Goal: Task Accomplishment & Management: Use online tool/utility

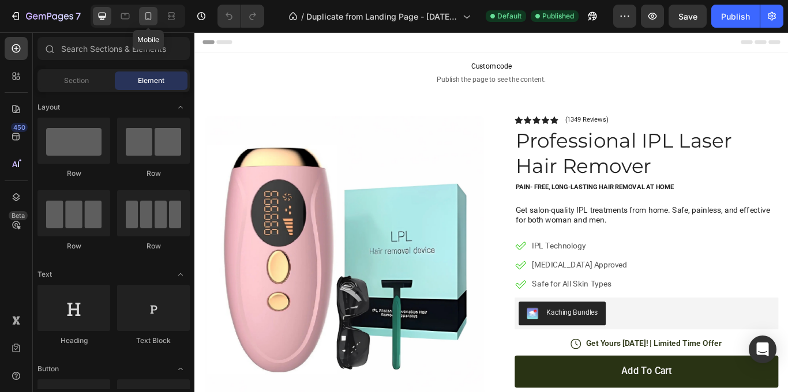
click at [152, 13] on icon at bounding box center [149, 16] width 12 height 12
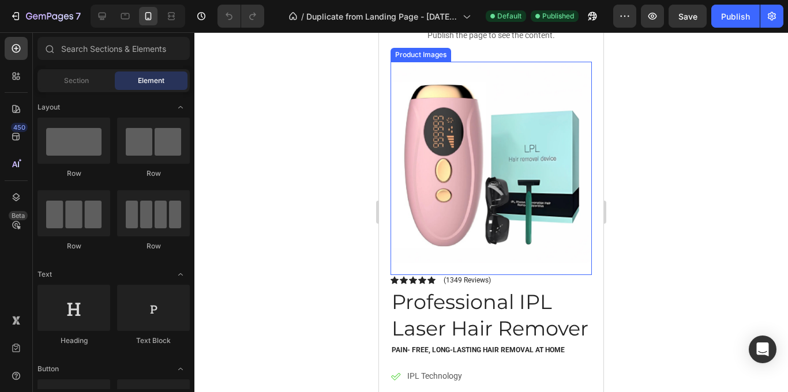
scroll to position [53, 0]
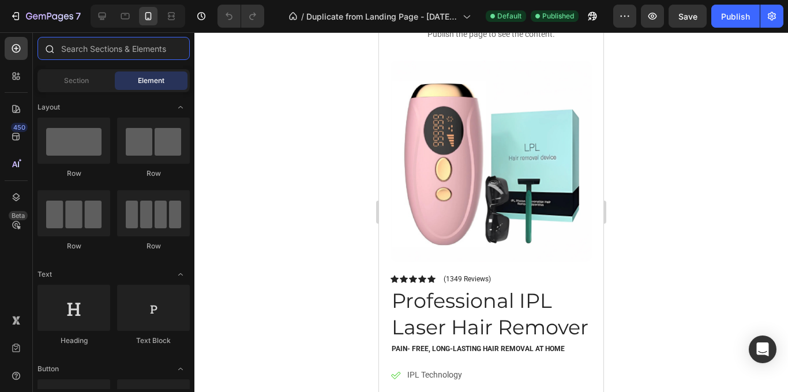
click at [159, 51] on input "text" at bounding box center [114, 48] width 152 height 23
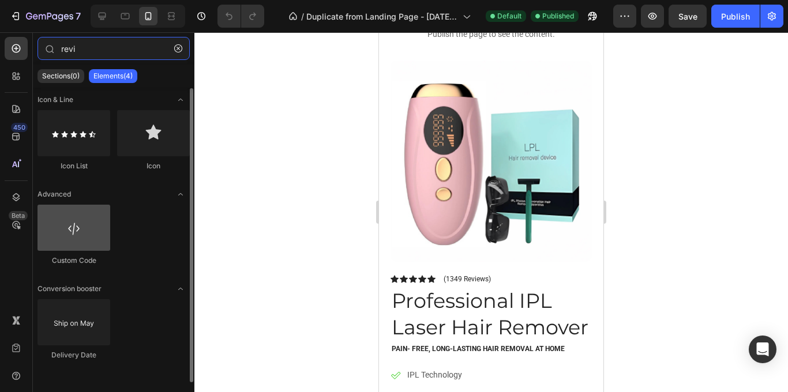
scroll to position [0, 0]
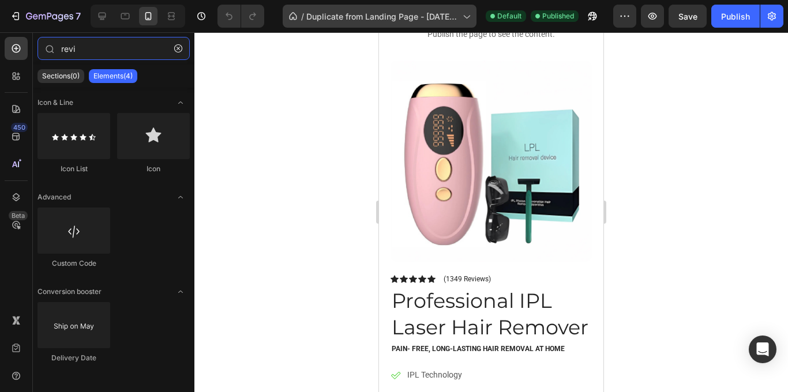
type input "revi"
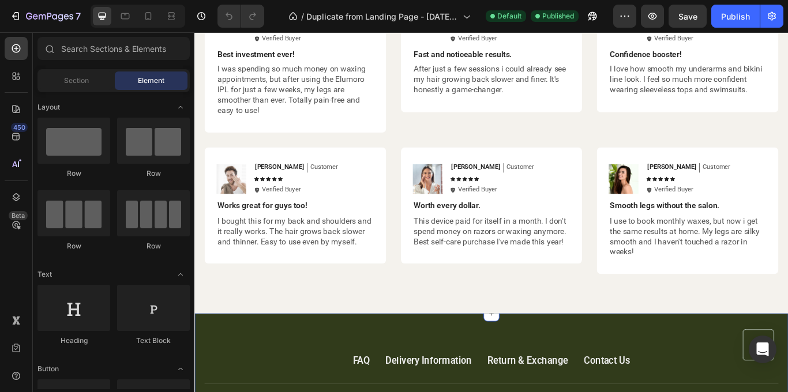
scroll to position [2744, 0]
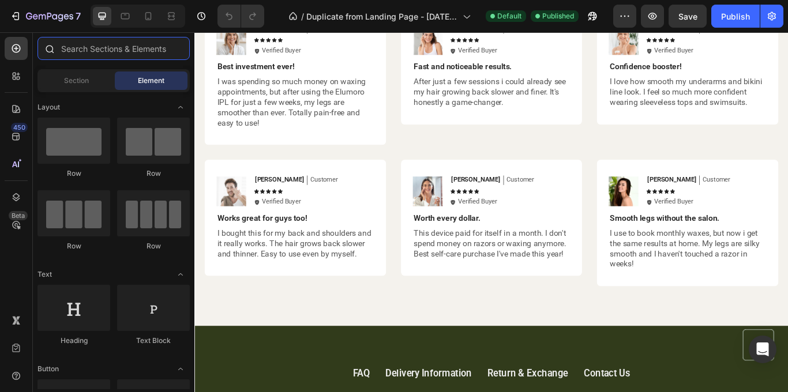
click at [115, 58] on input "text" at bounding box center [114, 48] width 152 height 23
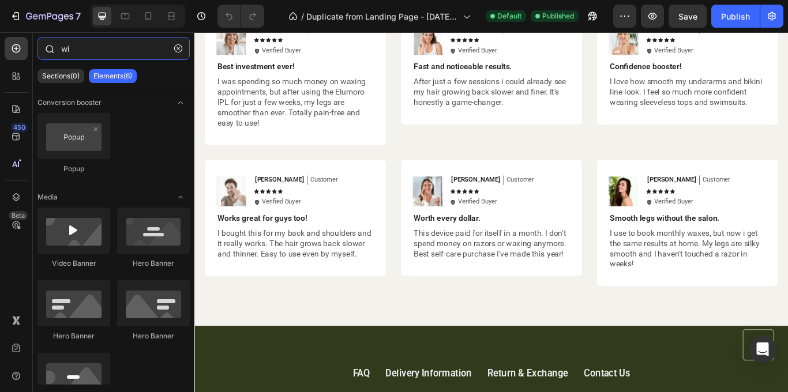
type input "w"
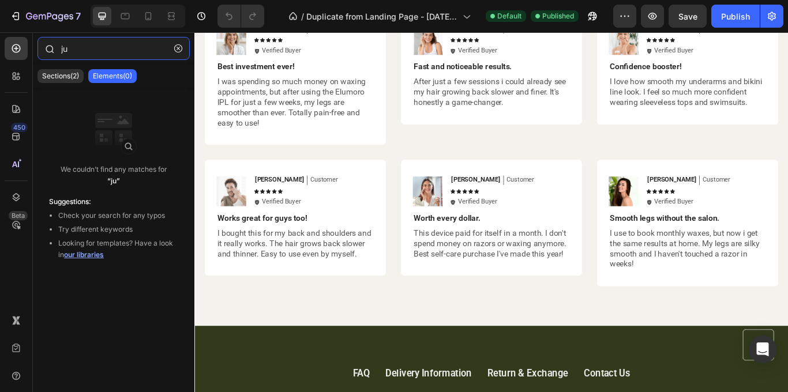
type input "j"
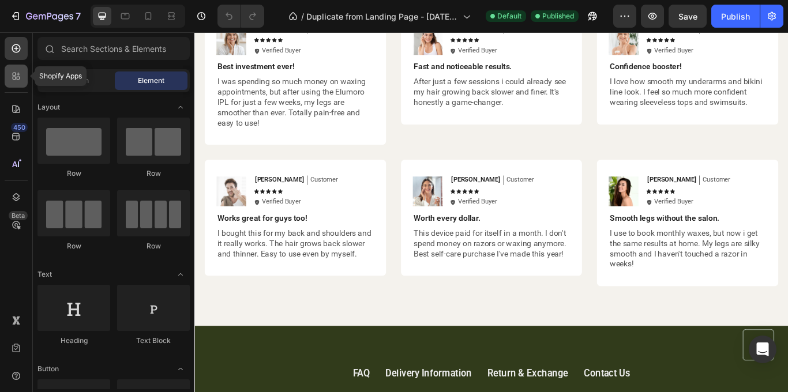
click at [8, 77] on div at bounding box center [16, 76] width 23 height 23
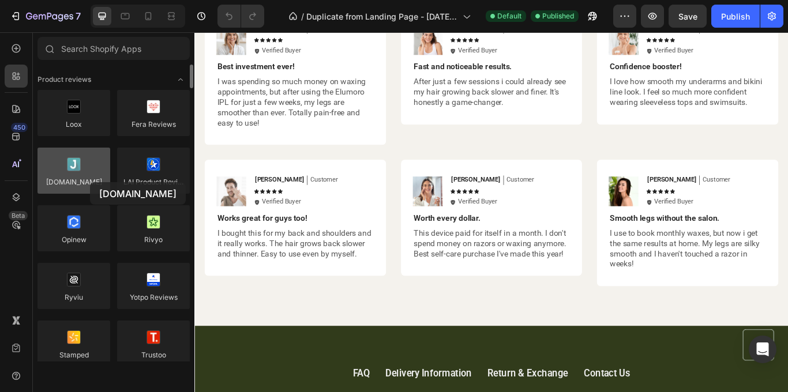
click at [90, 183] on div at bounding box center [74, 171] width 73 height 46
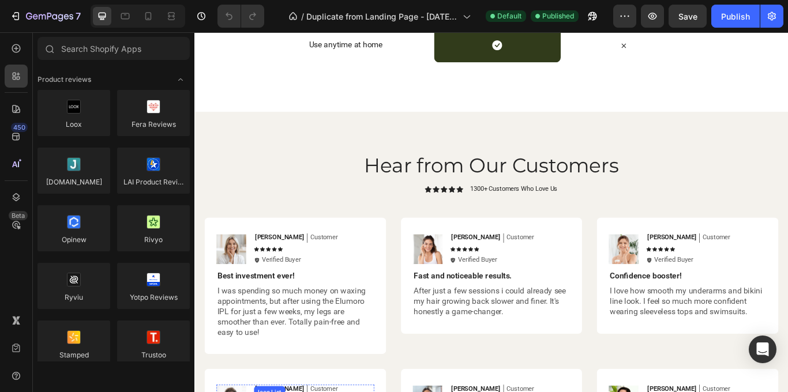
scroll to position [2517, 0]
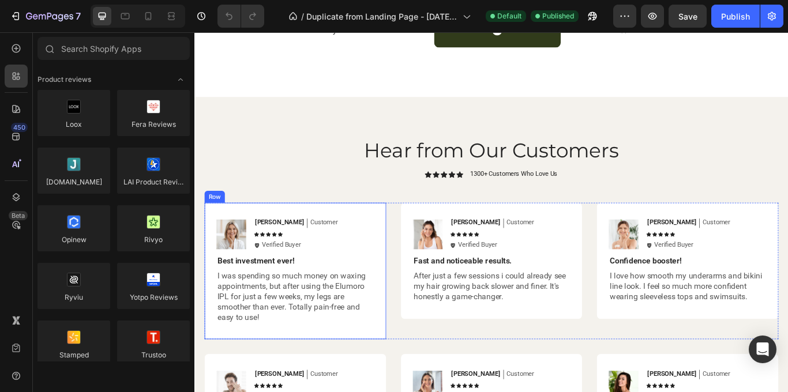
click at [408, 313] on div "Image [PERSON_NAME] Text Block Customer Text Block Row Icon Icon Icon Icon Icon…" at bounding box center [312, 311] width 212 height 160
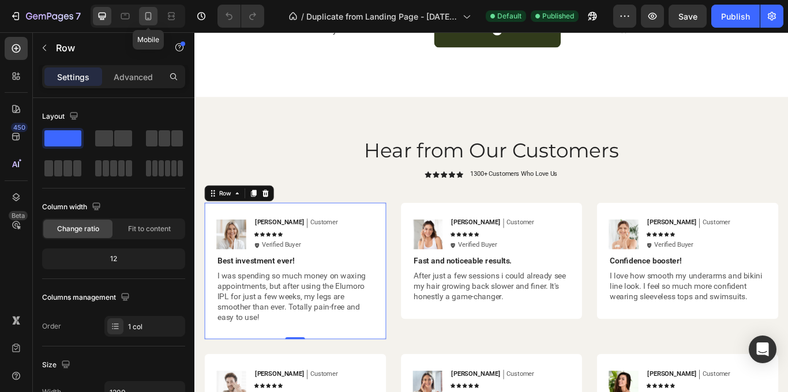
click at [155, 16] on div at bounding box center [148, 16] width 18 height 18
type input "100%"
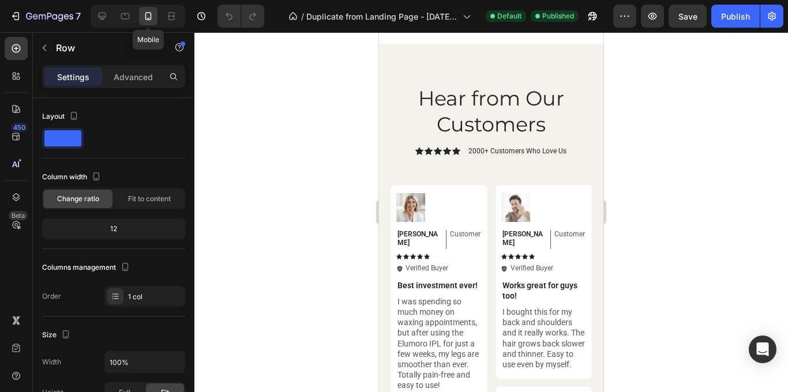
scroll to position [2477, 0]
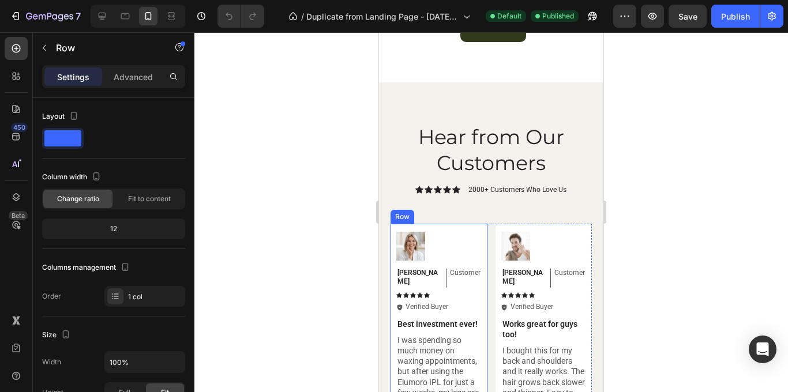
click at [484, 255] on div "Image [PERSON_NAME] Text Block Customer Text Block Row Icon Icon Icon Icon Icon…" at bounding box center [439, 331] width 97 height 215
click at [466, 215] on div at bounding box center [462, 213] width 14 height 14
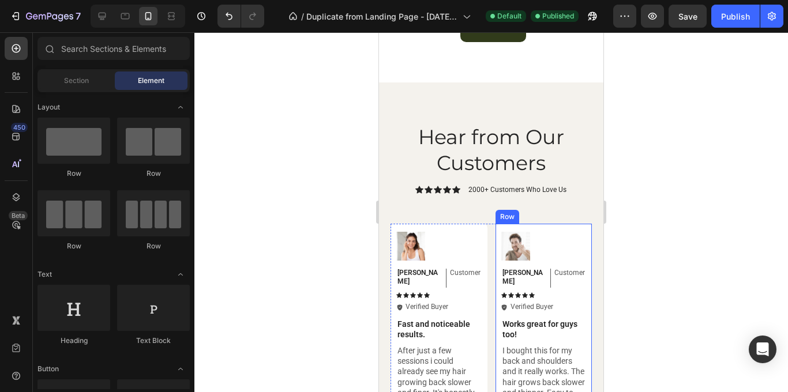
click at [587, 237] on div "Image [PERSON_NAME] Text Block Customer Text Block Row Icon Icon Icon Icon Icon…" at bounding box center [544, 321] width 97 height 194
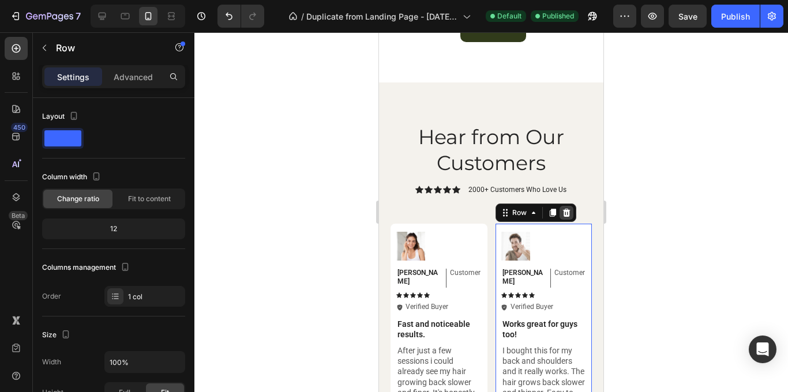
click at [569, 210] on icon at bounding box center [566, 212] width 9 height 9
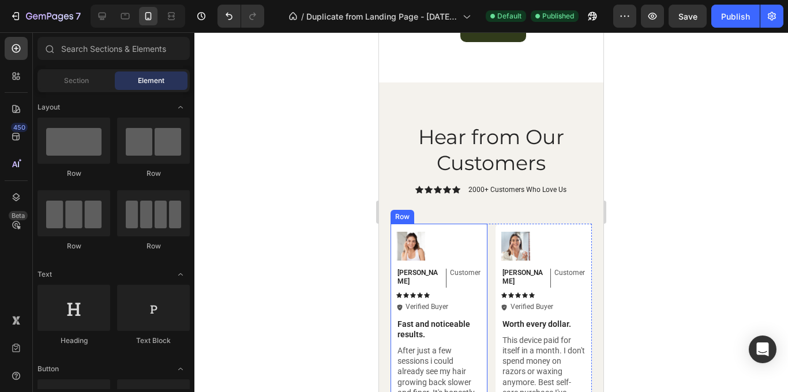
click at [484, 240] on div "Image Sarah Text Block Customer Text Block Row Icon Icon Icon Icon Icon Icon Li…" at bounding box center [439, 321] width 97 height 194
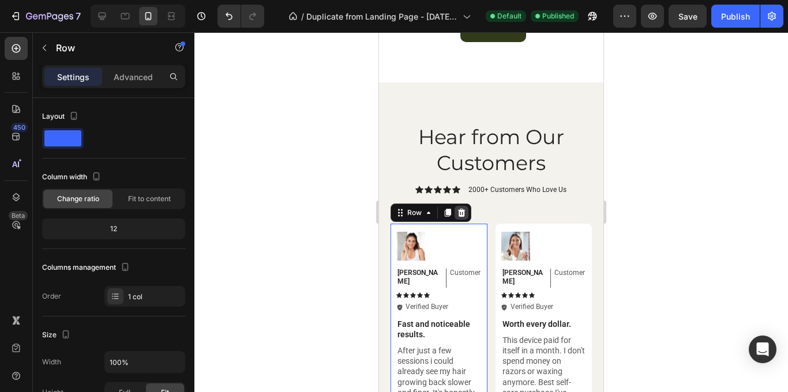
click at [462, 214] on icon at bounding box center [461, 212] width 9 height 9
click at [463, 214] on icon at bounding box center [462, 213] width 8 height 8
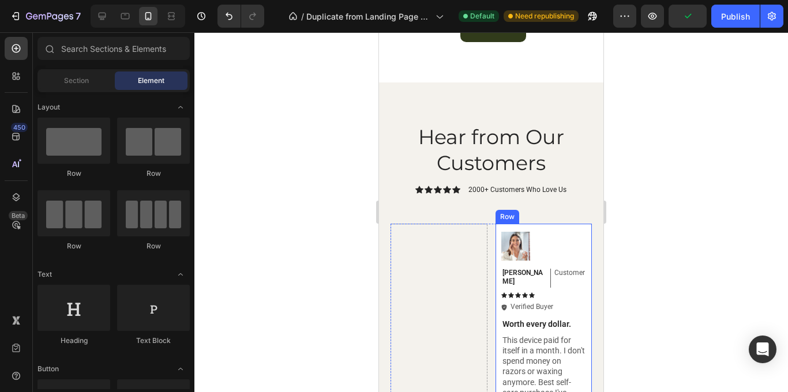
click at [589, 240] on div "Image [PERSON_NAME] Text Block Customer Text Block Row Icon Icon Icon Icon Icon…" at bounding box center [544, 321] width 97 height 194
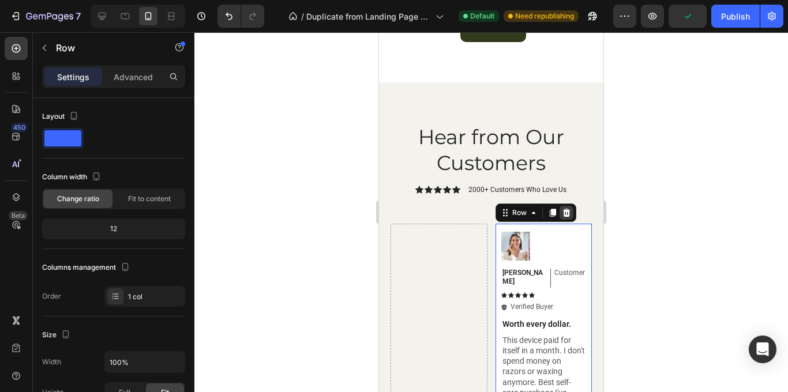
click at [563, 212] on icon at bounding box center [567, 213] width 8 height 8
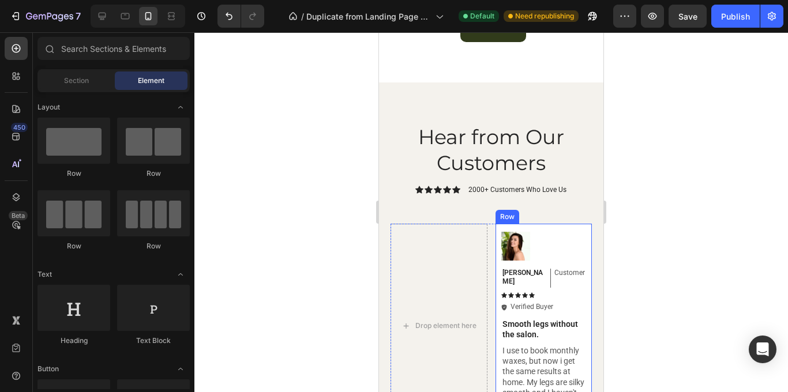
click at [589, 239] on div "Image Olivia Text Block Customer Text Block Row Icon Icon Icon Icon Icon Icon L…" at bounding box center [544, 326] width 97 height 205
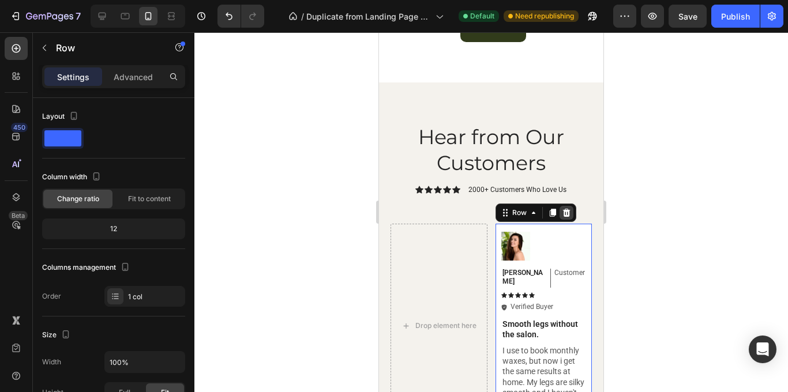
click at [569, 218] on div at bounding box center [567, 213] width 14 height 14
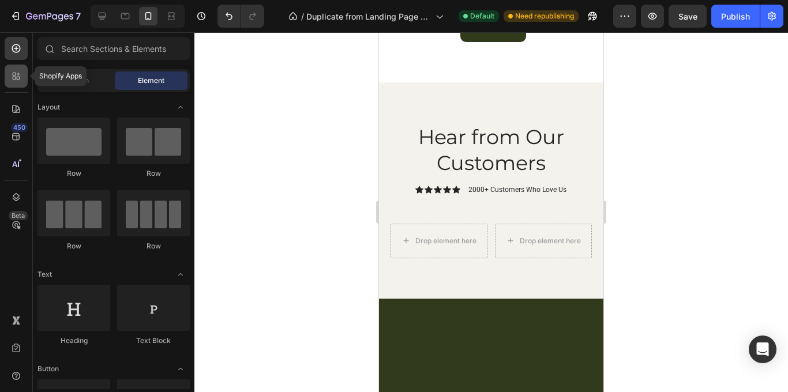
click at [12, 81] on icon at bounding box center [16, 76] width 12 height 12
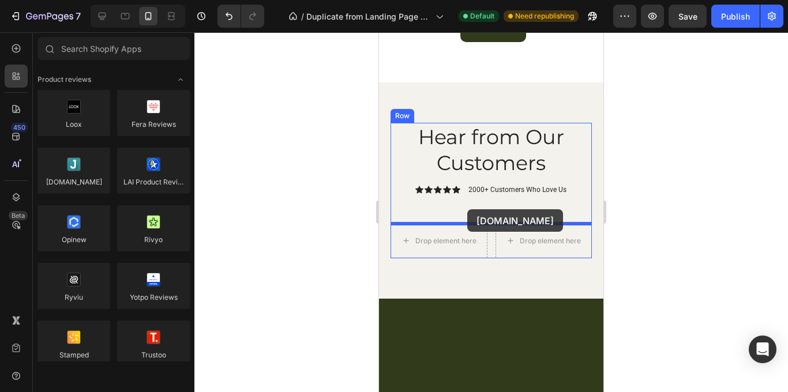
drag, startPoint x: 456, startPoint y: 196, endPoint x: 468, endPoint y: 210, distance: 18.0
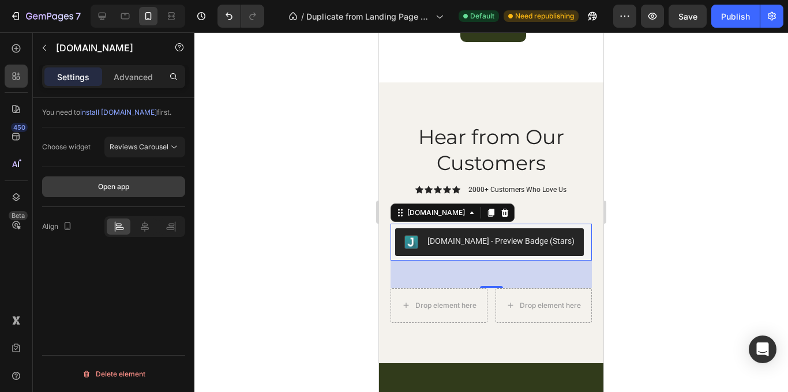
click at [120, 186] on div "Open app" at bounding box center [113, 187] width 31 height 10
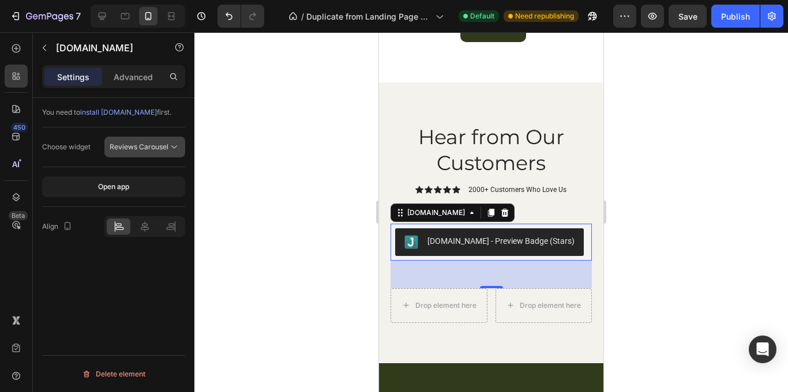
click at [173, 147] on icon at bounding box center [174, 147] width 6 height 3
click at [215, 163] on div at bounding box center [492, 212] width 594 height 360
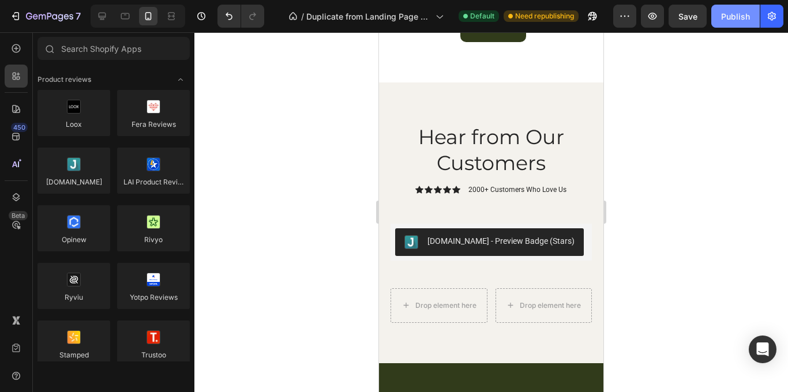
click at [728, 12] on div "Publish" at bounding box center [735, 16] width 29 height 12
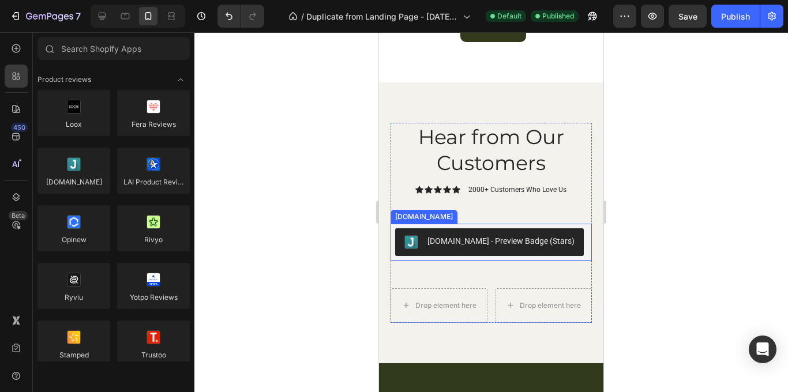
click at [482, 241] on div "[DOMAIN_NAME] - Preview Badge (Stars)" at bounding box center [501, 241] width 147 height 12
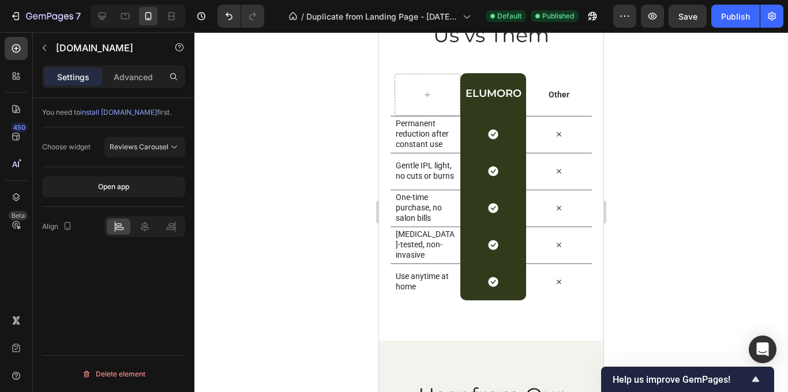
scroll to position [2234, 0]
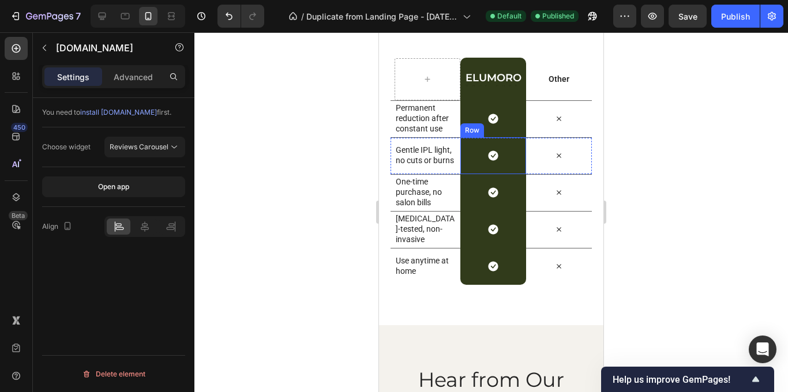
click at [481, 157] on div "Icon Row" at bounding box center [494, 155] width 66 height 37
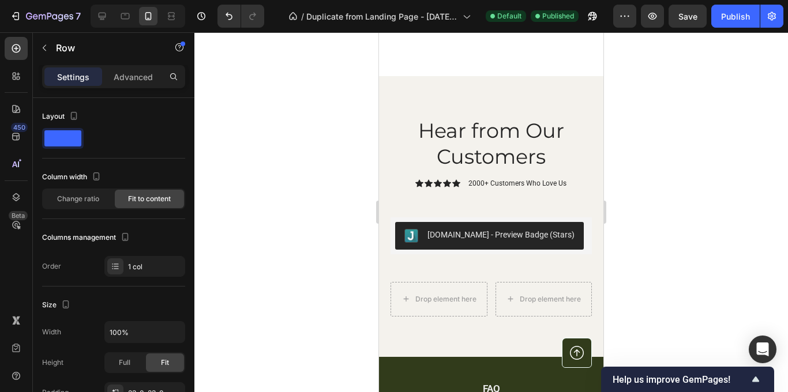
scroll to position [2586, 0]
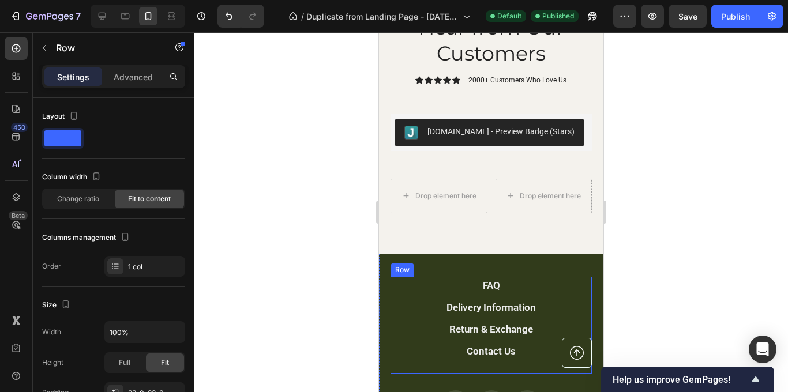
click at [567, 282] on div "FAQ Button Delivery Information Button Return & Exchange Button Contact Us Butt…" at bounding box center [491, 326] width 201 height 98
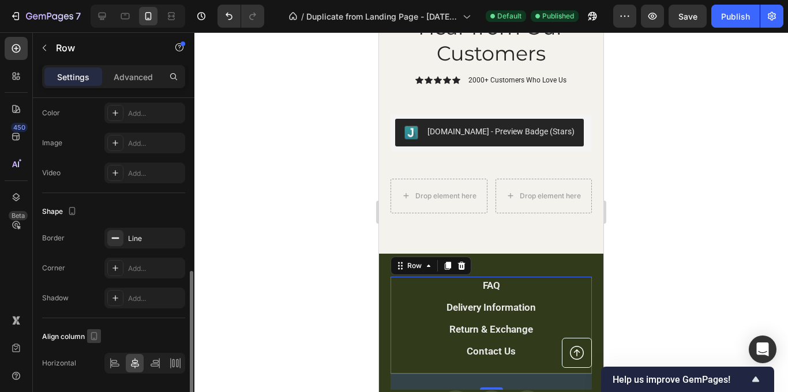
scroll to position [414, 0]
click at [254, 144] on div at bounding box center [492, 212] width 594 height 360
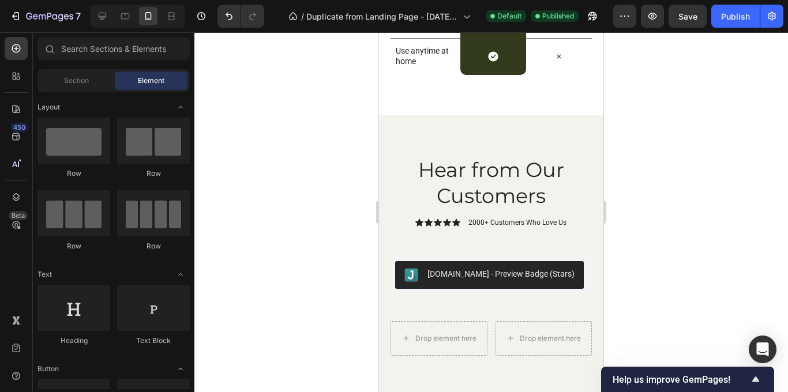
scroll to position [2452, 0]
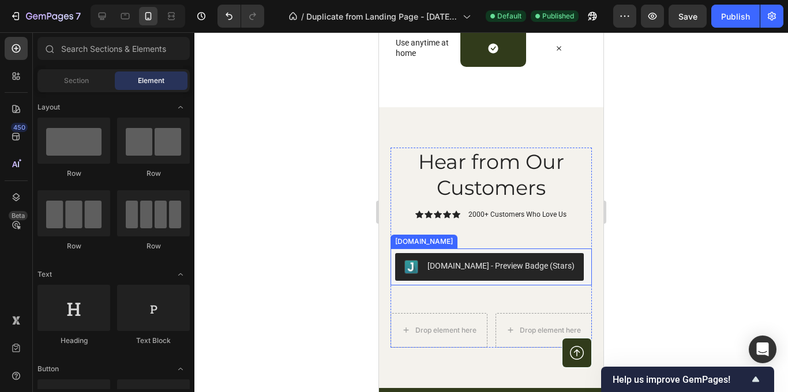
click at [474, 263] on div "[DOMAIN_NAME] - Preview Badge (Stars)" at bounding box center [501, 266] width 147 height 12
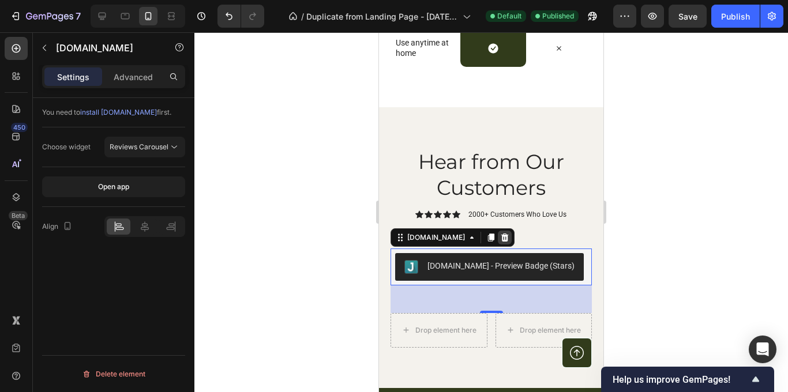
click at [500, 234] on icon at bounding box center [504, 237] width 9 height 9
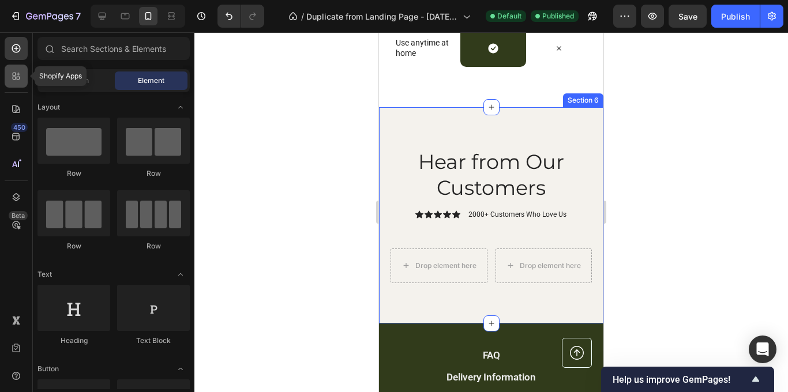
click at [14, 83] on div at bounding box center [16, 76] width 23 height 23
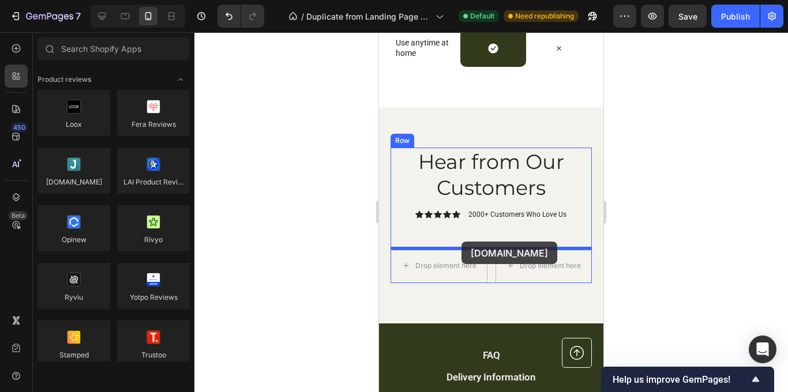
drag, startPoint x: 452, startPoint y: 206, endPoint x: 464, endPoint y: 245, distance: 40.4
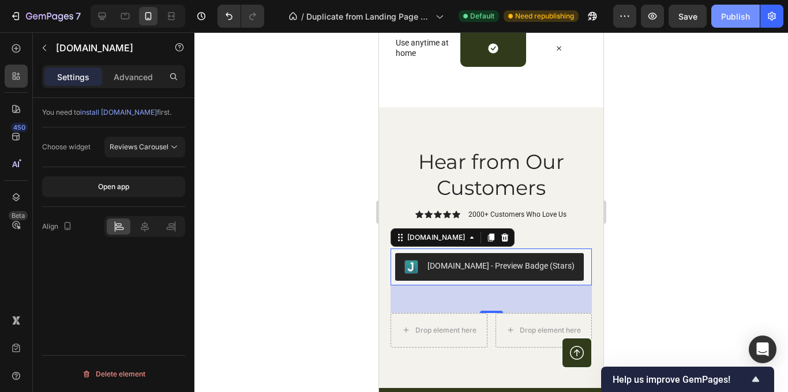
click at [730, 13] on div "Publish" at bounding box center [735, 16] width 29 height 12
click at [114, 112] on span "install [DOMAIN_NAME]" at bounding box center [118, 112] width 77 height 9
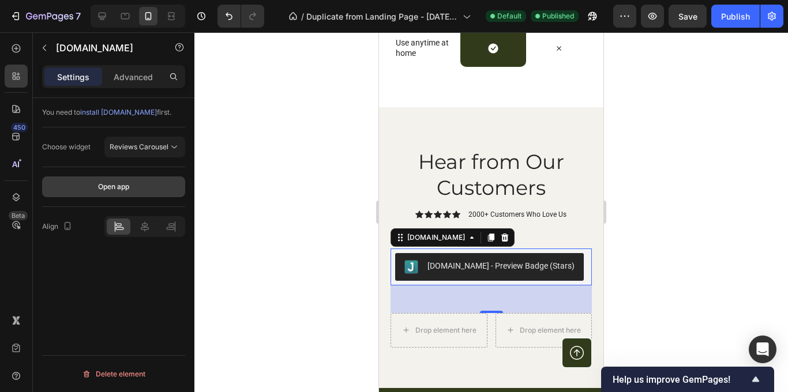
click at [139, 184] on button "Open app" at bounding box center [113, 187] width 143 height 21
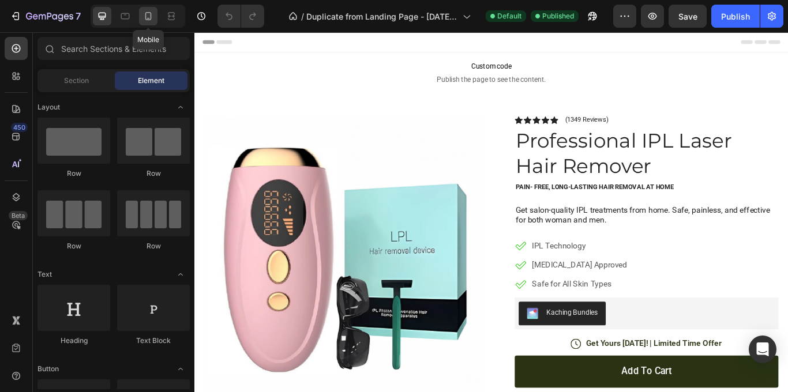
click at [150, 13] on icon at bounding box center [149, 16] width 12 height 12
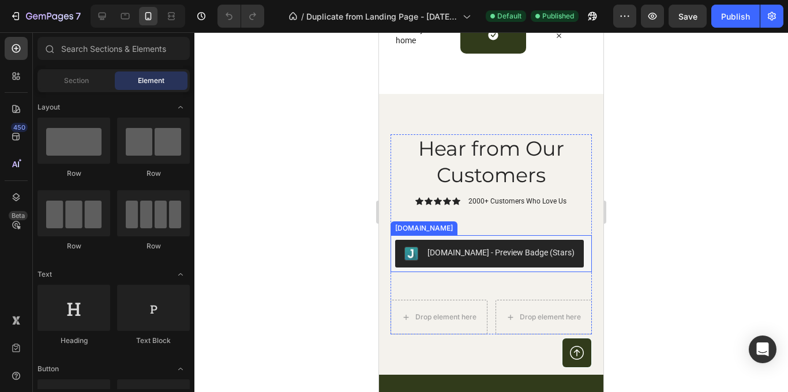
scroll to position [2510, 0]
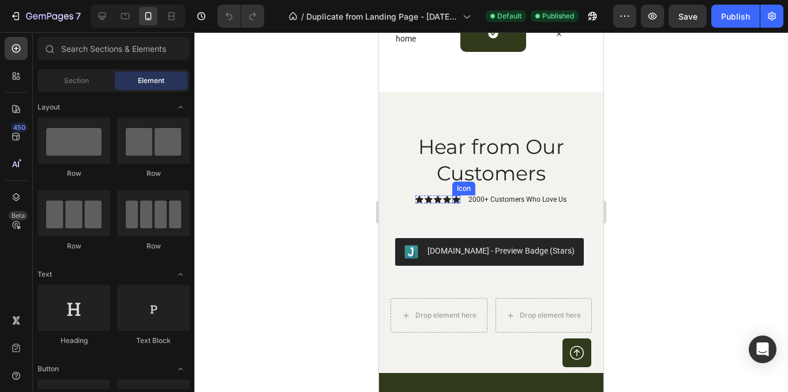
click at [457, 202] on icon at bounding box center [456, 200] width 8 height 8
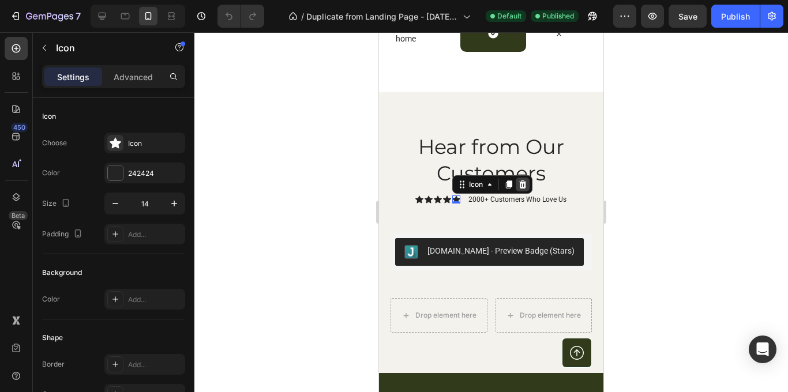
click at [527, 182] on icon at bounding box center [522, 184] width 9 height 9
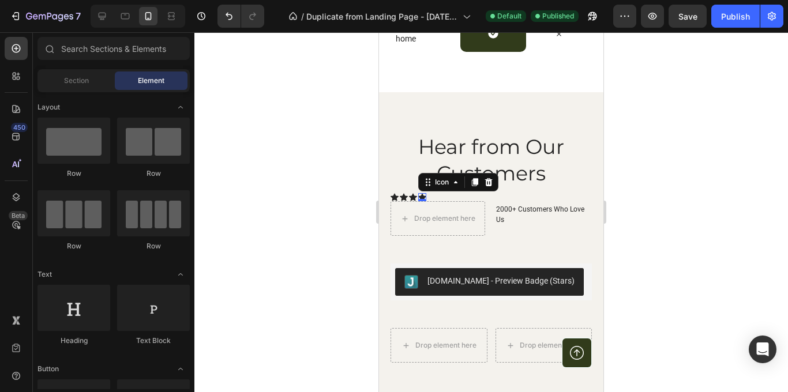
click at [421, 197] on div "Icon 0" at bounding box center [422, 197] width 8 height 8
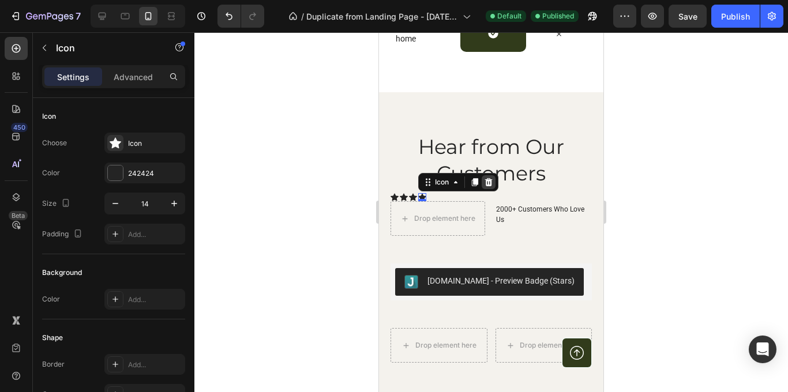
click at [492, 185] on icon at bounding box center [489, 182] width 8 height 8
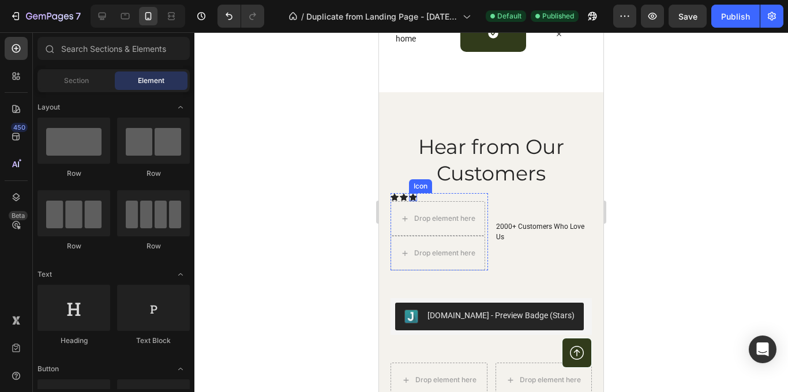
click at [412, 194] on icon at bounding box center [413, 197] width 8 height 8
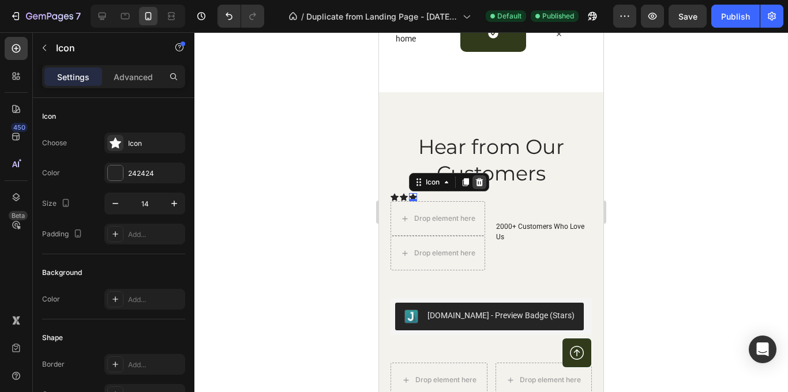
click at [483, 184] on icon at bounding box center [480, 182] width 8 height 8
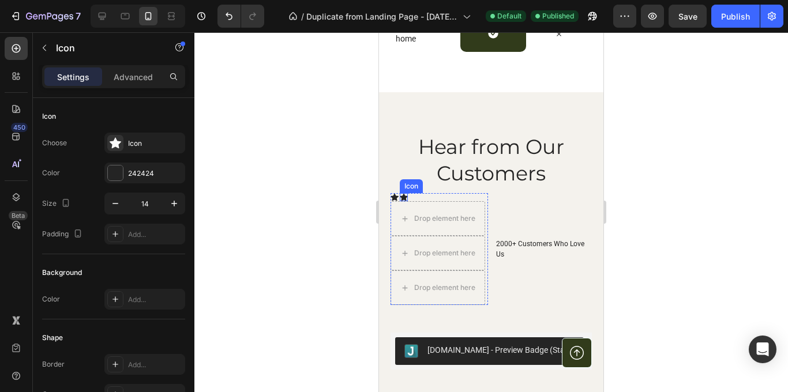
click at [400, 195] on icon at bounding box center [404, 197] width 8 height 8
click at [475, 185] on div at bounding box center [470, 182] width 14 height 14
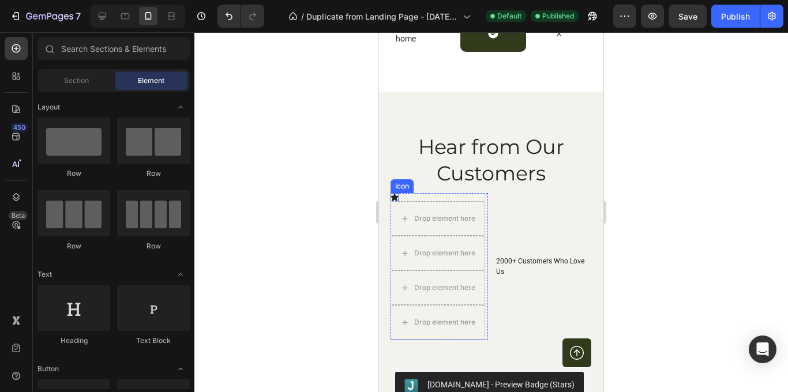
click at [391, 195] on icon at bounding box center [395, 197] width 8 height 8
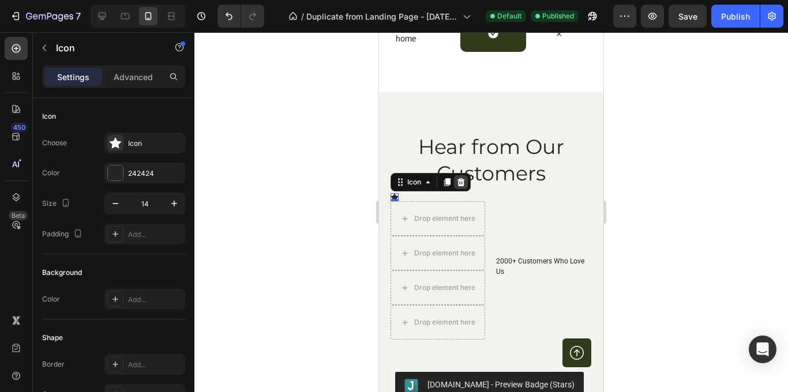
click at [462, 179] on icon at bounding box center [461, 182] width 9 height 9
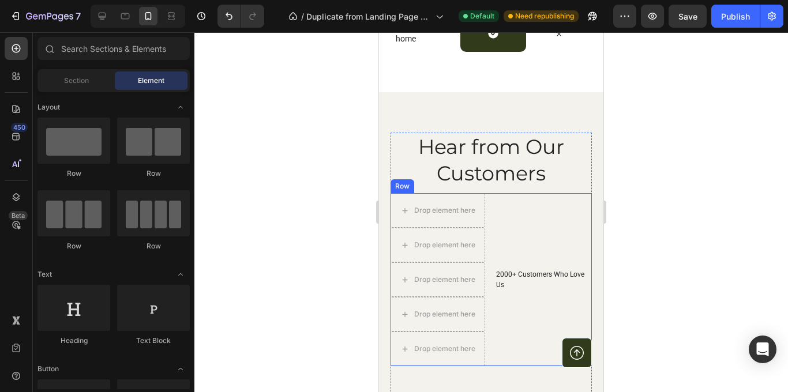
click at [489, 229] on div "Drop element here Drop element here Drop element here Drop element here Drop el…" at bounding box center [491, 279] width 201 height 173
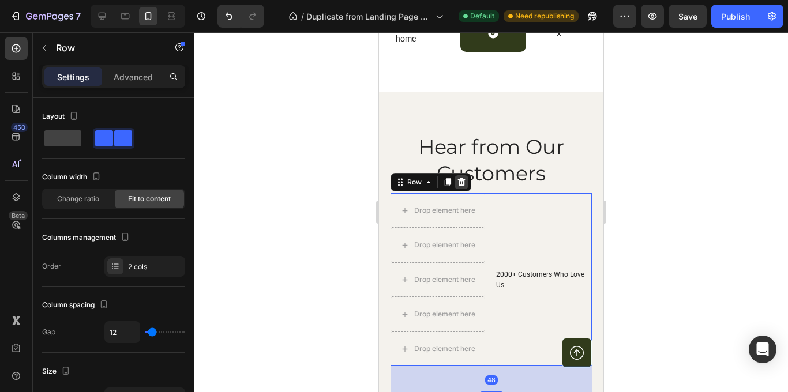
click at [465, 182] on icon at bounding box center [461, 182] width 9 height 9
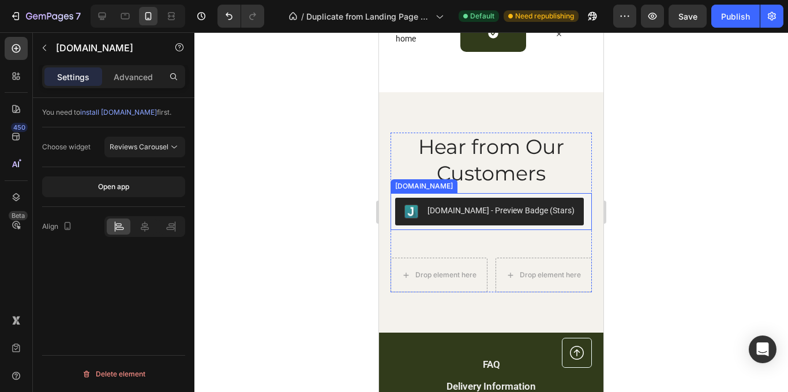
click at [465, 208] on div "[DOMAIN_NAME] - Preview Badge (Stars)" at bounding box center [501, 211] width 147 height 12
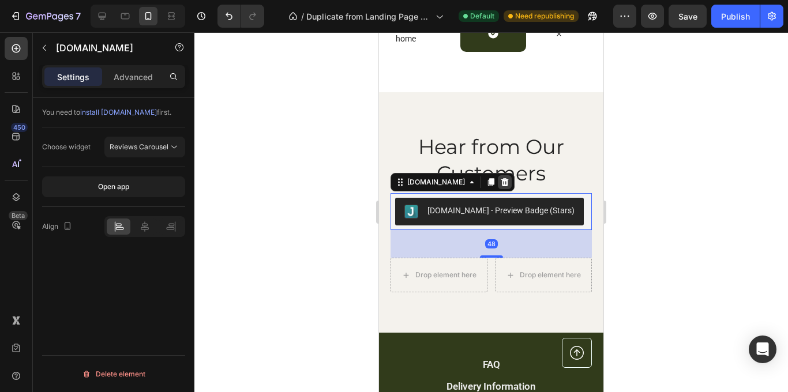
click at [502, 178] on icon at bounding box center [506, 182] width 8 height 8
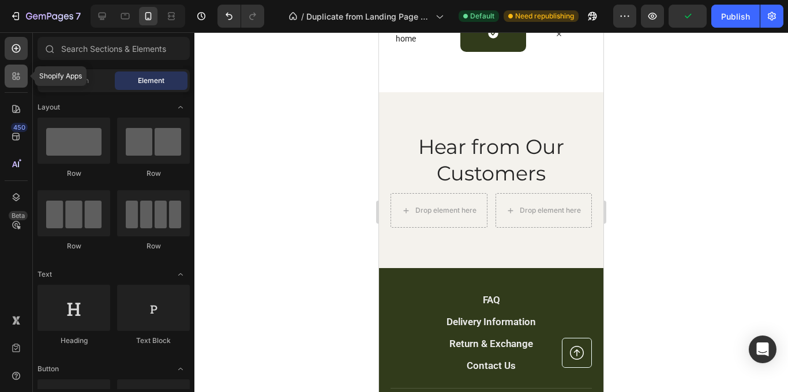
click at [16, 73] on icon at bounding box center [16, 76] width 12 height 12
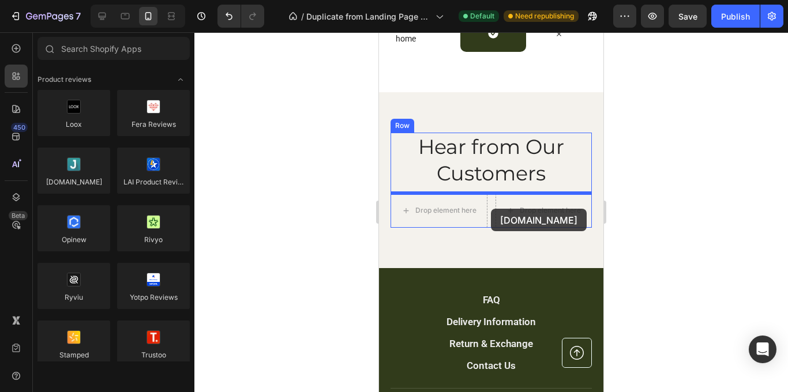
drag, startPoint x: 455, startPoint y: 215, endPoint x: 491, endPoint y: 209, distance: 36.8
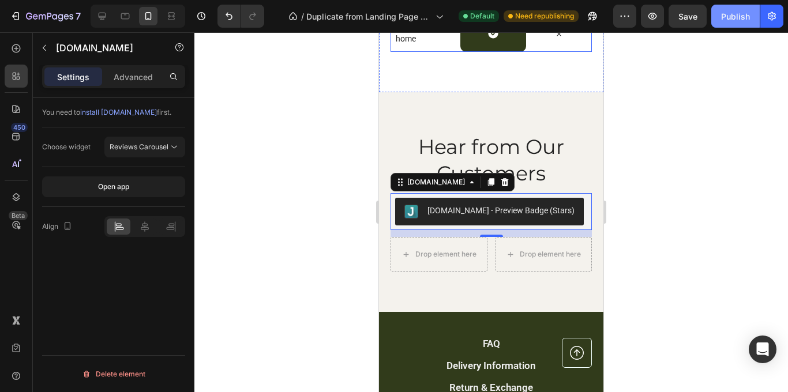
click at [743, 14] on div "Publish" at bounding box center [735, 16] width 29 height 12
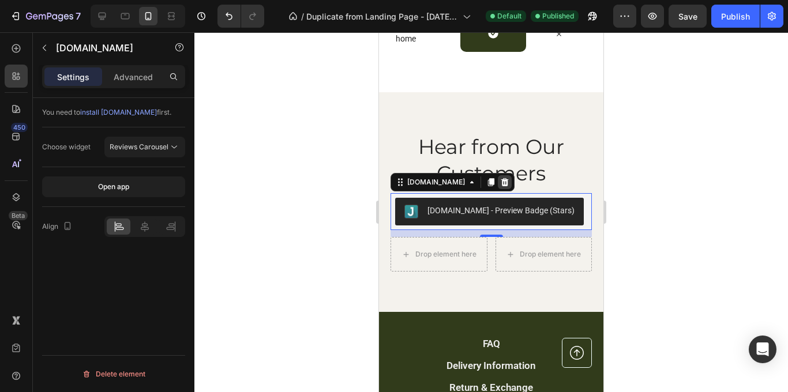
click at [500, 182] on icon at bounding box center [504, 182] width 9 height 9
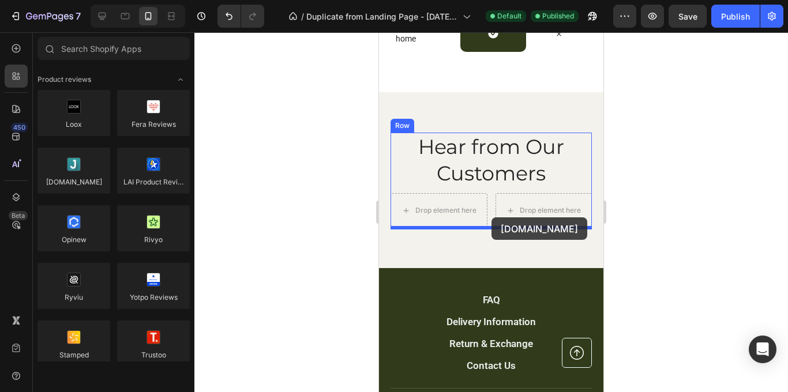
drag, startPoint x: 463, startPoint y: 219, endPoint x: 491, endPoint y: 218, distance: 27.2
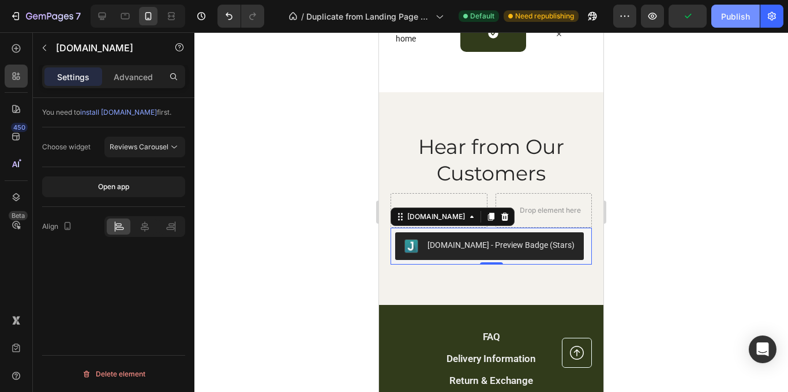
click at [732, 16] on div "Publish" at bounding box center [735, 16] width 29 height 12
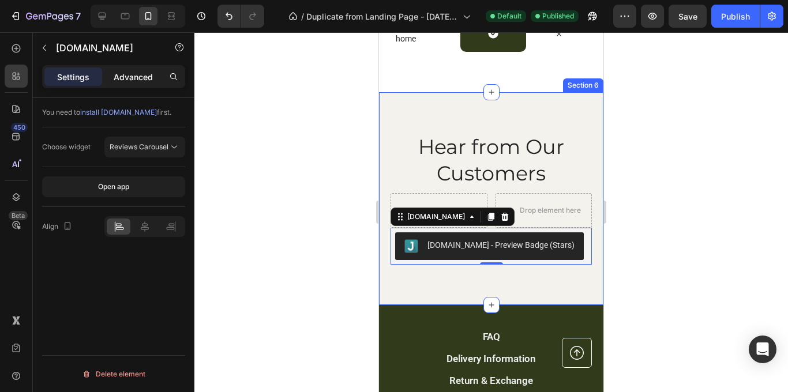
click at [142, 76] on p "Advanced" at bounding box center [133, 77] width 39 height 12
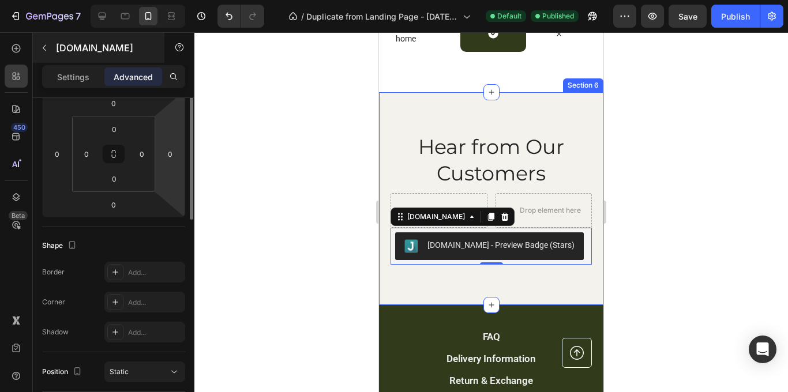
scroll to position [63, 0]
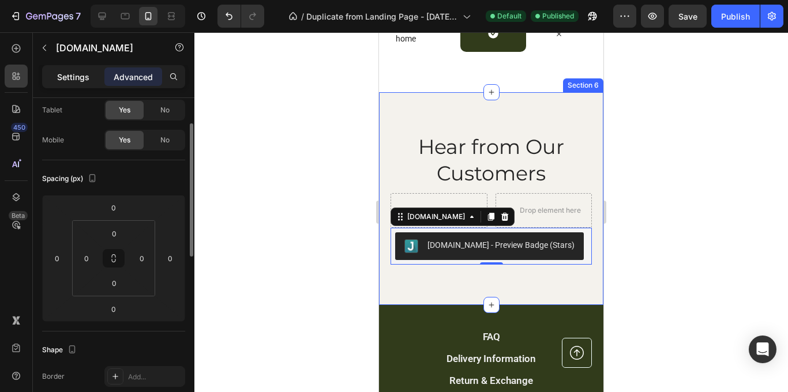
click at [79, 77] on p "Settings" at bounding box center [73, 77] width 32 height 12
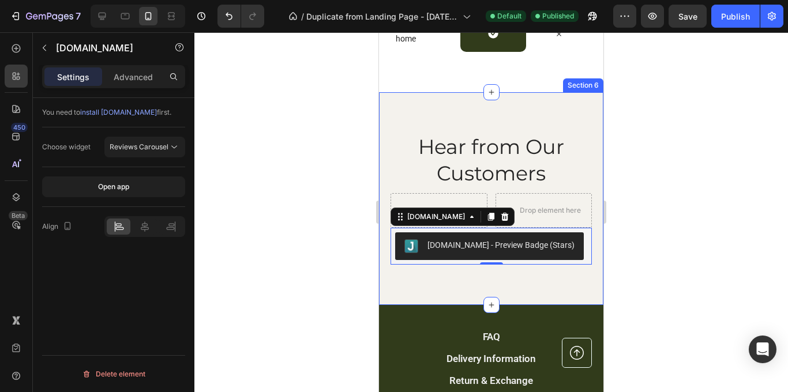
scroll to position [0, 0]
click at [135, 193] on button "Open app" at bounding box center [113, 187] width 143 height 21
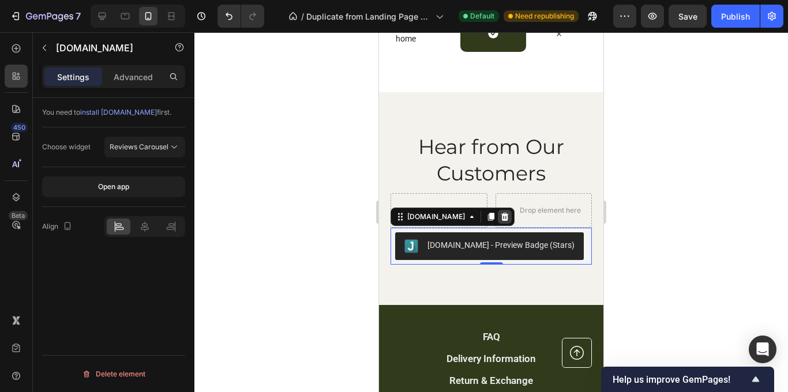
click at [502, 217] on icon at bounding box center [506, 217] width 8 height 8
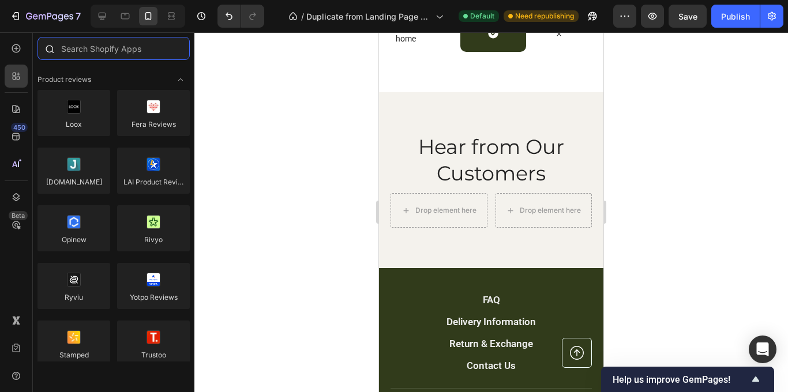
click at [142, 56] on input "text" at bounding box center [114, 48] width 152 height 23
type input "j"
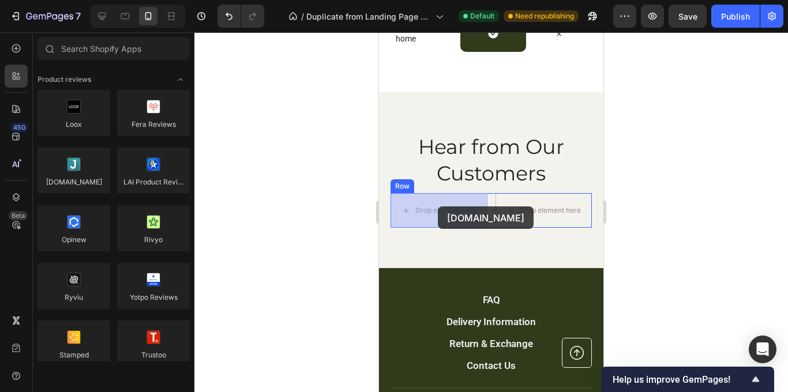
drag, startPoint x: 466, startPoint y: 223, endPoint x: 438, endPoint y: 207, distance: 32.1
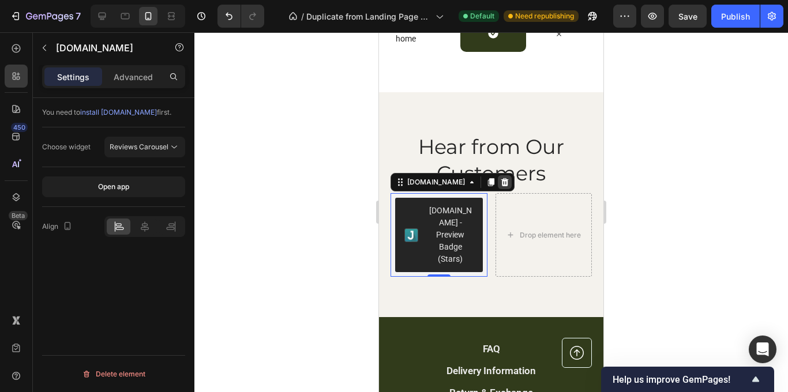
click at [500, 182] on icon at bounding box center [504, 182] width 9 height 9
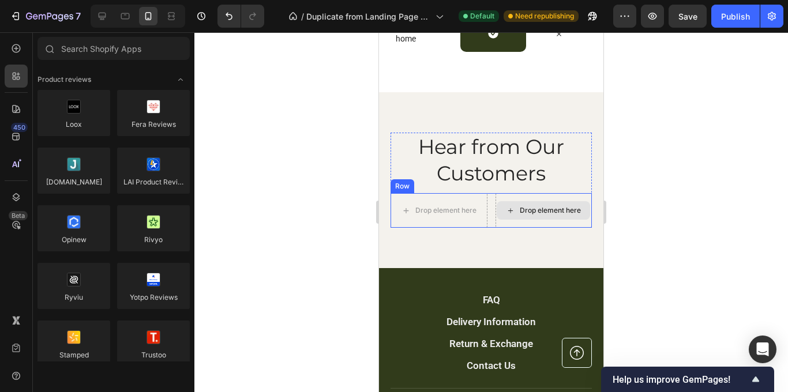
click at [521, 223] on div "Drop element here" at bounding box center [544, 210] width 97 height 35
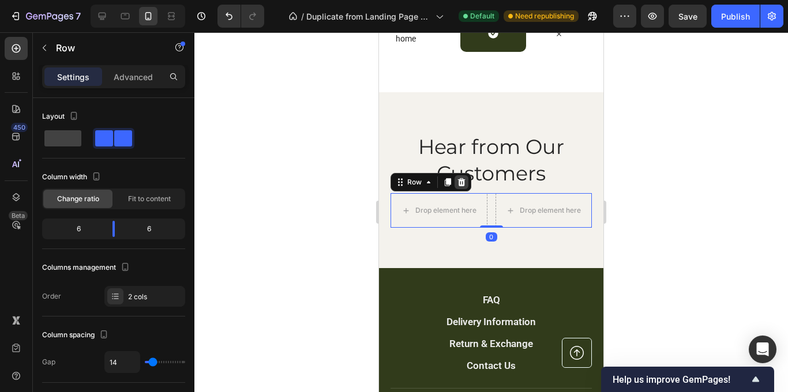
click at [464, 186] on icon at bounding box center [461, 182] width 9 height 9
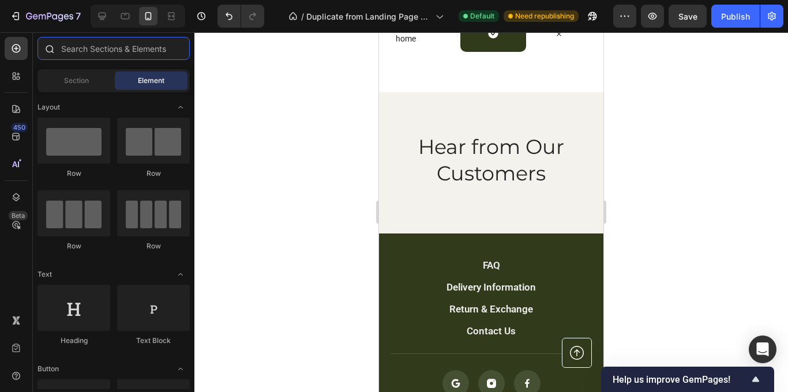
click at [134, 44] on input "text" at bounding box center [114, 48] width 152 height 23
type input "j"
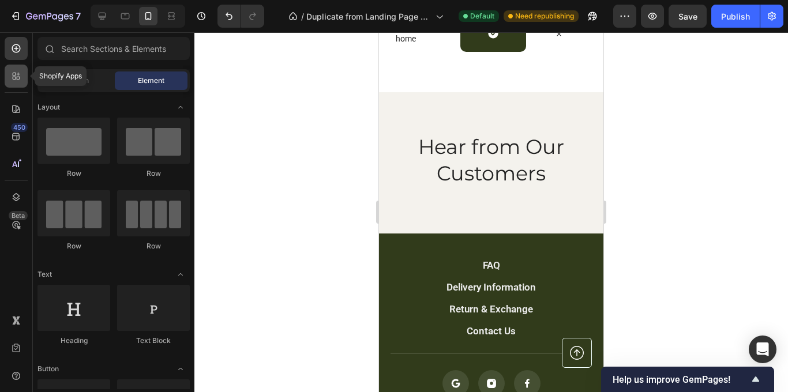
click at [14, 77] on icon at bounding box center [14, 78] width 3 height 3
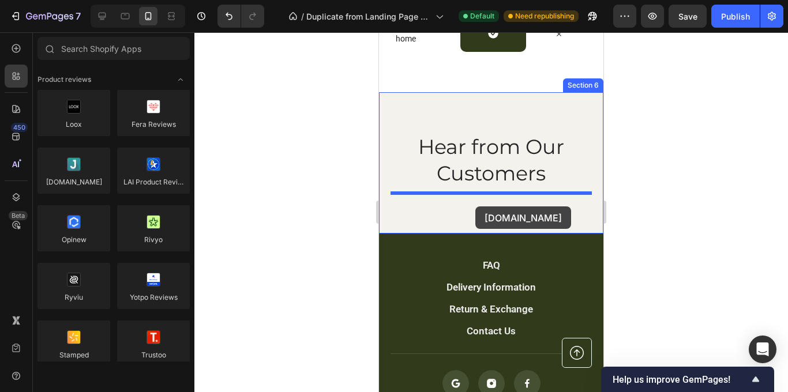
drag, startPoint x: 463, startPoint y: 203, endPoint x: 476, endPoint y: 207, distance: 12.6
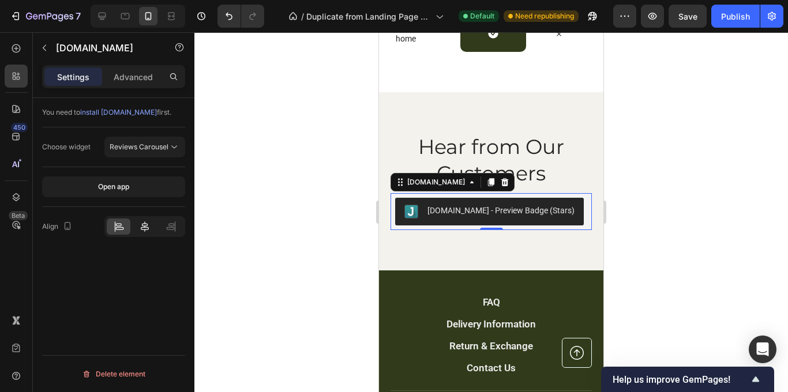
click at [144, 226] on icon at bounding box center [145, 227] width 8 height 10
click at [742, 17] on div "Publish" at bounding box center [735, 16] width 29 height 12
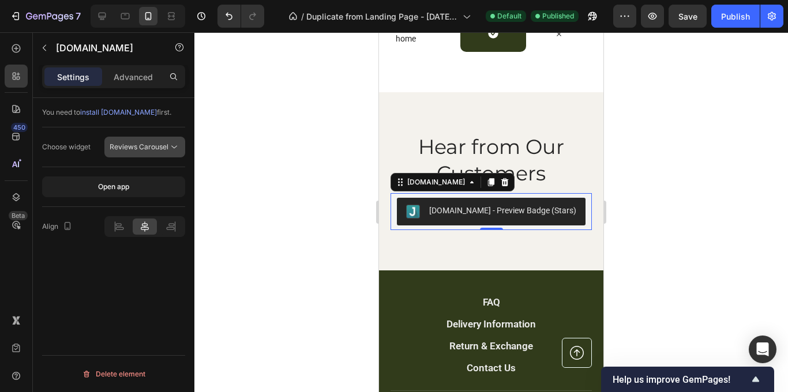
click at [141, 145] on span "Reviews Carousel" at bounding box center [139, 147] width 59 height 9
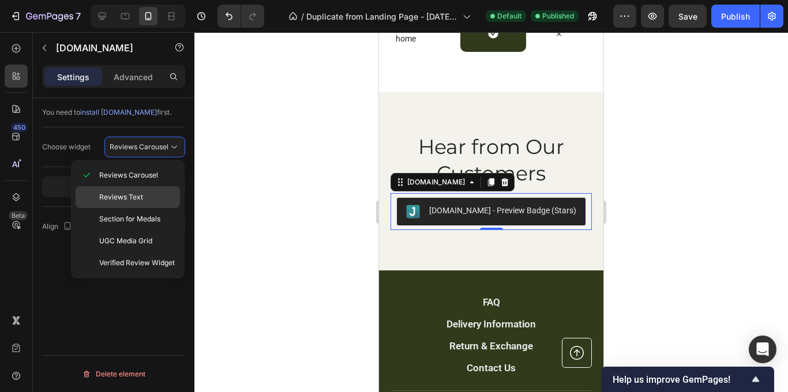
click at [148, 190] on div "Reviews Text" at bounding box center [128, 197] width 104 height 22
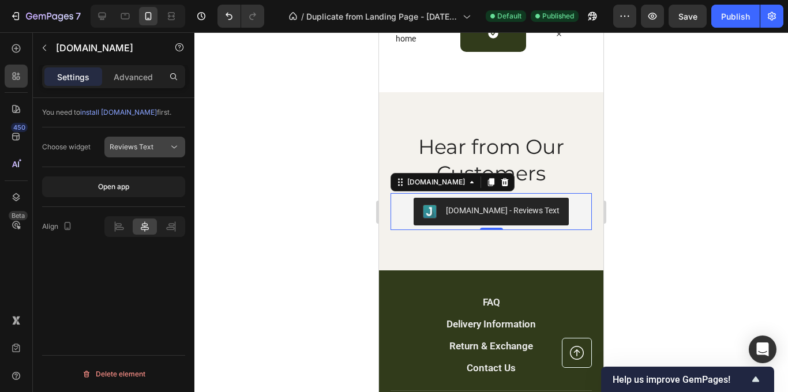
click at [177, 152] on icon at bounding box center [175, 147] width 12 height 12
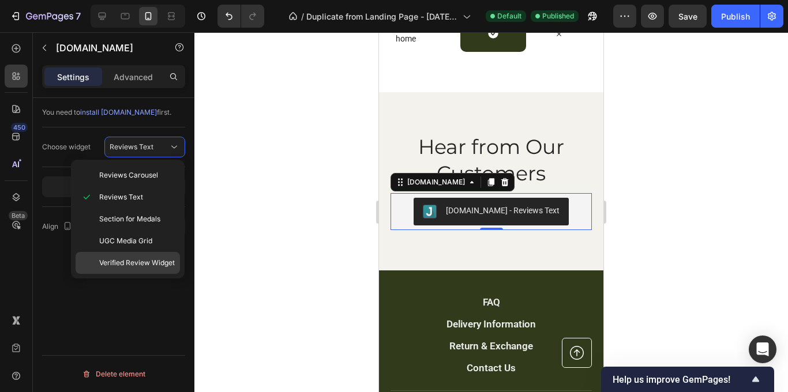
click at [169, 257] on div "Verified Review Widget" at bounding box center [128, 263] width 104 height 22
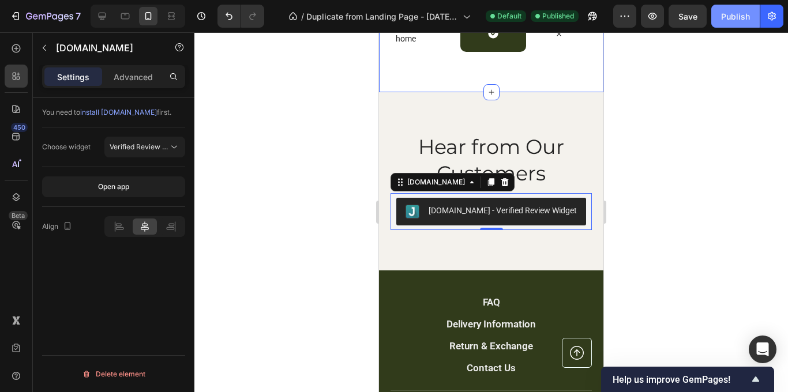
click at [734, 19] on div "Publish" at bounding box center [735, 16] width 29 height 12
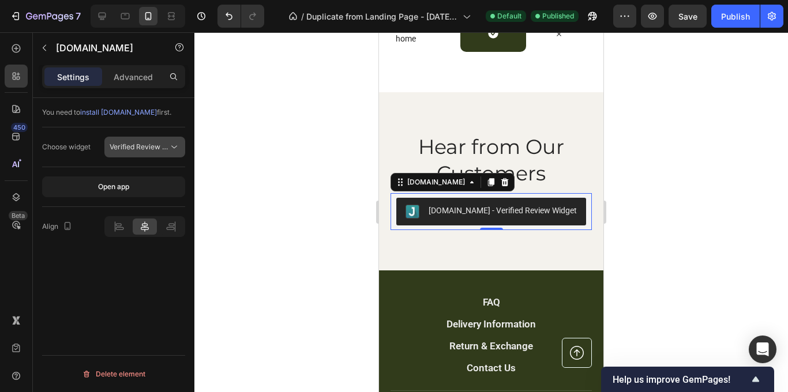
click at [177, 146] on icon at bounding box center [174, 147] width 6 height 3
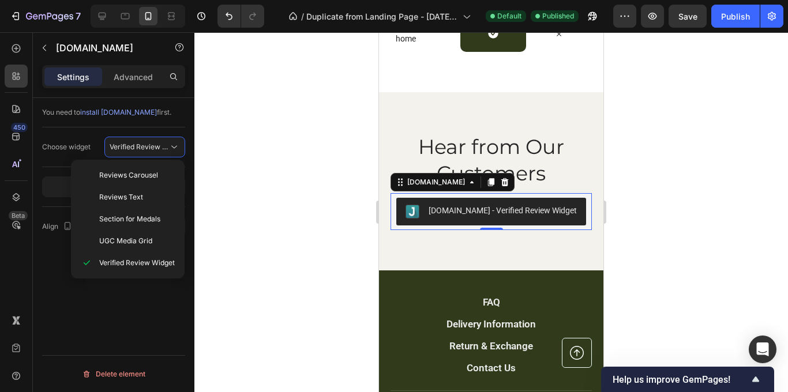
click at [223, 281] on div at bounding box center [492, 212] width 594 height 360
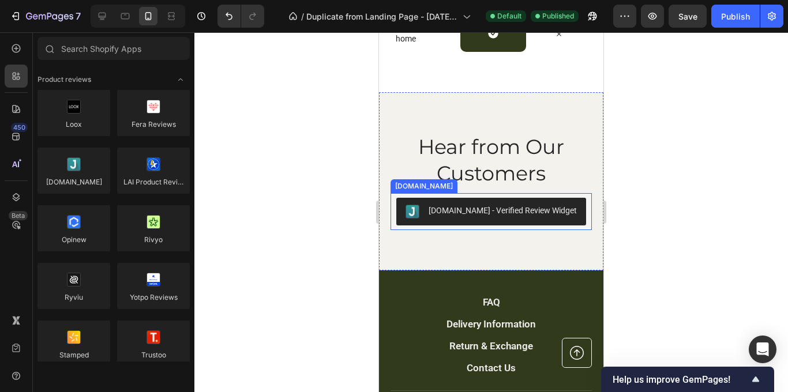
click at [506, 215] on div "[DOMAIN_NAME] - Verified Review Widget" at bounding box center [503, 211] width 148 height 12
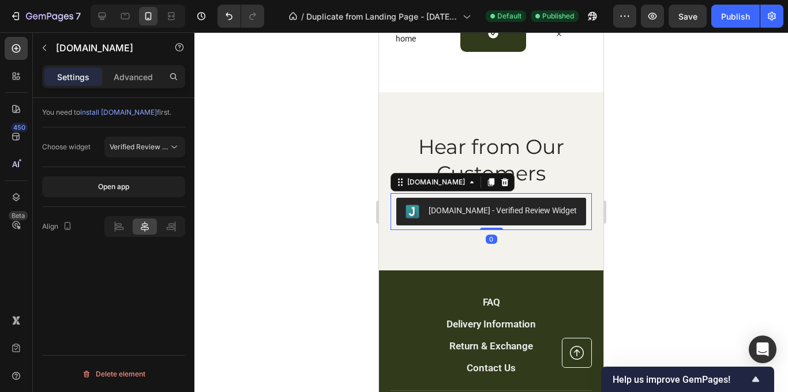
click at [506, 215] on div "[DOMAIN_NAME] - Verified Review Widget" at bounding box center [503, 211] width 148 height 12
click at [169, 146] on icon at bounding box center [175, 147] width 12 height 12
click at [459, 207] on div "[DOMAIN_NAME] - Verified Review Widget" at bounding box center [503, 211] width 148 height 12
click at [458, 207] on div "[DOMAIN_NAME] - Verified Review Widget" at bounding box center [503, 211] width 148 height 12
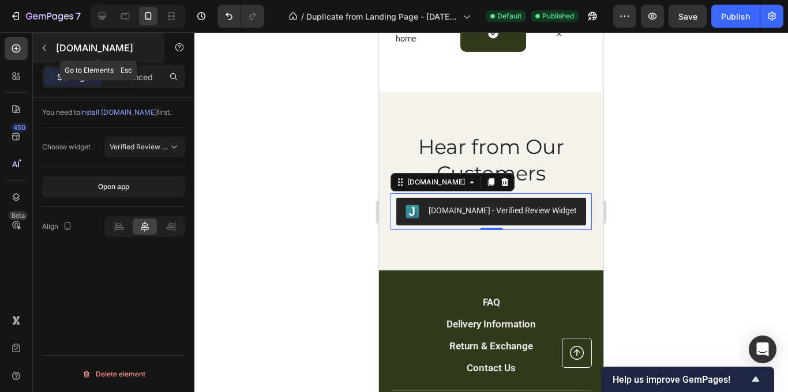
click at [44, 53] on button "button" at bounding box center [44, 48] width 18 height 18
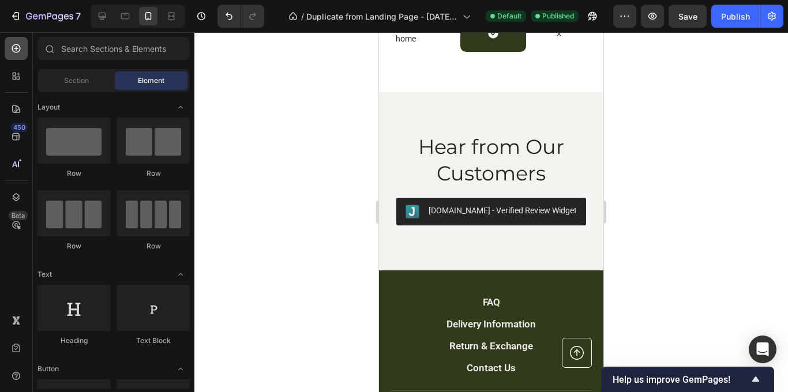
click at [20, 55] on div at bounding box center [16, 48] width 23 height 23
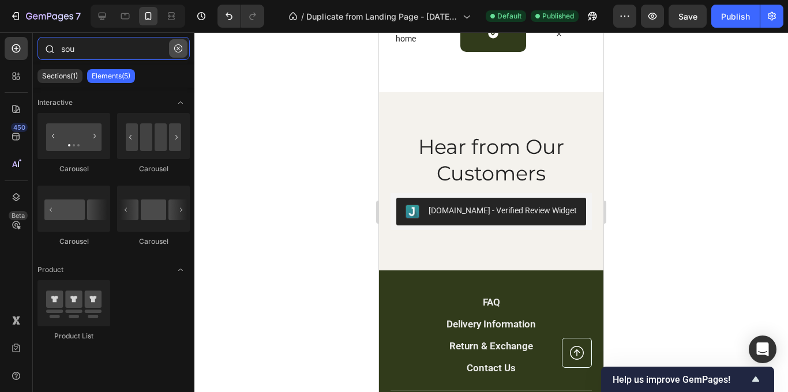
type input "sou"
click at [175, 50] on icon "button" at bounding box center [178, 48] width 8 height 8
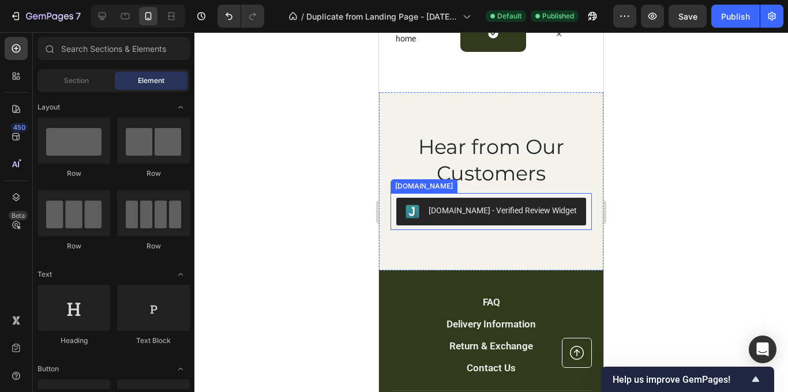
click at [481, 211] on div "[DOMAIN_NAME] - Verified Review Widget" at bounding box center [503, 211] width 148 height 12
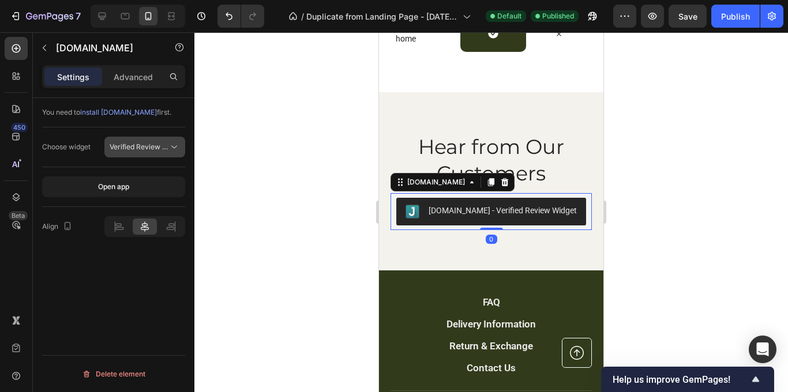
click at [181, 146] on button "Verified Review Widget" at bounding box center [144, 147] width 81 height 21
click at [148, 79] on p "Advanced" at bounding box center [133, 77] width 39 height 12
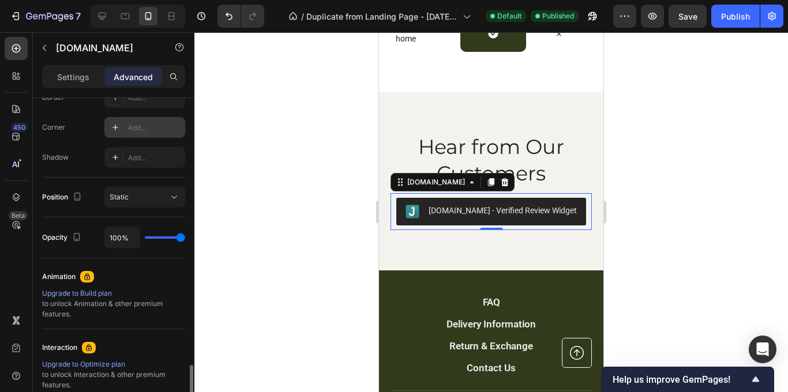
scroll to position [297, 0]
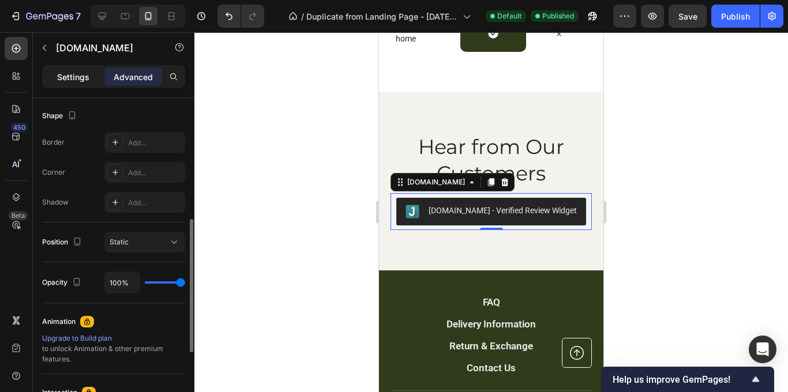
click at [84, 76] on p "Settings" at bounding box center [73, 77] width 32 height 12
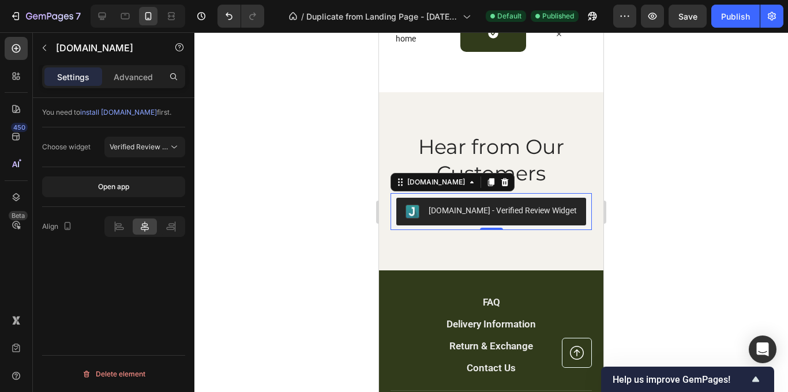
scroll to position [0, 0]
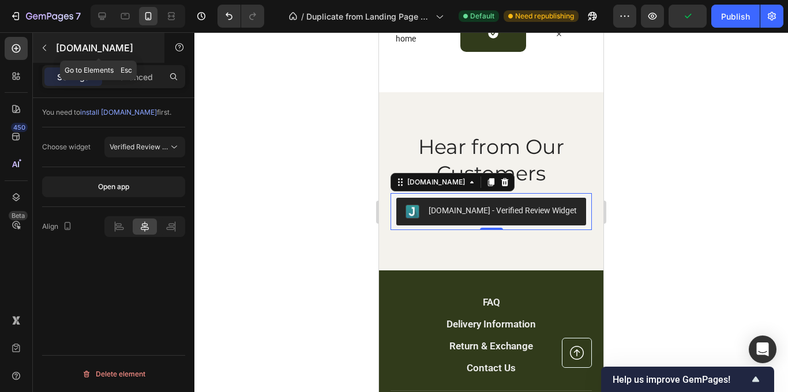
click at [51, 55] on button "button" at bounding box center [44, 48] width 18 height 18
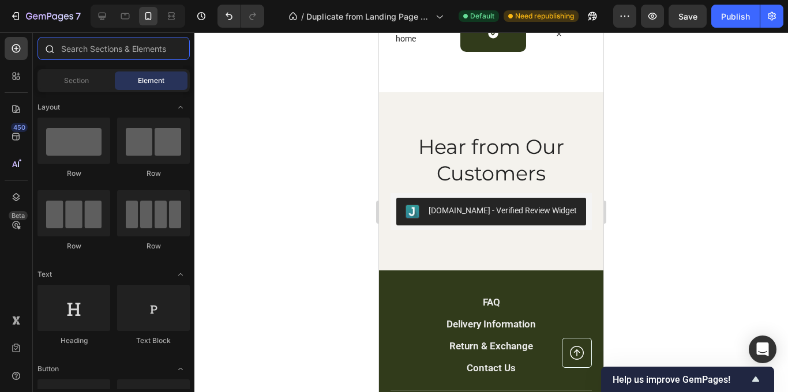
click at [92, 52] on input "text" at bounding box center [114, 48] width 152 height 23
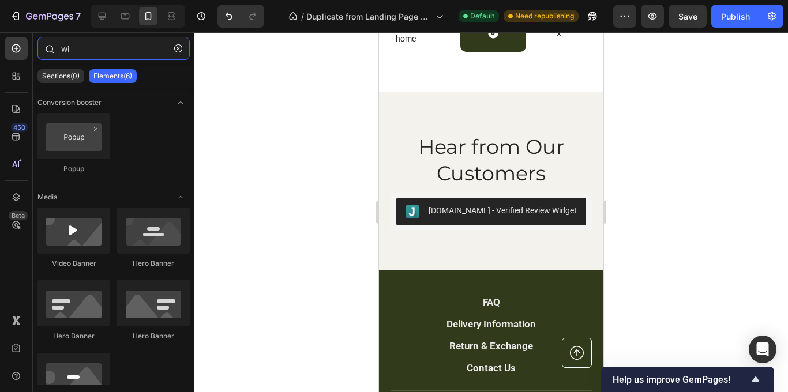
type input "w"
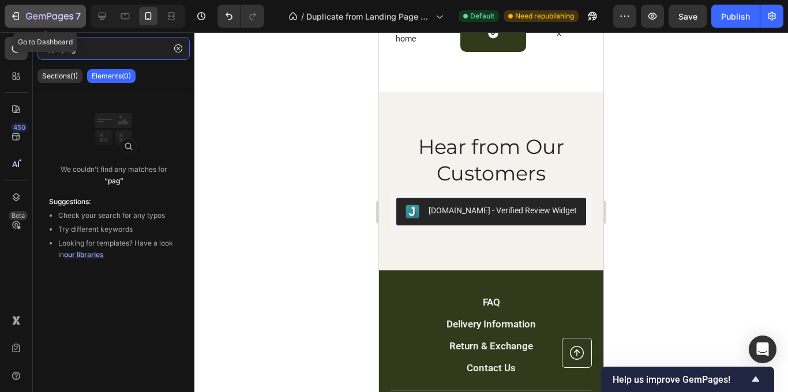
type input "pag"
click at [16, 17] on icon "button" at bounding box center [16, 16] width 12 height 12
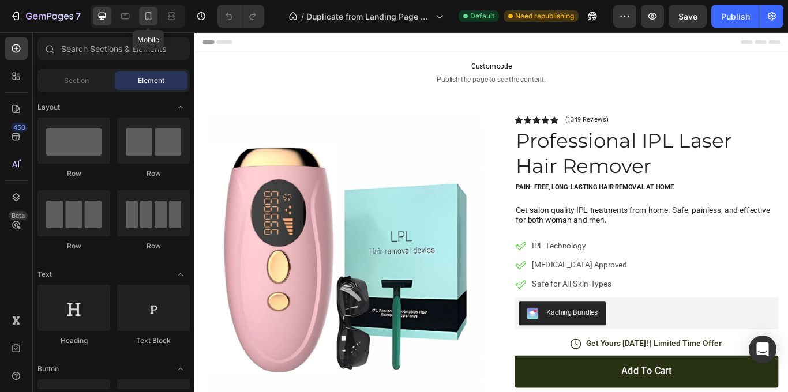
click at [152, 14] on icon at bounding box center [149, 16] width 12 height 12
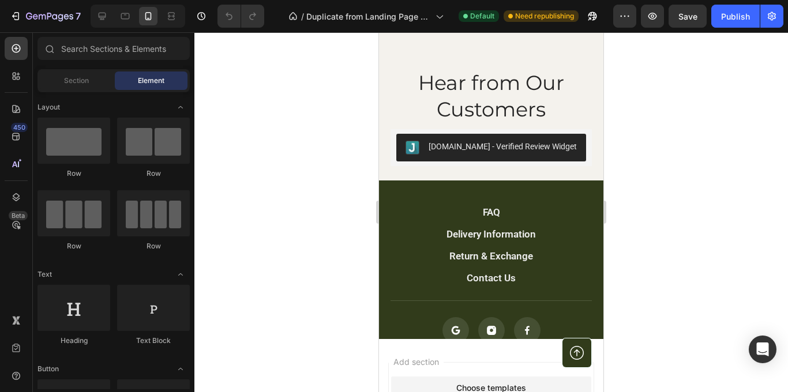
scroll to position [2574, 0]
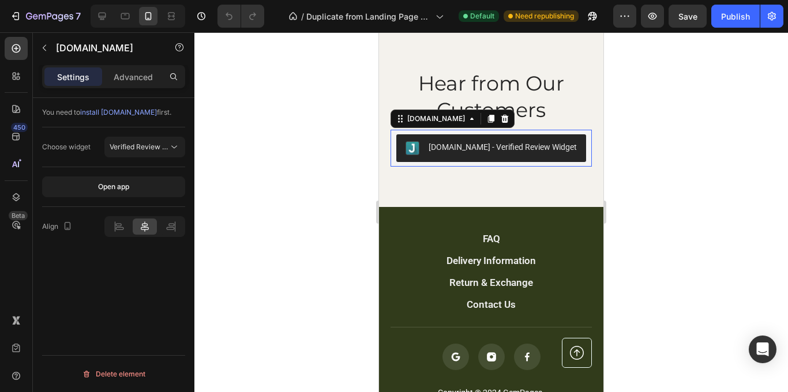
click at [485, 151] on div "Judge.me - Verified Review Widget" at bounding box center [503, 147] width 148 height 12
click at [500, 121] on icon at bounding box center [504, 118] width 9 height 9
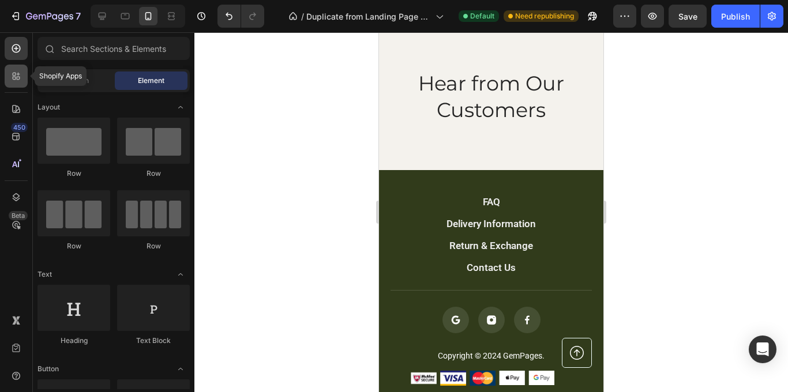
click at [21, 81] on icon at bounding box center [16, 76] width 12 height 12
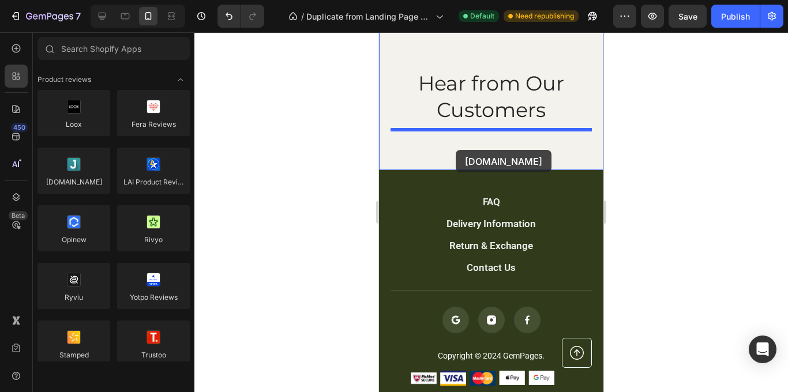
drag, startPoint x: 461, startPoint y: 205, endPoint x: 456, endPoint y: 150, distance: 55.6
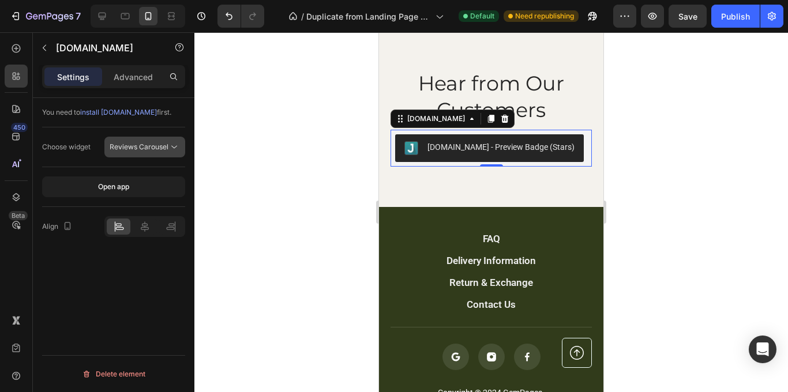
click at [164, 143] on span "Reviews Carousel" at bounding box center [139, 147] width 59 height 9
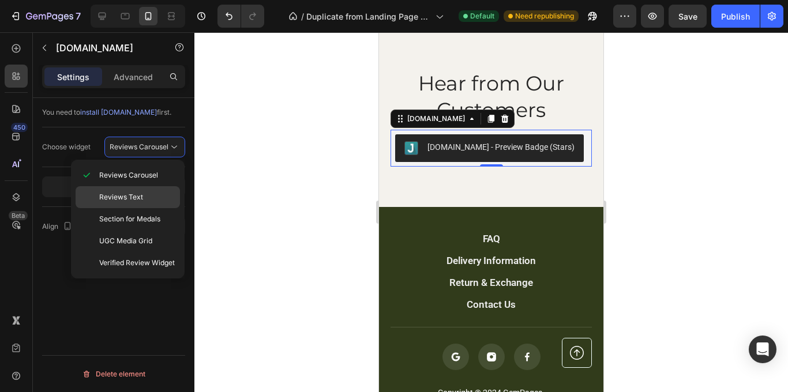
click at [159, 192] on p "Reviews Text" at bounding box center [137, 197] width 76 height 10
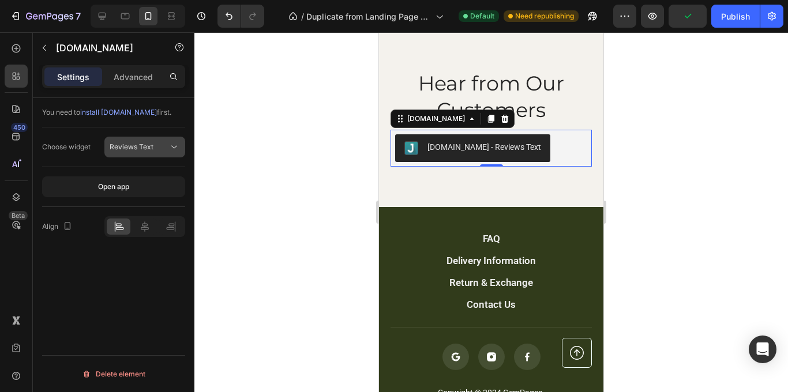
click at [162, 151] on div "Reviews Text" at bounding box center [139, 147] width 59 height 10
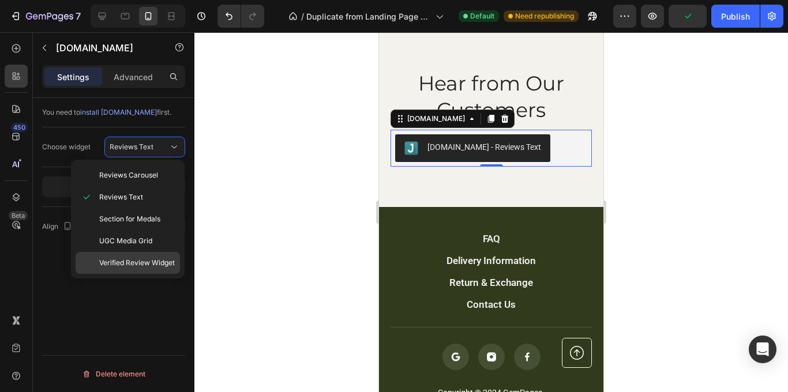
click at [167, 265] on span "Verified Review Widget" at bounding box center [137, 263] width 76 height 10
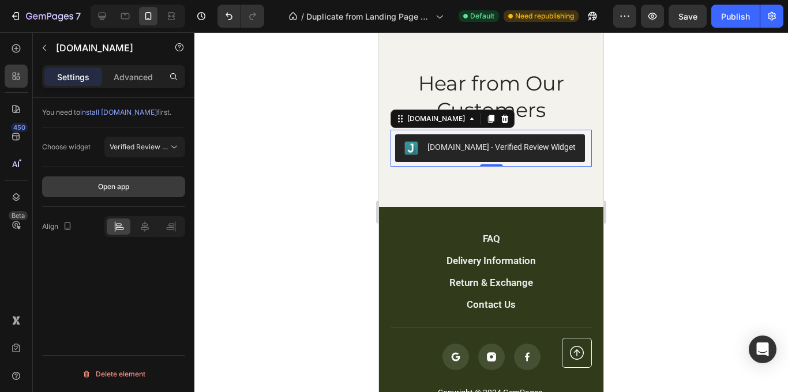
click at [159, 185] on button "Open app" at bounding box center [113, 187] width 143 height 21
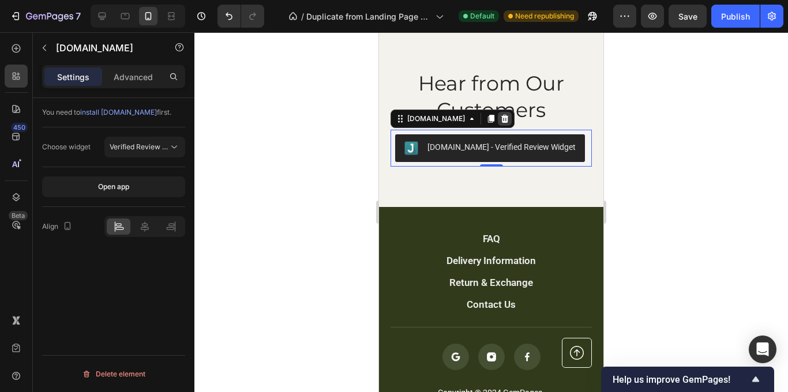
click at [500, 123] on icon at bounding box center [504, 118] width 9 height 9
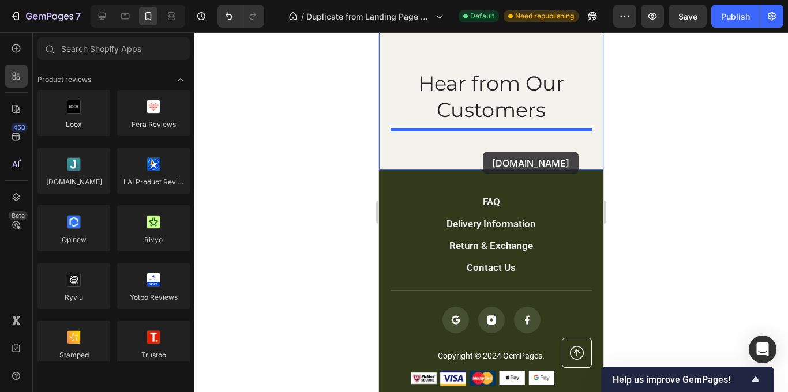
drag, startPoint x: 466, startPoint y: 226, endPoint x: 483, endPoint y: 151, distance: 76.3
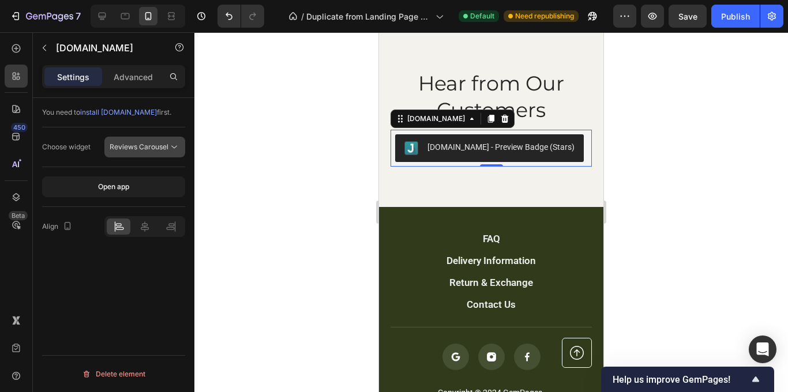
click at [166, 145] on span "Reviews Carousel" at bounding box center [139, 147] width 59 height 9
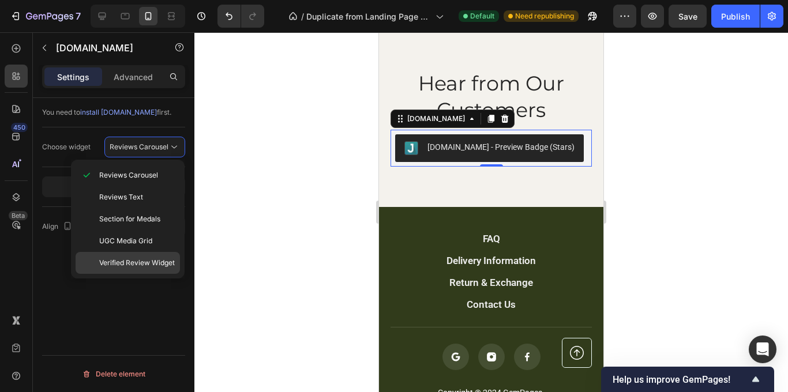
click at [159, 259] on span "Verified Review Widget" at bounding box center [137, 263] width 76 height 10
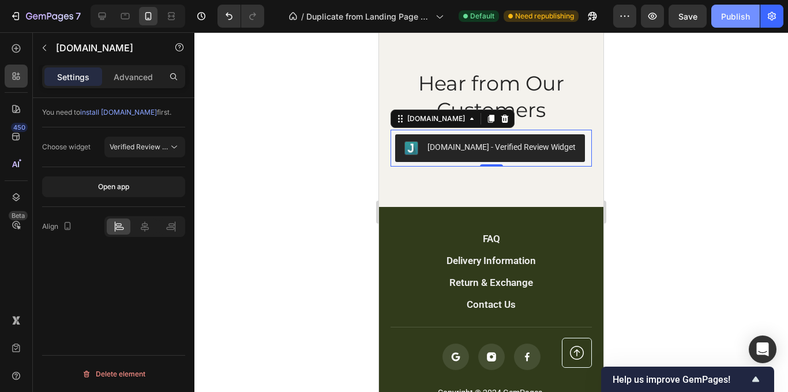
click at [740, 21] on div "Publish" at bounding box center [735, 16] width 29 height 12
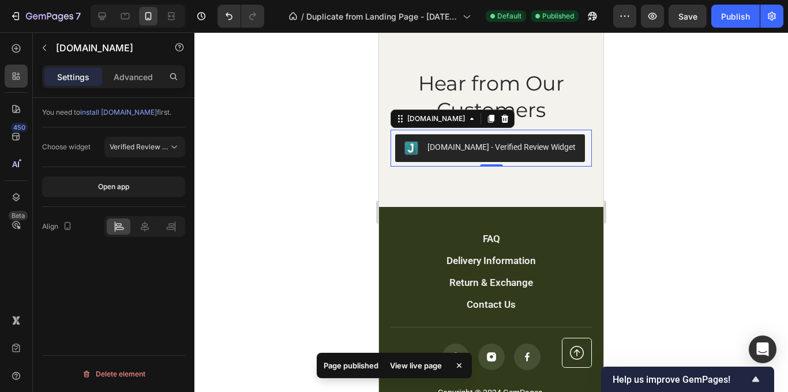
click at [418, 363] on div "View live page" at bounding box center [416, 366] width 66 height 16
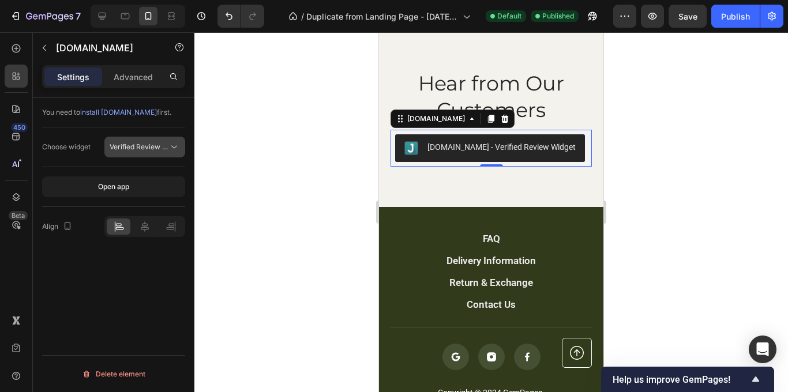
click at [171, 138] on button "Verified Review Widget" at bounding box center [144, 147] width 81 height 21
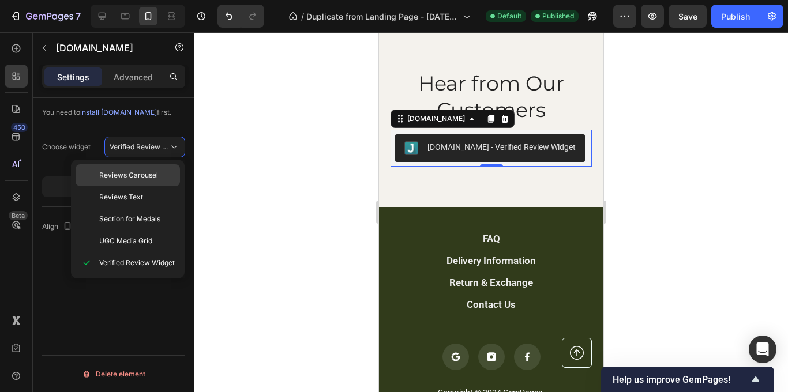
click at [159, 177] on p "Reviews Carousel" at bounding box center [137, 175] width 76 height 10
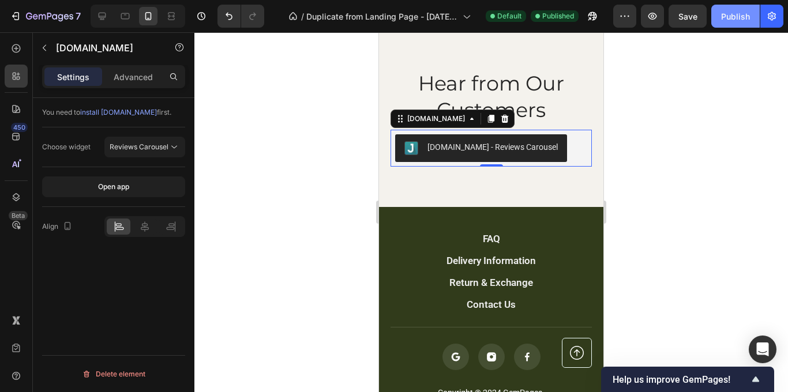
click at [727, 25] on button "Publish" at bounding box center [736, 16] width 48 height 23
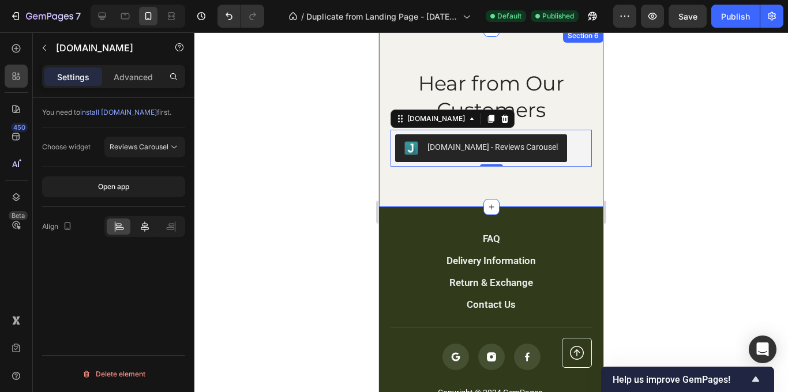
click at [144, 225] on icon at bounding box center [145, 227] width 12 height 12
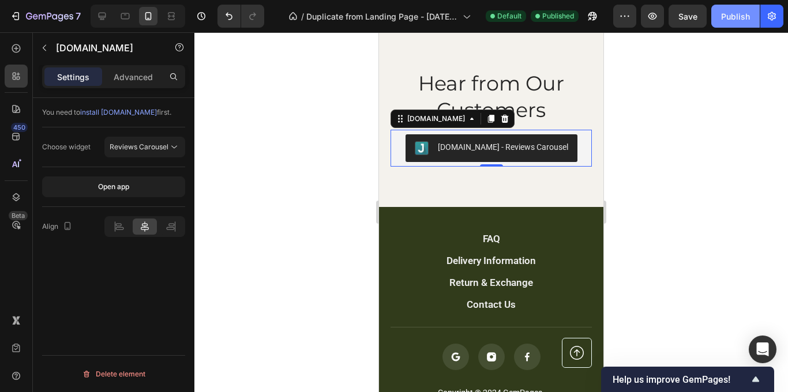
click at [732, 15] on div "Publish" at bounding box center [735, 16] width 29 height 12
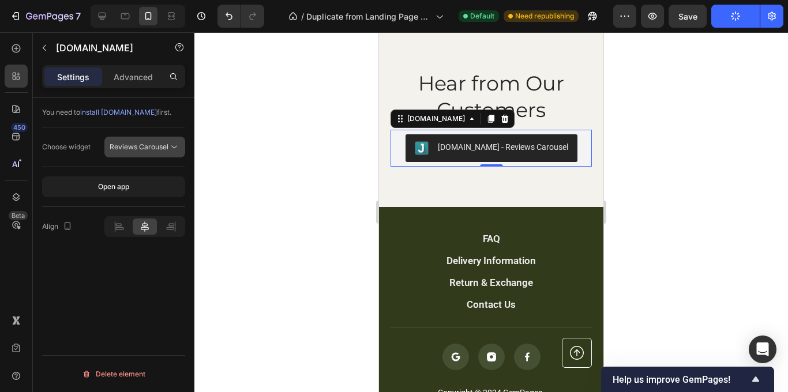
click at [173, 151] on icon at bounding box center [175, 147] width 12 height 12
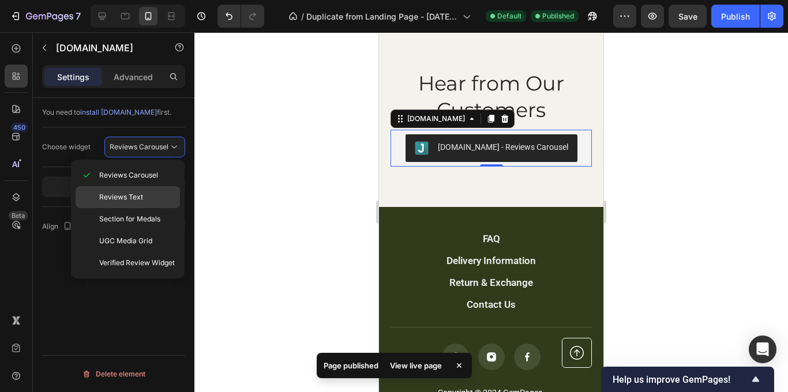
click at [164, 187] on div "Reviews Text" at bounding box center [128, 197] width 104 height 22
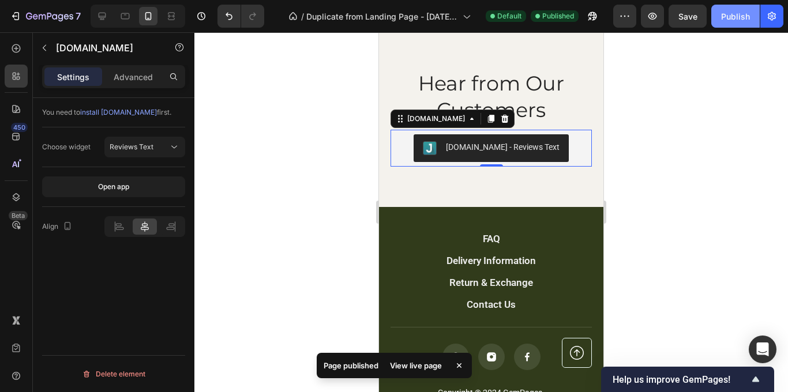
click at [730, 15] on div "Publish" at bounding box center [735, 16] width 29 height 12
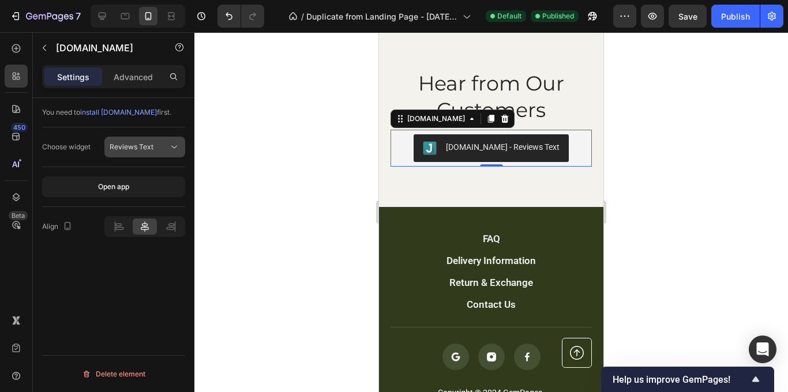
click at [170, 148] on icon at bounding box center [175, 147] width 12 height 12
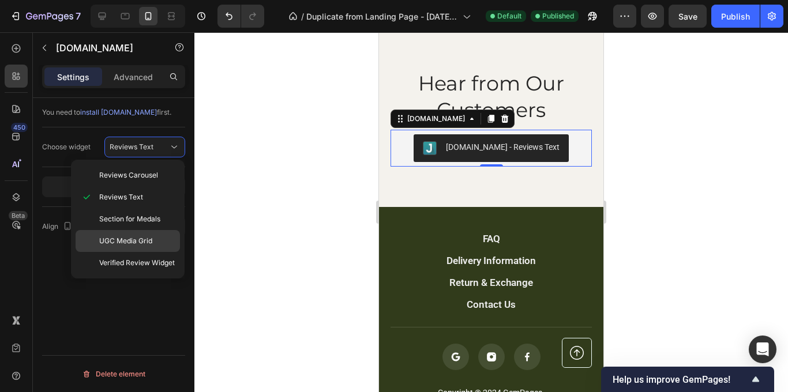
click at [155, 245] on p "UGC Media Grid" at bounding box center [137, 241] width 76 height 10
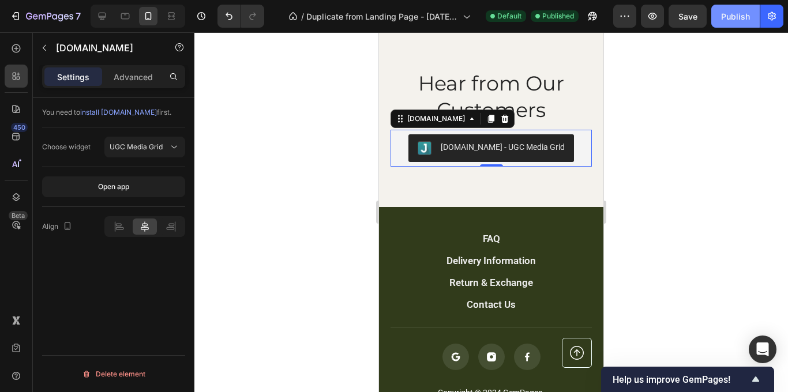
click at [733, 12] on div "Publish" at bounding box center [735, 16] width 29 height 12
click at [170, 142] on icon at bounding box center [175, 147] width 12 height 12
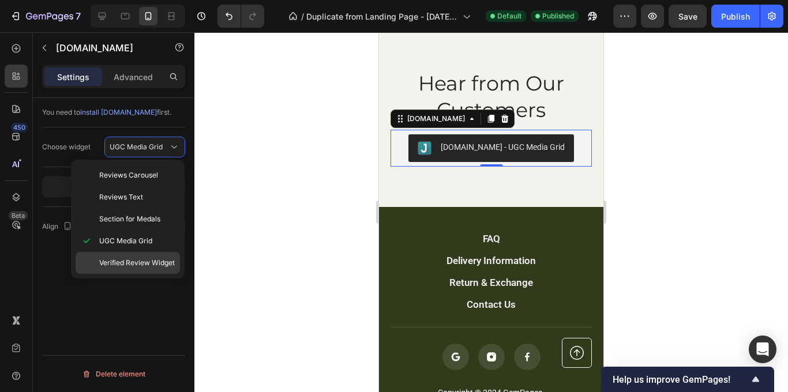
click at [151, 259] on span "Verified Review Widget" at bounding box center [137, 263] width 76 height 10
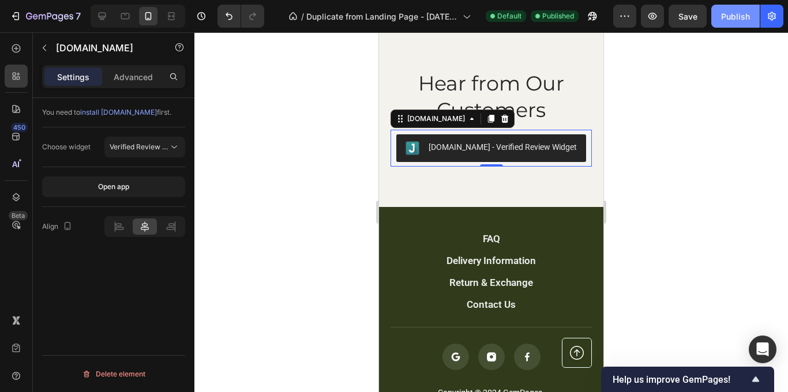
click at [726, 18] on div "Publish" at bounding box center [735, 16] width 29 height 12
click at [168, 154] on button "Verified Review Widget" at bounding box center [144, 147] width 81 height 21
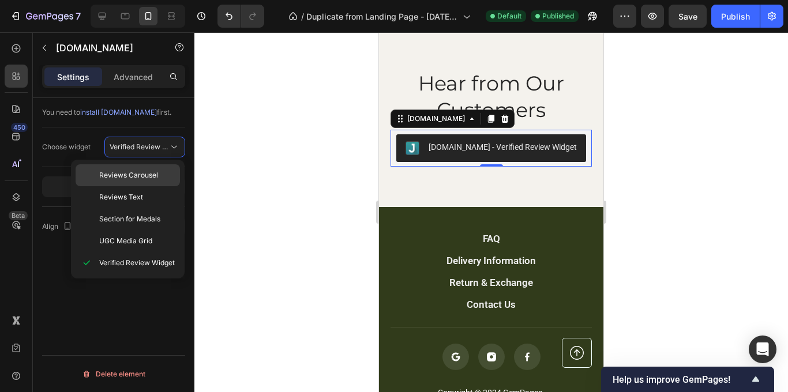
click at [164, 175] on p "Reviews Carousel" at bounding box center [137, 175] width 76 height 10
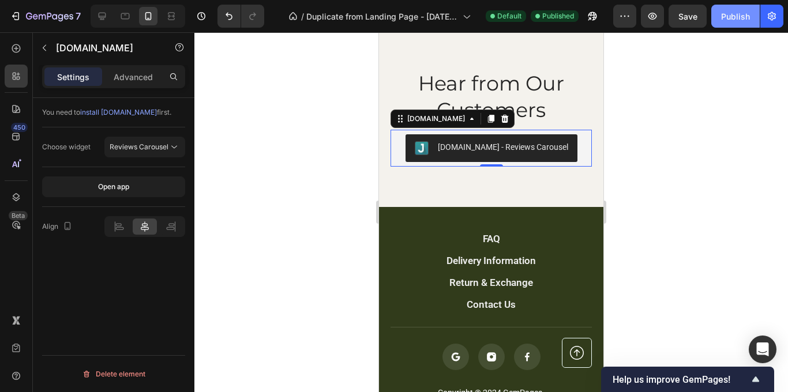
click at [746, 23] on button "Publish" at bounding box center [736, 16] width 48 height 23
click at [517, 137] on button "[DOMAIN_NAME] - Reviews Carousel" at bounding box center [492, 148] width 172 height 28
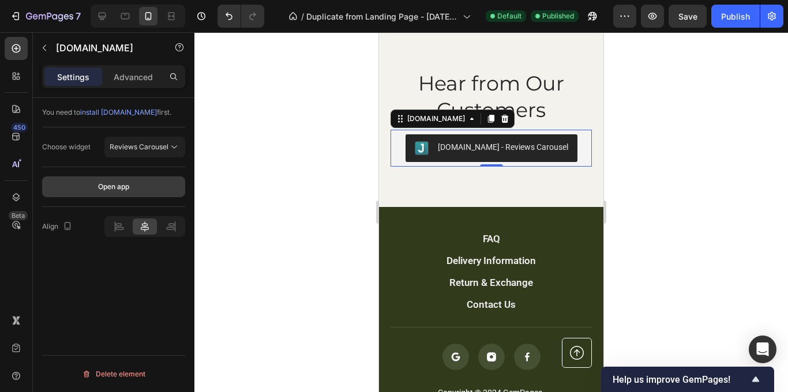
click at [117, 185] on div "Open app" at bounding box center [113, 187] width 31 height 10
click at [502, 116] on icon at bounding box center [506, 119] width 8 height 8
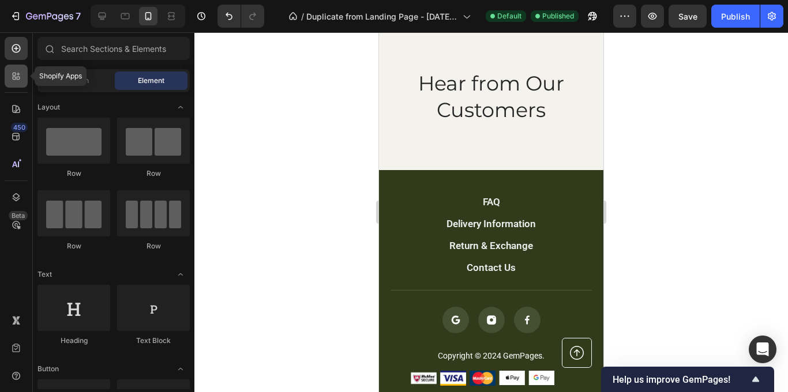
click at [15, 81] on icon at bounding box center [16, 76] width 12 height 12
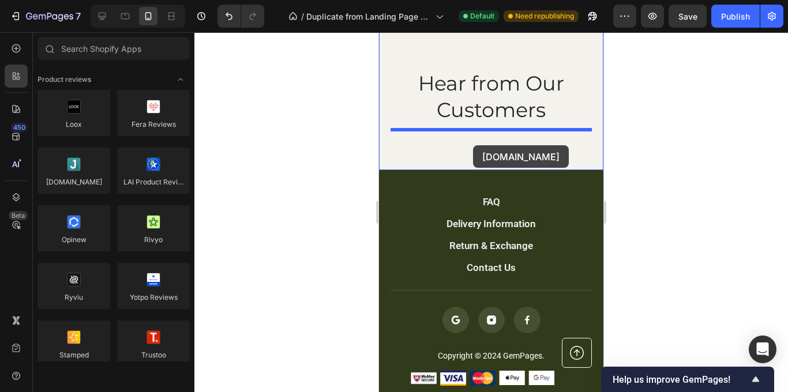
drag, startPoint x: 453, startPoint y: 212, endPoint x: 473, endPoint y: 145, distance: 69.9
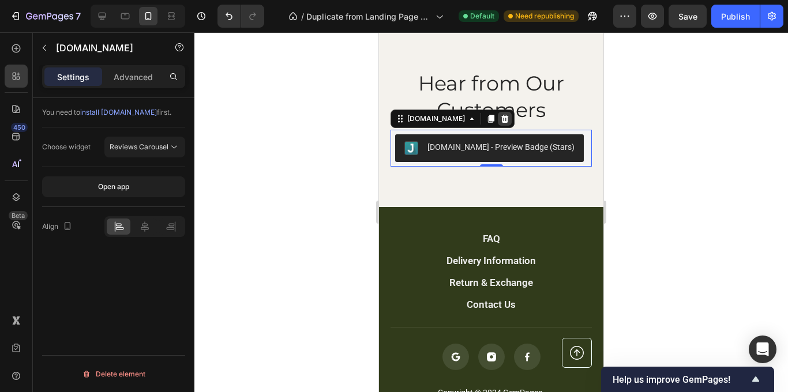
click at [502, 121] on icon at bounding box center [506, 119] width 8 height 8
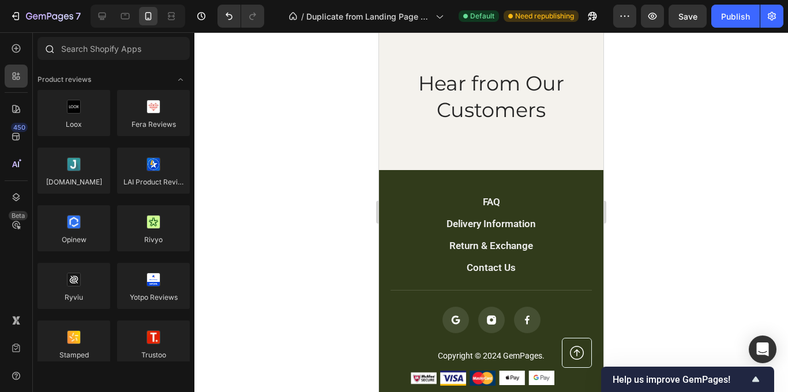
click at [58, 49] on div at bounding box center [49, 48] width 23 height 23
click at [74, 52] on input "text" at bounding box center [114, 48] width 152 height 23
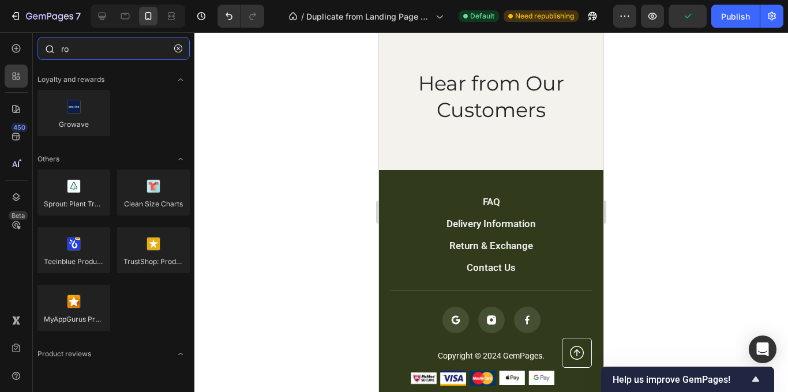
type input "r"
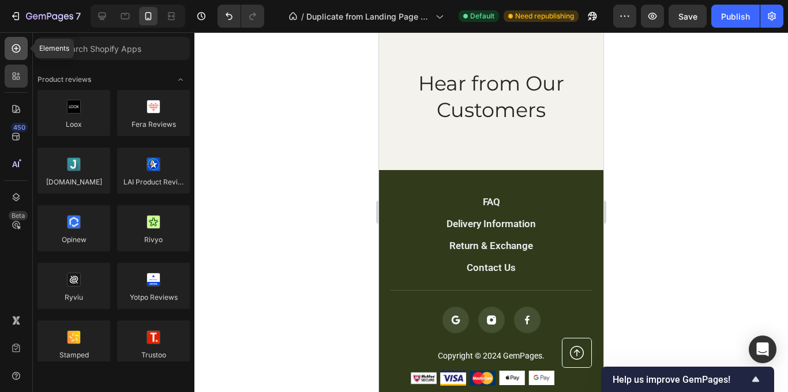
click at [20, 57] on div at bounding box center [16, 48] width 23 height 23
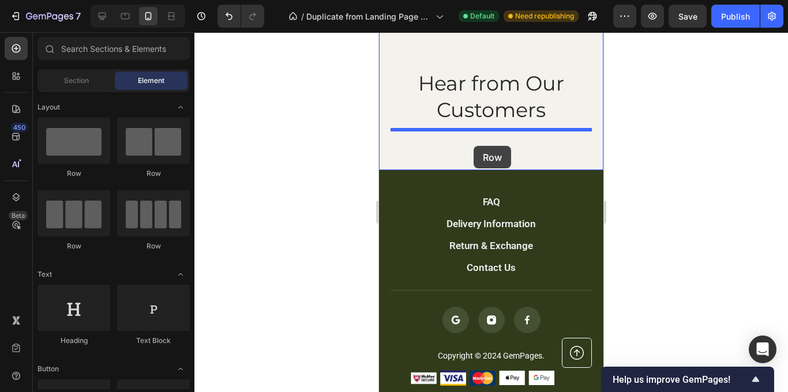
drag, startPoint x: 464, startPoint y: 183, endPoint x: 474, endPoint y: 146, distance: 38.2
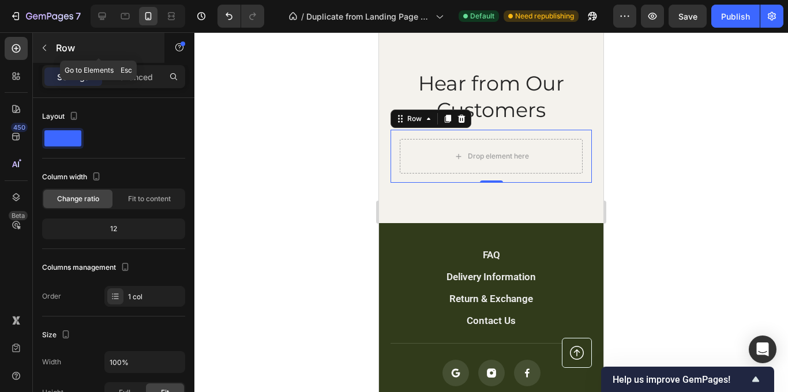
click at [46, 46] on icon "button" at bounding box center [44, 47] width 9 height 9
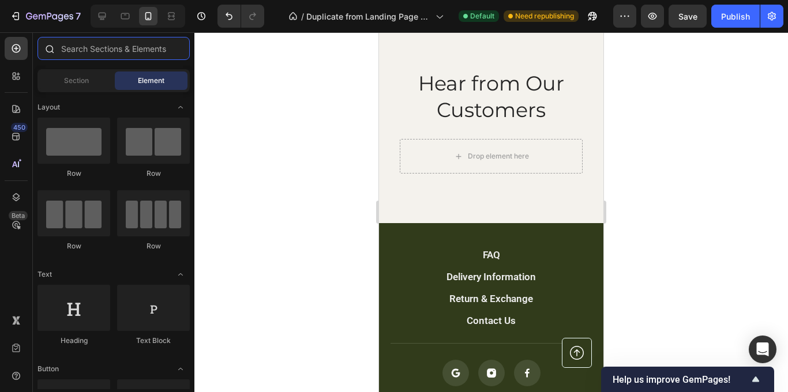
click at [115, 51] on input "text" at bounding box center [114, 48] width 152 height 23
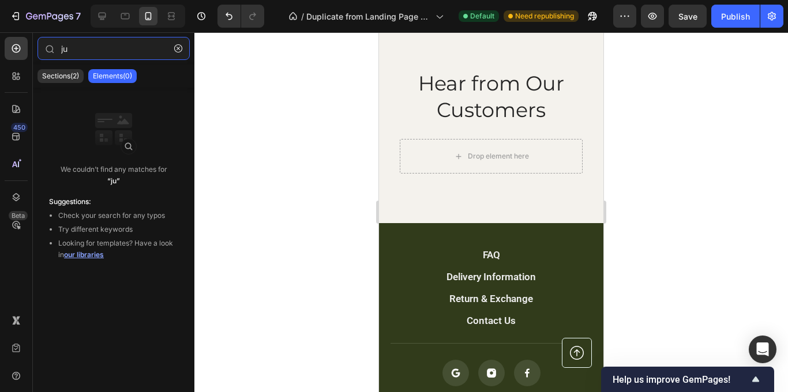
type input "j"
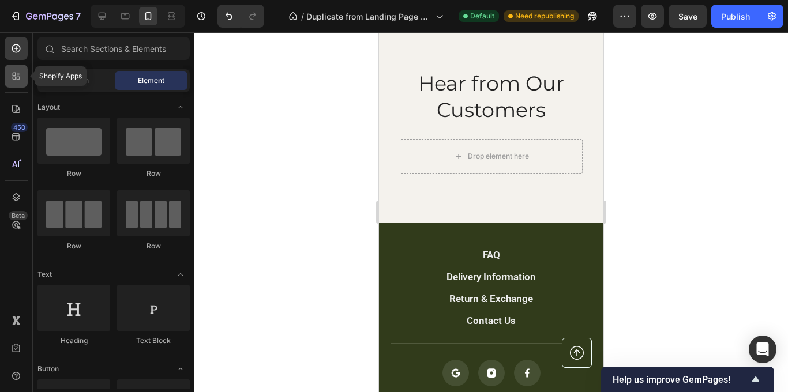
click at [25, 77] on div at bounding box center [16, 76] width 23 height 23
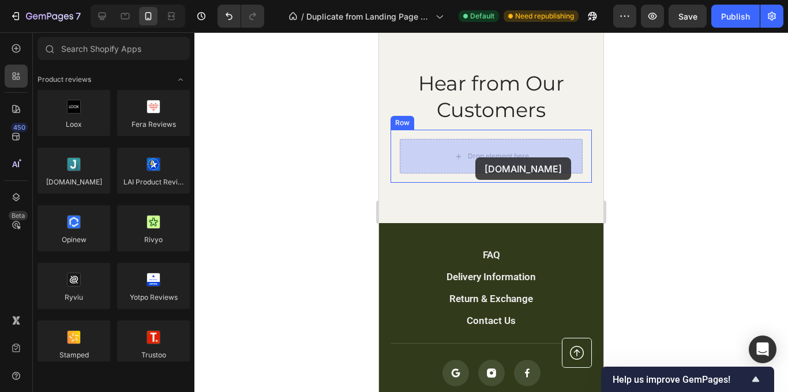
drag, startPoint x: 459, startPoint y: 199, endPoint x: 476, endPoint y: 158, distance: 44.6
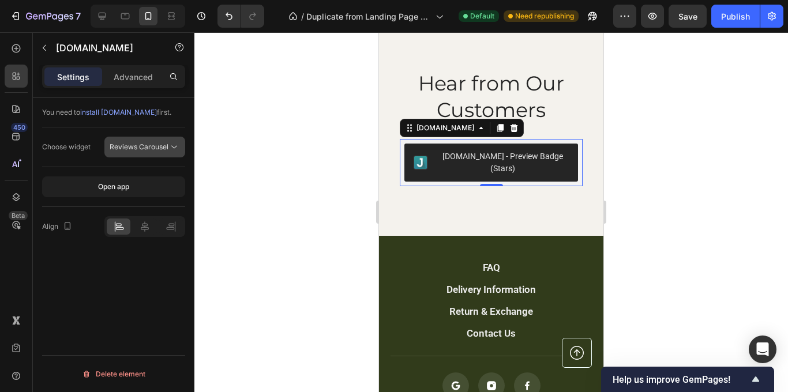
click at [173, 144] on icon at bounding box center [175, 147] width 12 height 12
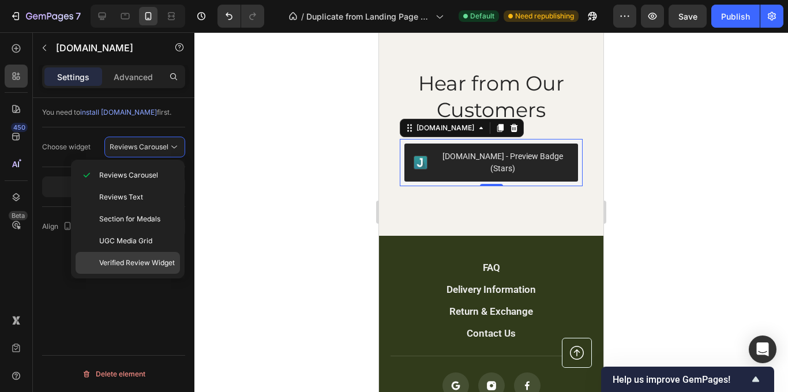
click at [162, 261] on span "Verified Review Widget" at bounding box center [137, 263] width 76 height 10
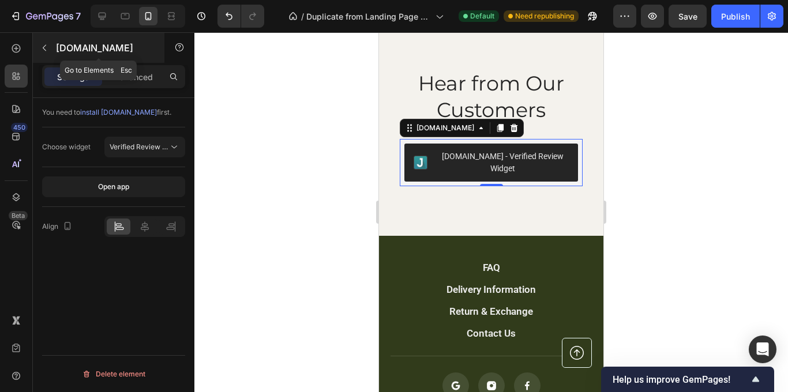
click at [46, 51] on icon "button" at bounding box center [44, 47] width 9 height 9
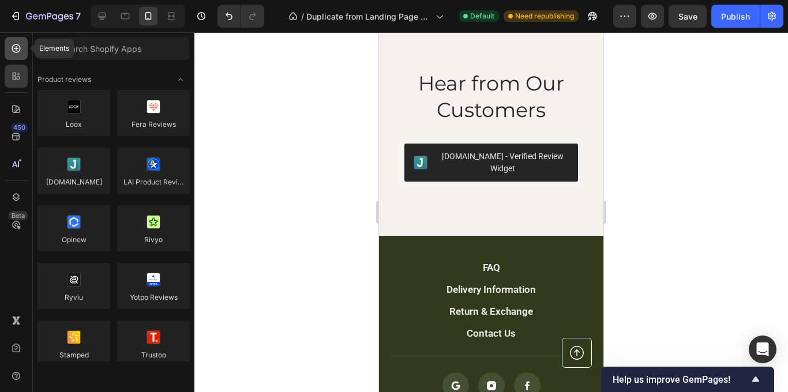
click at [17, 58] on div at bounding box center [16, 48] width 23 height 23
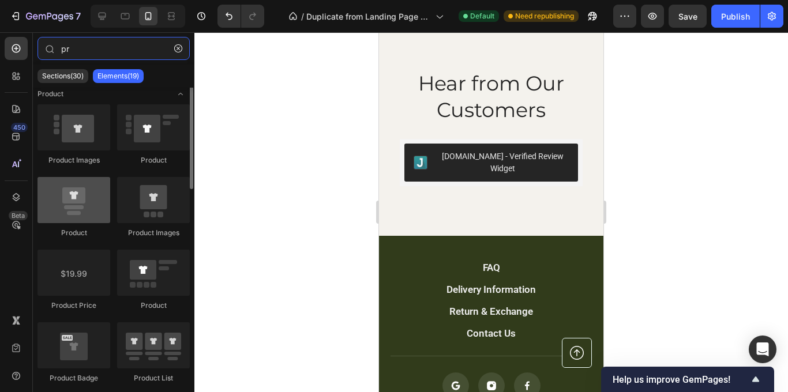
scroll to position [0, 0]
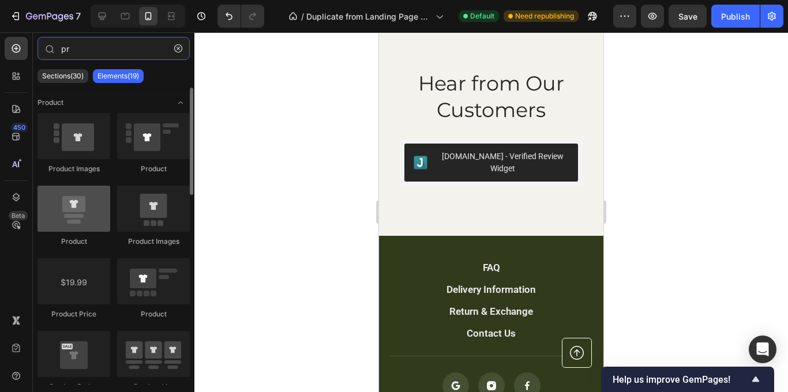
type input "pr"
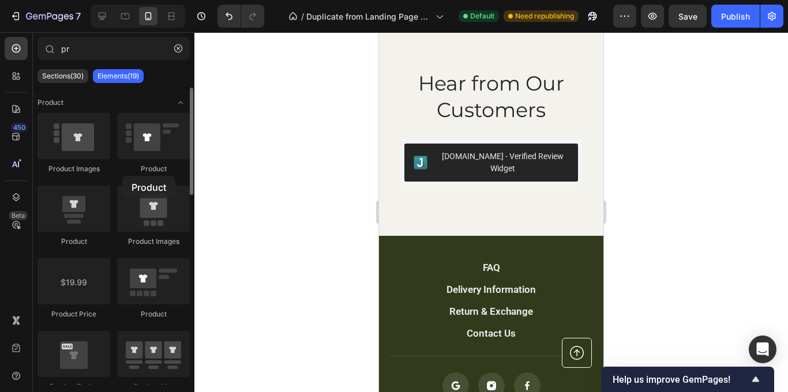
drag, startPoint x: 86, startPoint y: 219, endPoint x: 122, endPoint y: 175, distance: 56.5
click at [122, 175] on div "Product Images Product Product Product Images Product Price Product Product Bad…" at bounding box center [114, 330] width 152 height 435
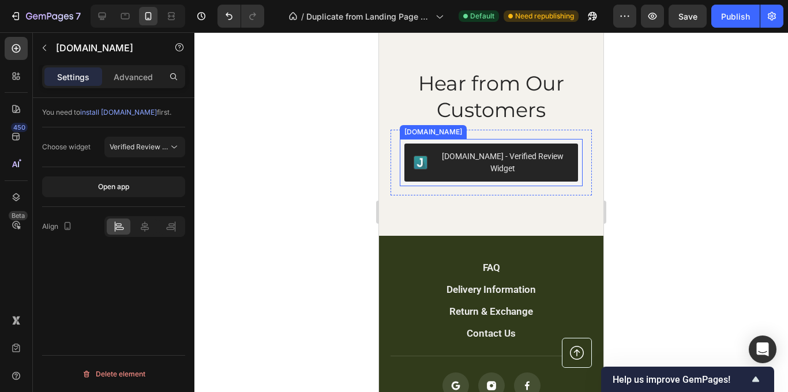
click at [552, 155] on div "[DOMAIN_NAME] - Verified Review Widget" at bounding box center [503, 163] width 132 height 24
click at [510, 125] on icon at bounding box center [514, 128] width 9 height 9
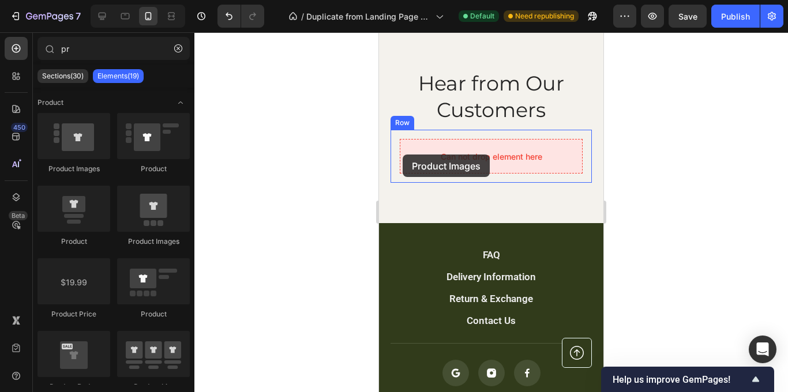
drag, startPoint x: 453, startPoint y: 171, endPoint x: 403, endPoint y: 155, distance: 52.9
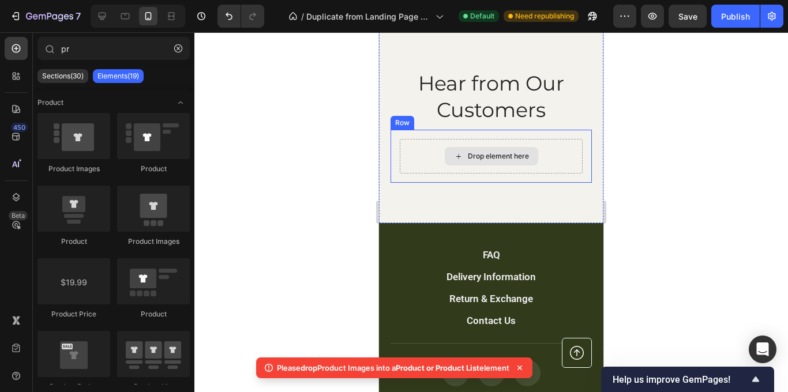
click at [447, 150] on div "Drop element here" at bounding box center [492, 156] width 94 height 18
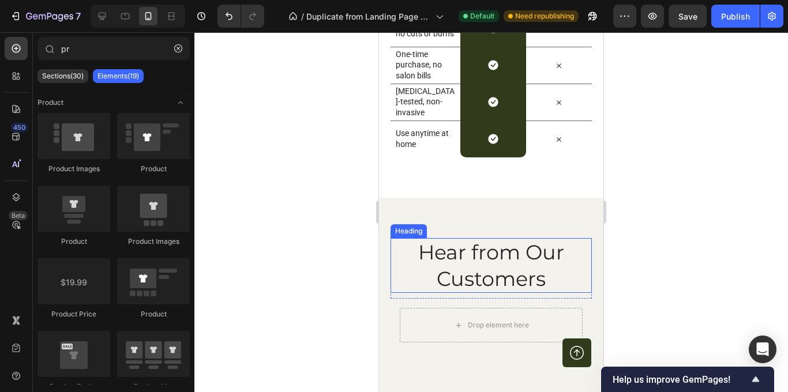
scroll to position [2502, 0]
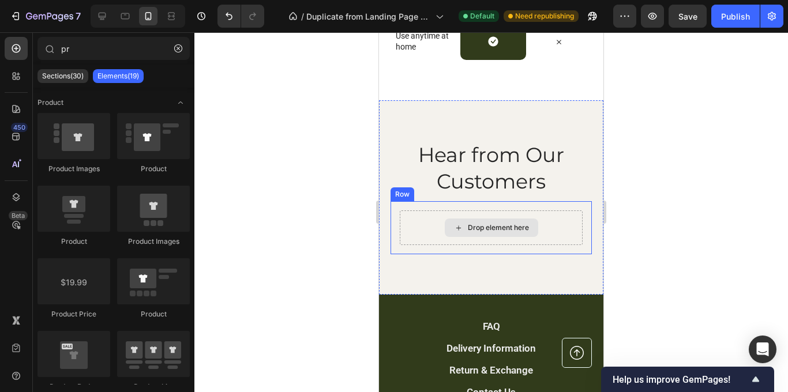
click at [476, 235] on div "Drop element here" at bounding box center [492, 228] width 94 height 18
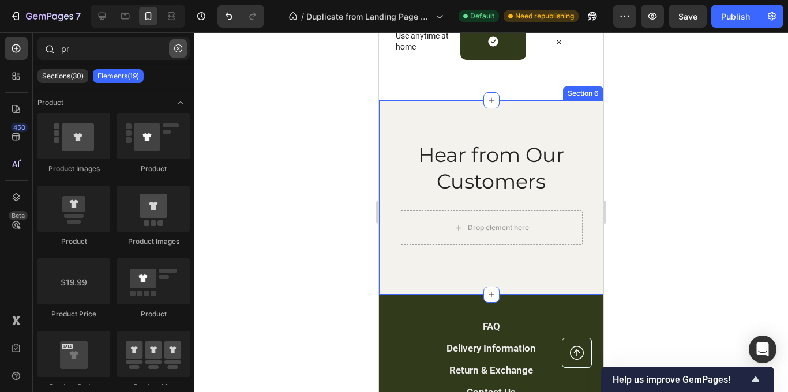
click at [179, 48] on icon "button" at bounding box center [178, 48] width 8 height 8
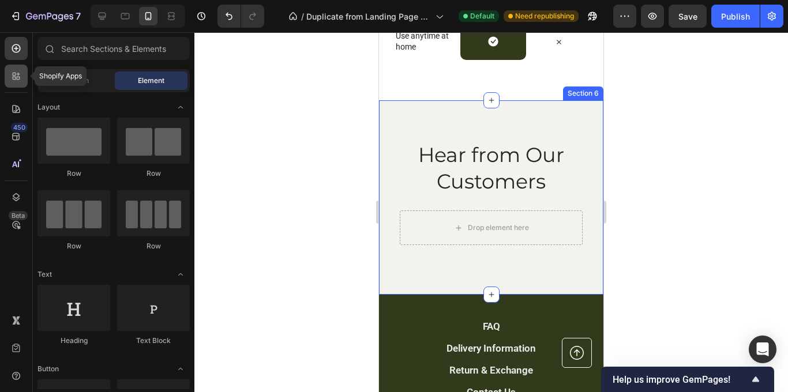
click at [17, 82] on div at bounding box center [16, 76] width 23 height 23
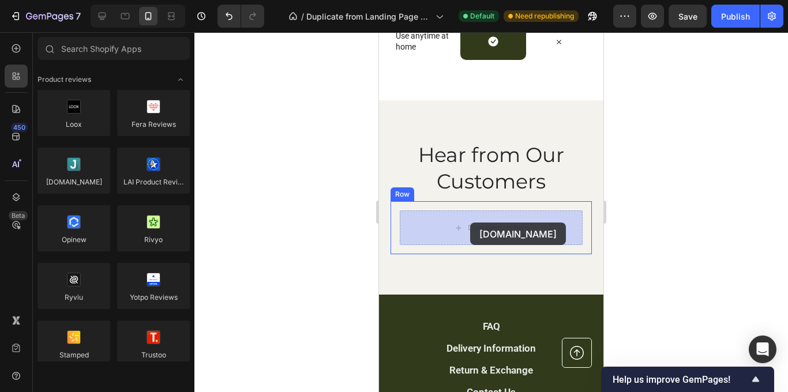
drag, startPoint x: 461, startPoint y: 200, endPoint x: 470, endPoint y: 223, distance: 24.3
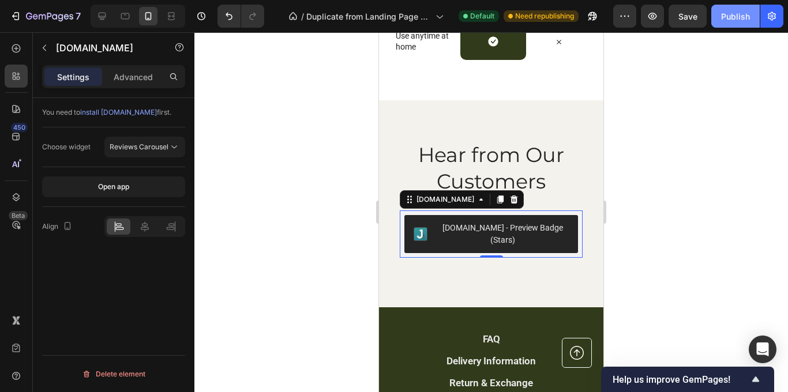
click at [733, 23] on button "Publish" at bounding box center [736, 16] width 48 height 23
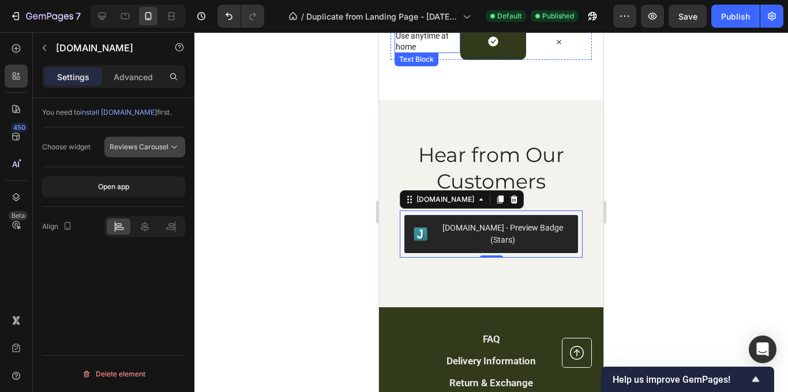
click at [180, 143] on button "Reviews Carousel" at bounding box center [144, 147] width 81 height 21
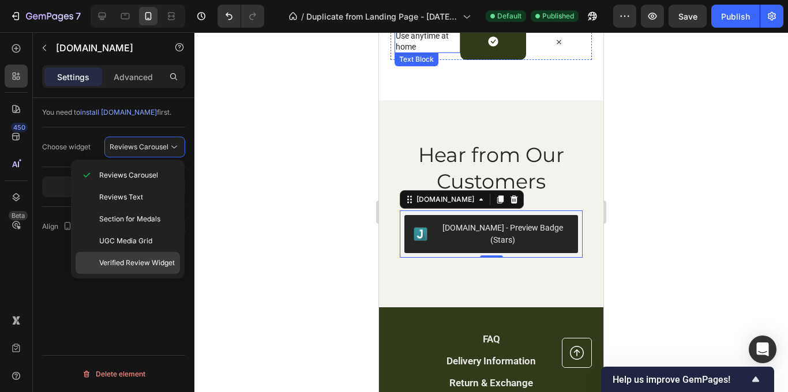
click at [155, 258] on span "Verified Review Widget" at bounding box center [137, 263] width 76 height 10
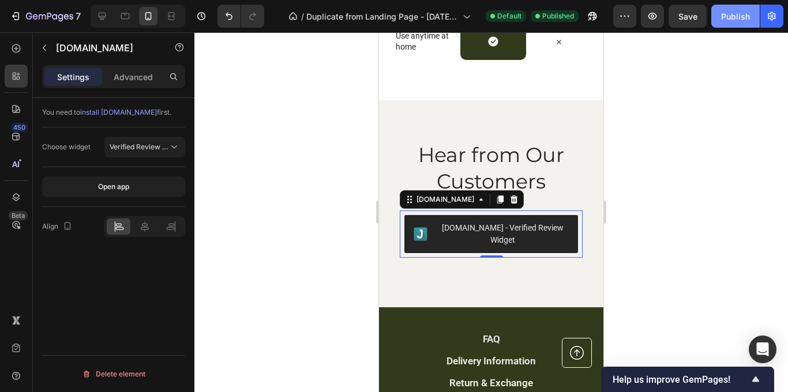
click at [738, 16] on div "Publish" at bounding box center [735, 16] width 29 height 12
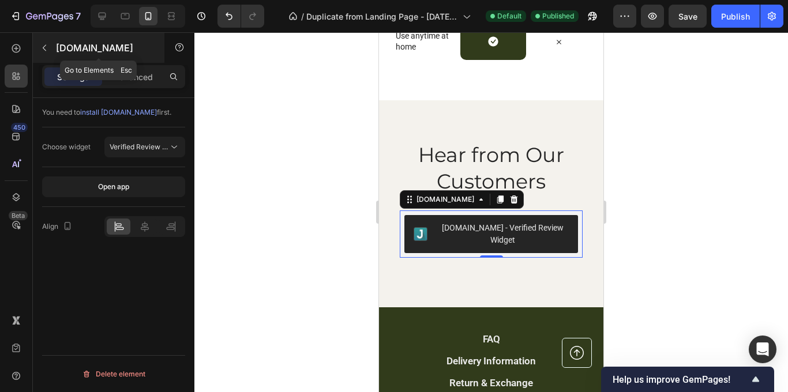
click at [49, 48] on button "button" at bounding box center [44, 48] width 18 height 18
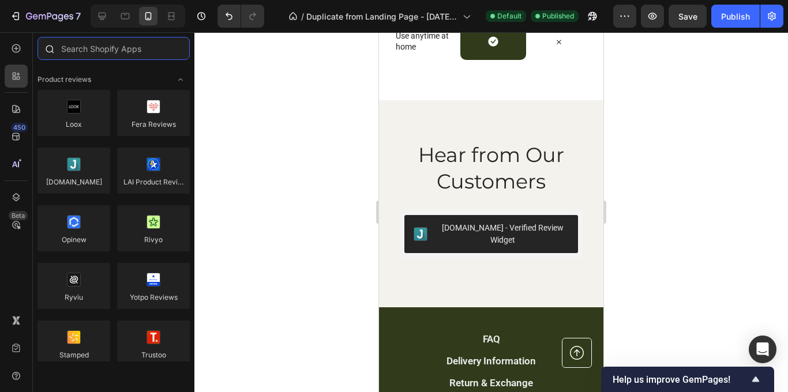
click at [88, 55] on input "text" at bounding box center [114, 48] width 152 height 23
click at [17, 52] on icon at bounding box center [16, 48] width 9 height 9
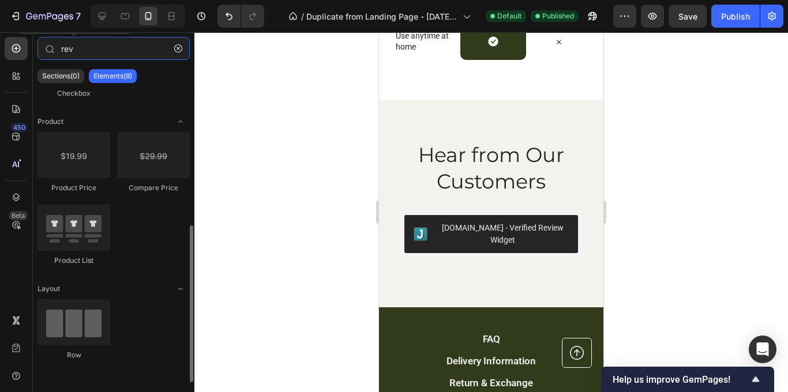
scroll to position [216, 0]
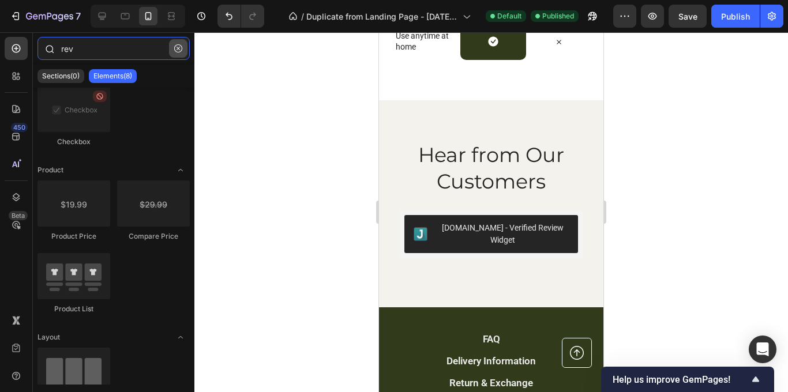
type input "rev"
click at [174, 43] on button "button" at bounding box center [178, 48] width 18 height 18
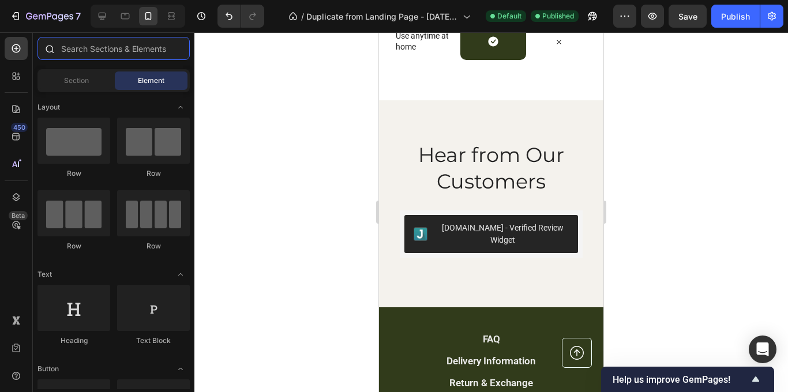
click at [158, 42] on input "text" at bounding box center [114, 48] width 152 height 23
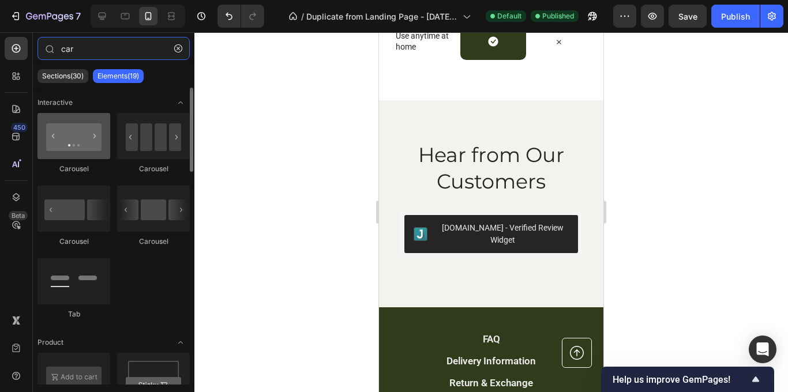
type input "car"
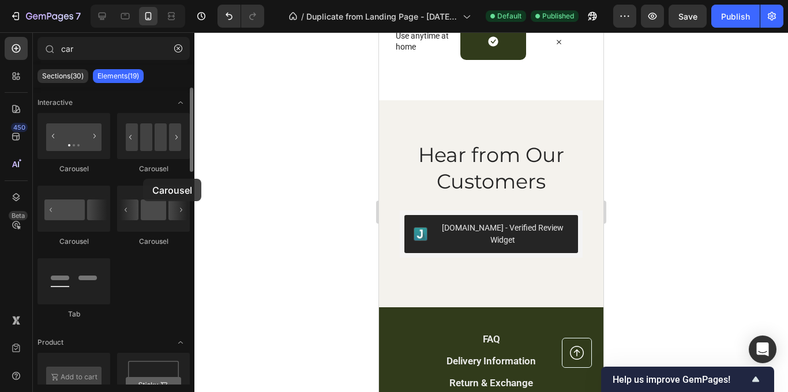
drag, startPoint x: 84, startPoint y: 154, endPoint x: 99, endPoint y: 163, distance: 17.1
click at [99, 163] on div "Carousel" at bounding box center [74, 143] width 73 height 61
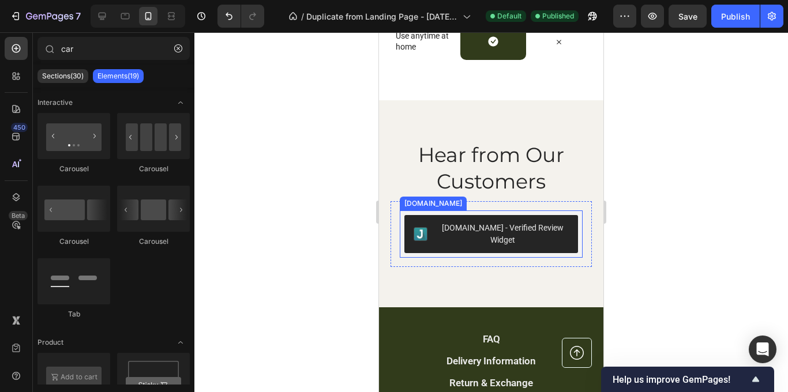
click at [475, 231] on div "[DOMAIN_NAME] - Verified Review Widget" at bounding box center [503, 234] width 132 height 24
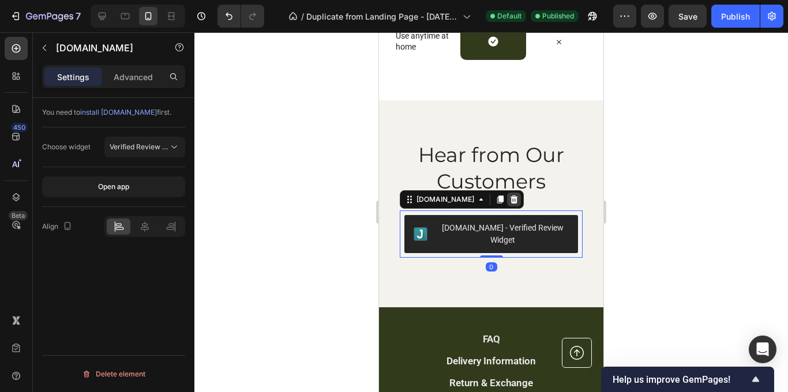
click at [511, 197] on icon at bounding box center [515, 200] width 8 height 8
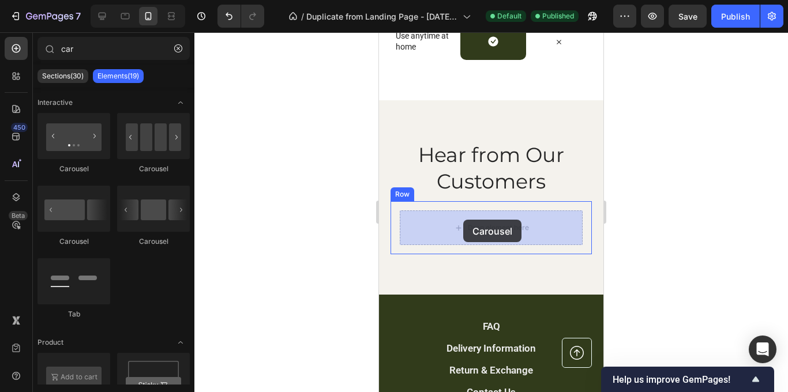
drag, startPoint x: 468, startPoint y: 167, endPoint x: 463, endPoint y: 220, distance: 52.7
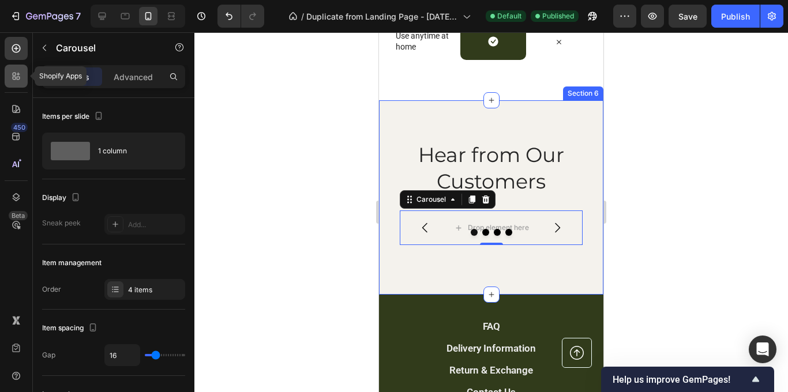
click at [19, 75] on icon at bounding box center [16, 76] width 12 height 12
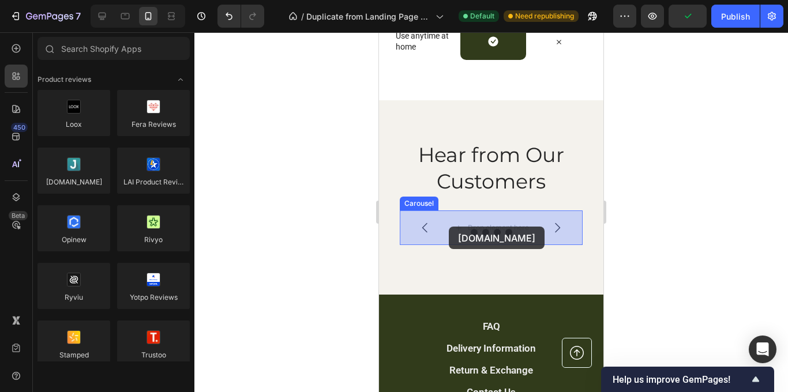
drag, startPoint x: 462, startPoint y: 205, endPoint x: 449, endPoint y: 227, distance: 24.8
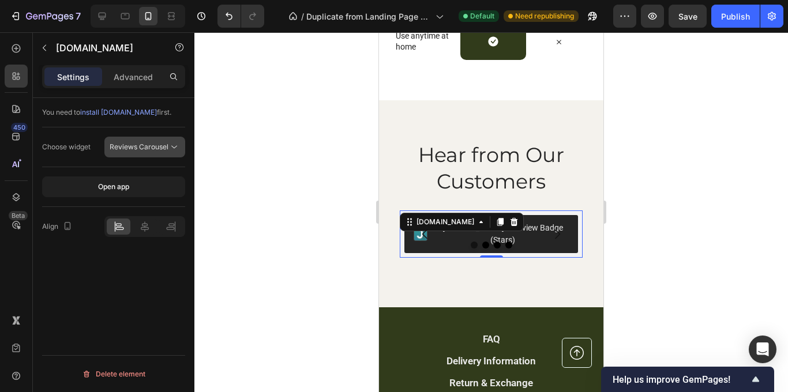
click at [173, 147] on icon at bounding box center [174, 147] width 6 height 3
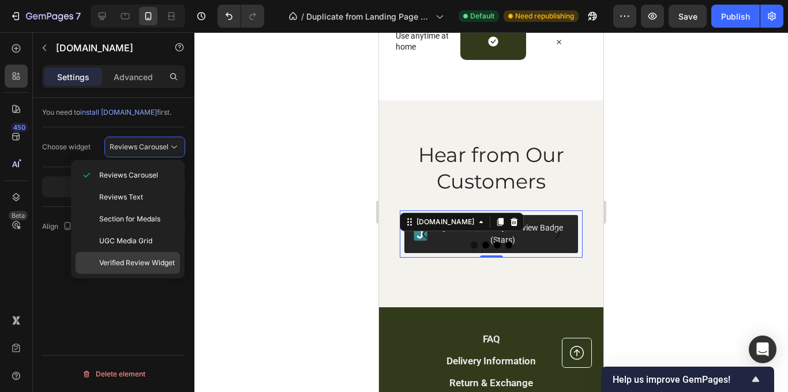
click at [145, 259] on span "Verified Review Widget" at bounding box center [137, 263] width 76 height 10
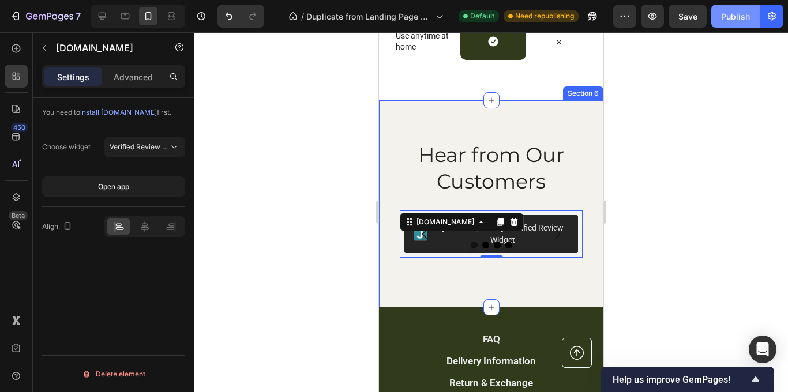
click at [726, 16] on div "Publish" at bounding box center [735, 16] width 29 height 12
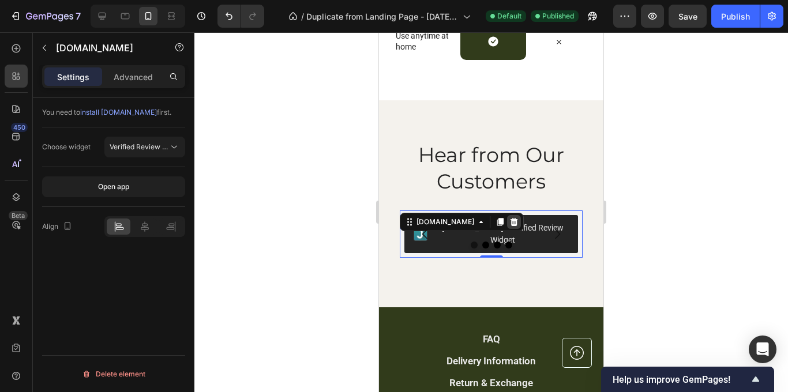
click at [510, 222] on icon at bounding box center [514, 222] width 9 height 9
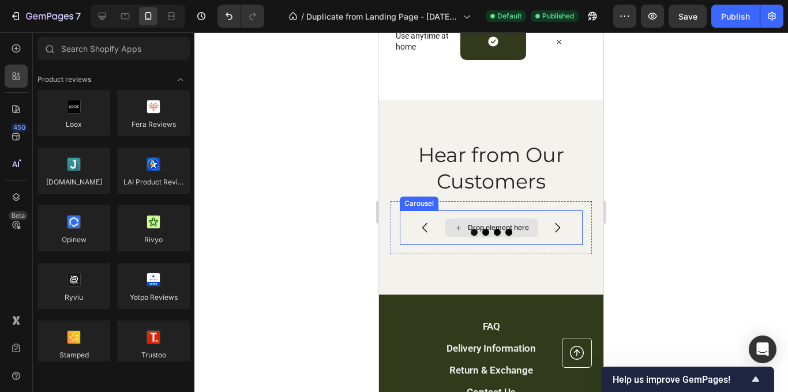
click at [487, 222] on div "Drop element here" at bounding box center [492, 228] width 94 height 18
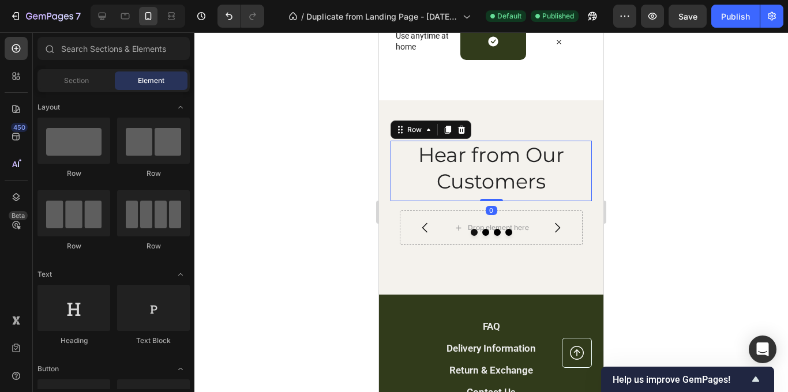
click at [565, 201] on div "Hear from Our Customers Heading" at bounding box center [491, 171] width 201 height 61
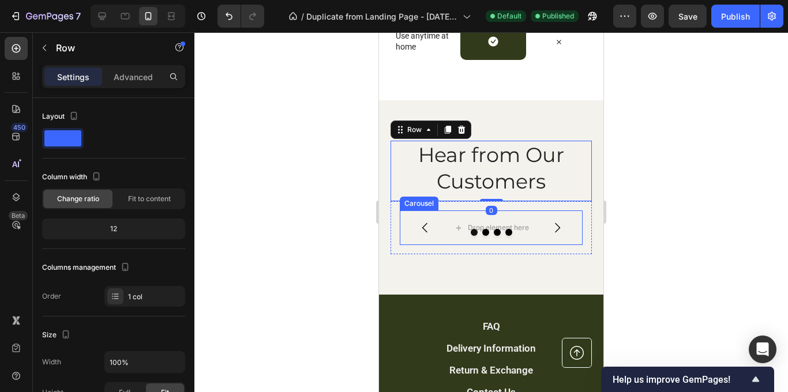
click at [562, 215] on button "Carousel Next Arrow" at bounding box center [557, 228] width 32 height 32
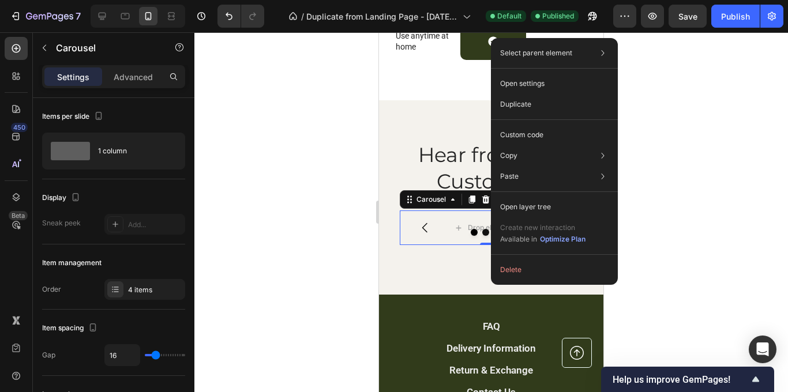
click at [443, 231] on div at bounding box center [491, 232] width 183 height 7
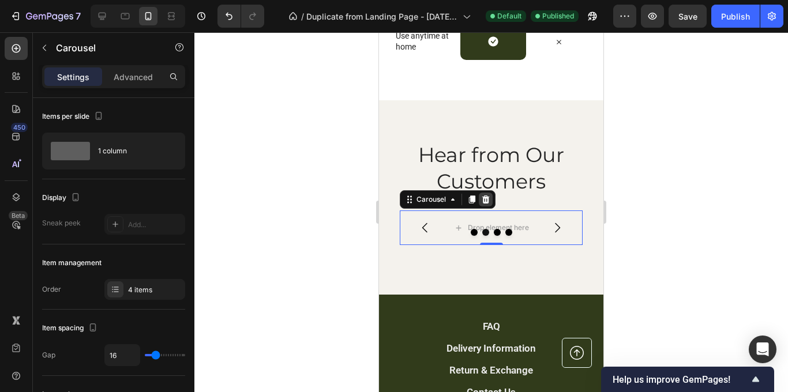
click at [488, 203] on icon at bounding box center [487, 200] width 8 height 8
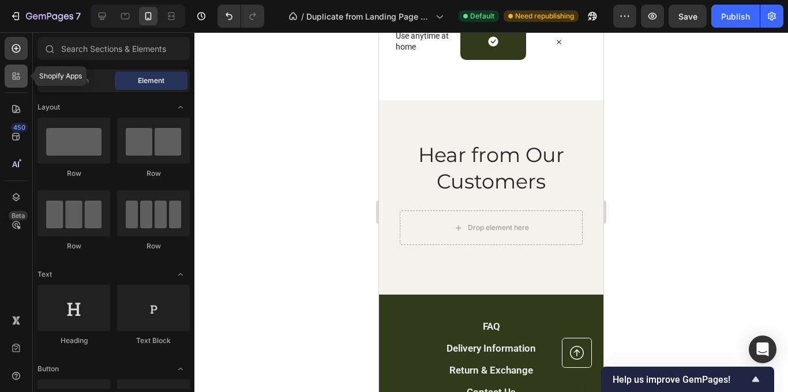
click at [17, 71] on icon at bounding box center [16, 76] width 12 height 12
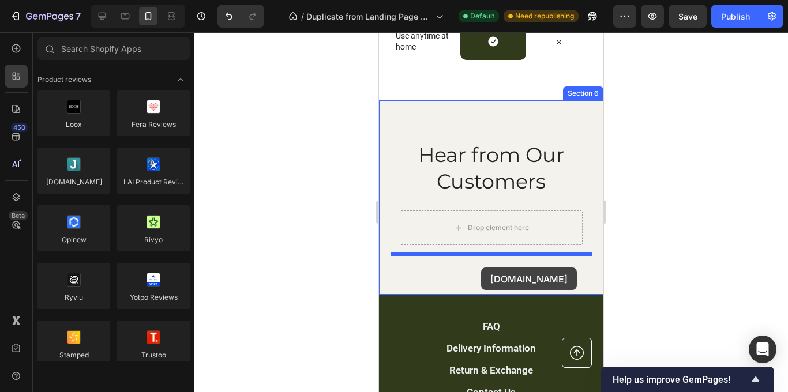
drag, startPoint x: 467, startPoint y: 200, endPoint x: 481, endPoint y: 268, distance: 69.6
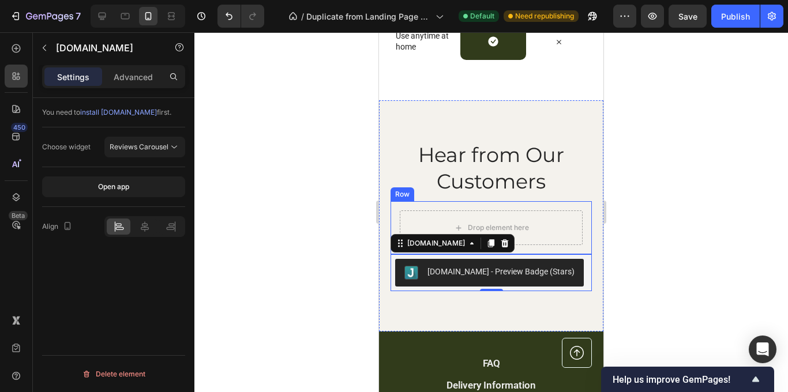
click at [579, 205] on div "Drop element here Row" at bounding box center [491, 227] width 201 height 53
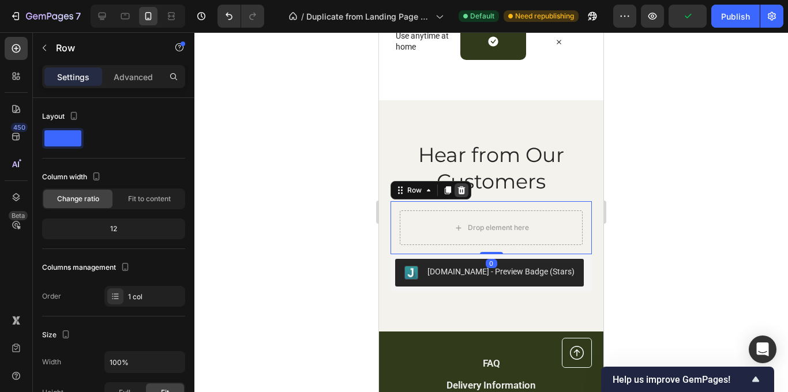
click at [463, 189] on icon at bounding box center [462, 190] width 8 height 8
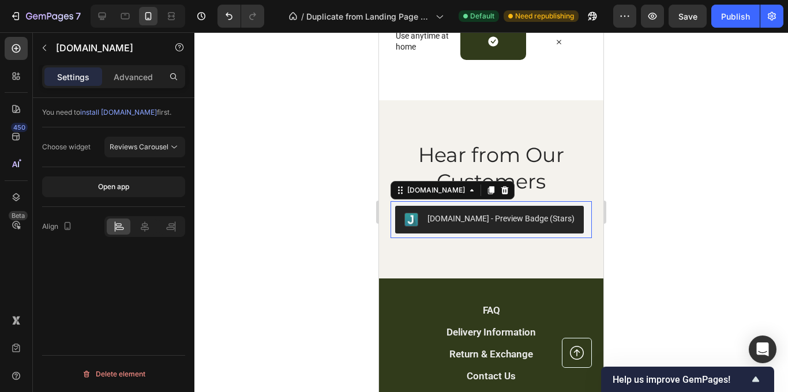
click at [518, 216] on div "[DOMAIN_NAME] - Preview Badge (Stars)" at bounding box center [501, 219] width 147 height 12
click at [163, 143] on span "Reviews Carousel" at bounding box center [139, 147] width 59 height 9
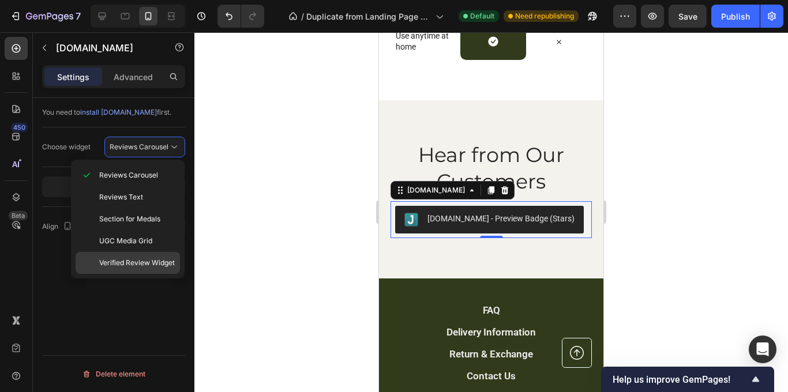
click at [145, 263] on span "Verified Review Widget" at bounding box center [137, 263] width 76 height 10
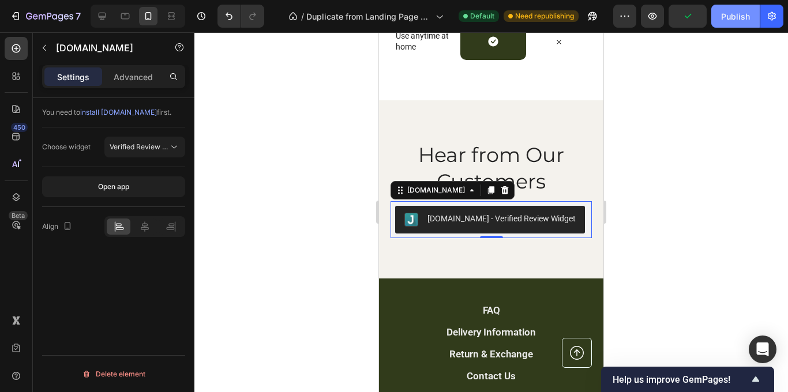
click at [742, 27] on button "Publish" at bounding box center [736, 16] width 48 height 23
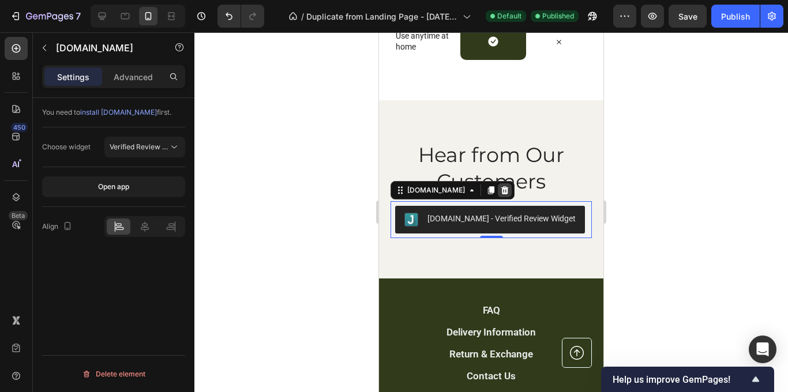
click at [502, 189] on icon at bounding box center [506, 190] width 8 height 8
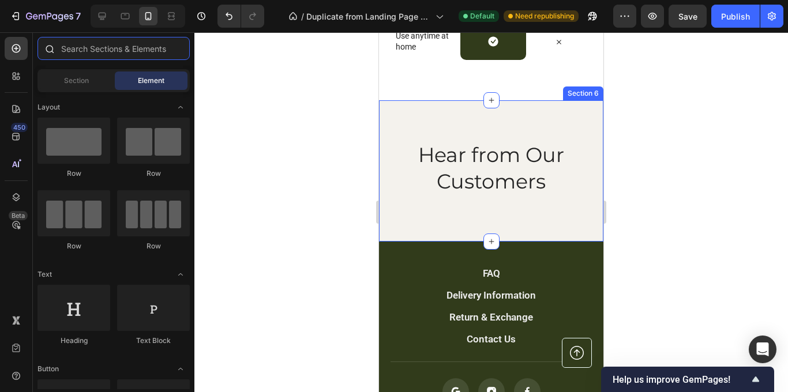
click at [100, 48] on input "text" at bounding box center [114, 48] width 152 height 23
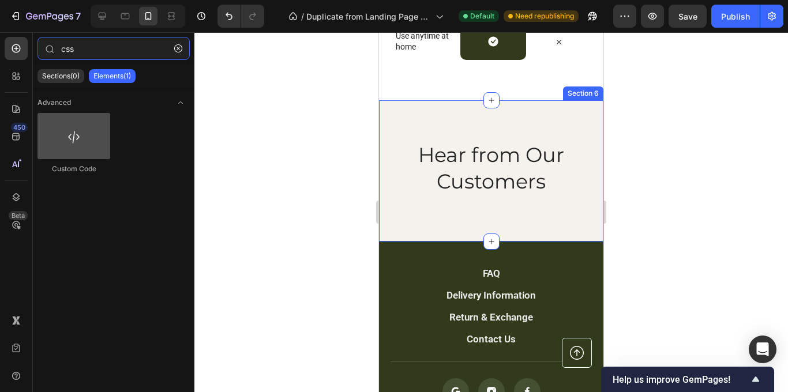
type input "css"
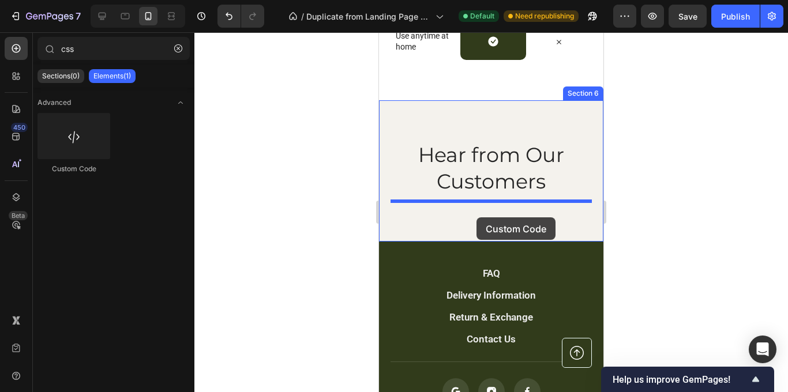
drag, startPoint x: 450, startPoint y: 158, endPoint x: 477, endPoint y: 218, distance: 65.6
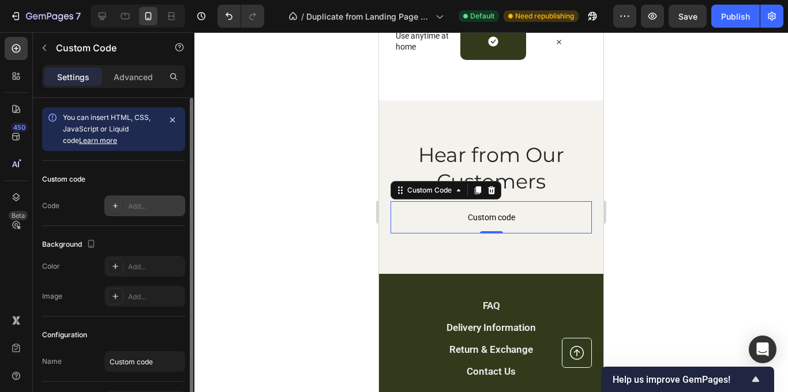
click at [141, 204] on div "Add..." at bounding box center [155, 206] width 54 height 10
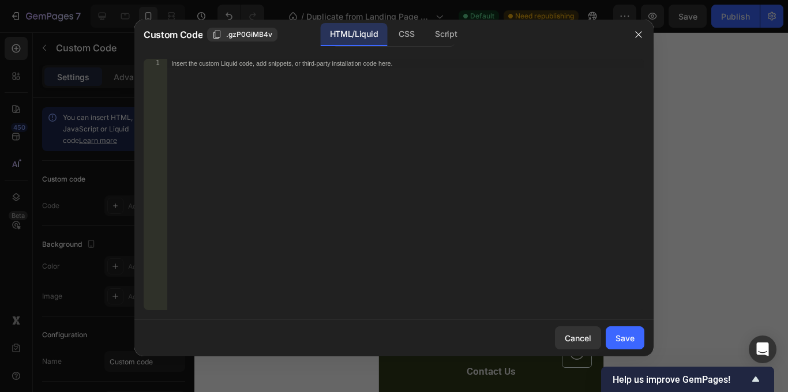
click at [342, 78] on div "Insert the custom Liquid code, add snippets, or third-party installation code h…" at bounding box center [406, 194] width 478 height 270
paste textarea "}"
type textarea "}"
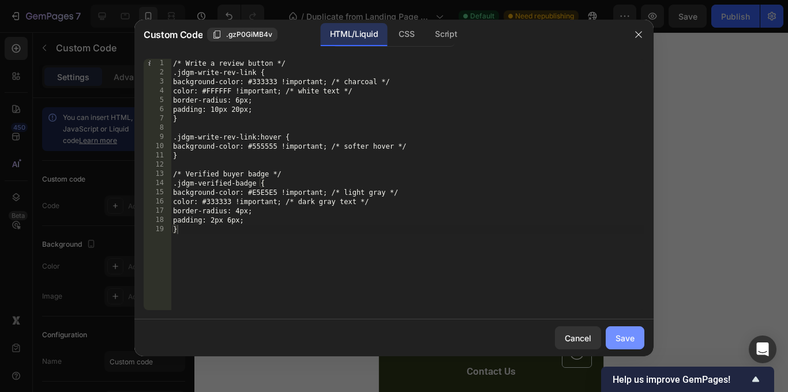
click at [629, 335] on div "Save" at bounding box center [625, 338] width 19 height 12
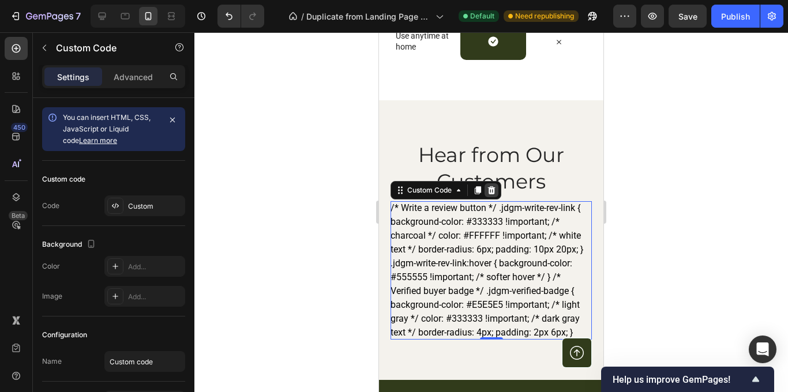
click at [496, 192] on icon at bounding box center [491, 190] width 9 height 9
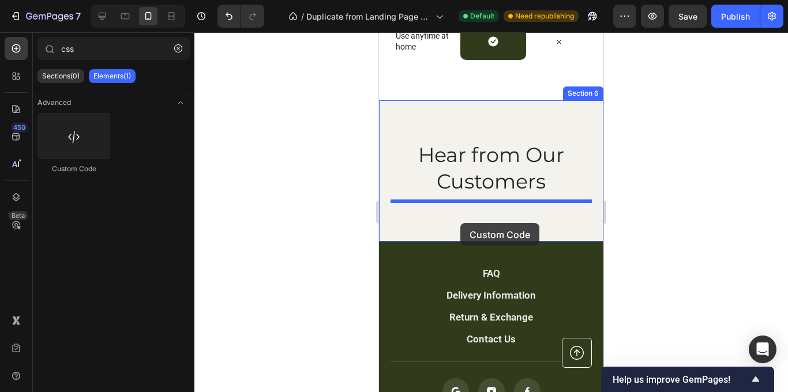
drag, startPoint x: 464, startPoint y: 153, endPoint x: 461, endPoint y: 223, distance: 70.5
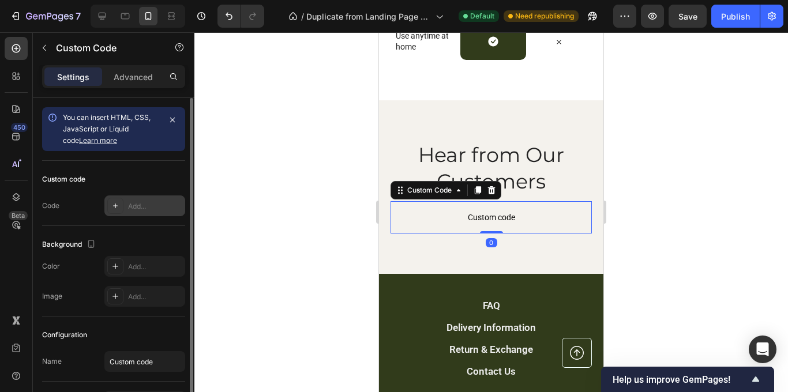
click at [141, 209] on div "Add..." at bounding box center [155, 206] width 54 height 10
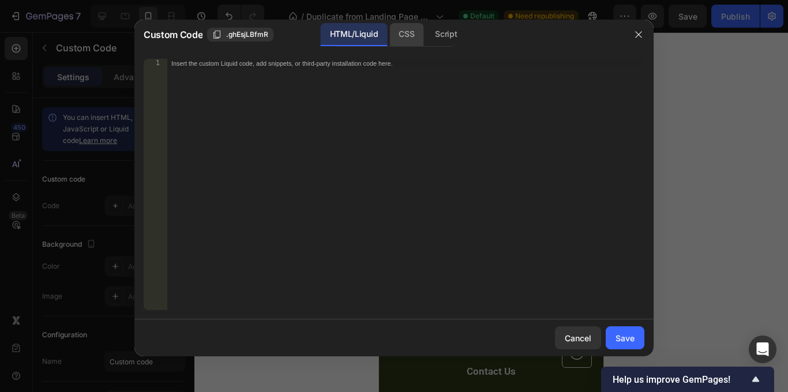
click at [406, 36] on div "CSS" at bounding box center [407, 34] width 34 height 23
click at [343, 90] on div "Insert the CSS code to style your content here." at bounding box center [406, 194] width 478 height 270
paste textarea "}"
type textarea "}"
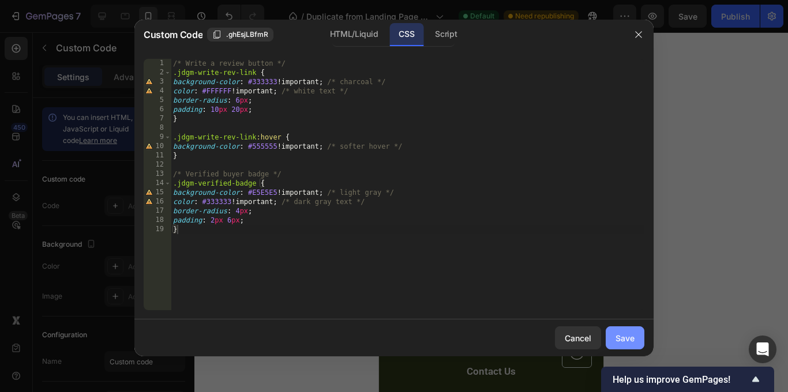
click at [622, 338] on div "Save" at bounding box center [625, 338] width 19 height 12
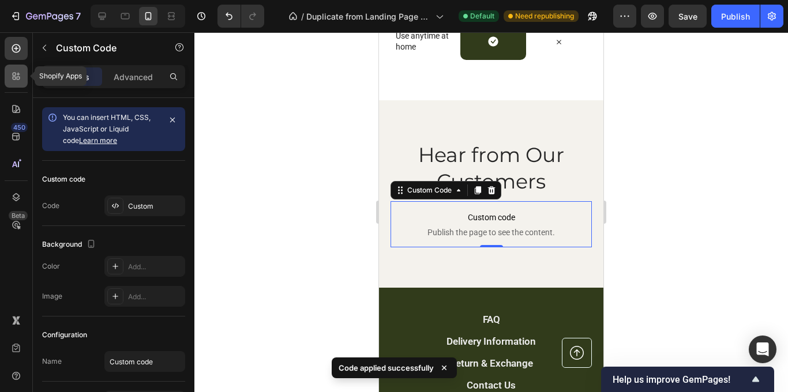
click at [17, 82] on div at bounding box center [16, 76] width 23 height 23
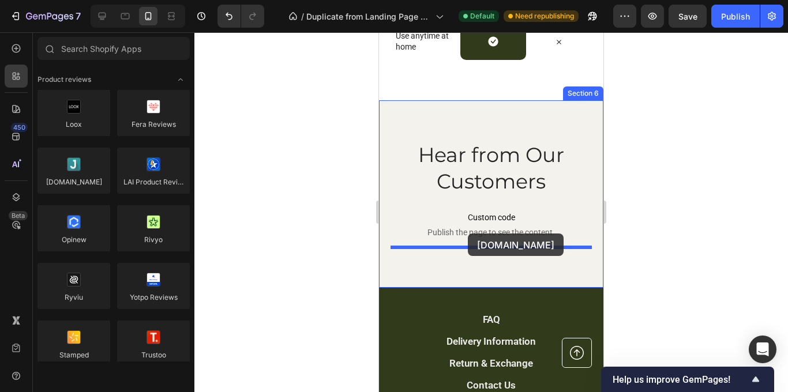
drag, startPoint x: 449, startPoint y: 192, endPoint x: 468, endPoint y: 234, distance: 45.7
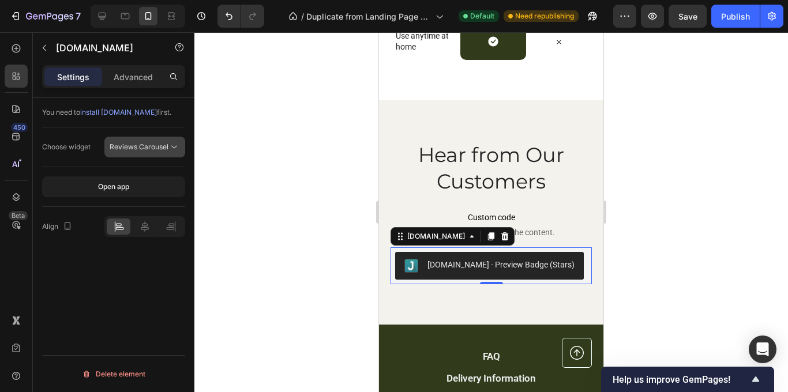
click at [175, 142] on icon at bounding box center [175, 147] width 12 height 12
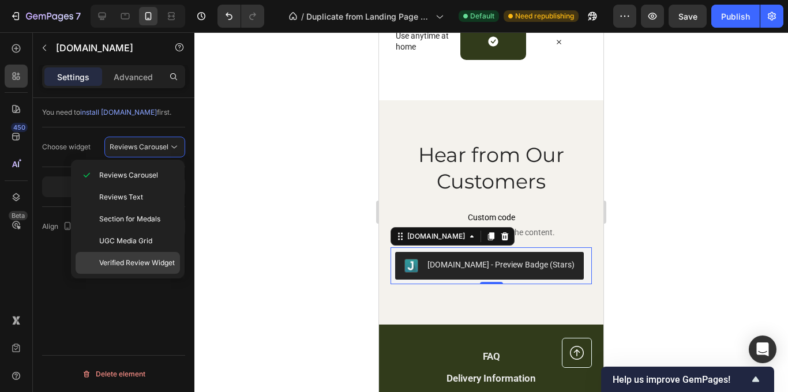
click at [148, 268] on span "Verified Review Widget" at bounding box center [137, 263] width 76 height 10
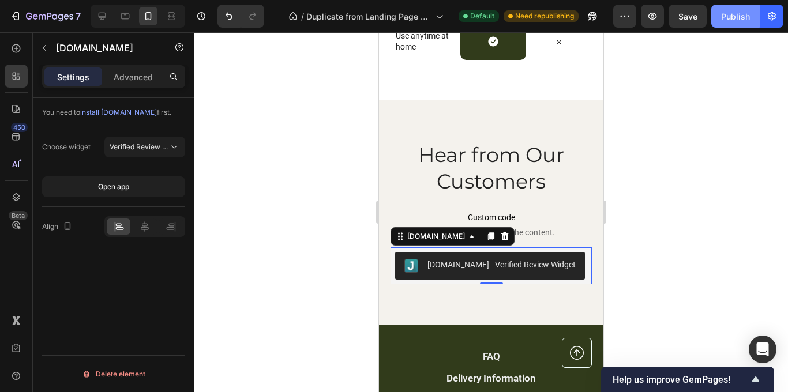
click at [751, 14] on button "Publish" at bounding box center [736, 16] width 48 height 23
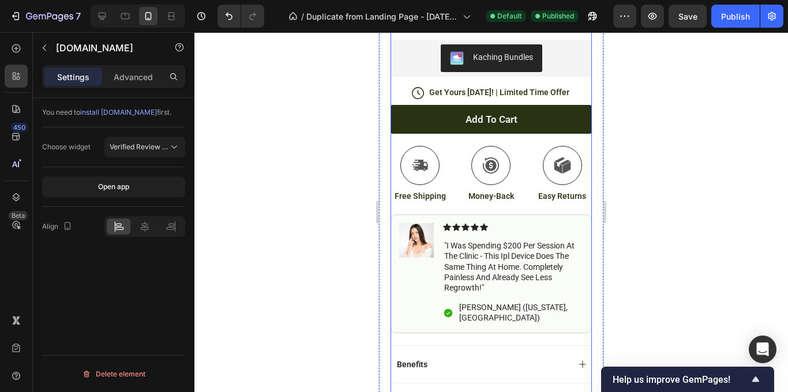
scroll to position [450, 0]
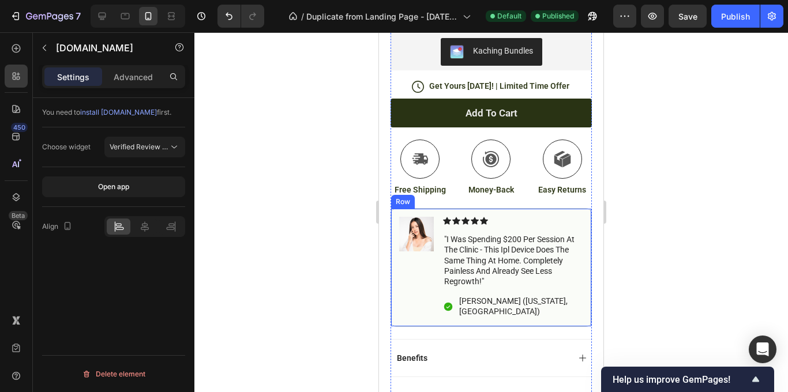
click at [511, 294] on div "Icon Icon Icon Icon Icon Icon List "i was spending $200 per session at the clin…" at bounding box center [513, 267] width 140 height 101
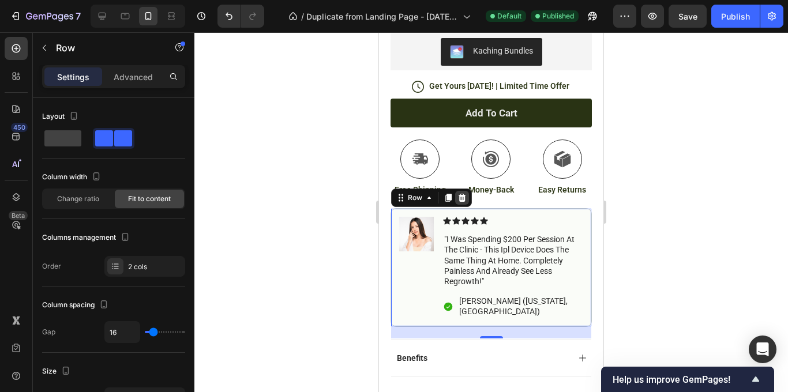
click at [465, 200] on icon at bounding box center [462, 197] width 9 height 9
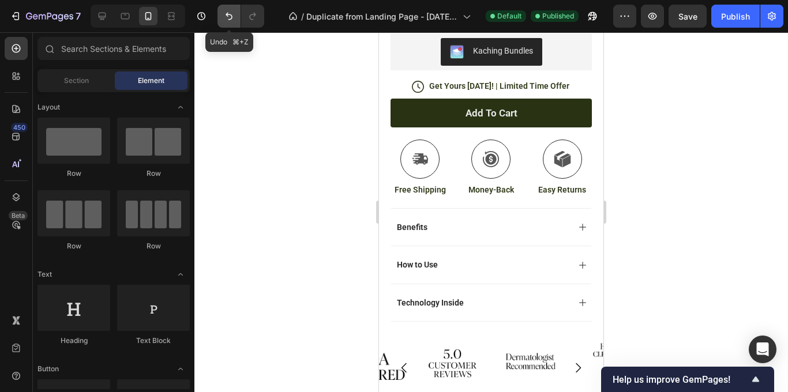
click at [226, 16] on icon "Undo/Redo" at bounding box center [229, 16] width 12 height 12
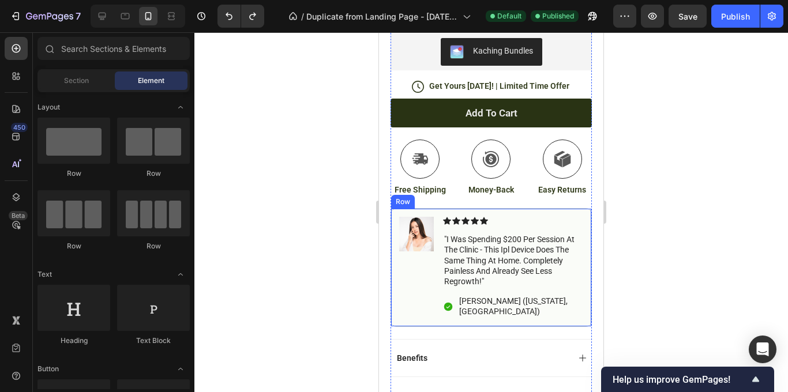
click at [416, 279] on div "Image" at bounding box center [416, 267] width 35 height 101
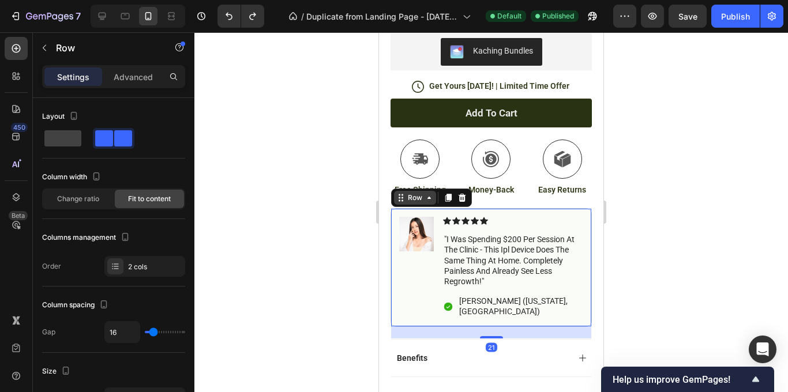
click at [425, 203] on div "Row" at bounding box center [415, 198] width 42 height 14
click at [551, 290] on div "Icon Icon Icon Icon Icon Icon List "i was spending $200 per session at the clin…" at bounding box center [513, 267] width 140 height 101
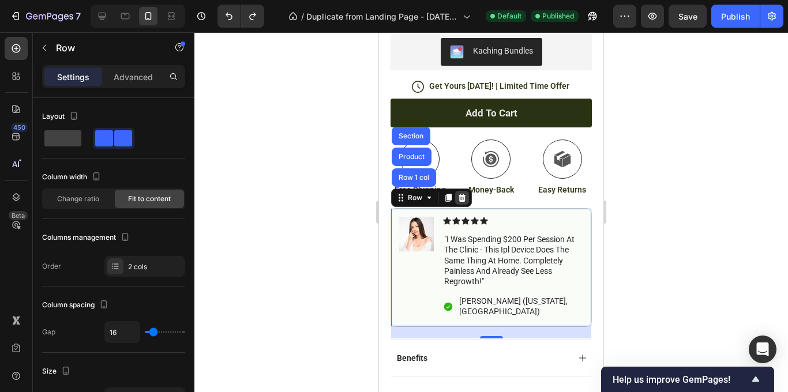
click at [466, 199] on div at bounding box center [462, 198] width 14 height 14
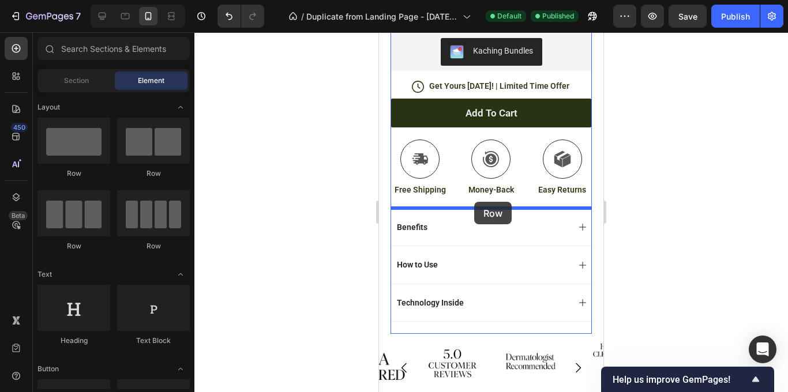
drag, startPoint x: 459, startPoint y: 152, endPoint x: 474, endPoint y: 202, distance: 51.9
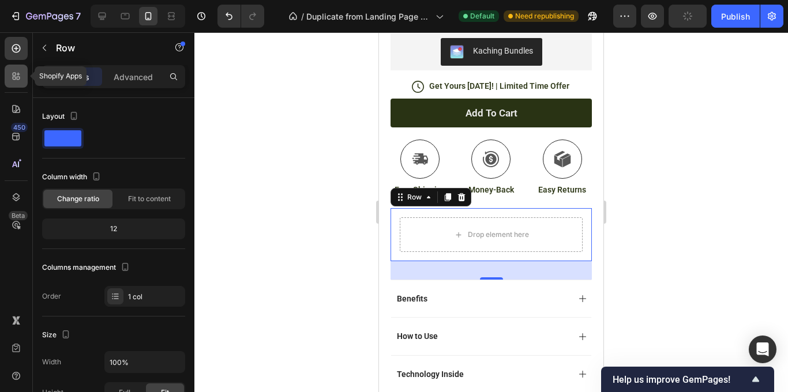
click at [14, 76] on icon at bounding box center [14, 74] width 3 height 3
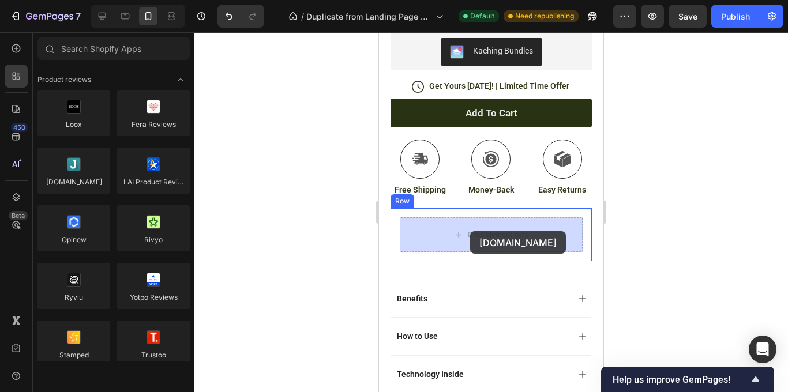
drag, startPoint x: 463, startPoint y: 198, endPoint x: 472, endPoint y: 231, distance: 34.6
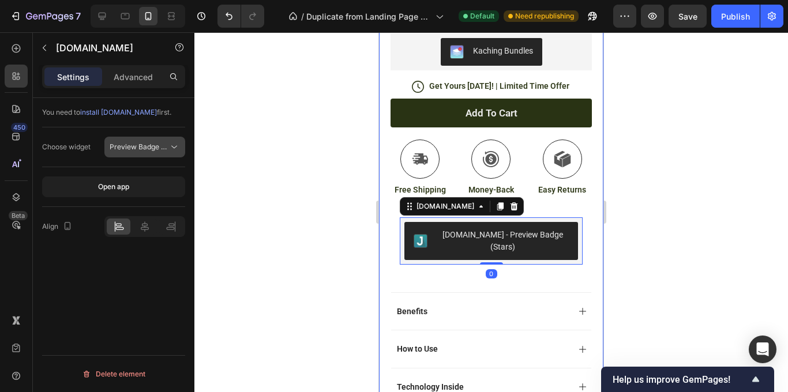
click at [178, 142] on icon at bounding box center [175, 147] width 12 height 12
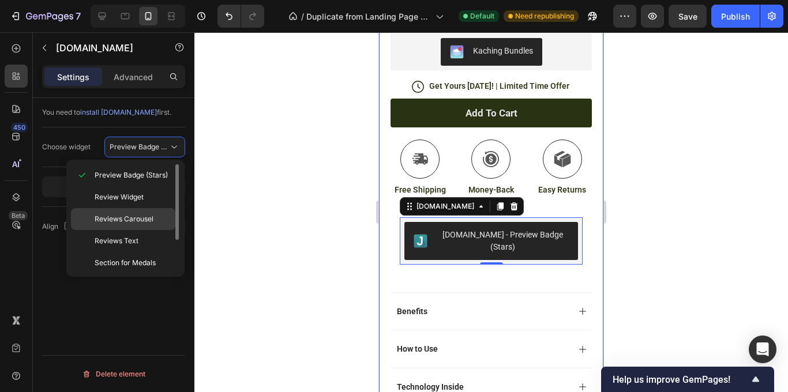
click at [152, 220] on span "Reviews Carousel" at bounding box center [124, 219] width 59 height 10
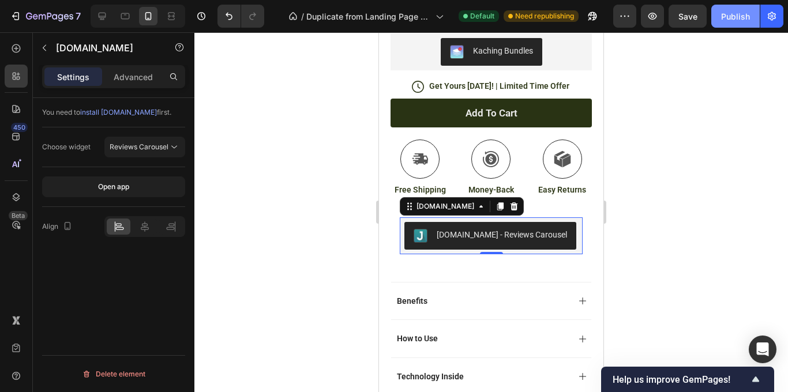
click at [746, 17] on div "Publish" at bounding box center [735, 16] width 29 height 12
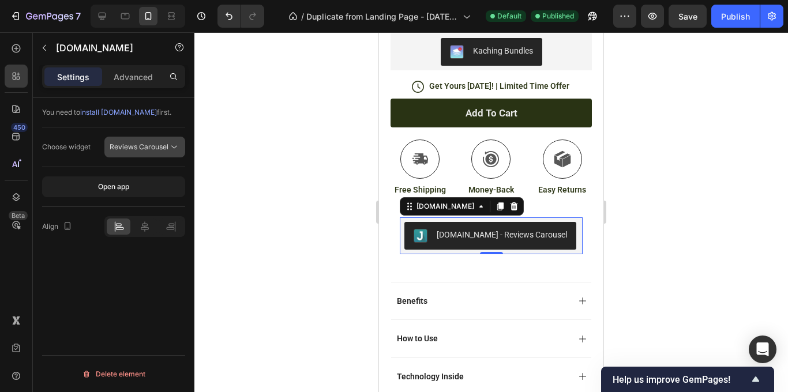
click at [171, 144] on icon at bounding box center [175, 147] width 12 height 12
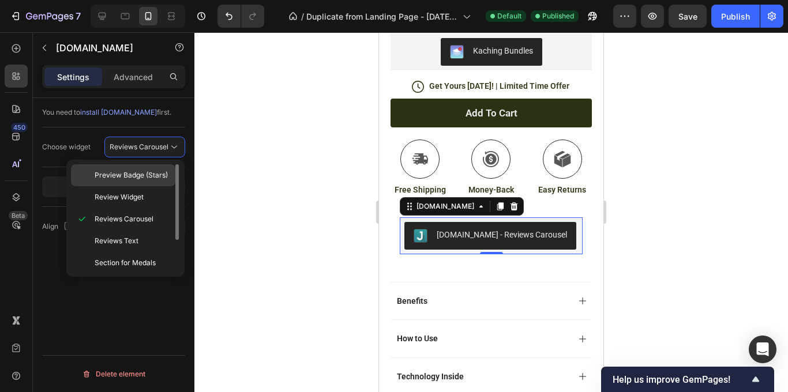
click at [162, 167] on div "Preview Badge (Stars)" at bounding box center [123, 175] width 104 height 22
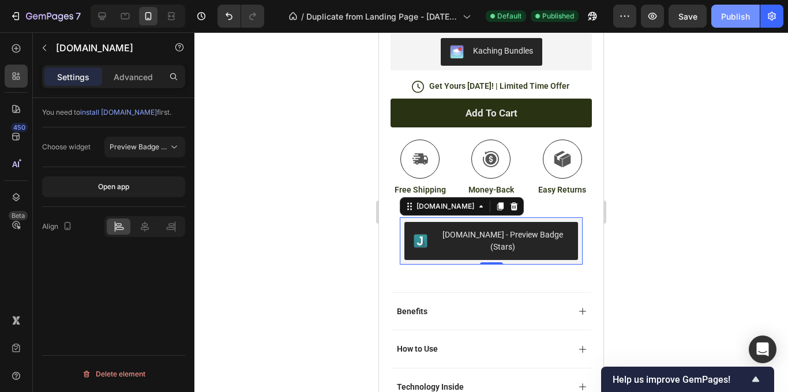
click at [724, 14] on div "Publish" at bounding box center [735, 16] width 29 height 12
click at [173, 154] on button "Preview Badge (Stars)" at bounding box center [144, 147] width 81 height 21
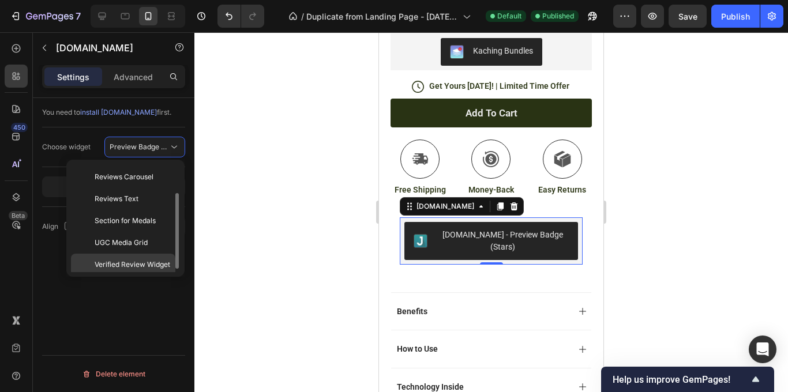
scroll to position [42, 0]
click at [145, 267] on span "Verified Review Widget" at bounding box center [133, 265] width 76 height 10
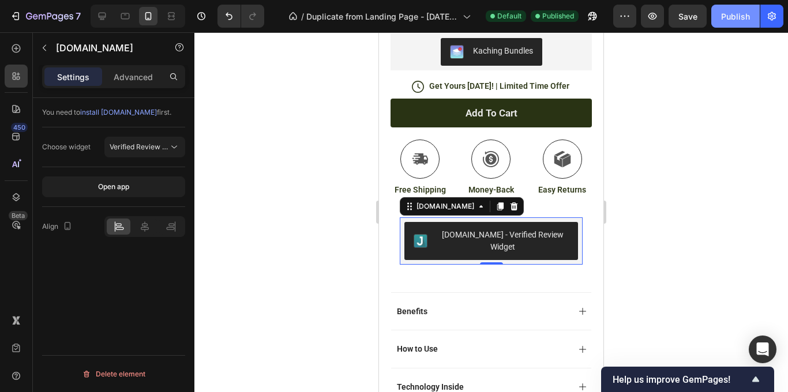
click at [733, 24] on button "Publish" at bounding box center [736, 16] width 48 height 23
click at [163, 139] on button "Verified Review Widget" at bounding box center [144, 147] width 81 height 21
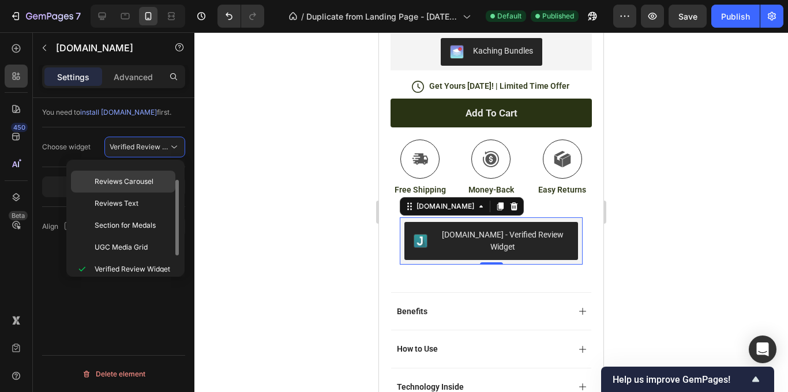
scroll to position [31, 0]
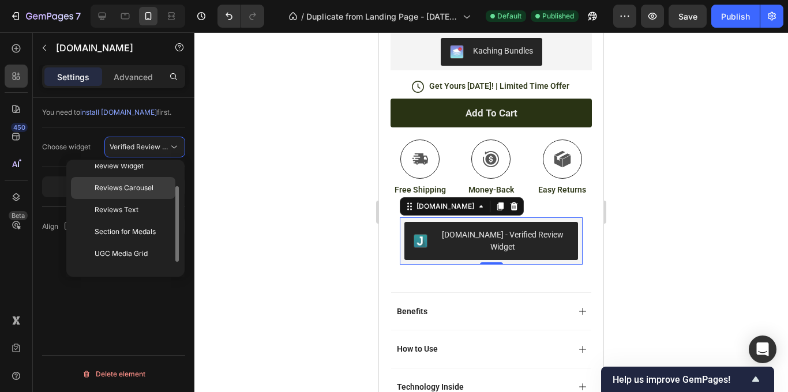
click at [154, 190] on p "Reviews Carousel" at bounding box center [133, 188] width 76 height 10
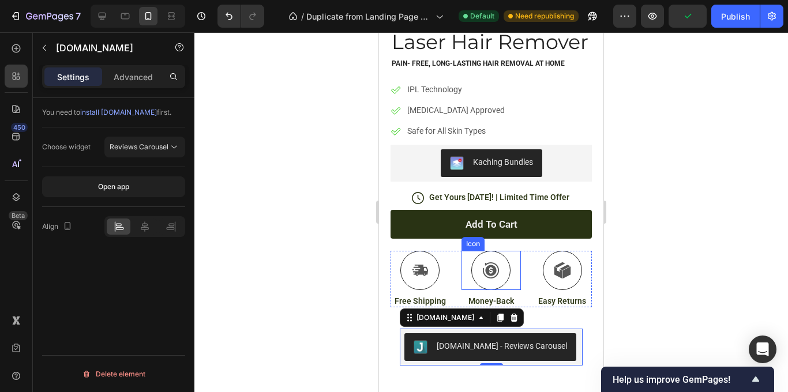
scroll to position [345, 0]
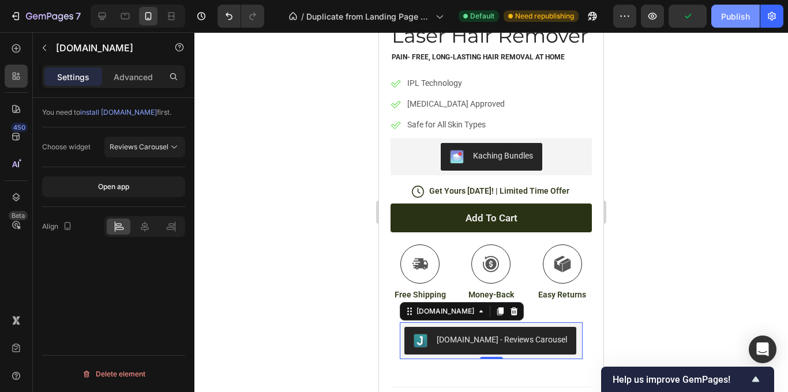
click at [730, 17] on div "Publish" at bounding box center [735, 16] width 29 height 12
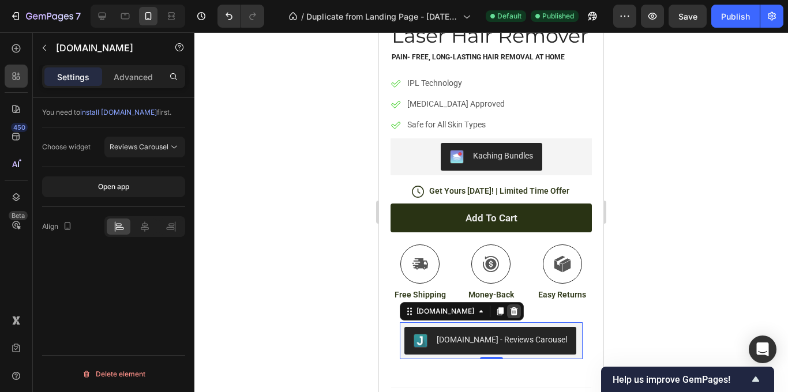
click at [511, 312] on icon at bounding box center [515, 312] width 8 height 8
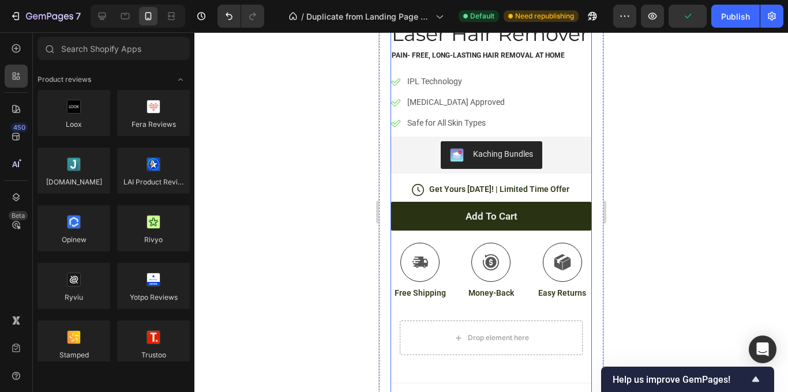
scroll to position [350, 0]
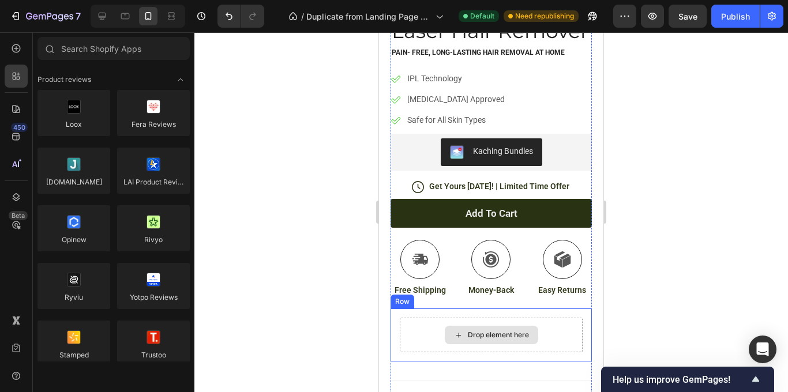
click at [528, 318] on div "Drop element here" at bounding box center [491, 335] width 183 height 35
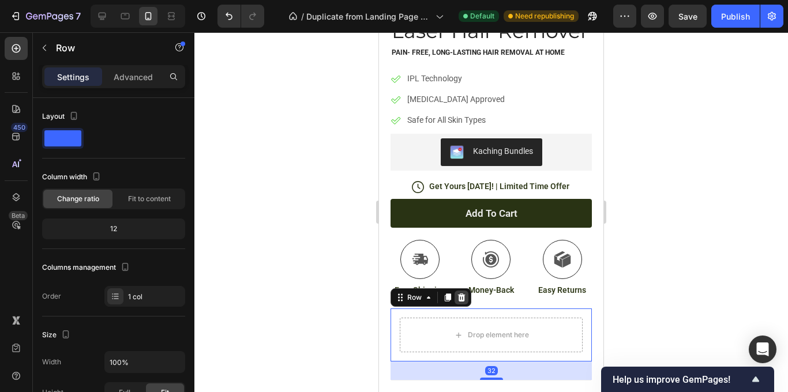
click at [463, 299] on icon at bounding box center [462, 298] width 8 height 8
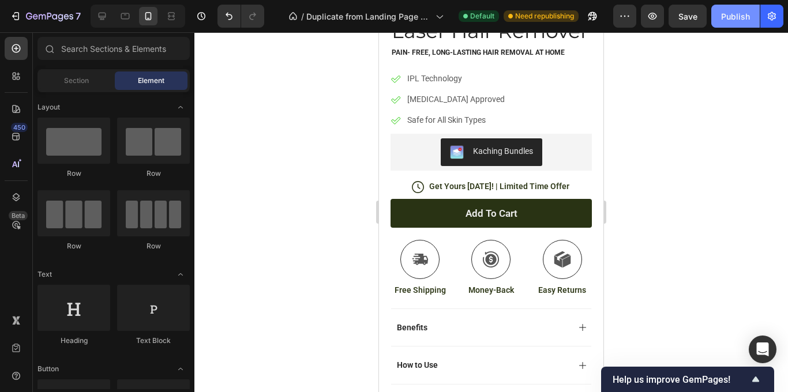
click at [728, 14] on div "Publish" at bounding box center [735, 16] width 29 height 12
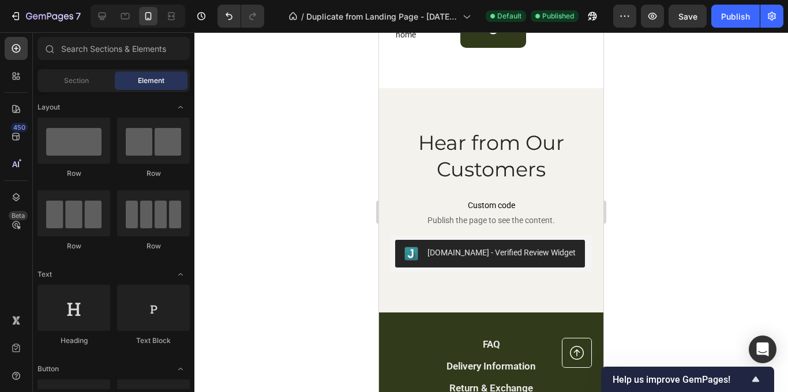
scroll to position [2535, 0]
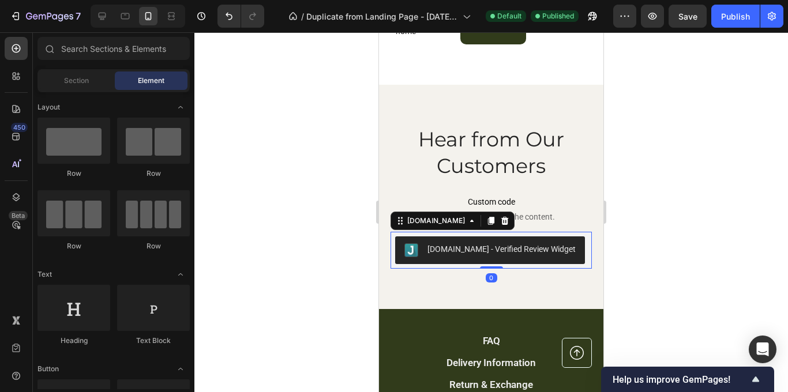
click at [483, 242] on button "[DOMAIN_NAME] - Verified Review Widget" at bounding box center [490, 251] width 190 height 28
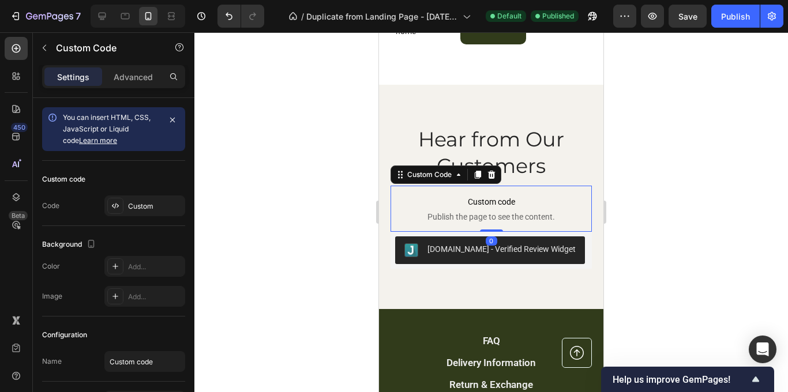
click at [522, 204] on span "Custom code" at bounding box center [491, 202] width 201 height 14
click at [495, 178] on icon at bounding box center [491, 174] width 9 height 9
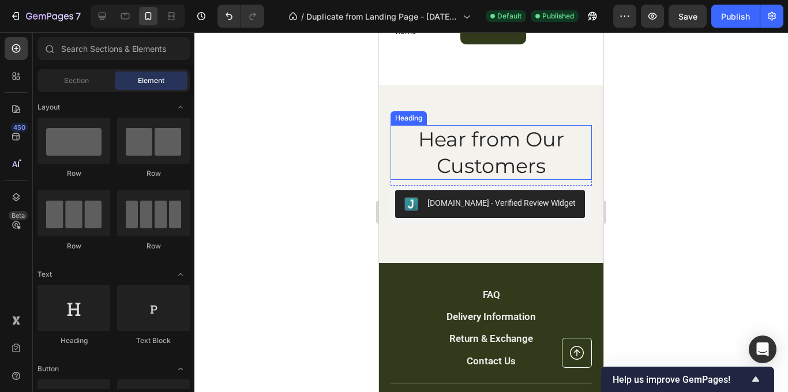
click at [425, 138] on h2 "Hear from Our Customers" at bounding box center [491, 152] width 201 height 55
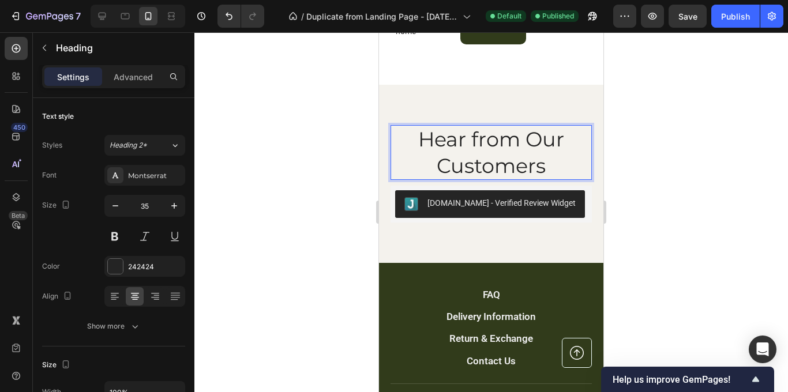
click at [425, 138] on p "Hear from Our Customers" at bounding box center [491, 152] width 199 height 53
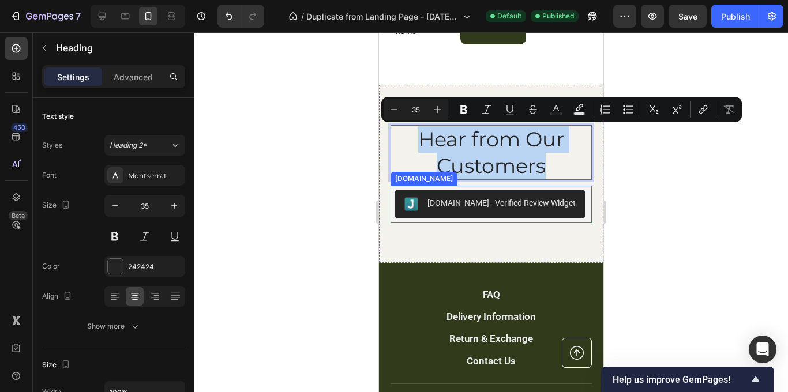
click at [442, 201] on div "[DOMAIN_NAME] - Verified Review Widget" at bounding box center [502, 203] width 148 height 12
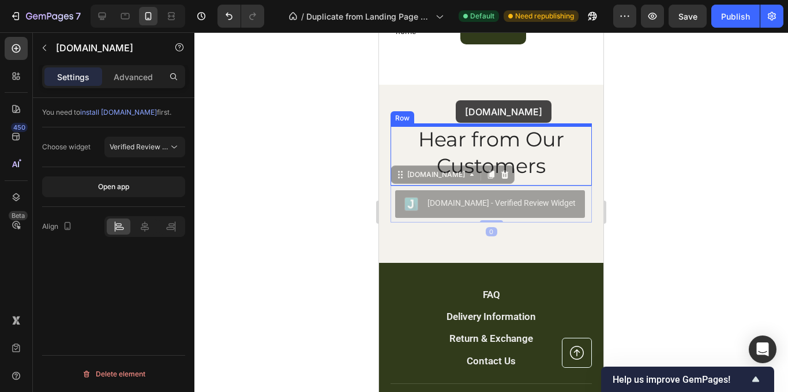
drag, startPoint x: 442, startPoint y: 201, endPoint x: 456, endPoint y: 100, distance: 102.0
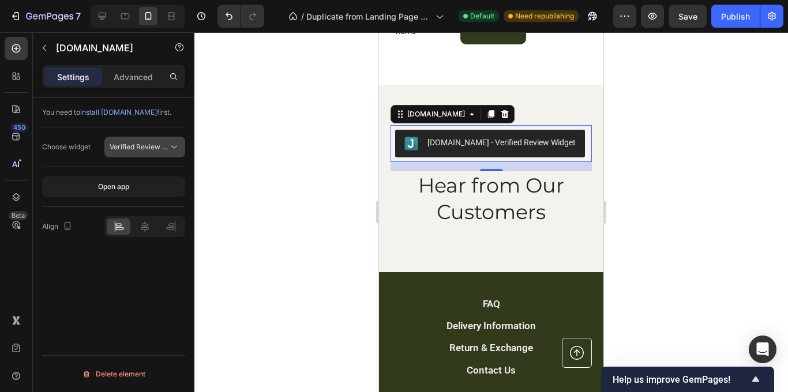
click at [178, 154] on button "Verified Review Widget" at bounding box center [144, 147] width 81 height 21
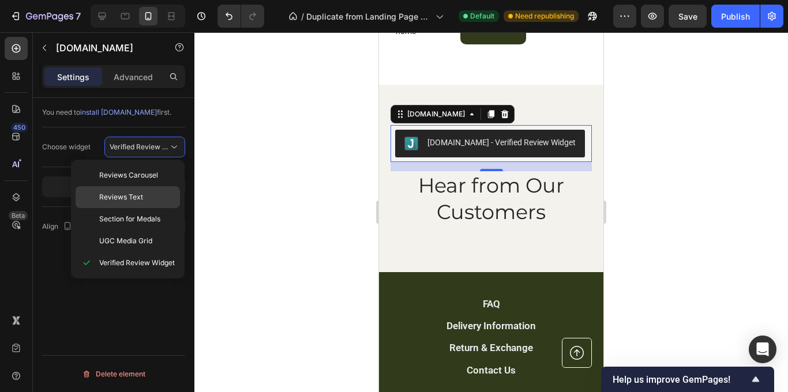
click at [154, 193] on p "Reviews Text" at bounding box center [137, 197] width 76 height 10
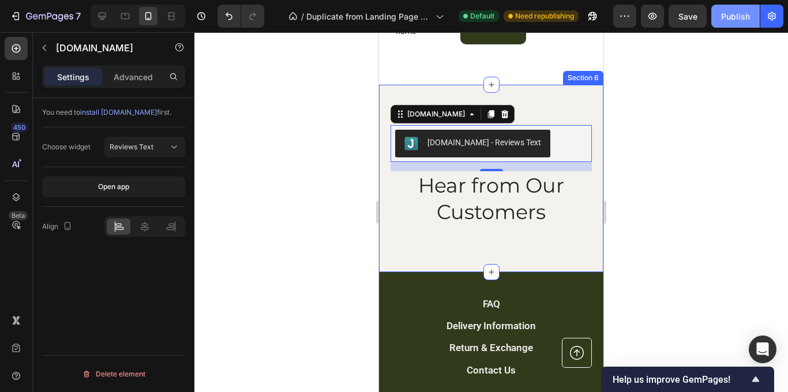
click at [739, 18] on div "Publish" at bounding box center [735, 16] width 29 height 12
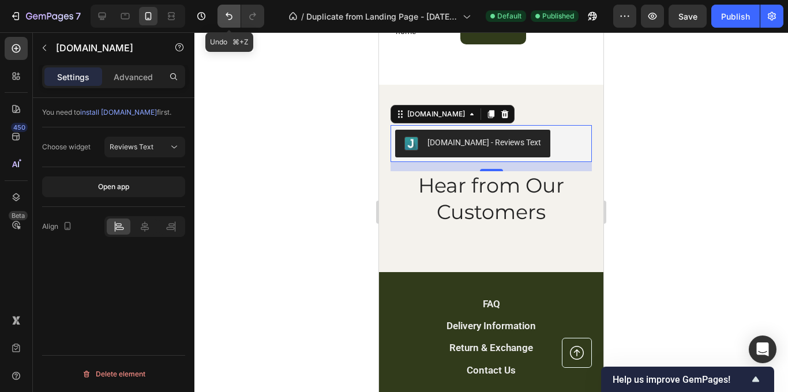
click at [223, 15] on icon "Undo/Redo" at bounding box center [229, 16] width 12 height 12
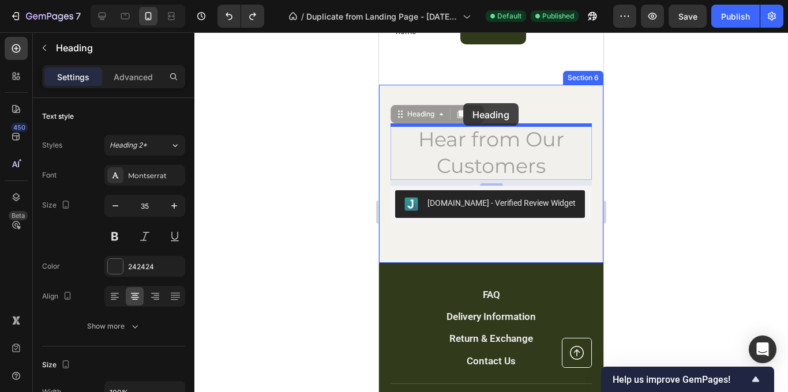
drag, startPoint x: 459, startPoint y: 160, endPoint x: 463, endPoint y: 103, distance: 57.3
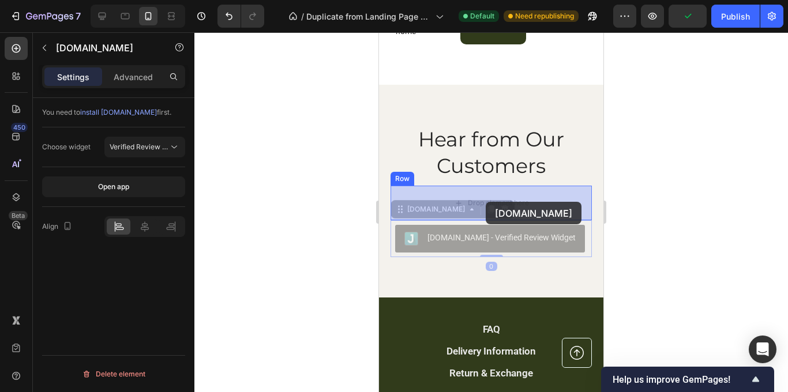
drag, startPoint x: 474, startPoint y: 237, endPoint x: 486, endPoint y: 202, distance: 36.5
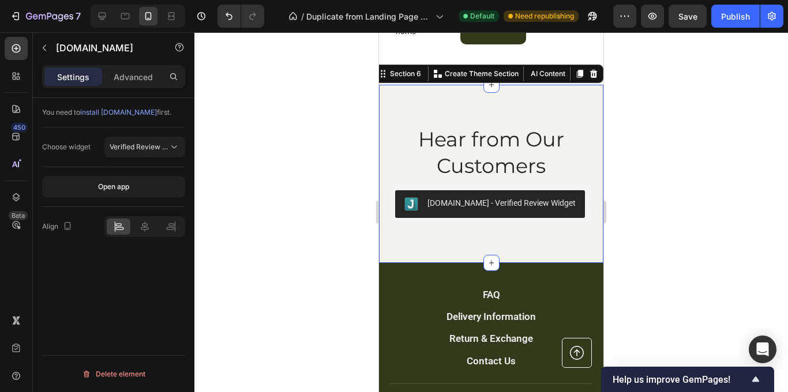
click at [459, 237] on div "Hear from Our Customers Heading Judge.me - Verified Review Widget Judge.me Row …" at bounding box center [491, 174] width 225 height 178
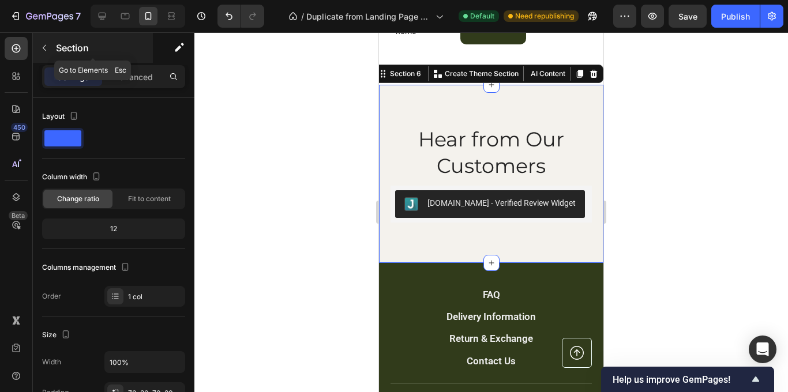
click at [41, 44] on icon "button" at bounding box center [44, 47] width 9 height 9
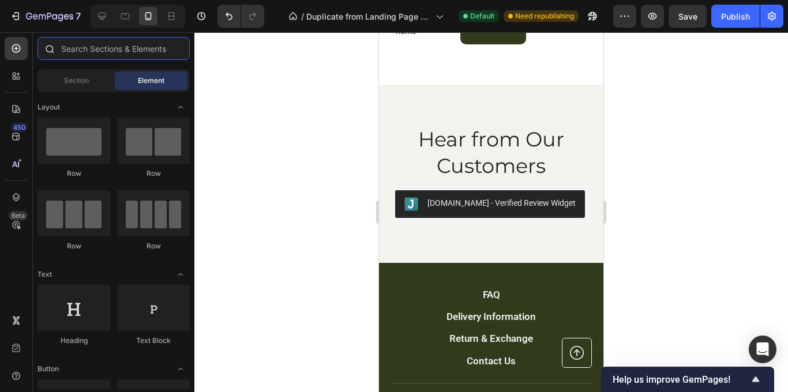
click at [102, 51] on input "text" at bounding box center [114, 48] width 152 height 23
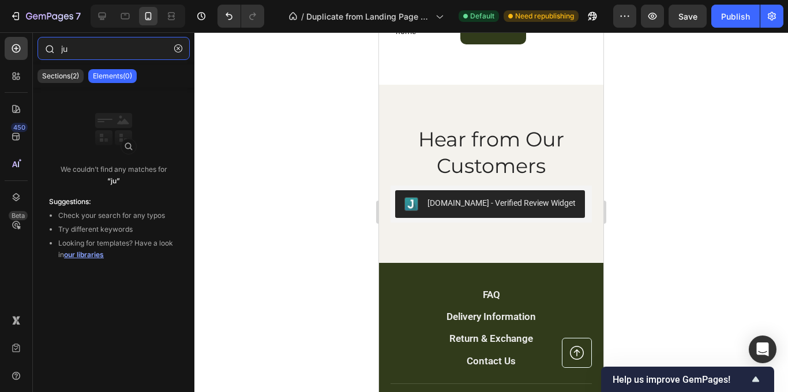
type input "j"
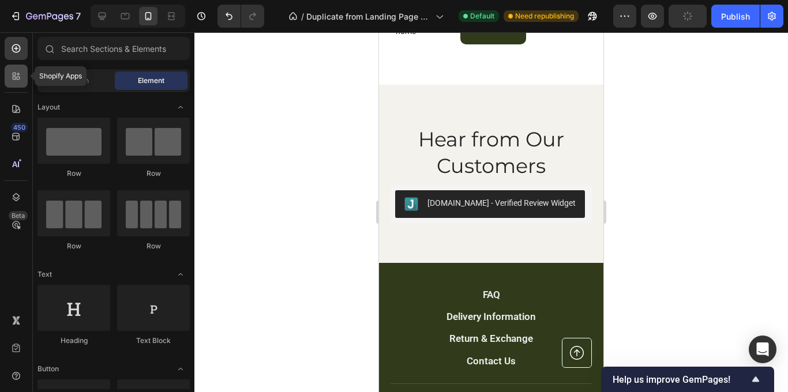
click at [12, 81] on icon at bounding box center [16, 76] width 12 height 12
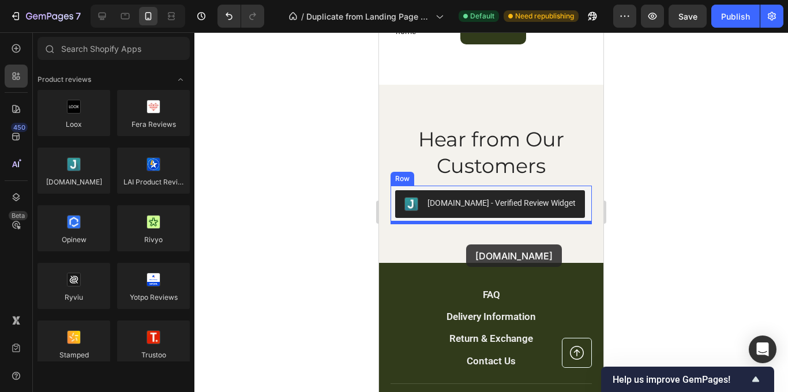
drag, startPoint x: 431, startPoint y: 189, endPoint x: 466, endPoint y: 245, distance: 65.6
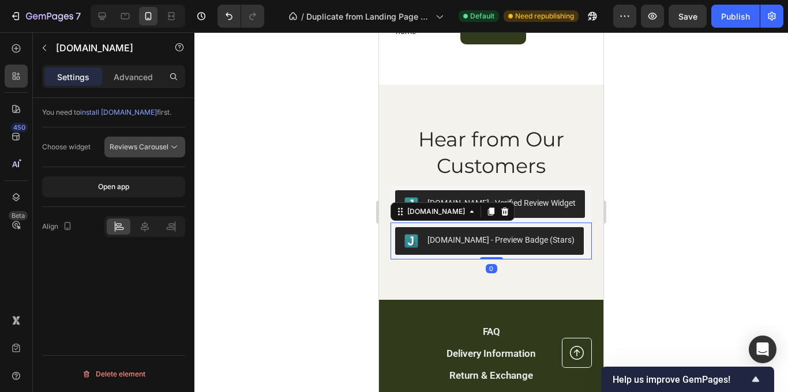
click at [169, 148] on icon at bounding box center [175, 147] width 12 height 12
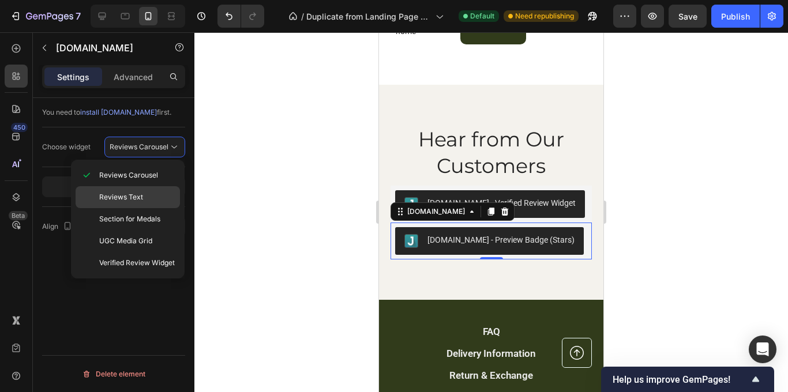
click at [152, 189] on div "Reviews Text" at bounding box center [128, 197] width 104 height 22
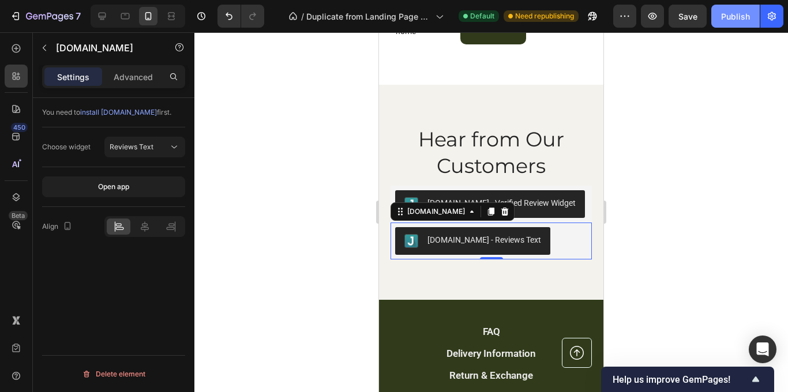
click at [740, 8] on button "Publish" at bounding box center [736, 16] width 48 height 23
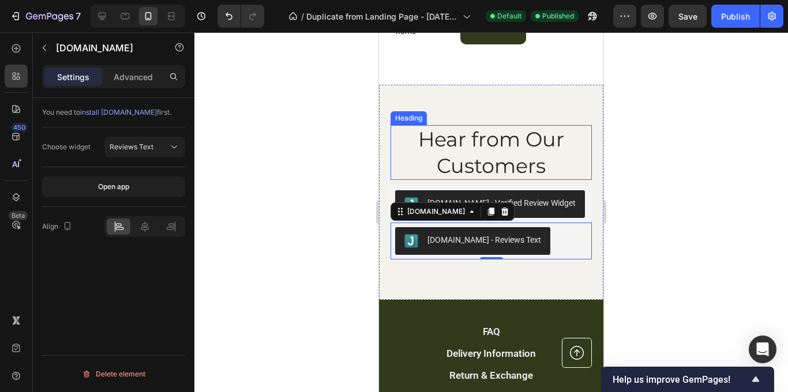
click at [518, 137] on h2 "Hear from Our Customers" at bounding box center [491, 152] width 201 height 55
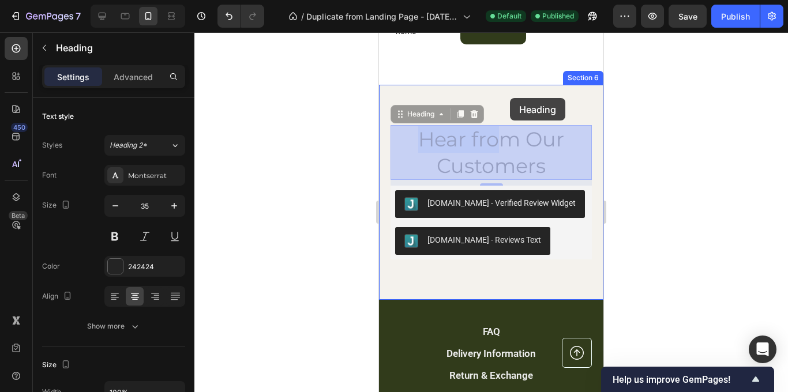
drag, startPoint x: 509, startPoint y: 144, endPoint x: 509, endPoint y: 102, distance: 41.6
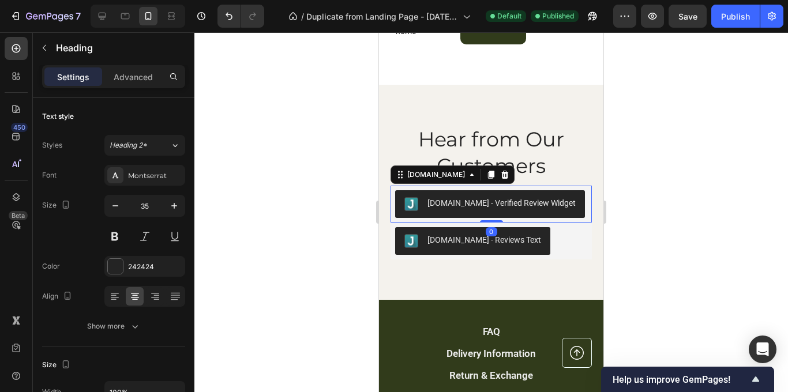
click at [493, 201] on div "[DOMAIN_NAME] - Verified Review Widget" at bounding box center [502, 203] width 148 height 12
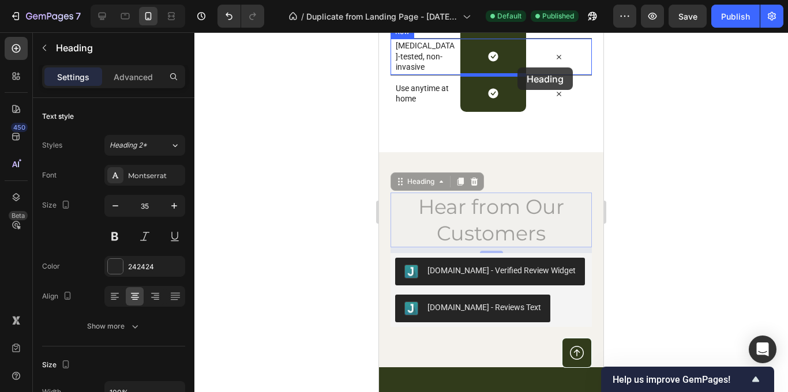
scroll to position [2456, 0]
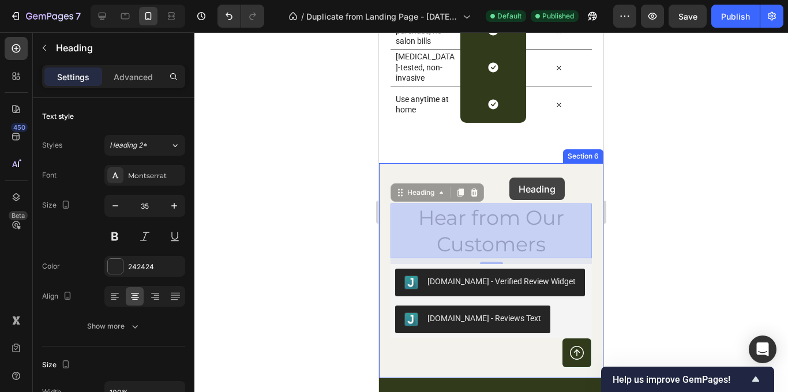
drag, startPoint x: 526, startPoint y: 171, endPoint x: 510, endPoint y: 178, distance: 17.9
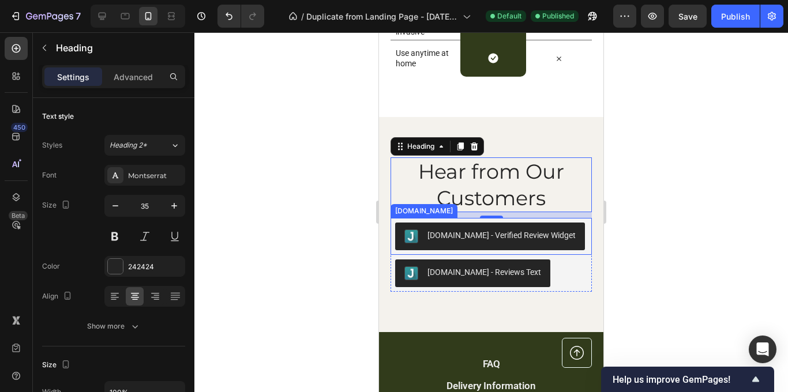
scroll to position [2503, 0]
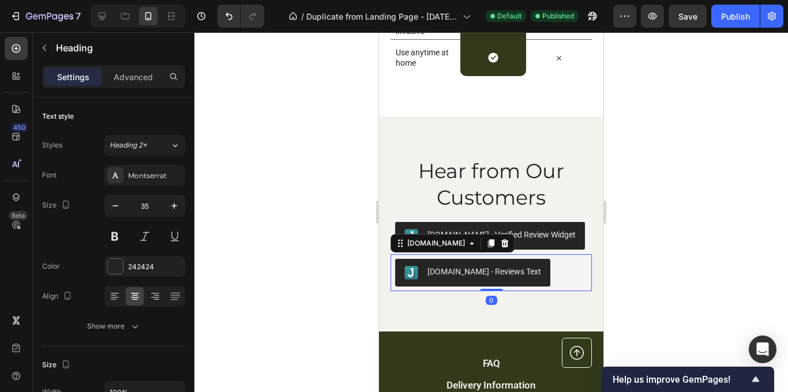
click at [462, 268] on div "Judge.me - Reviews Text" at bounding box center [485, 272] width 114 height 12
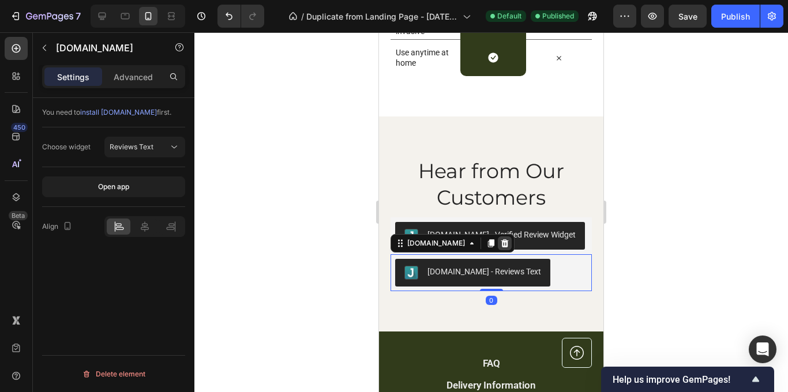
click at [498, 245] on div at bounding box center [505, 244] width 14 height 14
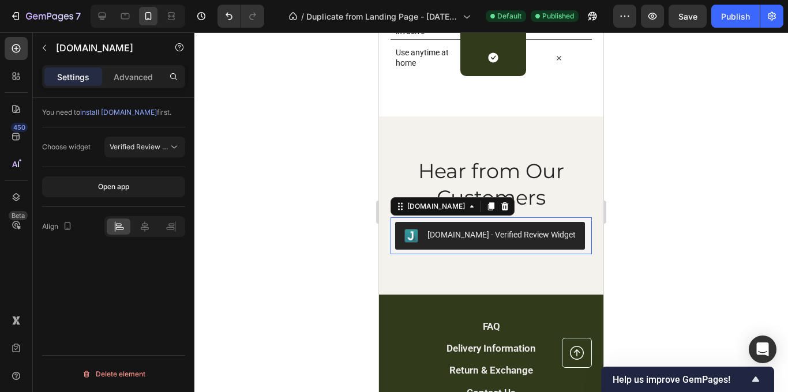
click at [477, 240] on div "[DOMAIN_NAME] - Verified Review Widget" at bounding box center [502, 235] width 148 height 12
click at [166, 149] on span "Verified Review Widget" at bounding box center [148, 147] width 76 height 9
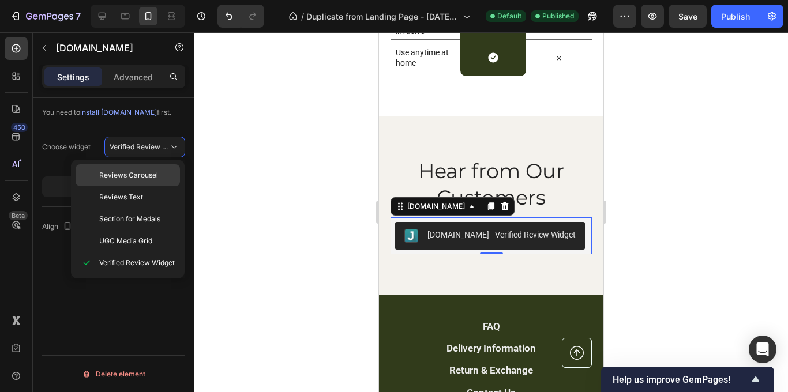
click at [161, 172] on p "Reviews Carousel" at bounding box center [137, 175] width 76 height 10
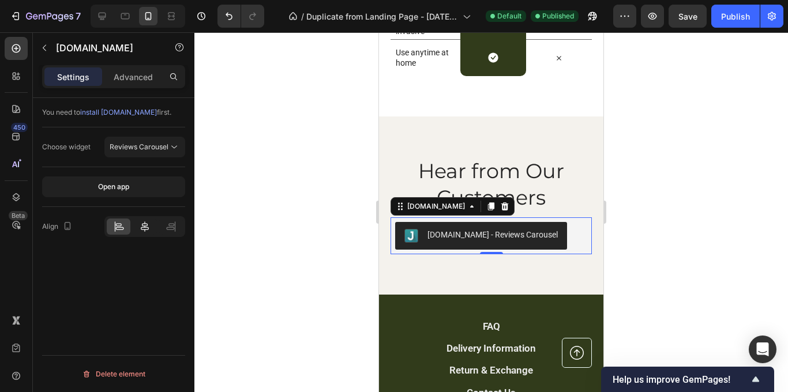
click at [147, 224] on icon at bounding box center [145, 227] width 8 height 10
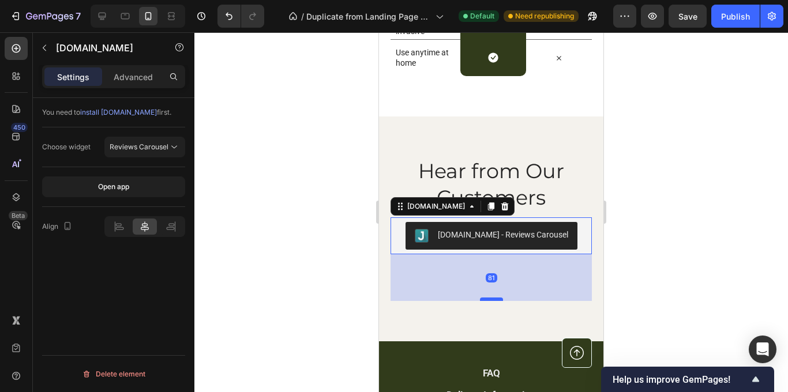
drag, startPoint x: 488, startPoint y: 251, endPoint x: 487, endPoint y: 298, distance: 46.8
click at [487, 298] on div at bounding box center [491, 299] width 23 height 3
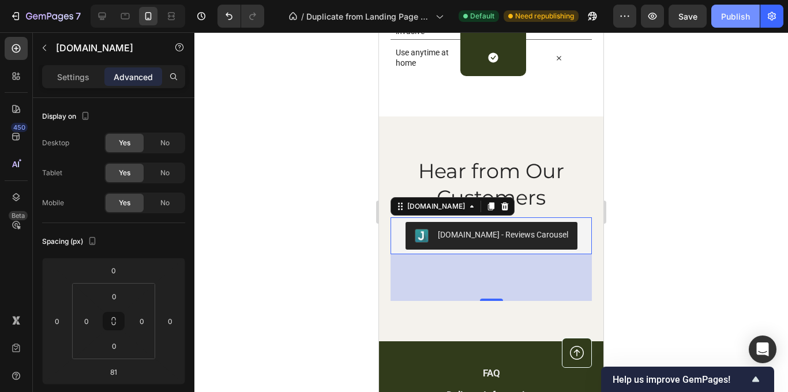
click at [732, 17] on div "Publish" at bounding box center [735, 16] width 29 height 12
click at [474, 230] on div "[DOMAIN_NAME] - Reviews Carousel" at bounding box center [503, 235] width 130 height 12
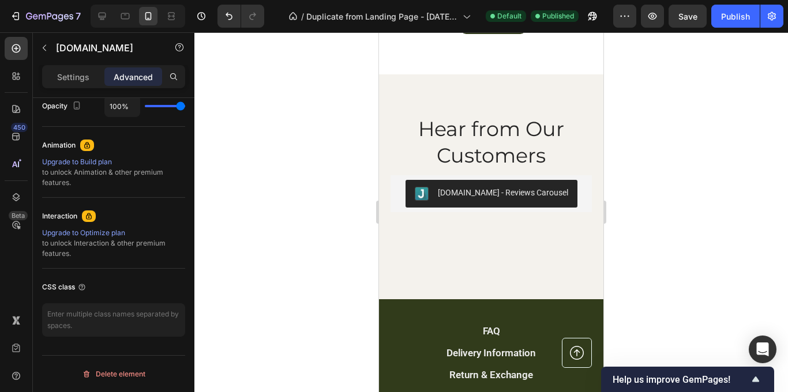
scroll to position [2546, 0]
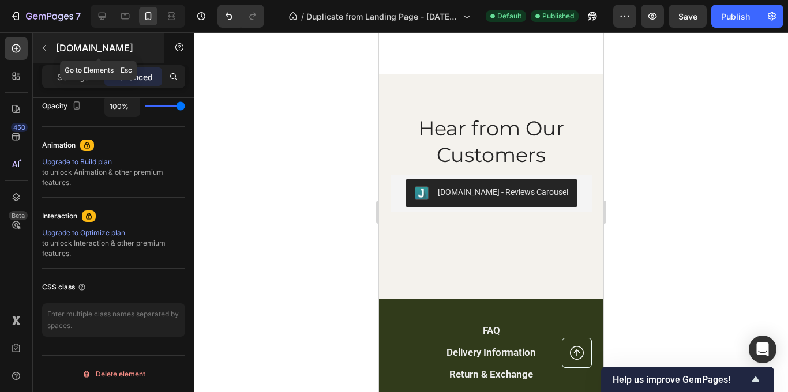
click at [50, 51] on button "button" at bounding box center [44, 48] width 18 height 18
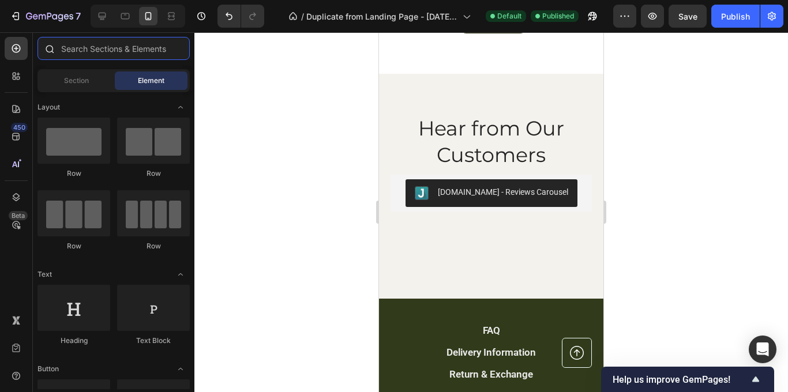
click at [88, 51] on input "text" at bounding box center [114, 48] width 152 height 23
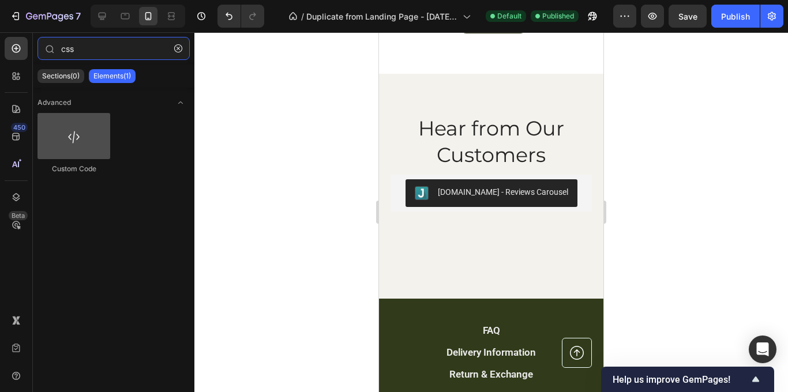
type input "css"
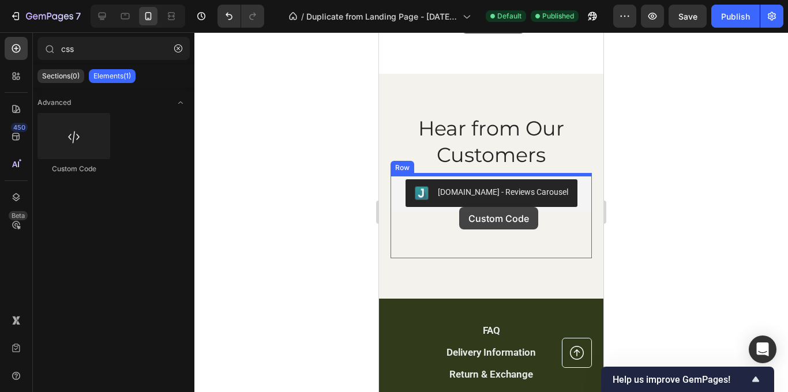
drag, startPoint x: 451, startPoint y: 155, endPoint x: 459, endPoint y: 207, distance: 53.1
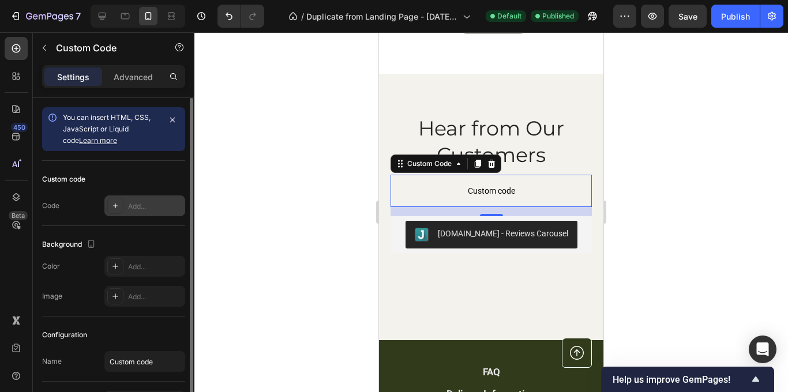
click at [155, 205] on div "Add..." at bounding box center [155, 206] width 54 height 10
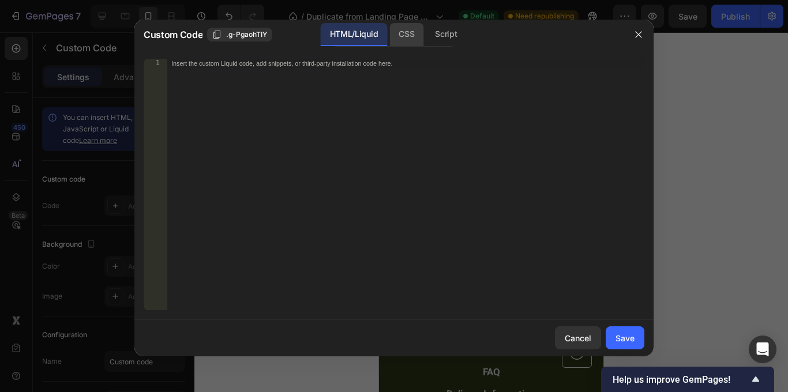
click at [398, 28] on div "CSS" at bounding box center [407, 34] width 34 height 23
click at [349, 66] on div "Insert the CSS code to style your content here." at bounding box center [381, 63] width 421 height 8
paste textarea "}"
type textarea "}"
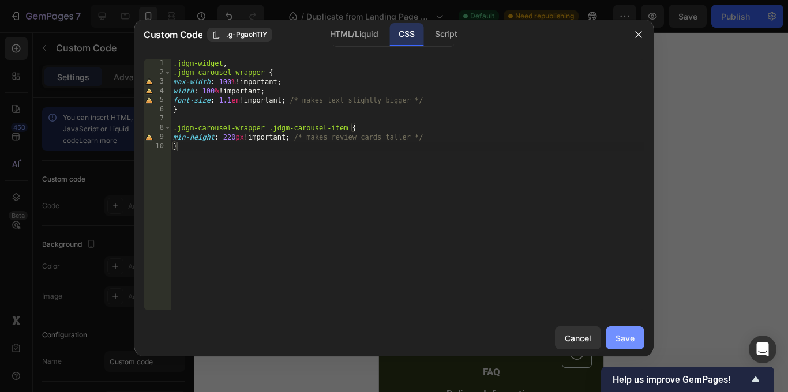
click at [619, 339] on div "Save" at bounding box center [625, 338] width 19 height 12
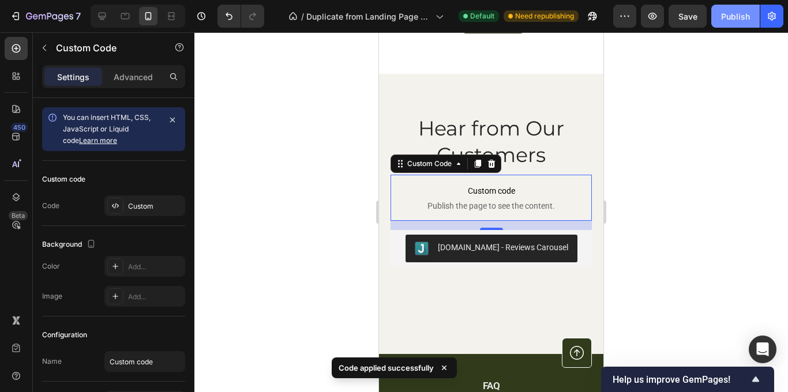
click at [745, 17] on div "Publish" at bounding box center [735, 16] width 29 height 12
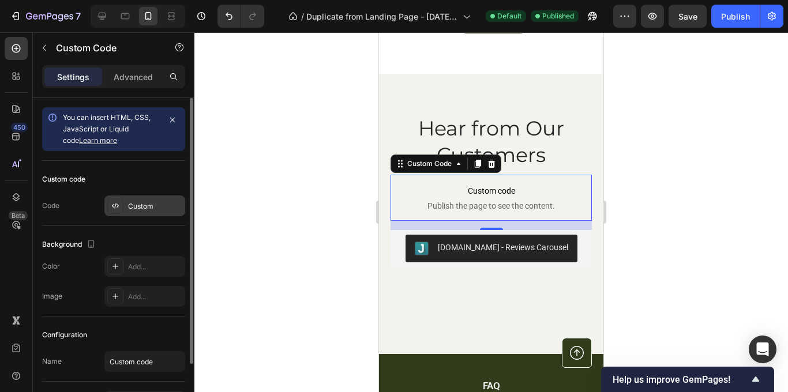
click at [168, 203] on div "Custom" at bounding box center [155, 206] width 54 height 10
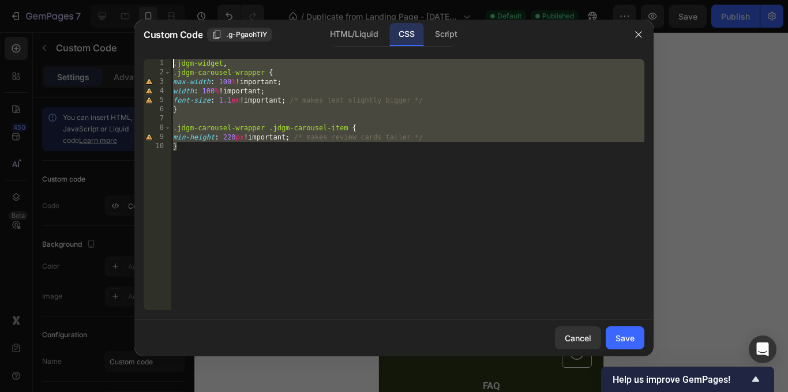
drag, startPoint x: 190, startPoint y: 148, endPoint x: 181, endPoint y: 56, distance: 92.9
click at [181, 50] on div "} 1 2 3 4 5 6 7 8 9 10 .jdgm-widget , .jdgm-carousel-wrapper { max-width : 100 …" at bounding box center [393, 185] width 519 height 270
type textarea ".jdgm-widget, .jdgm-carousel-wrapper {"
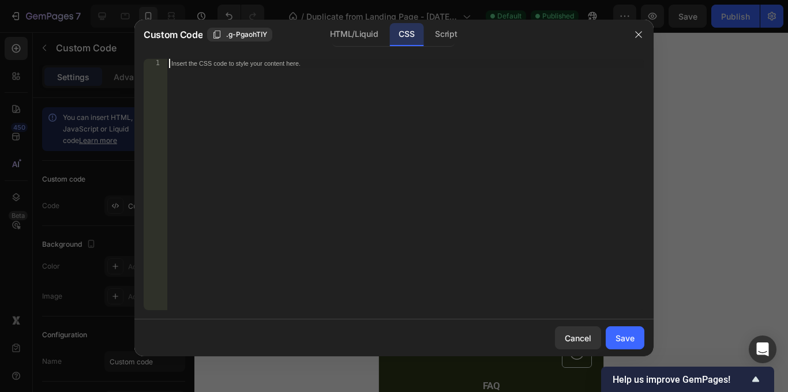
paste textarea "}"
type textarea "}"
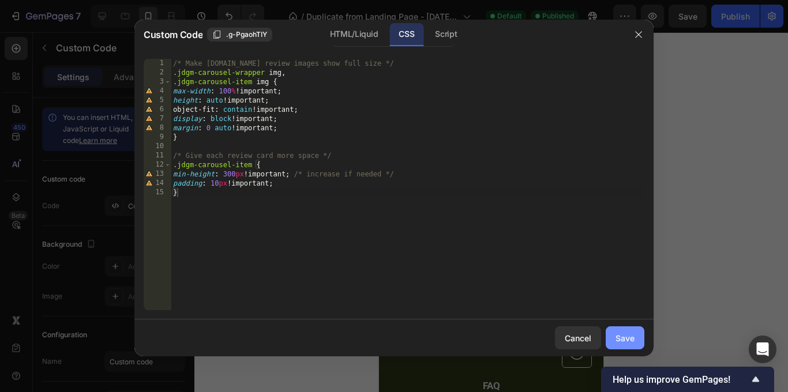
click at [615, 335] on button "Save" at bounding box center [625, 338] width 39 height 23
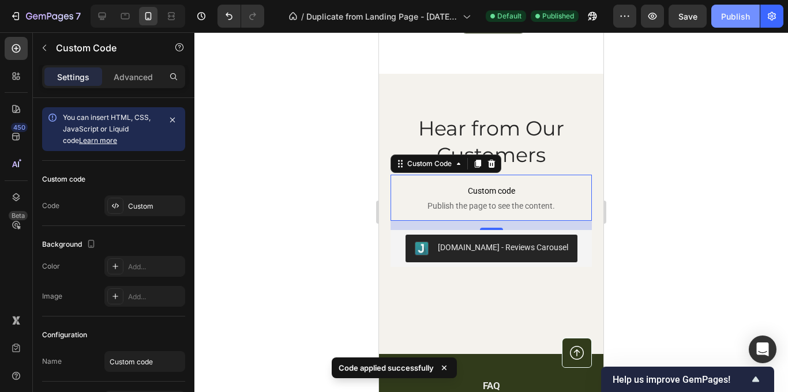
click at [732, 14] on div "Publish" at bounding box center [735, 16] width 29 height 12
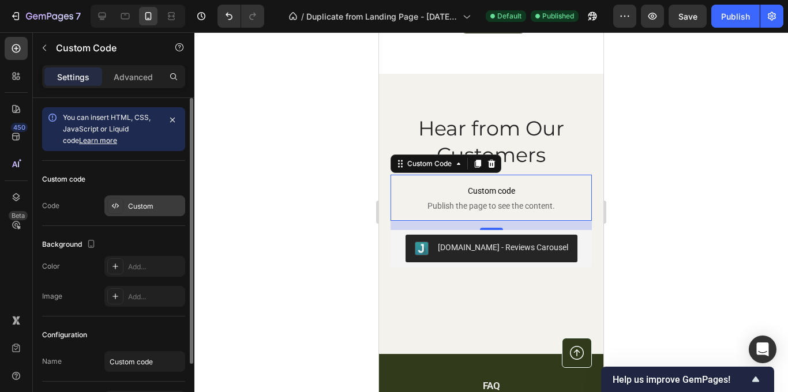
click at [156, 202] on div "Custom" at bounding box center [155, 206] width 54 height 10
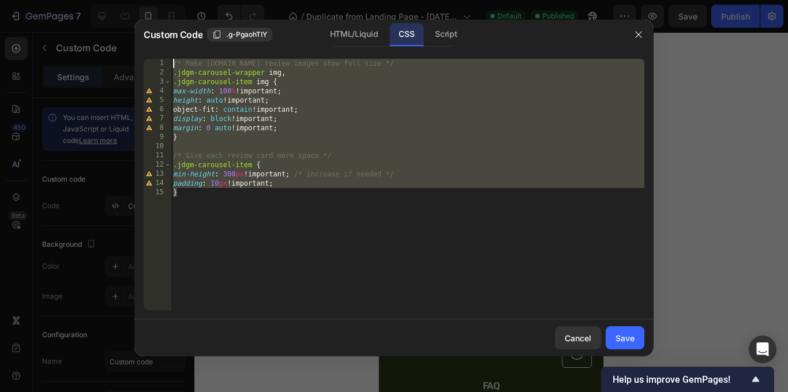
drag, startPoint x: 221, startPoint y: 191, endPoint x: 194, endPoint y: 56, distance: 137.8
click at [194, 56] on div "} 1 2 3 4 5 6 7 8 9 10 11 12 13 14 15 /* Make Judge.me review images show full …" at bounding box center [393, 185] width 519 height 270
type textarea "/* Make Judge.me review images show full size */ .jdgm-carousel-wrapper img,"
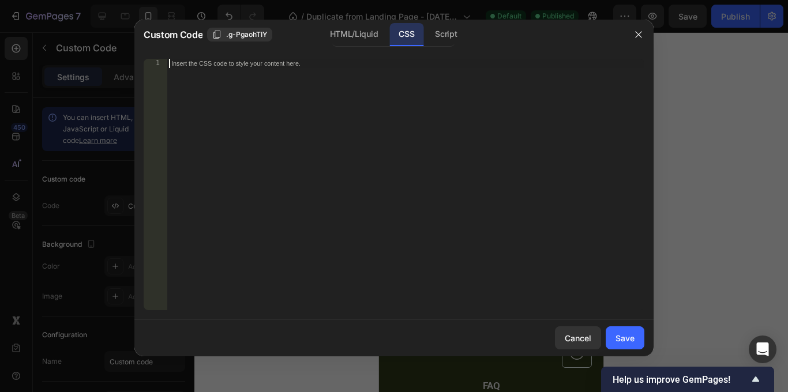
paste textarea "}"
type textarea "}"
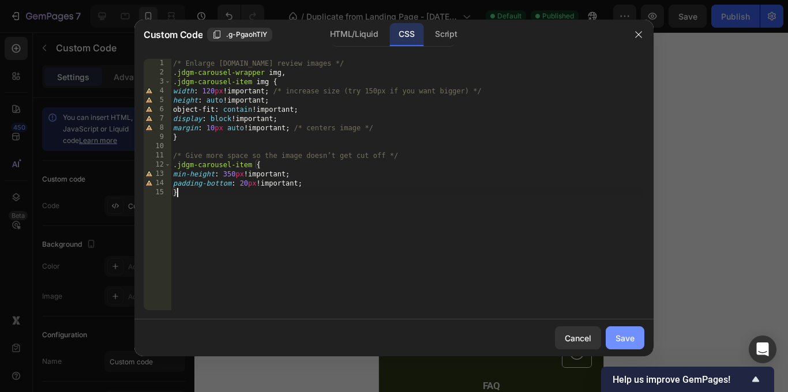
click at [621, 339] on div "Save" at bounding box center [625, 338] width 19 height 12
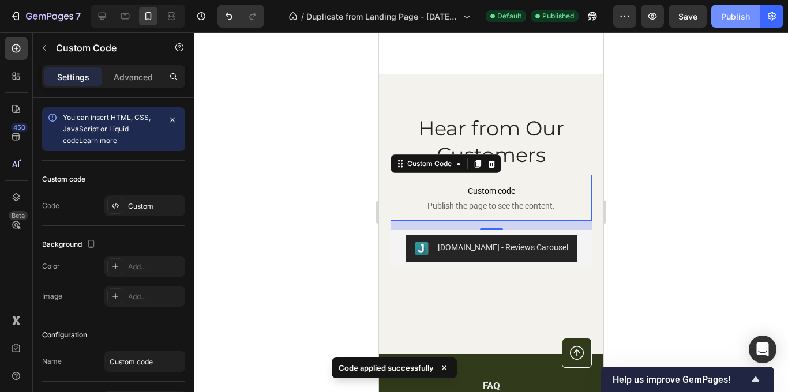
click at [732, 15] on div "Publish" at bounding box center [735, 16] width 29 height 12
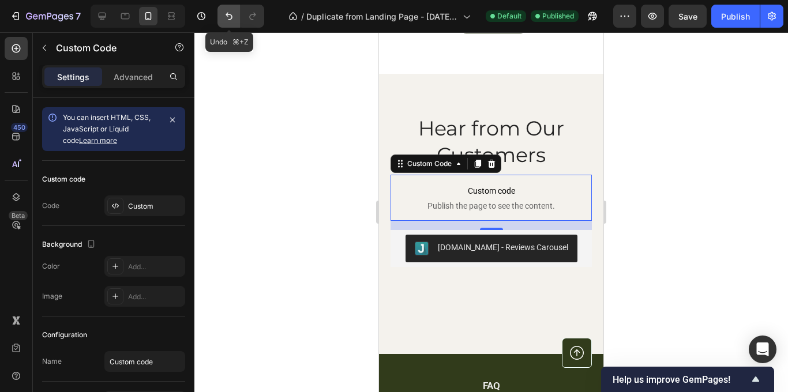
click at [230, 13] on icon "Undo/Redo" at bounding box center [229, 16] width 12 height 12
click at [232, 16] on icon "Undo/Redo" at bounding box center [229, 17] width 7 height 8
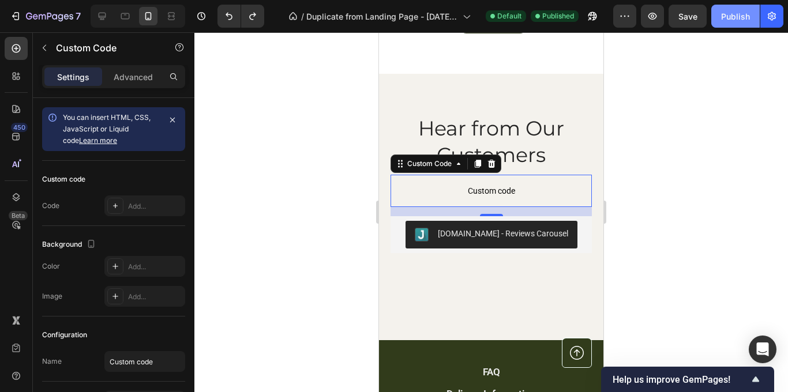
click at [745, 20] on div "Publish" at bounding box center [735, 16] width 29 height 12
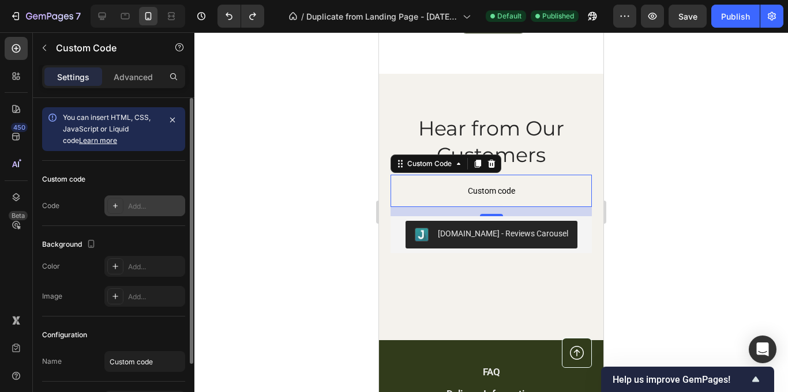
click at [148, 208] on div "Add..." at bounding box center [155, 206] width 54 height 10
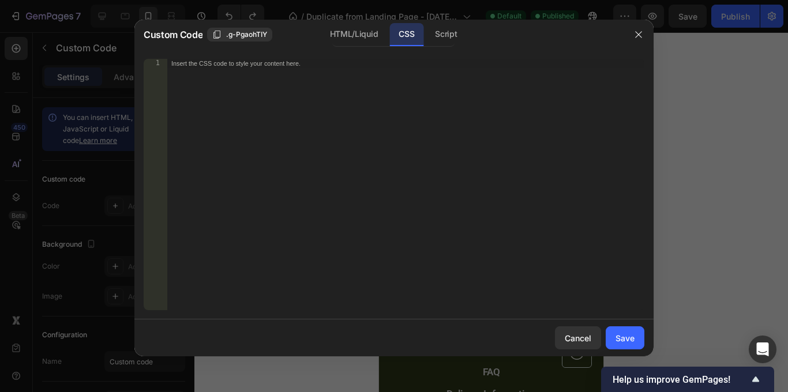
click at [314, 80] on div "Insert the CSS code to style your content here." at bounding box center [406, 194] width 478 height 270
paste textarea "}"
type textarea "}"
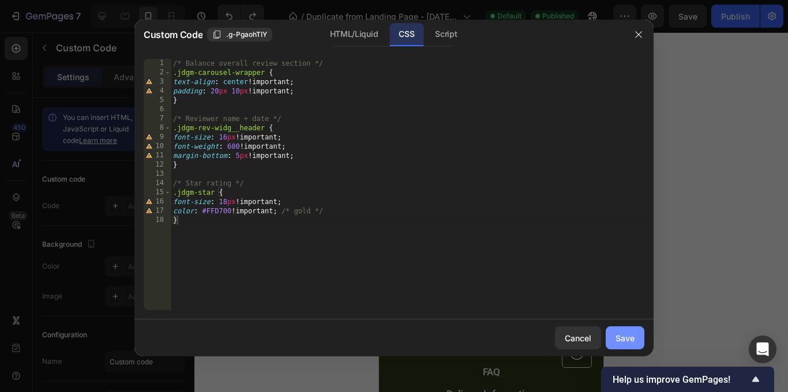
click at [621, 338] on div "Save" at bounding box center [625, 338] width 19 height 12
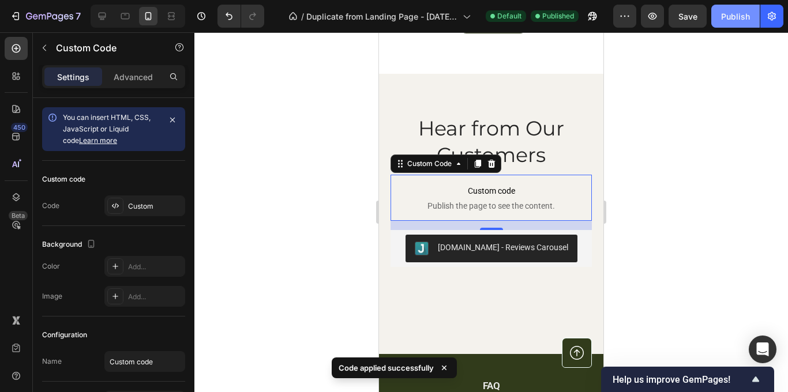
click at [740, 18] on div "Publish" at bounding box center [735, 16] width 29 height 12
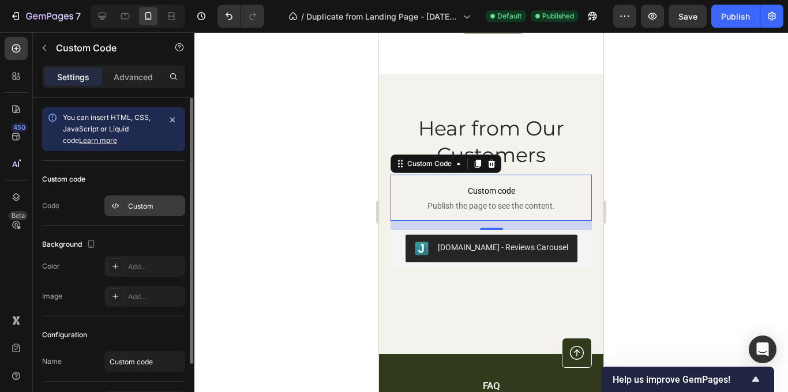
click at [151, 202] on div "Custom" at bounding box center [155, 206] width 54 height 10
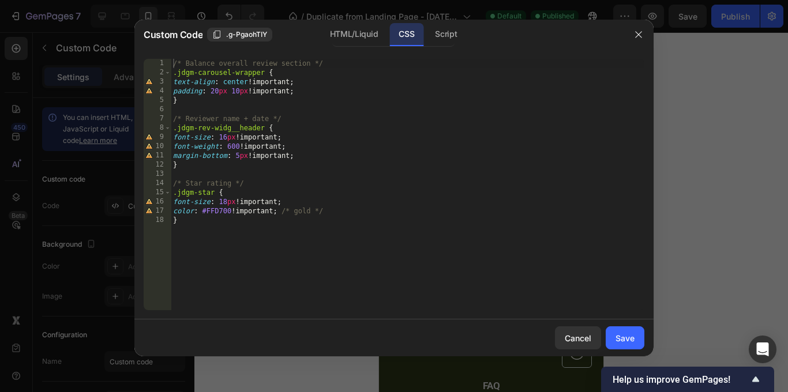
type textarea "}"
click at [209, 223] on div "/* Balance overall review section */ .jdgm-carousel-wrapper { text-align : cent…" at bounding box center [408, 194] width 474 height 270
paste textarea "}"
type textarea "}"
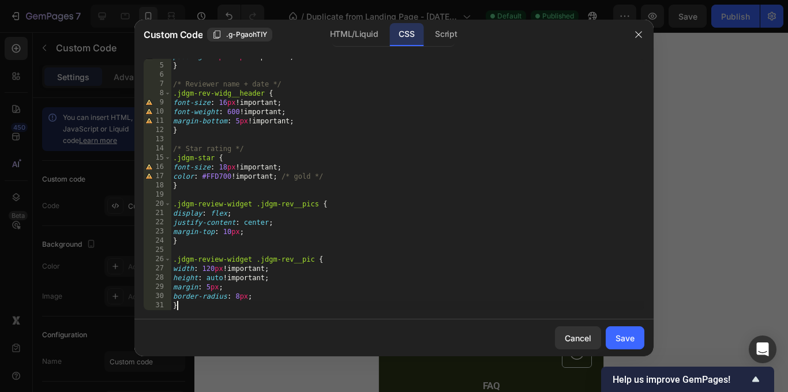
scroll to position [35, 0]
click at [625, 343] on div "Save" at bounding box center [625, 338] width 19 height 12
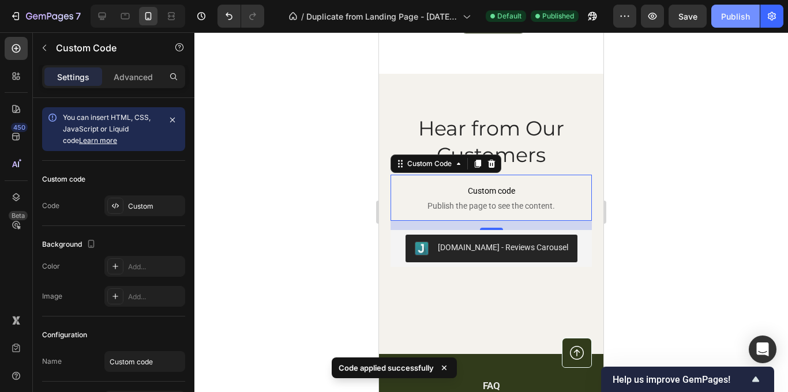
click at [739, 16] on div "Publish" at bounding box center [735, 16] width 29 height 12
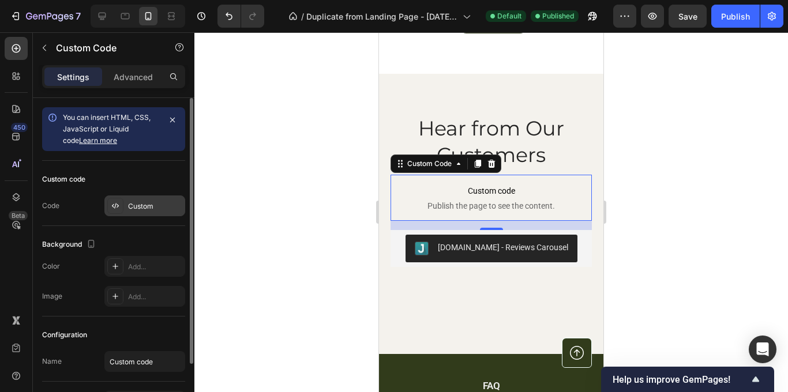
click at [130, 204] on div "Custom" at bounding box center [155, 206] width 54 height 10
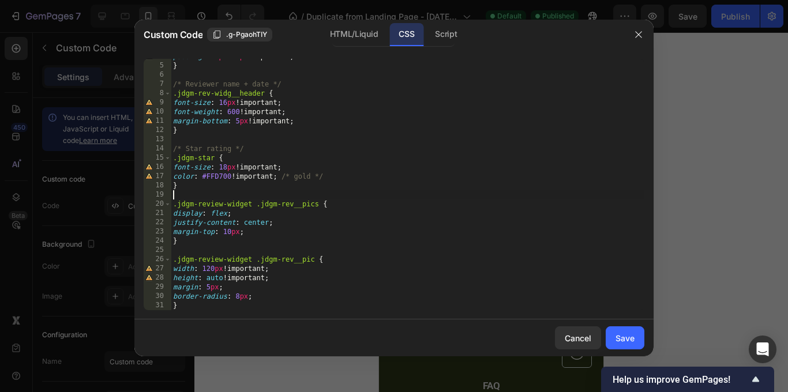
click at [178, 197] on div "padding : 20 px 10 px !important ; } /* Reviewer name + date */ .jdgm-rev-widg_…" at bounding box center [408, 187] width 474 height 270
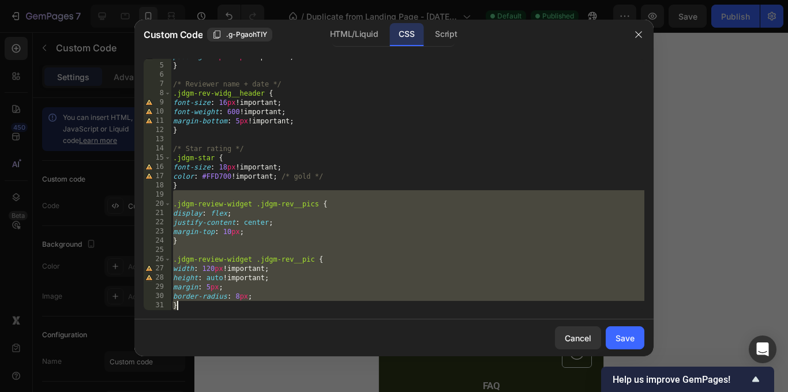
drag, startPoint x: 178, startPoint y: 197, endPoint x: 272, endPoint y: 309, distance: 145.8
click at [272, 313] on div "4 5 6 7 8 9 10 11 12 13 14 15 16 17 18 19 20 21 22 23 24 25 26 27 28 29 30 31 p…" at bounding box center [393, 185] width 519 height 270
type textarea "border-radius: 8px; }"
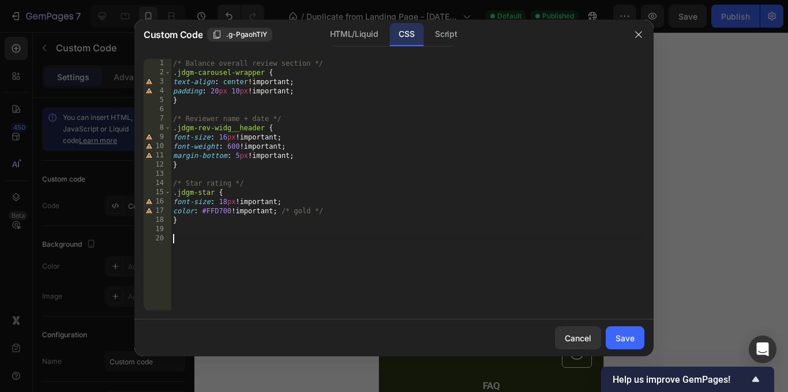
paste textarea "}"
type textarea "}"
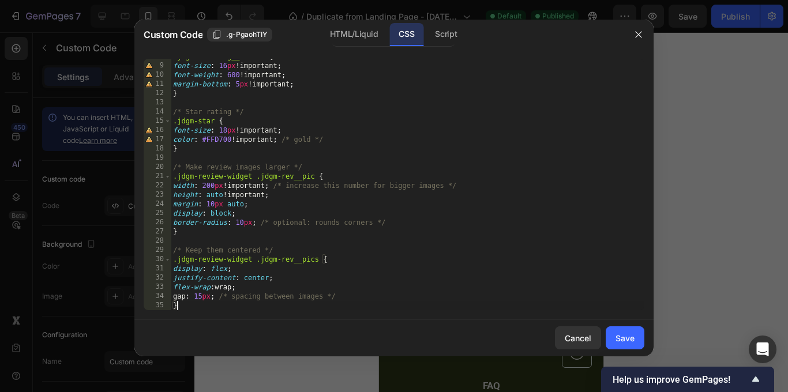
scroll to position [72, 0]
click at [622, 335] on div "Save" at bounding box center [625, 338] width 19 height 12
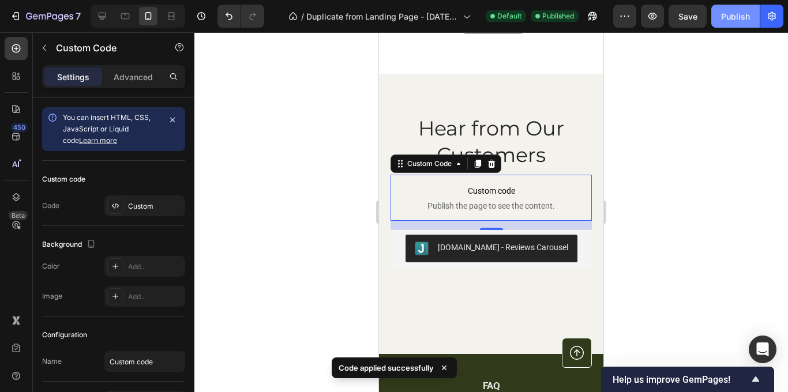
click at [733, 16] on div "Publish" at bounding box center [735, 16] width 29 height 12
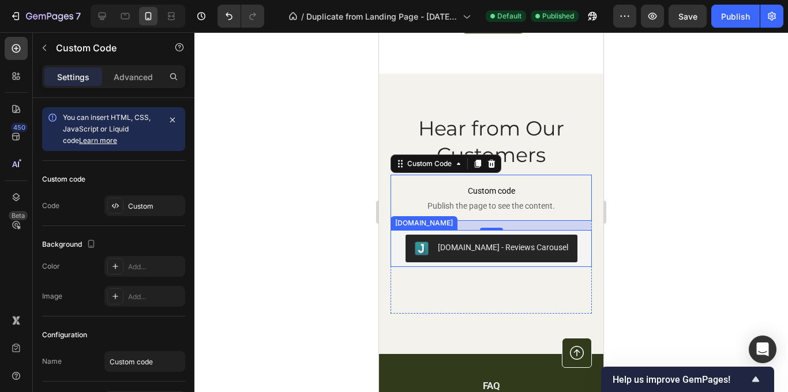
click at [481, 243] on div "[DOMAIN_NAME] - Reviews Carousel" at bounding box center [503, 248] width 130 height 12
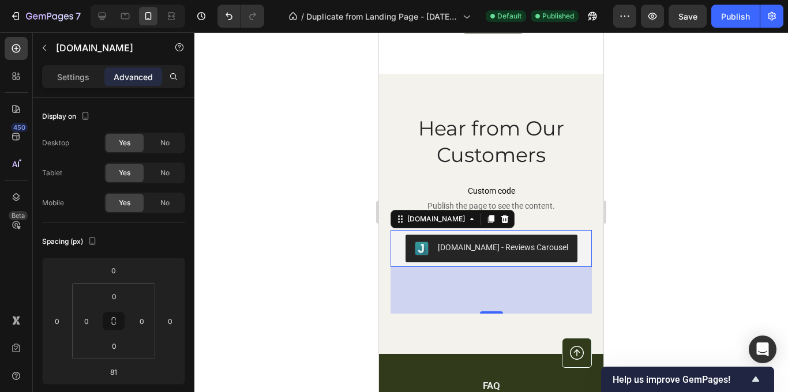
click at [77, 87] on div "Settings Advanced" at bounding box center [113, 76] width 143 height 23
click at [77, 85] on div "Settings" at bounding box center [73, 77] width 58 height 18
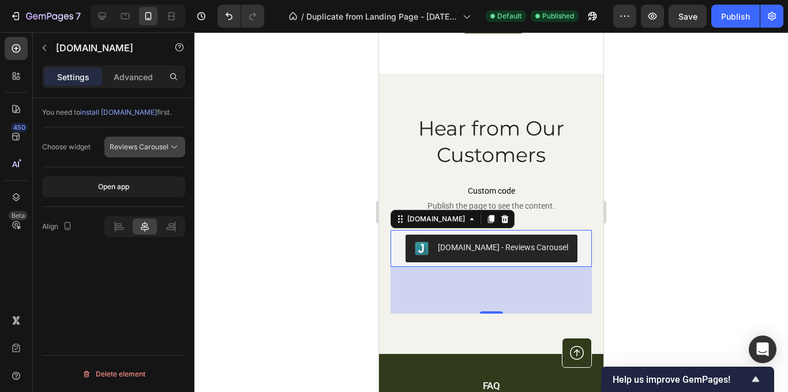
click at [155, 148] on span "Reviews Carousel" at bounding box center [139, 147] width 59 height 9
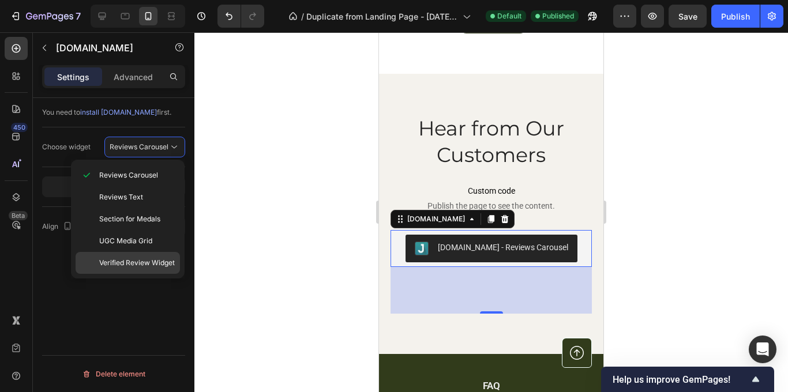
click at [144, 260] on span "Verified Review Widget" at bounding box center [137, 263] width 76 height 10
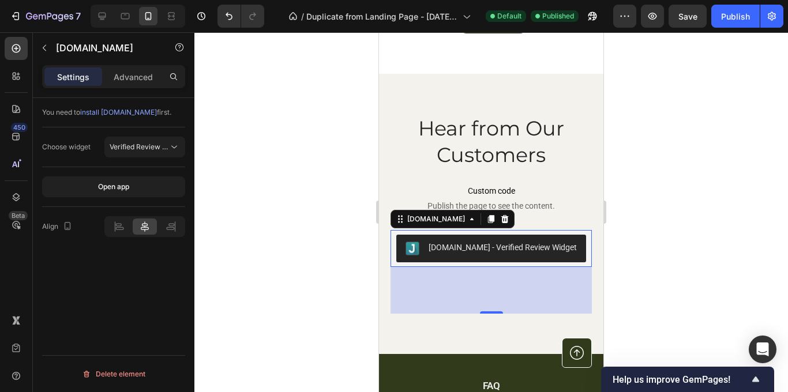
click at [517, 248] on div "[DOMAIN_NAME] - Verified Review Widget" at bounding box center [503, 248] width 148 height 12
click at [740, 21] on div "Publish" at bounding box center [735, 16] width 29 height 12
click at [451, 246] on div "[DOMAIN_NAME] - Verified Review Widget" at bounding box center [503, 248] width 148 height 12
click at [160, 143] on span "Verified Review Widget" at bounding box center [148, 147] width 76 height 9
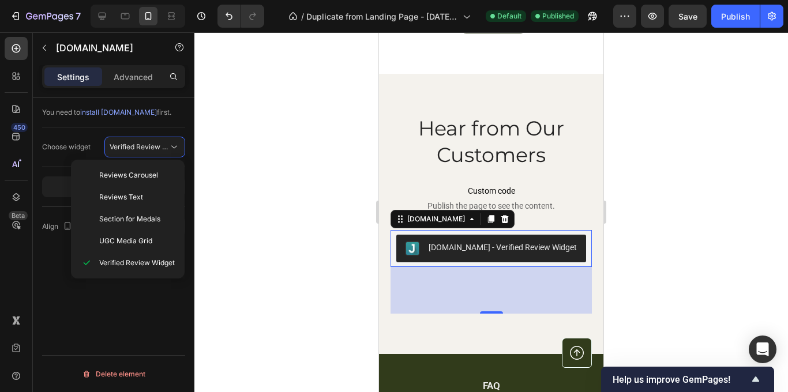
click at [619, 252] on div at bounding box center [492, 212] width 594 height 360
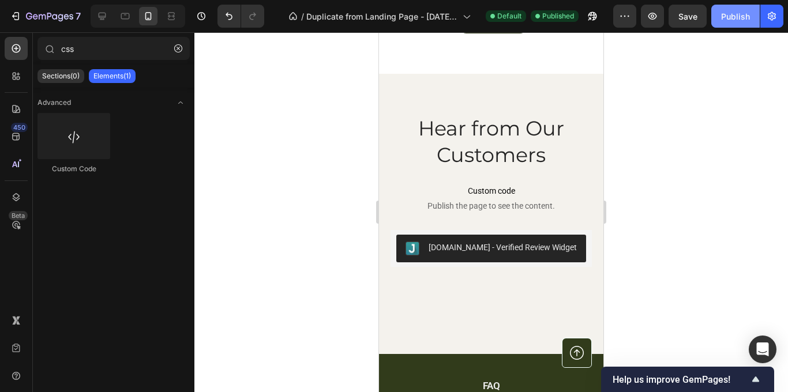
click at [720, 19] on button "Publish" at bounding box center [736, 16] width 48 height 23
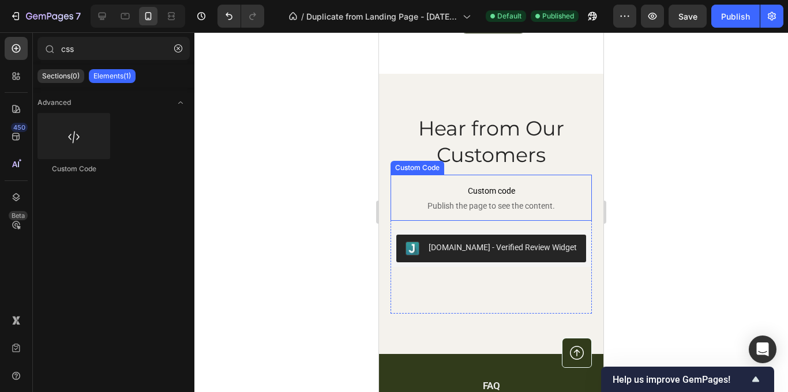
click at [497, 187] on span "Custom code" at bounding box center [491, 191] width 201 height 14
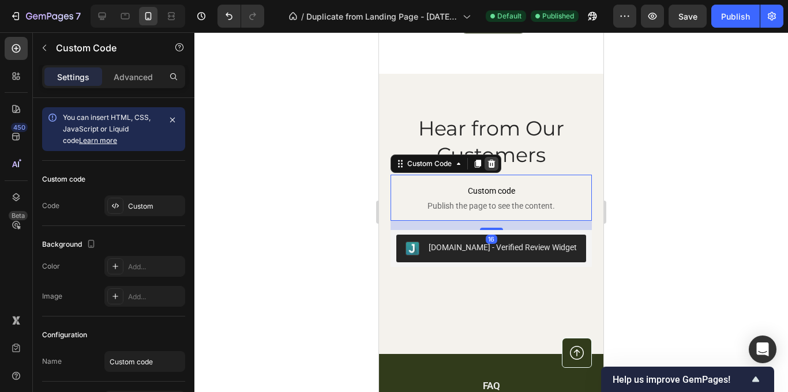
click at [495, 165] on icon at bounding box center [492, 164] width 8 height 8
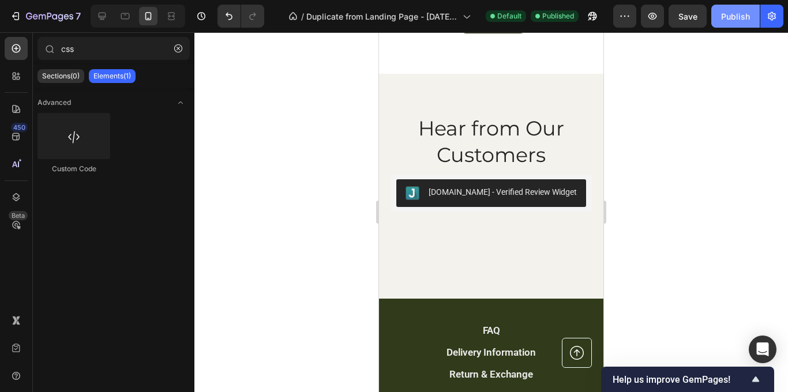
click at [742, 19] on div "Publish" at bounding box center [735, 16] width 29 height 12
click at [728, 20] on div "Publish" at bounding box center [735, 16] width 29 height 12
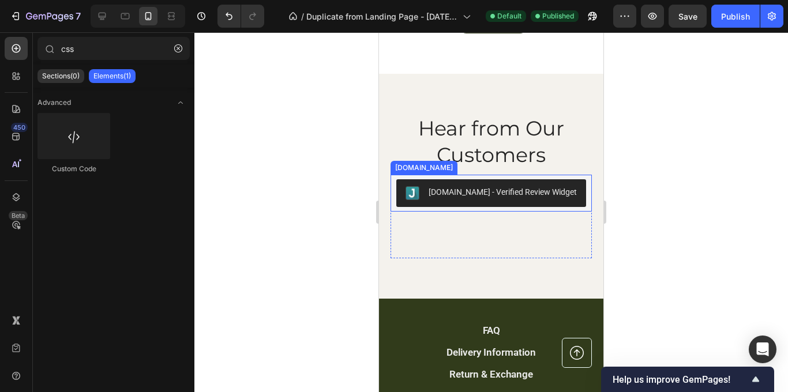
click at [480, 197] on div "[DOMAIN_NAME] - Verified Review Widget" at bounding box center [503, 192] width 148 height 12
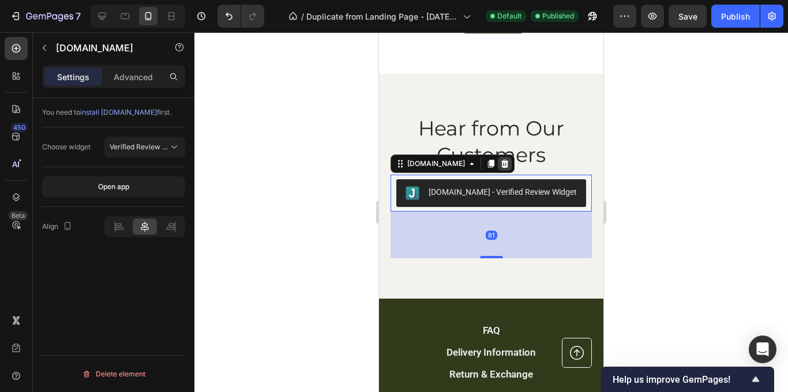
click at [502, 161] on icon at bounding box center [506, 164] width 8 height 8
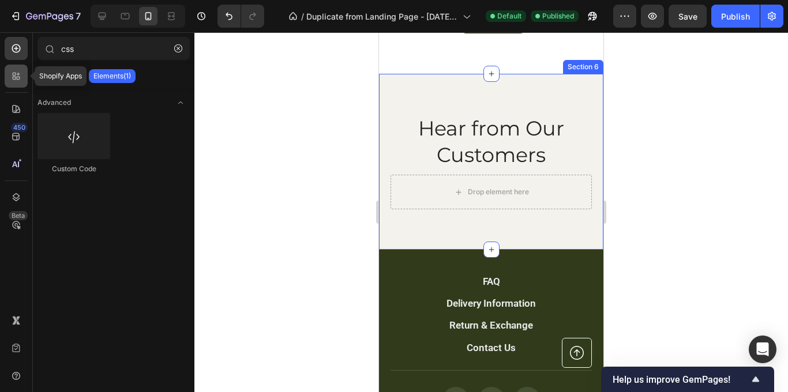
click at [15, 81] on icon at bounding box center [16, 76] width 12 height 12
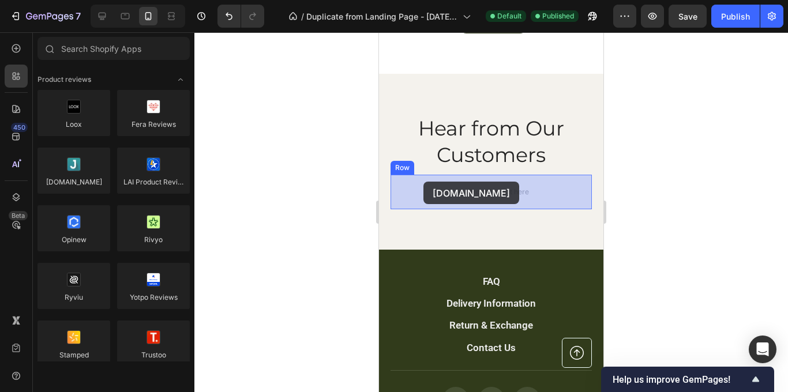
drag, startPoint x: 462, startPoint y: 210, endPoint x: 427, endPoint y: 186, distance: 42.4
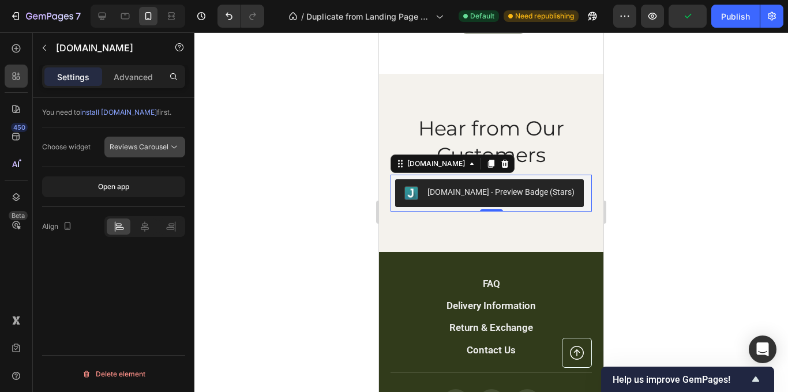
click at [177, 142] on icon at bounding box center [175, 147] width 12 height 12
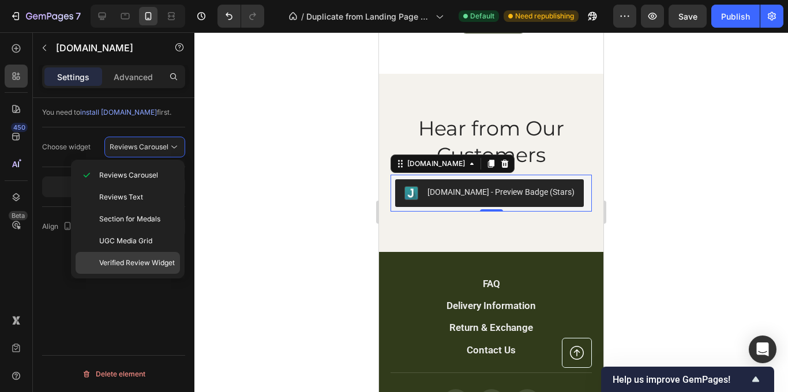
click at [164, 260] on span "Verified Review Widget" at bounding box center [137, 263] width 76 height 10
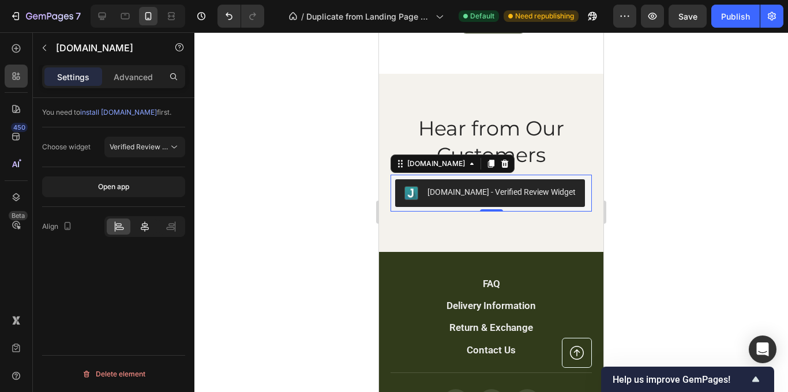
click at [145, 221] on icon at bounding box center [145, 227] width 12 height 12
click at [731, 18] on div "Publish" at bounding box center [735, 16] width 29 height 12
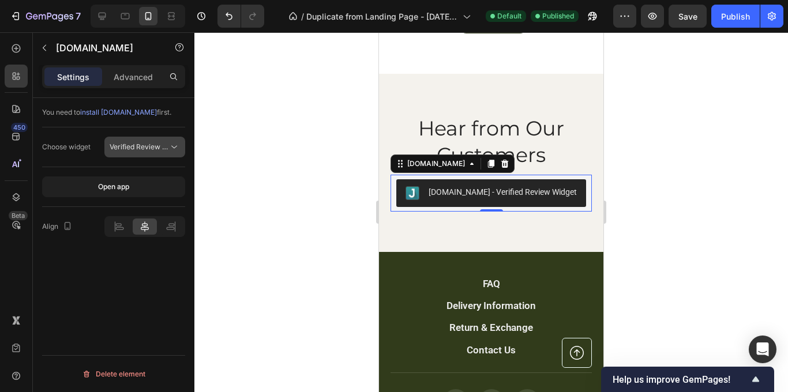
click at [162, 142] on span "Verified Review Widget" at bounding box center [139, 147] width 59 height 10
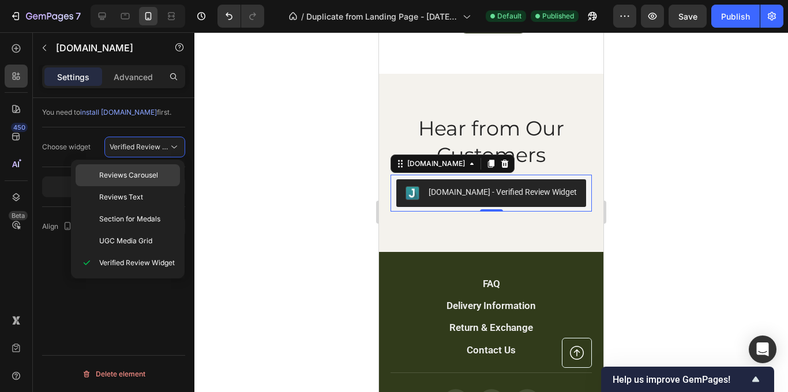
click at [160, 174] on p "Reviews Carousel" at bounding box center [137, 175] width 76 height 10
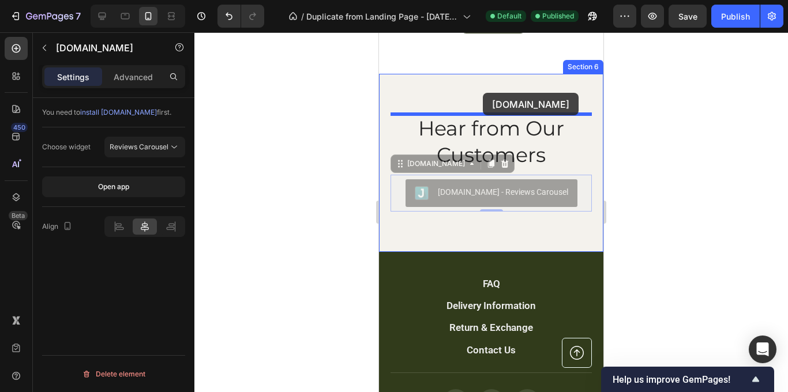
drag, startPoint x: 496, startPoint y: 188, endPoint x: 483, endPoint y: 93, distance: 95.6
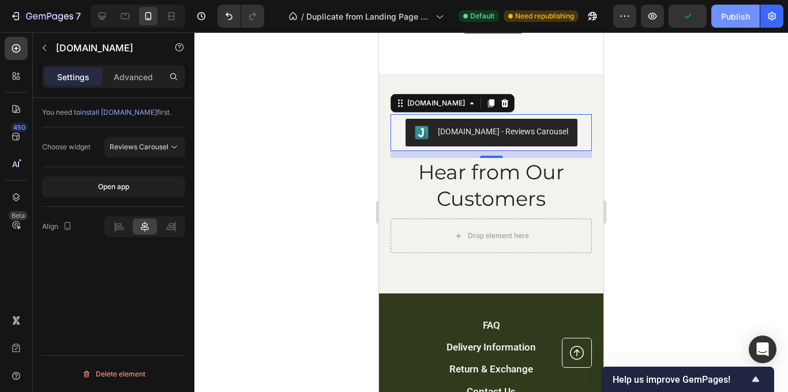
click at [727, 20] on div "Publish" at bounding box center [735, 16] width 29 height 12
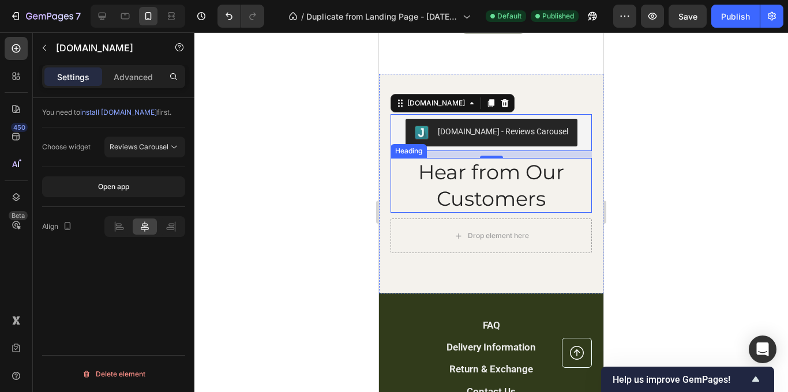
click at [521, 190] on h2 "Hear from Our Customers" at bounding box center [491, 185] width 201 height 55
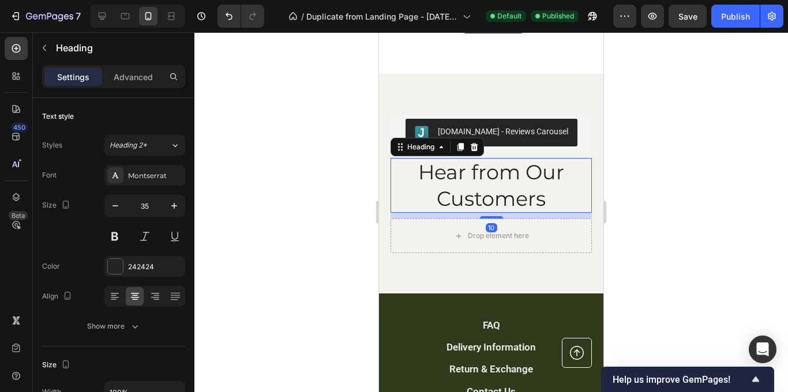
click at [539, 200] on h2 "Hear from Our Customers" at bounding box center [491, 185] width 201 height 55
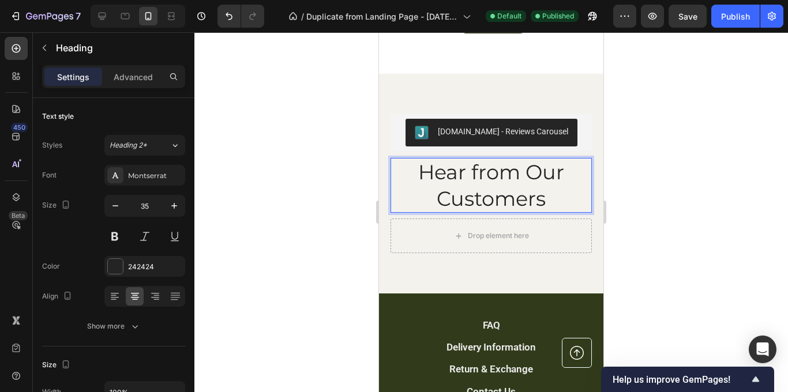
click at [539, 200] on p "Hear from Our Customers" at bounding box center [491, 185] width 199 height 53
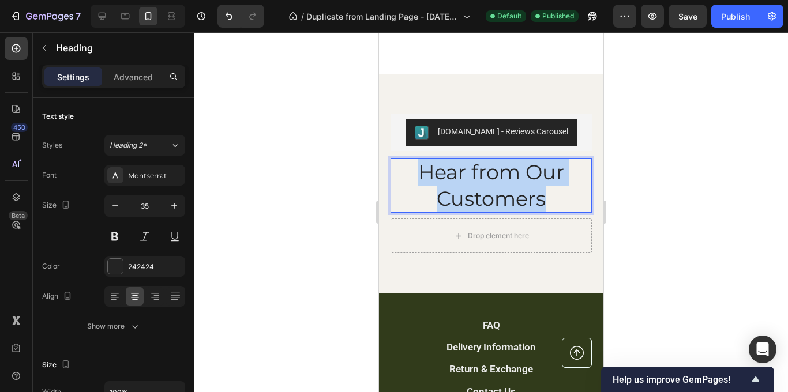
click at [539, 200] on p "Hear from Our Customers" at bounding box center [491, 185] width 199 height 53
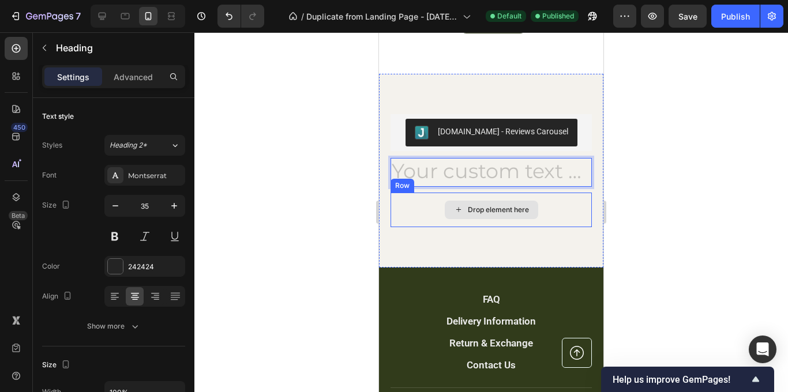
click at [585, 207] on div "Drop element here" at bounding box center [491, 210] width 201 height 35
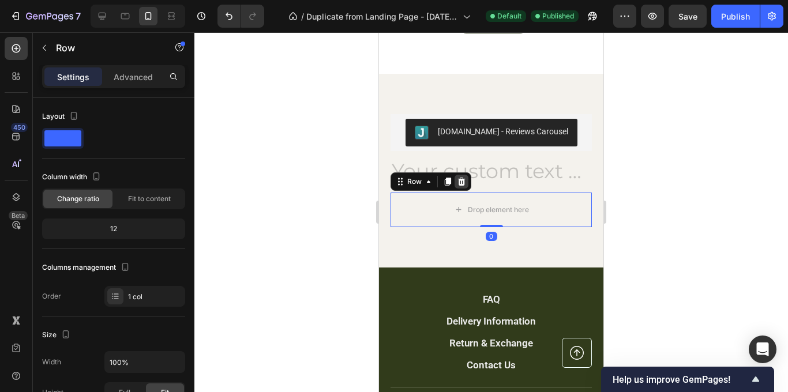
click at [462, 184] on icon at bounding box center [462, 182] width 8 height 8
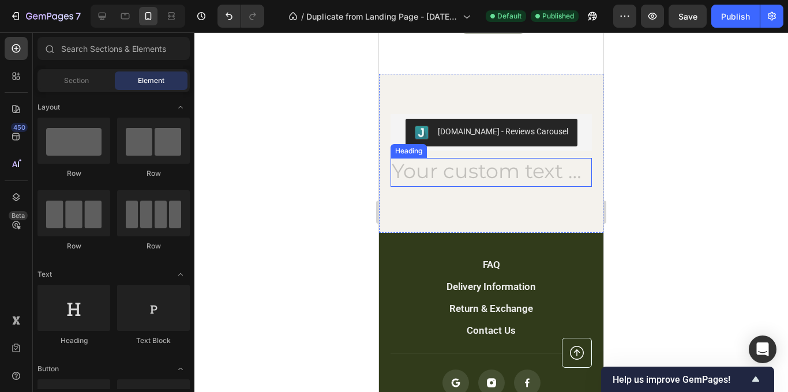
click at [503, 181] on h2 "Rich Text Editor. Editing area: main" at bounding box center [491, 172] width 201 height 29
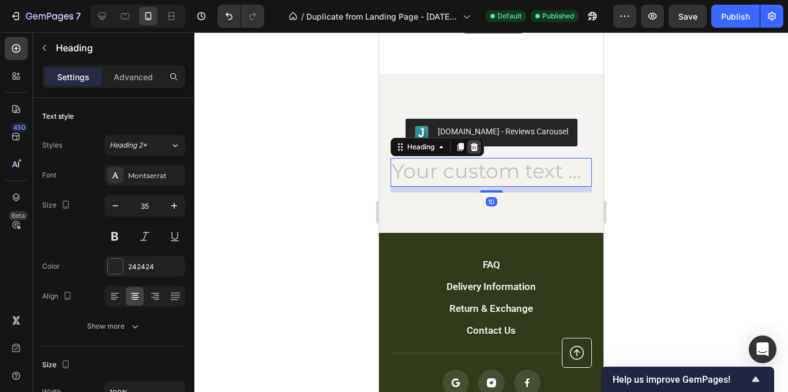
click at [474, 148] on icon at bounding box center [475, 147] width 8 height 8
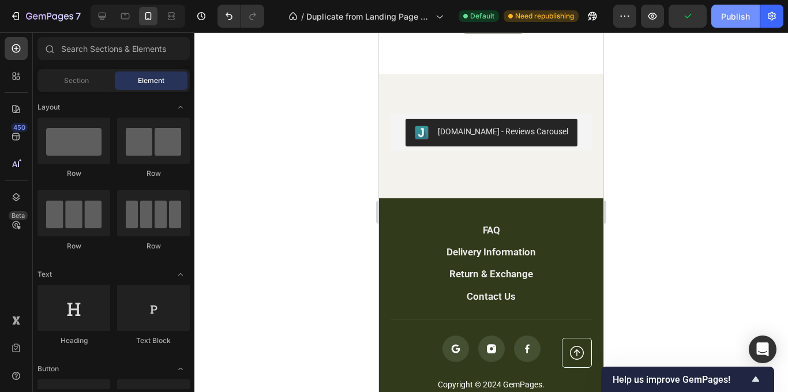
click at [742, 21] on div "Publish" at bounding box center [735, 16] width 29 height 12
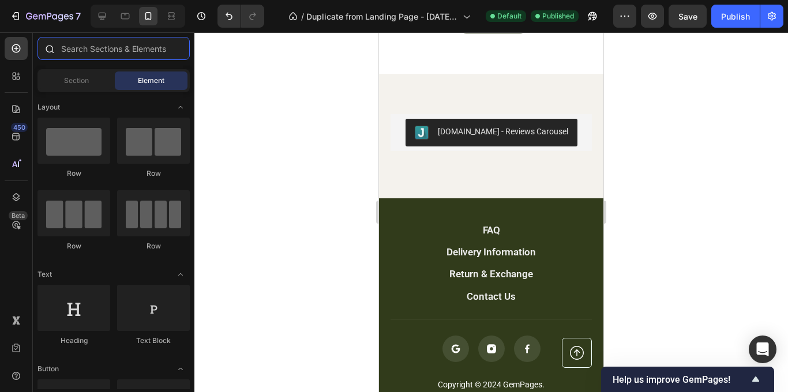
click at [128, 44] on input "text" at bounding box center [114, 48] width 152 height 23
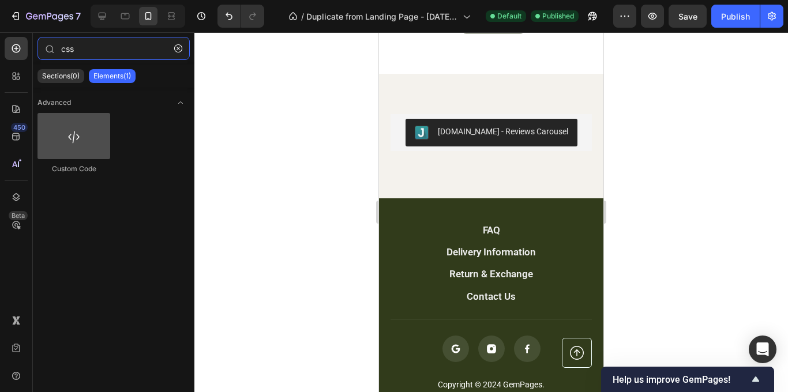
type input "css"
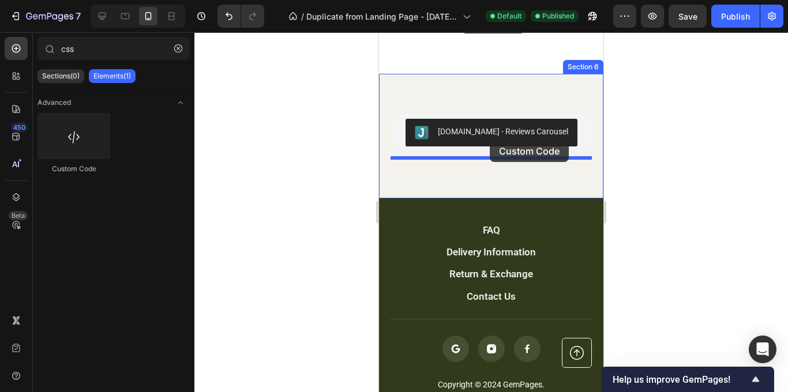
drag, startPoint x: 441, startPoint y: 154, endPoint x: 488, endPoint y: 140, distance: 48.8
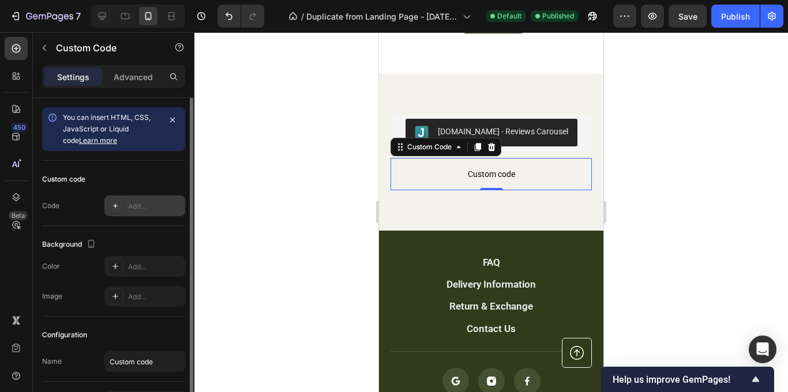
click at [129, 205] on div "Add..." at bounding box center [155, 206] width 54 height 10
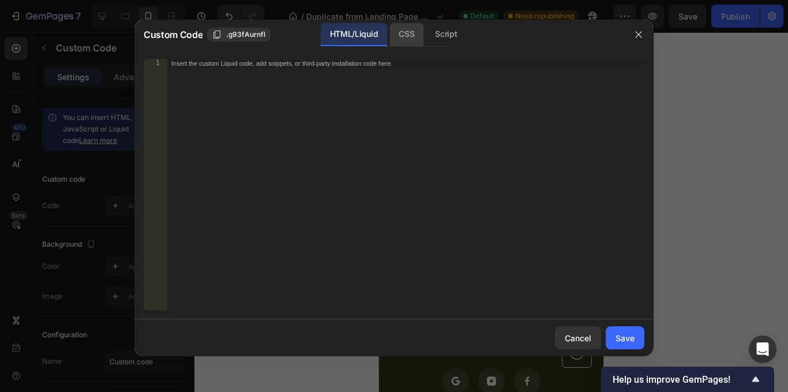
click at [398, 31] on div "CSS" at bounding box center [407, 34] width 34 height 23
click at [287, 61] on div "Insert the CSS code to style your content here." at bounding box center [381, 63] width 421 height 8
paste textarea "}"
type textarea "}"
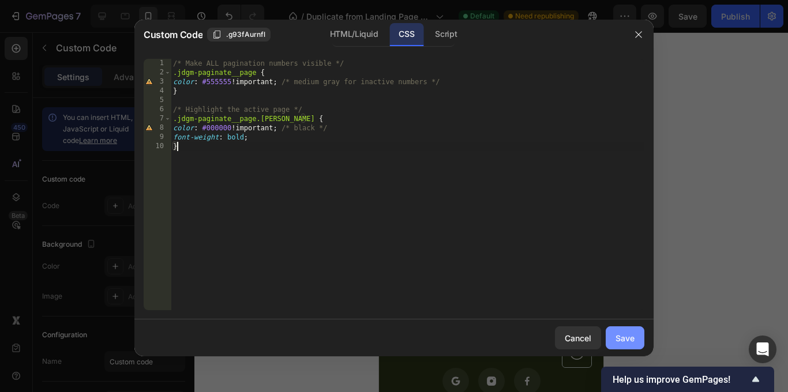
click at [635, 338] on button "Save" at bounding box center [625, 338] width 39 height 23
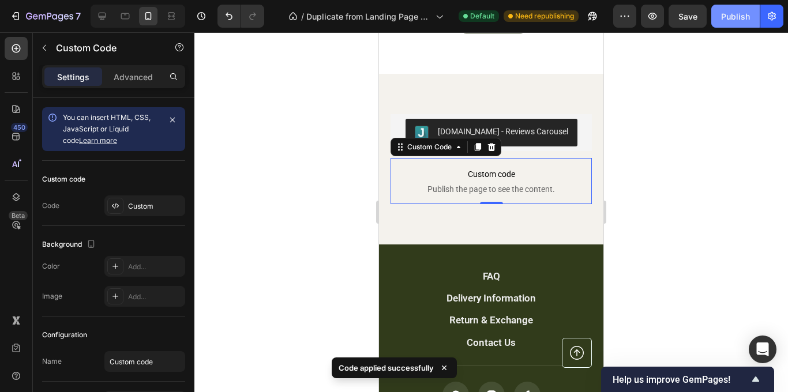
click at [734, 21] on div "Publish" at bounding box center [735, 16] width 29 height 12
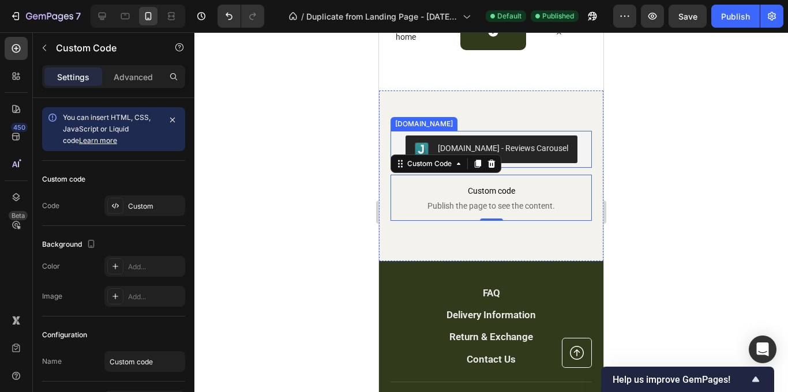
scroll to position [2538, 0]
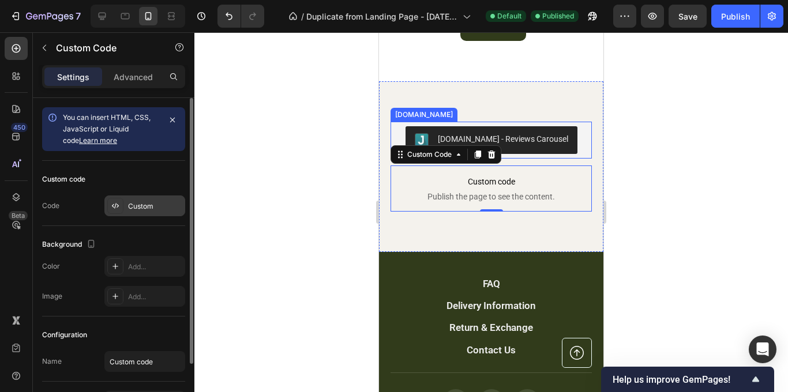
click at [148, 199] on div "Custom" at bounding box center [144, 206] width 81 height 21
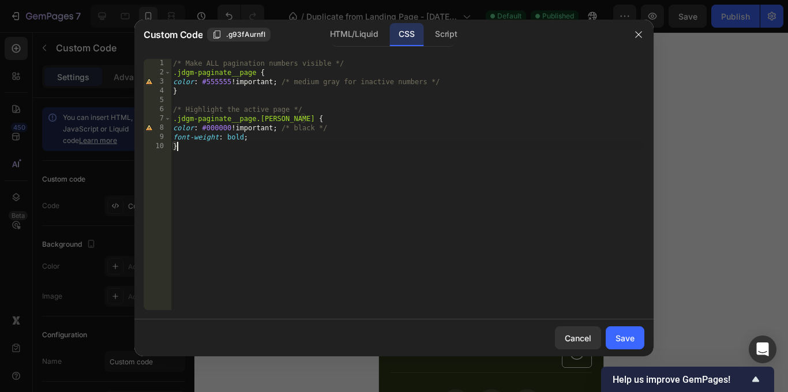
click at [245, 155] on div "/* Make ALL pagination numbers visible */ .jdgm-paginate__page { color : #55555…" at bounding box center [408, 194] width 474 height 270
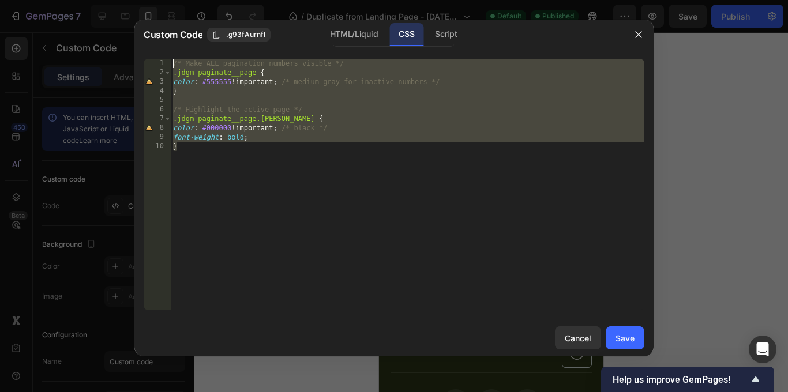
drag, startPoint x: 246, startPoint y: 151, endPoint x: 184, endPoint y: 29, distance: 136.0
click at [184, 29] on div "Custom Code .g93fAurnfl HTML/Liquid CSS Script } 1 2 3 4 5 6 7 8 9 10 /* Make A…" at bounding box center [393, 188] width 519 height 337
type textarea "/* Make ALL pagination numbers visible */ .jdgm-paginate__page {"
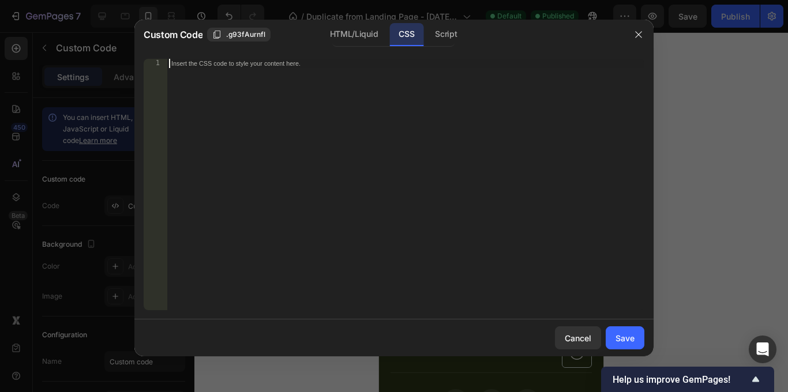
paste textarea "}"
type textarea "}"
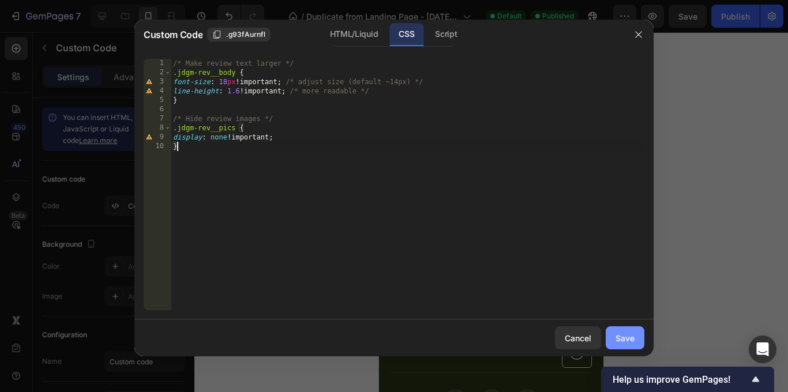
click at [624, 334] on div "Save" at bounding box center [625, 338] width 19 height 12
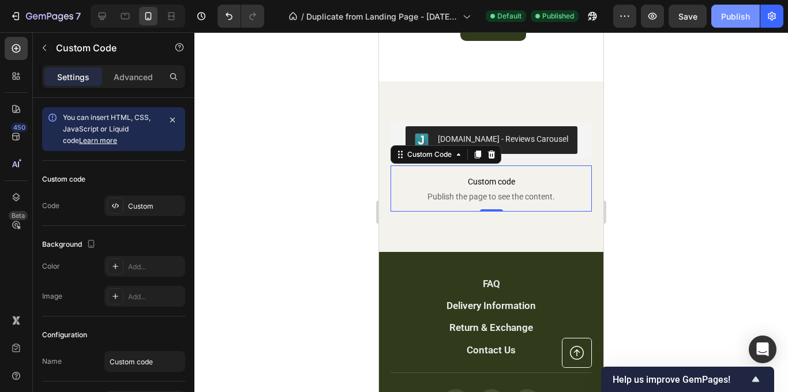
click at [718, 19] on button "Publish" at bounding box center [736, 16] width 48 height 23
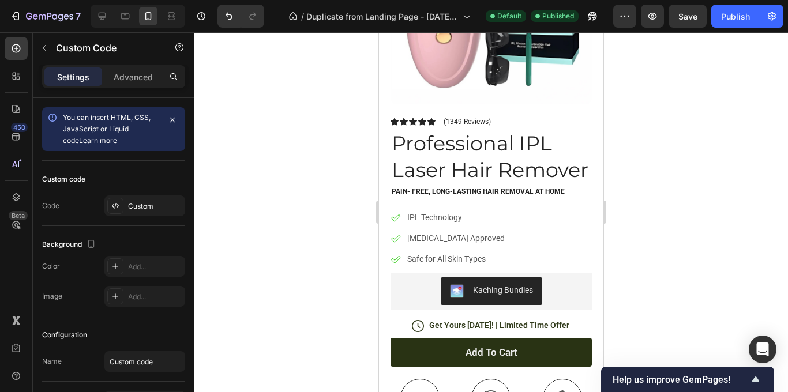
scroll to position [0, 0]
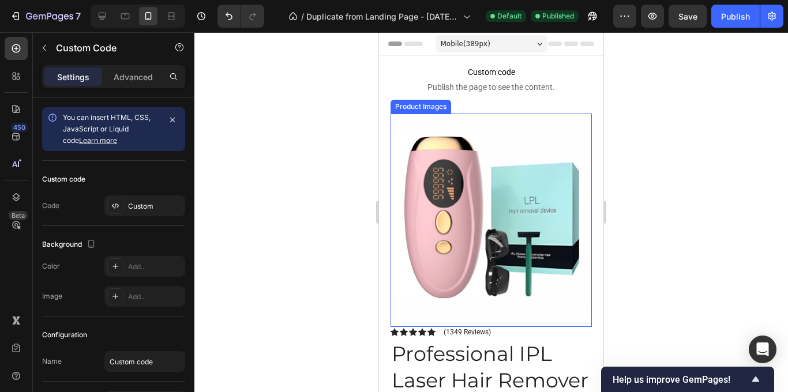
click at [452, 190] on img at bounding box center [491, 214] width 201 height 201
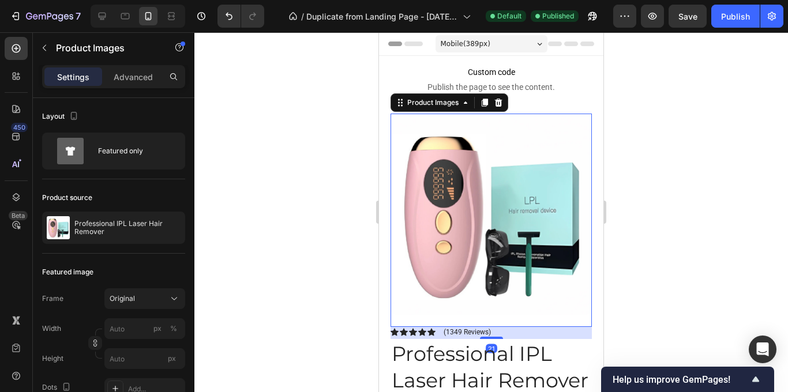
click at [452, 190] on img at bounding box center [491, 214] width 201 height 201
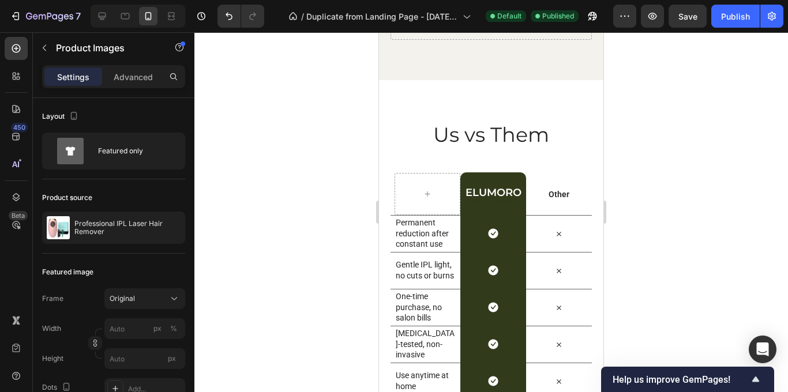
scroll to position [2205, 0]
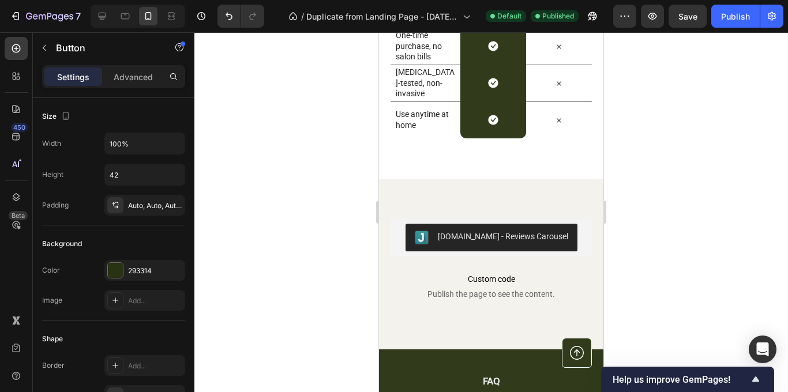
scroll to position [2687, 0]
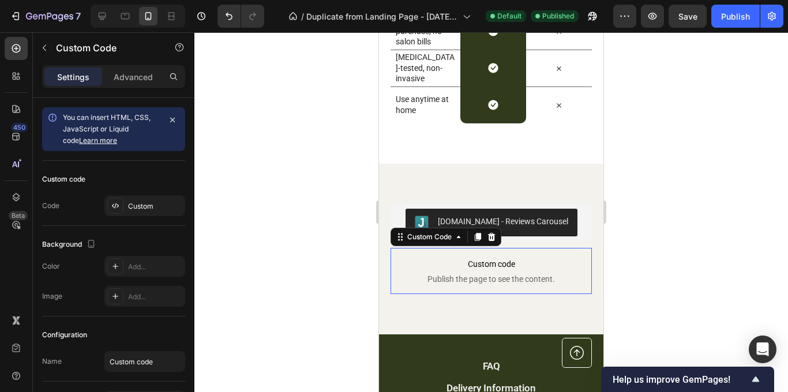
click at [469, 266] on span "Custom code" at bounding box center [491, 264] width 201 height 14
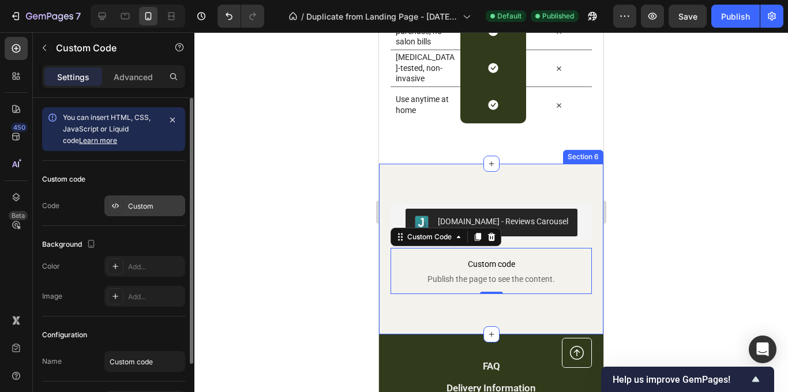
click at [159, 213] on div "Custom" at bounding box center [144, 206] width 81 height 21
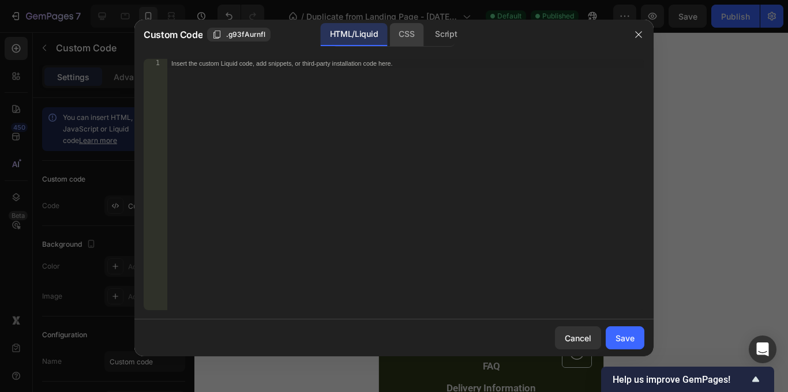
click at [401, 38] on div "CSS" at bounding box center [407, 34] width 34 height 23
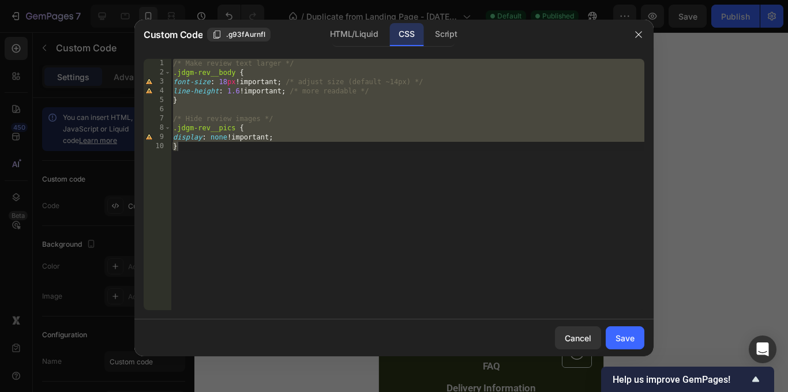
click at [269, 152] on div "/* Make review text larger */ .jdgm-rev__body { font-size : 18 px !important ; …" at bounding box center [408, 194] width 474 height 270
drag, startPoint x: 269, startPoint y: 152, endPoint x: 187, endPoint y: 51, distance: 129.6
click at [187, 51] on div "} 1 2 3 4 5 6 7 8 9 10 /* Make review text larger */ .jdgm-rev__body { font-siz…" at bounding box center [393, 185] width 519 height 270
type textarea "/* Make review text larger */ .jdgm-rev__body {"
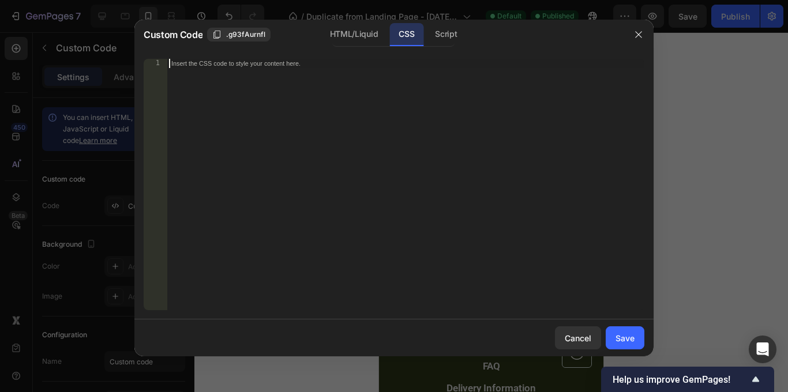
paste textarea "}"
type textarea "}"
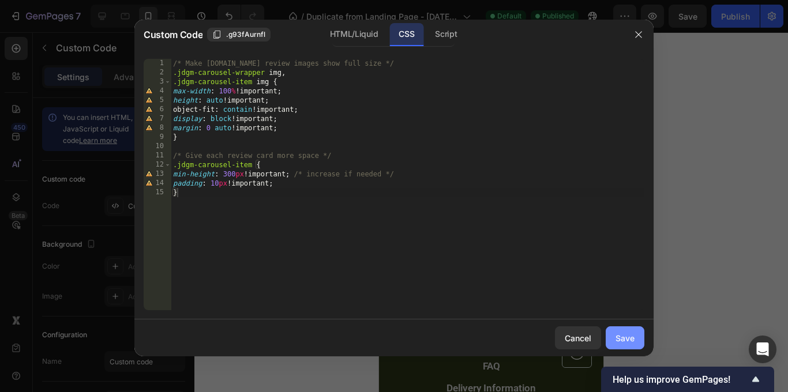
click at [622, 332] on div "Save" at bounding box center [625, 338] width 19 height 12
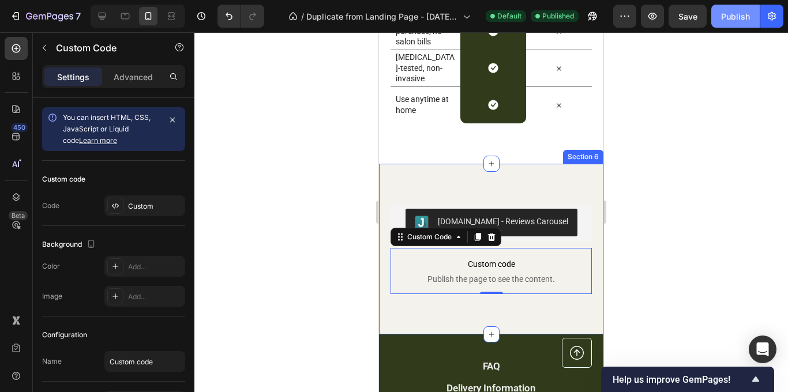
click at [731, 17] on div "Publish" at bounding box center [735, 16] width 29 height 12
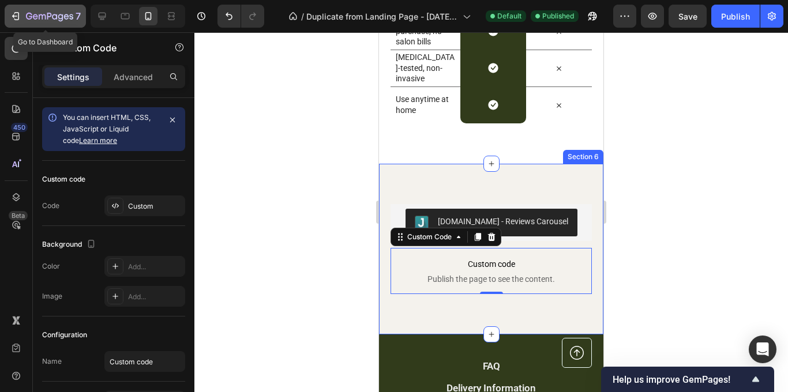
click at [18, 14] on icon "button" at bounding box center [16, 16] width 5 height 8
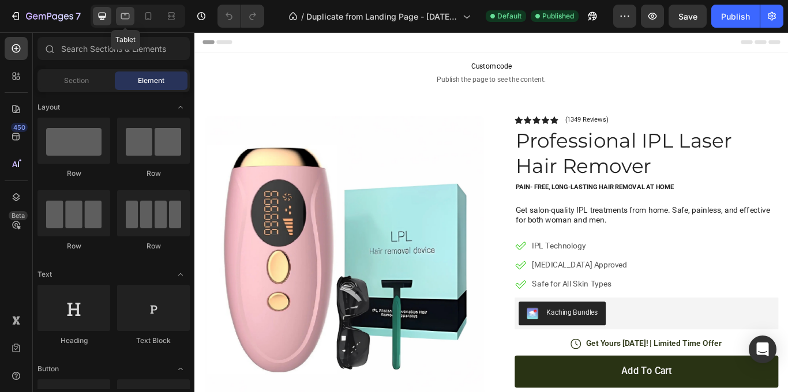
click at [122, 16] on icon at bounding box center [125, 16] width 12 height 12
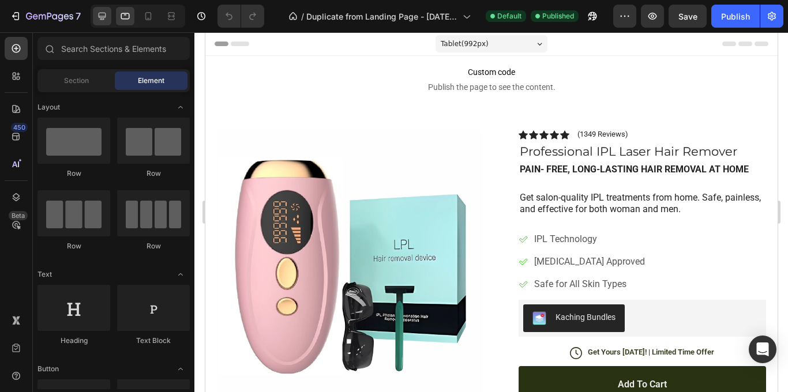
click at [104, 17] on icon at bounding box center [102, 16] width 12 height 12
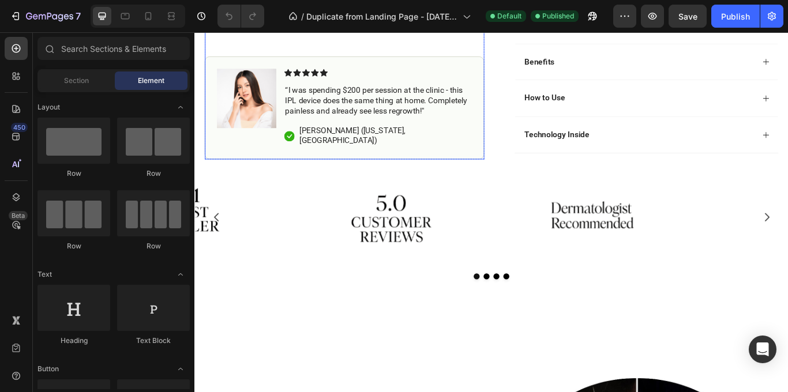
scroll to position [507, 0]
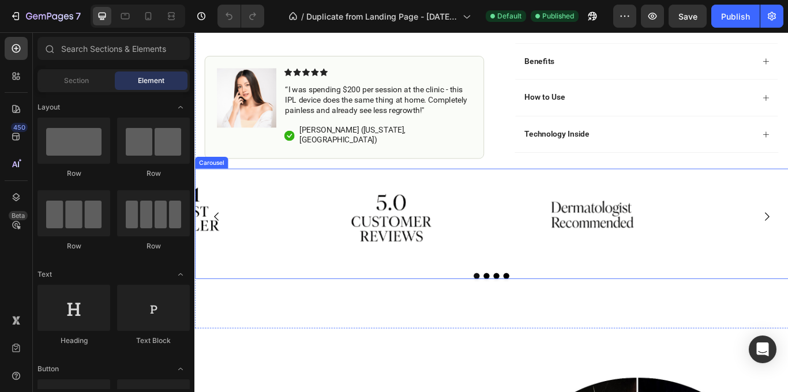
click at [223, 255] on icon "Carousel Back Arrow" at bounding box center [220, 248] width 14 height 14
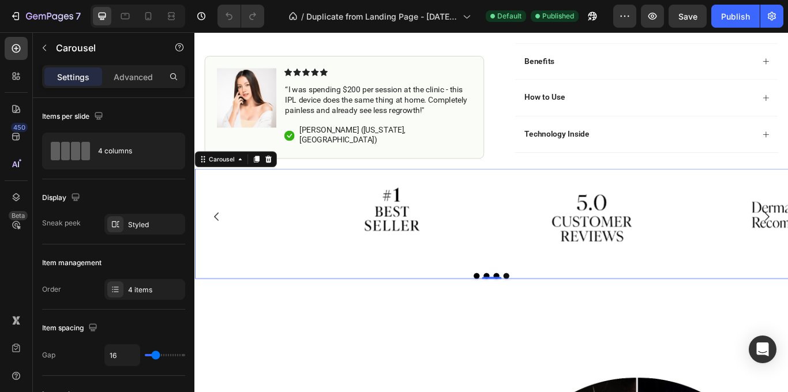
click at [223, 255] on icon "Carousel Back Arrow" at bounding box center [220, 248] width 14 height 14
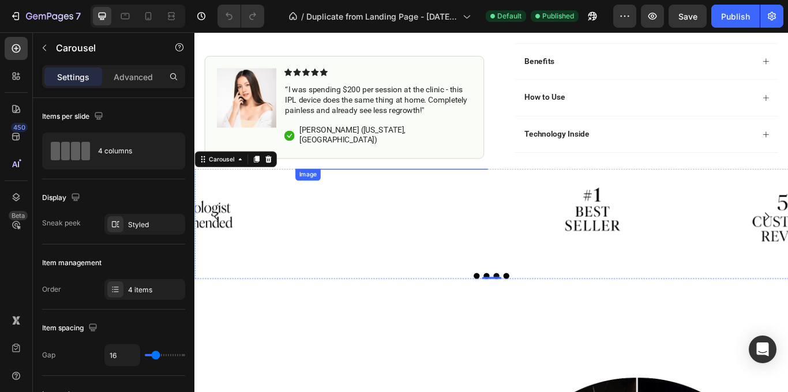
click at [353, 192] on img at bounding box center [424, 192] width 225 height 0
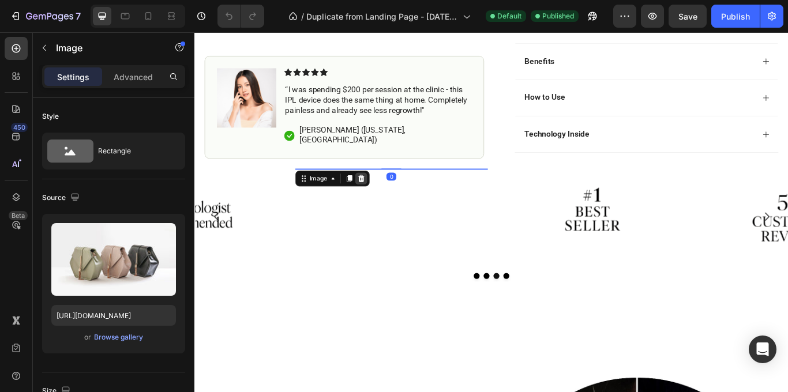
click at [389, 208] on div at bounding box center [389, 203] width 14 height 14
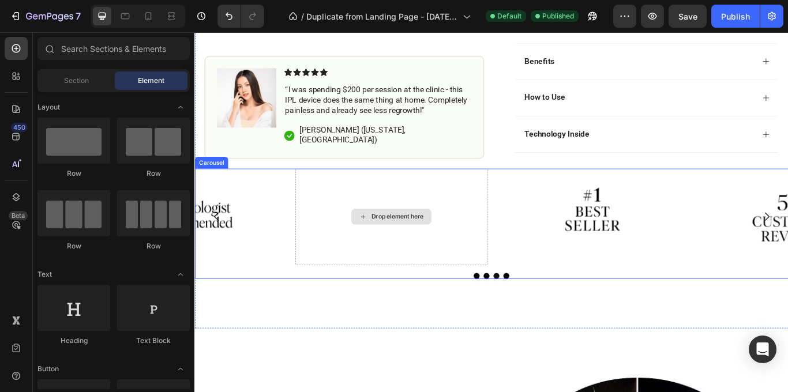
click at [427, 245] on div "Drop element here" at bounding box center [430, 247] width 61 height 9
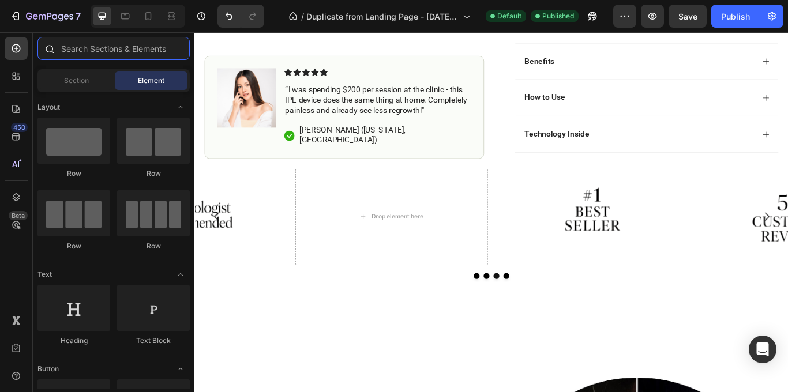
click at [159, 51] on input "text" at bounding box center [114, 48] width 152 height 23
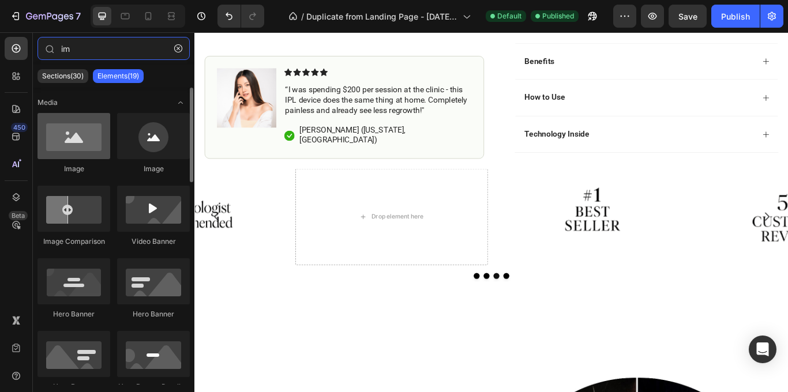
type input "im"
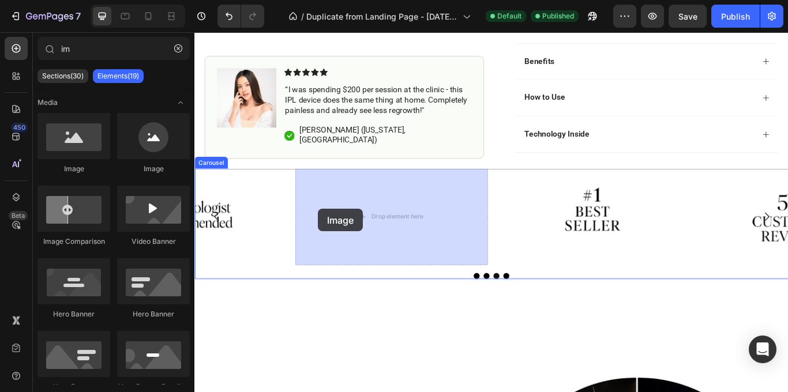
drag, startPoint x: 268, startPoint y: 174, endPoint x: 336, endPoint y: 236, distance: 92.8
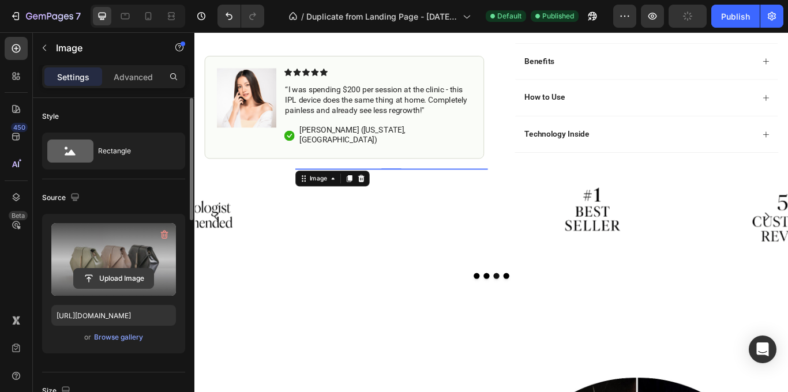
click at [132, 276] on input "file" at bounding box center [114, 279] width 80 height 20
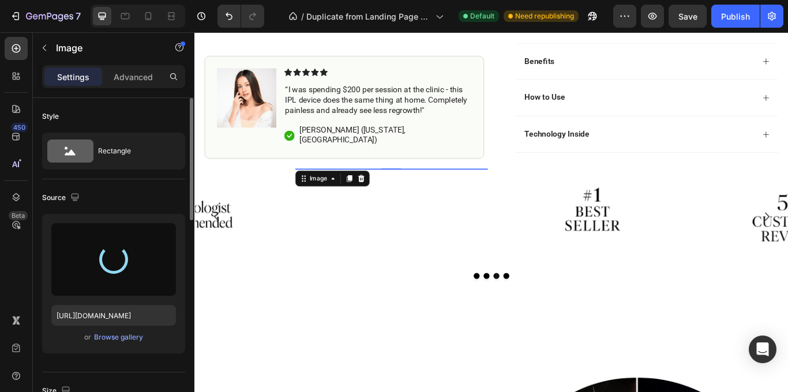
type input "[URL][DOMAIN_NAME]"
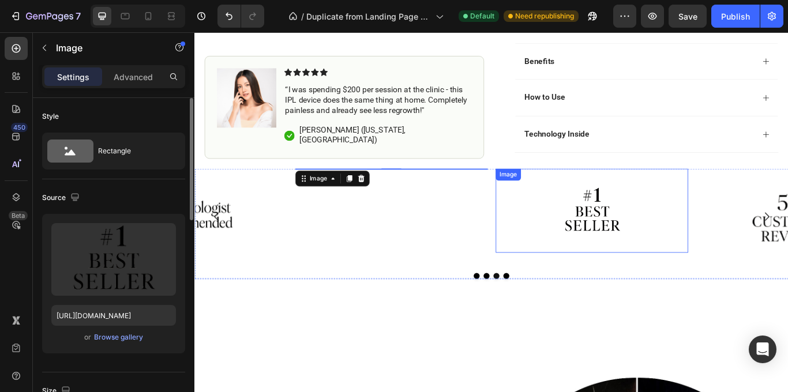
click at [603, 261] on div at bounding box center [657, 241] width 225 height 98
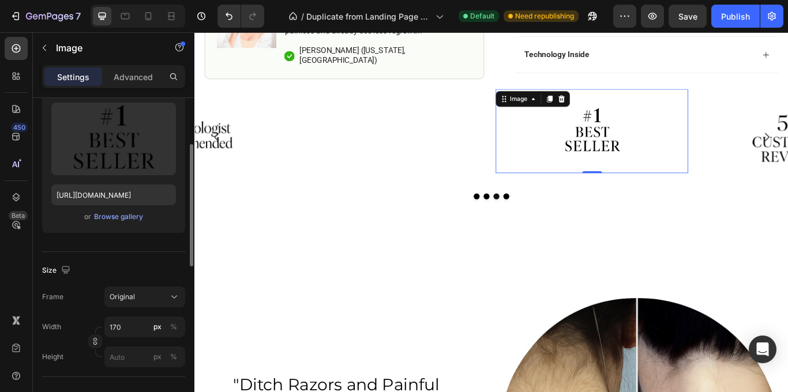
scroll to position [121, 0]
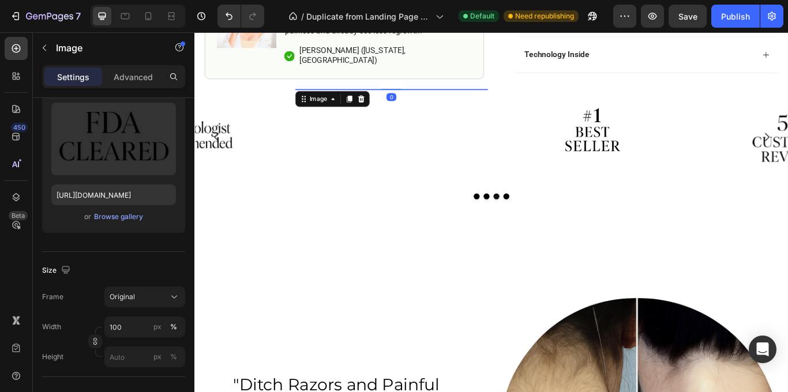
click at [457, 99] on img at bounding box center [424, 99] width 225 height 0
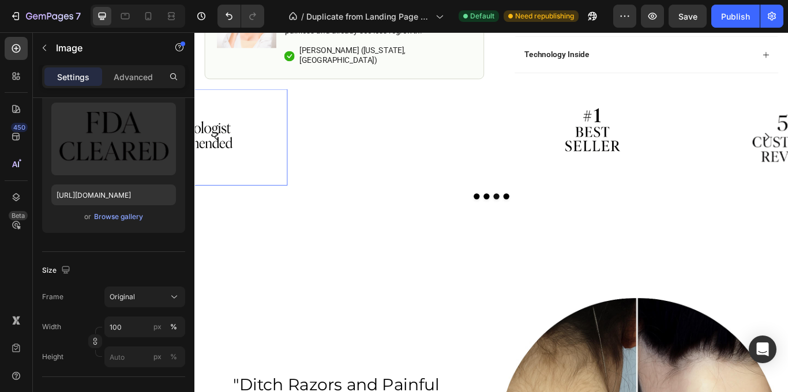
click at [227, 147] on img at bounding box center [190, 155] width 113 height 113
click at [382, 99] on img at bounding box center [424, 99] width 225 height 0
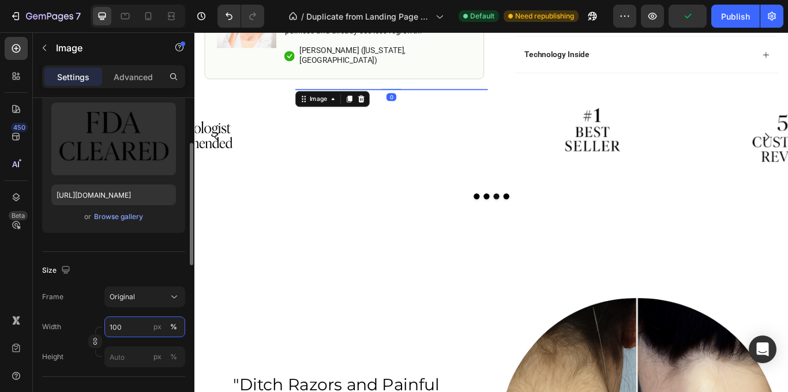
click at [135, 326] on input "100" at bounding box center [144, 327] width 81 height 21
type input "50"
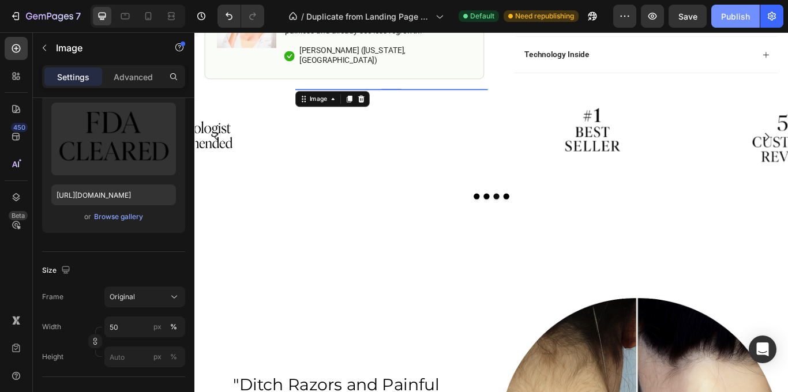
click at [719, 20] on button "Publish" at bounding box center [736, 16] width 48 height 23
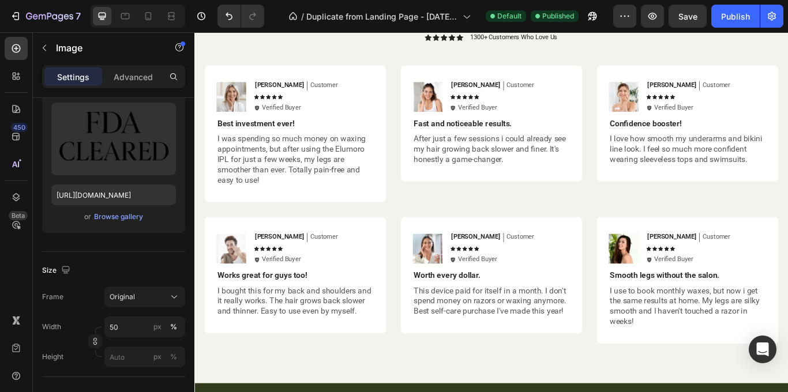
scroll to position [2565, 0]
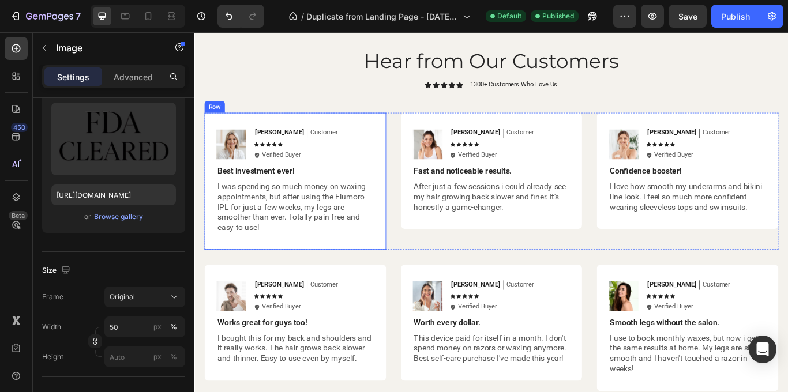
click at [407, 139] on div "Image [PERSON_NAME] Text Block Customer Text Block Row Icon Icon Icon Icon Icon…" at bounding box center [312, 206] width 212 height 160
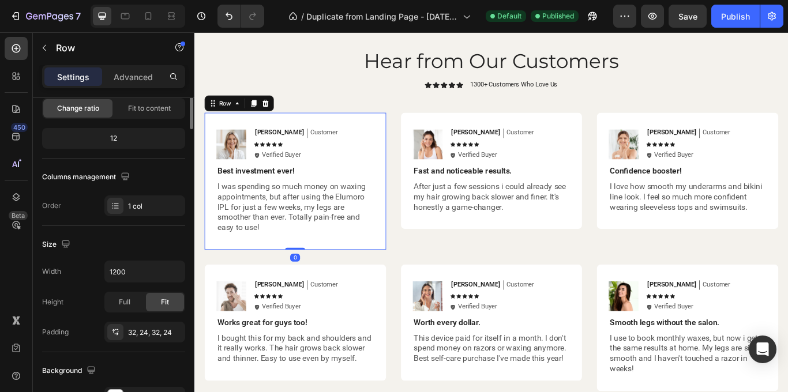
scroll to position [0, 0]
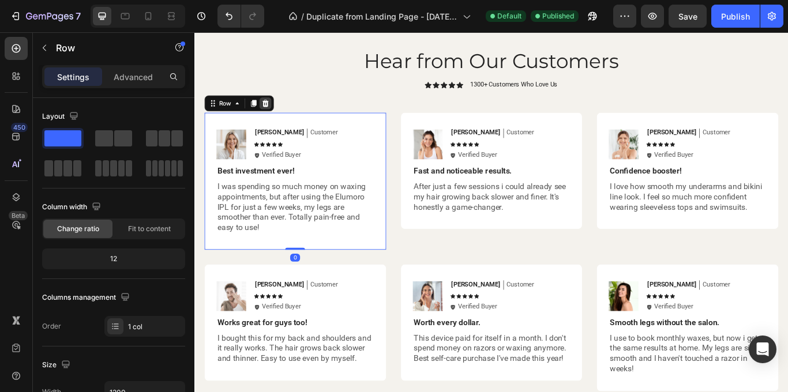
click at [277, 115] on icon at bounding box center [276, 115] width 9 height 9
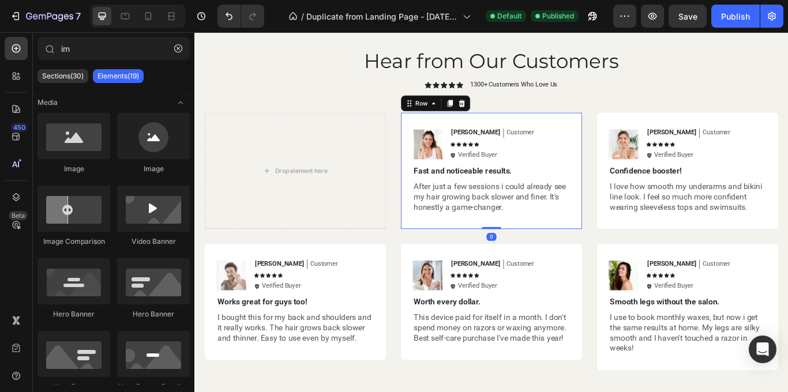
click at [635, 143] on div "Image [PERSON_NAME] Text Block Customer Text Block Row Icon Icon Icon Icon Icon…" at bounding box center [541, 194] width 212 height 136
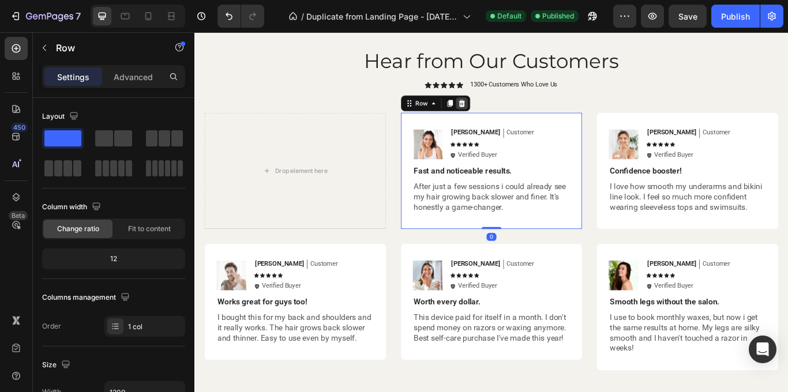
click at [507, 118] on icon at bounding box center [506, 115] width 8 height 8
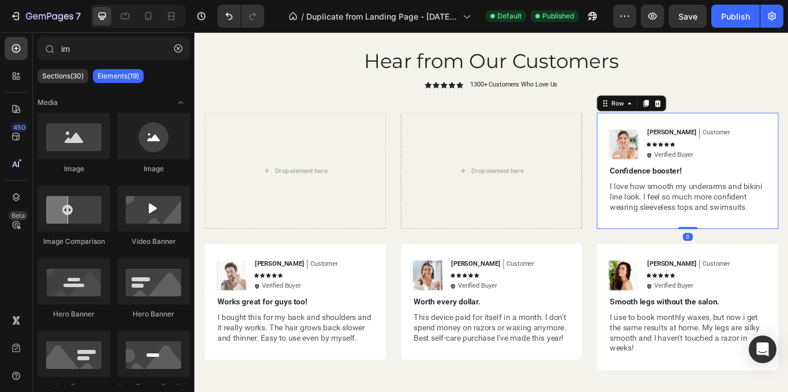
click at [788, 145] on div "Image [PERSON_NAME] Text Block Customer Text Block Row Icon Icon Icon Icon Icon…" at bounding box center [770, 194] width 212 height 136
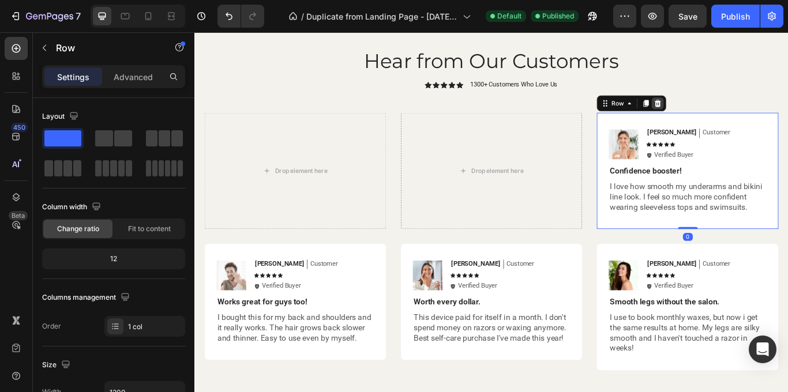
click at [737, 113] on icon at bounding box center [734, 115] width 9 height 9
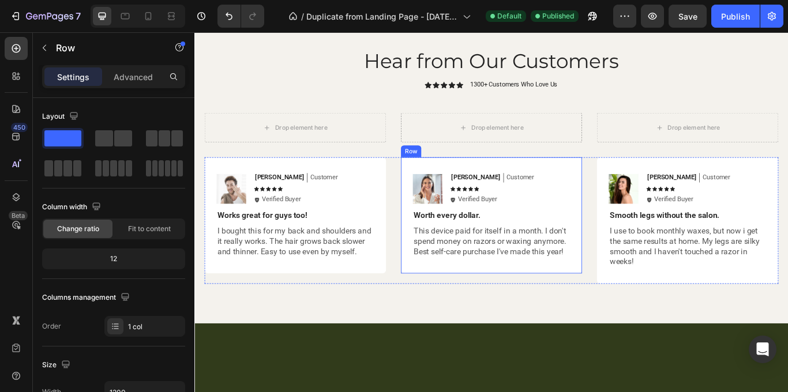
click at [633, 188] on div "Image [PERSON_NAME] Text Block Customer Text Block Row Icon Icon Icon Icon Icon…" at bounding box center [541, 246] width 212 height 136
click at [507, 169] on icon at bounding box center [506, 167] width 8 height 8
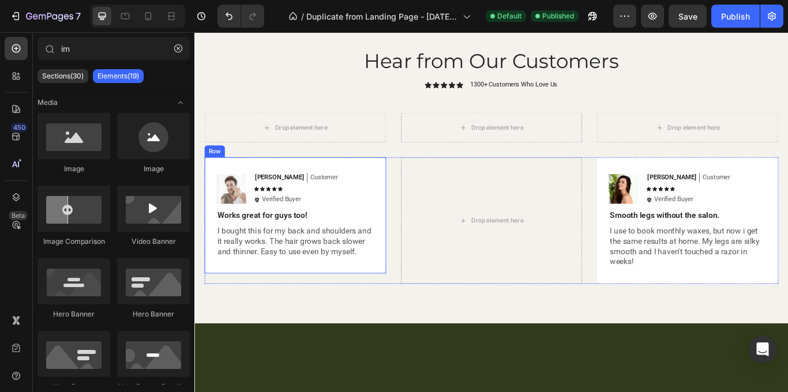
click at [397, 193] on div "Image [PERSON_NAME] Text Block Customer Text Block Row Icon Icon Icon Icon Icon…" at bounding box center [312, 246] width 212 height 136
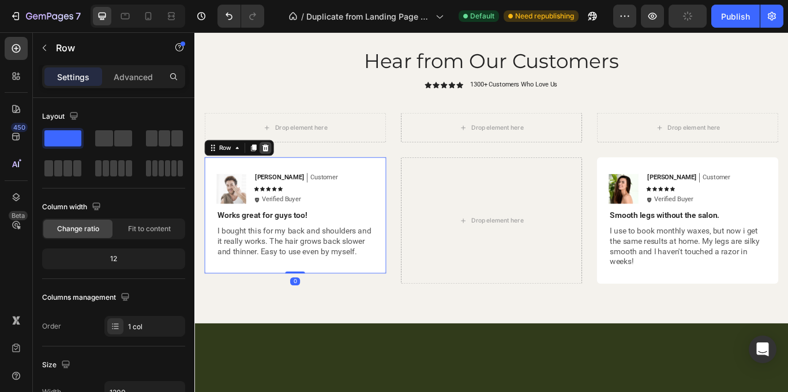
click at [276, 167] on icon at bounding box center [278, 167] width 8 height 8
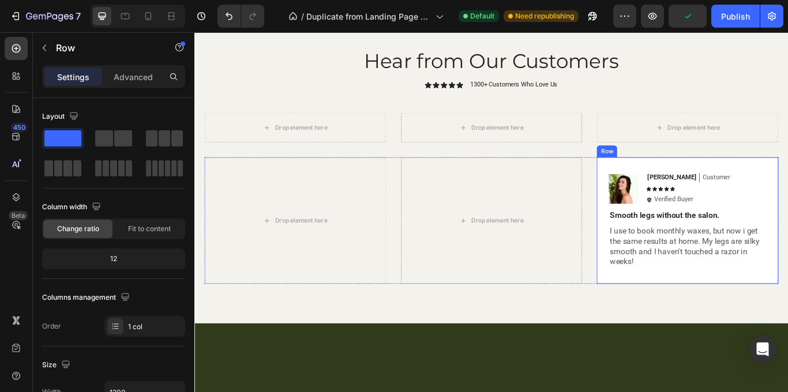
click at [788, 208] on div "Image Olivia Text Block Customer Text Block Row Icon Icon Icon Icon Icon Icon L…" at bounding box center [770, 252] width 212 height 148
click at [739, 167] on icon at bounding box center [734, 167] width 9 height 9
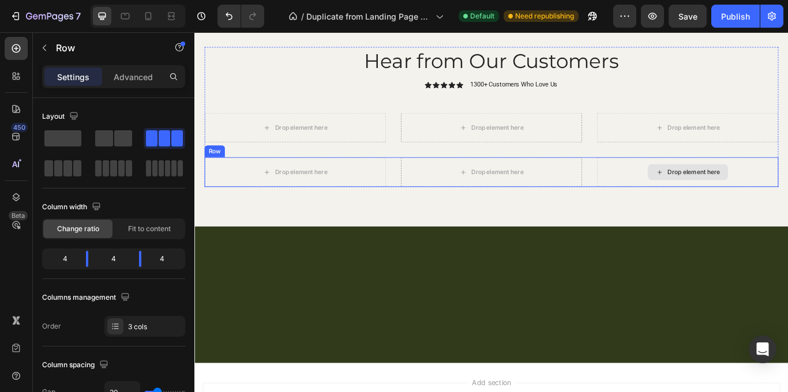
click at [707, 201] on div "Drop element here" at bounding box center [770, 195] width 212 height 35
click at [279, 170] on icon at bounding box center [278, 167] width 8 height 8
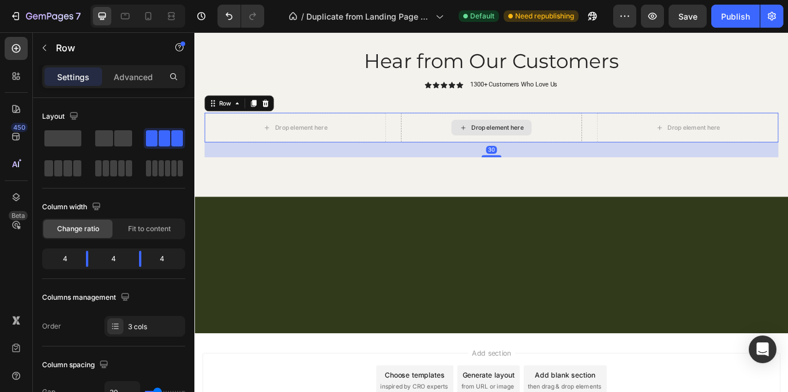
click at [448, 158] on div "Drop element here" at bounding box center [541, 143] width 212 height 35
click at [281, 114] on icon at bounding box center [276, 115] width 9 height 9
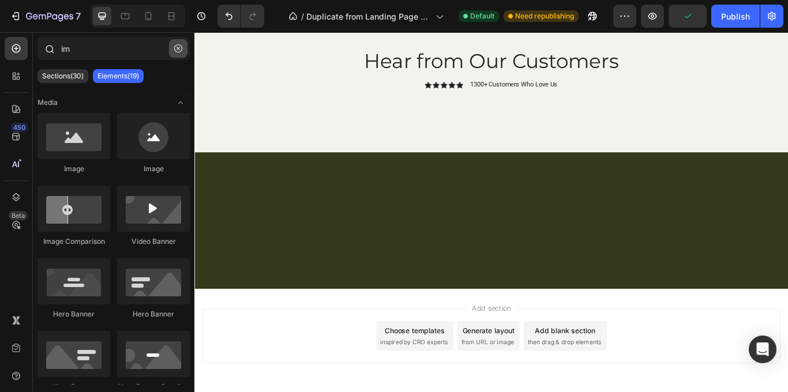
click at [179, 50] on icon "button" at bounding box center [178, 48] width 8 height 8
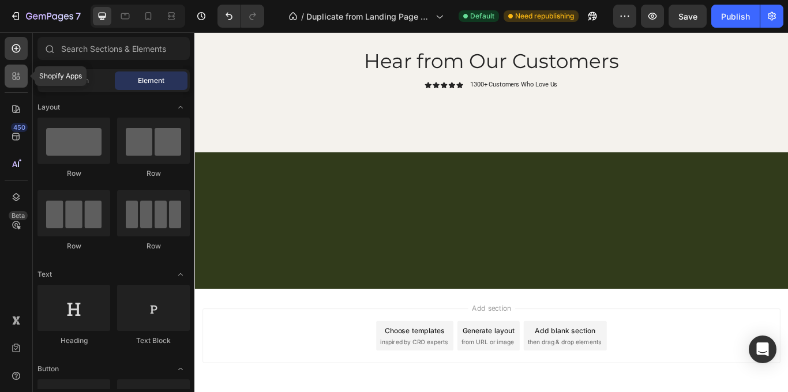
click at [10, 74] on icon at bounding box center [16, 76] width 12 height 12
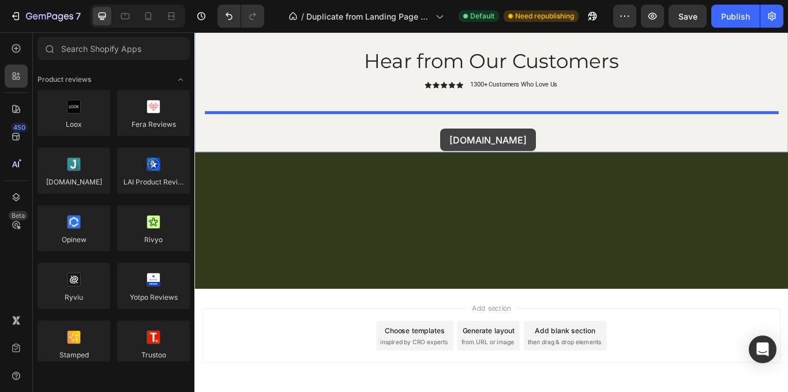
drag, startPoint x: 264, startPoint y: 205, endPoint x: 481, endPoint y: 148, distance: 223.9
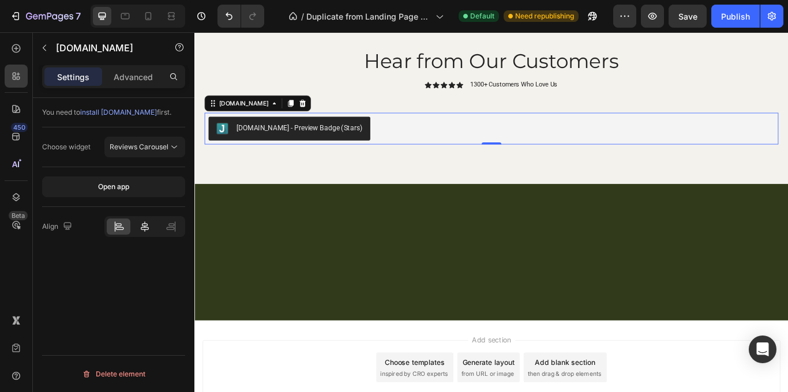
click at [145, 233] on div at bounding box center [145, 227] width 24 height 16
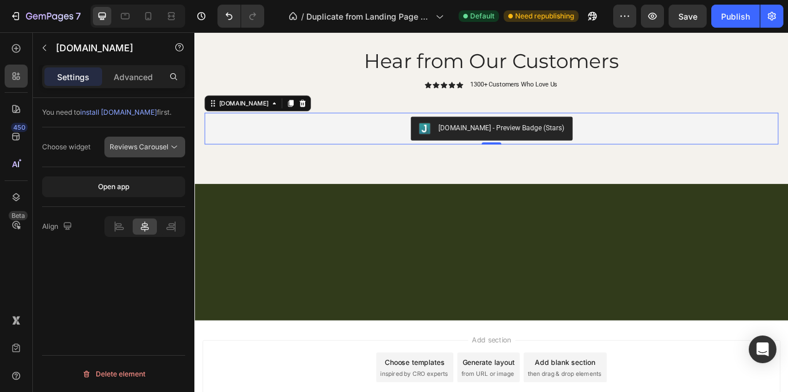
click at [154, 147] on span "Reviews Carousel" at bounding box center [139, 147] width 59 height 9
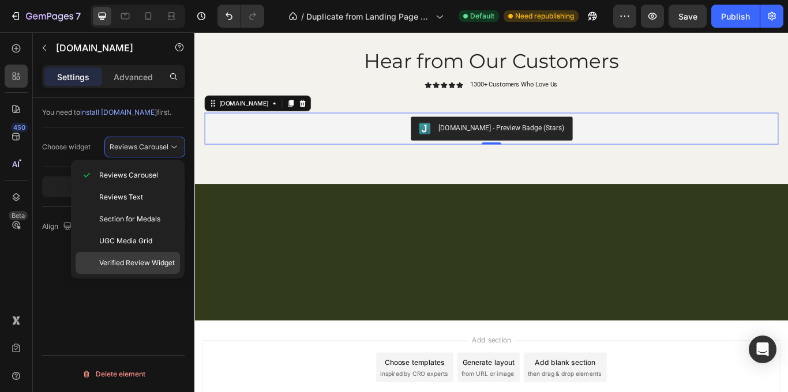
click at [156, 261] on span "Verified Review Widget" at bounding box center [137, 263] width 76 height 10
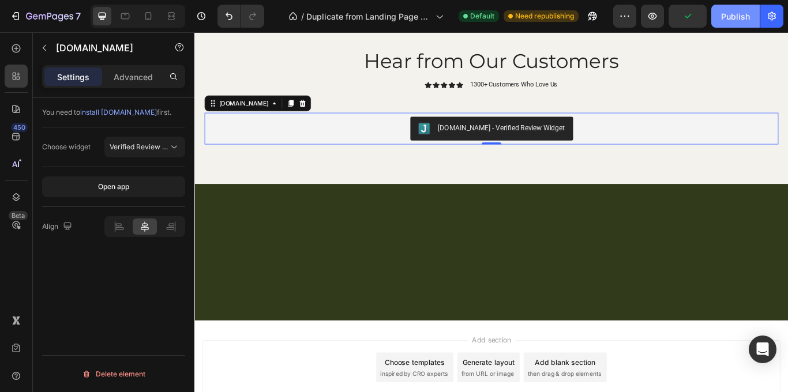
click at [733, 25] on button "Publish" at bounding box center [736, 16] width 48 height 23
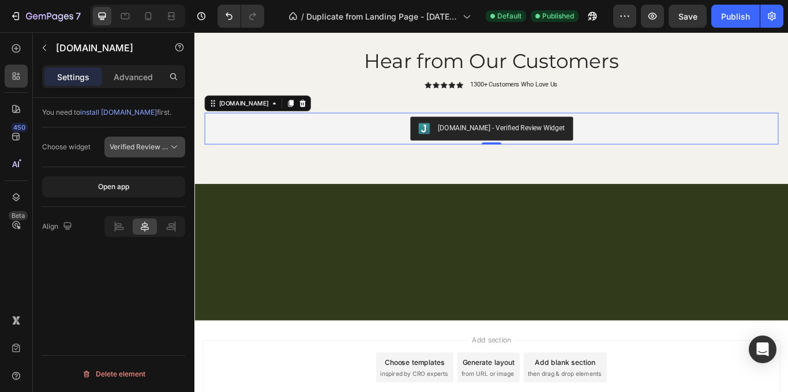
click at [167, 140] on button "Verified Review Widget" at bounding box center [144, 147] width 81 height 21
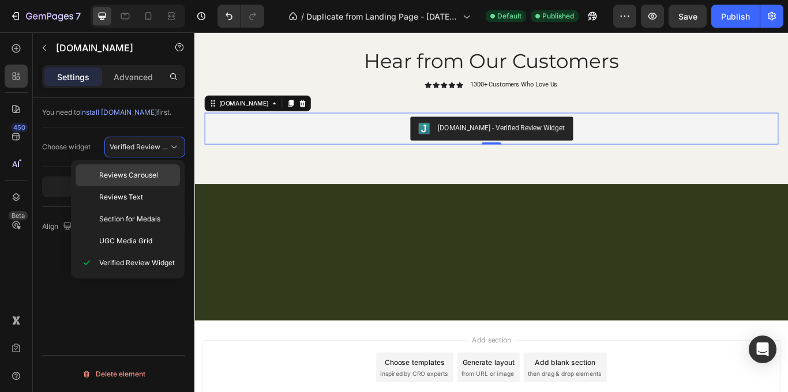
click at [159, 174] on p "Reviews Carousel" at bounding box center [137, 175] width 76 height 10
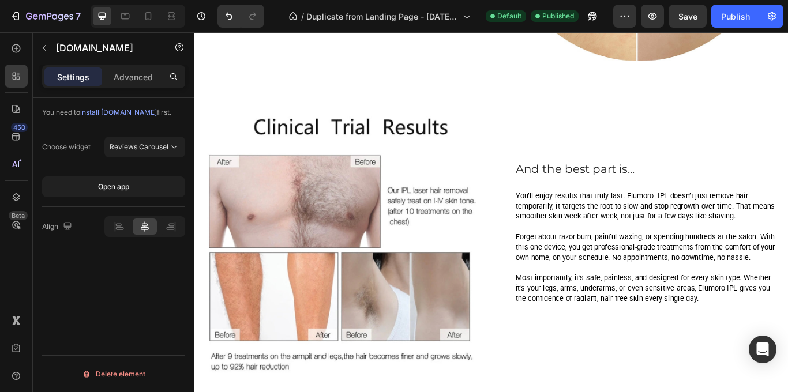
scroll to position [1222, 0]
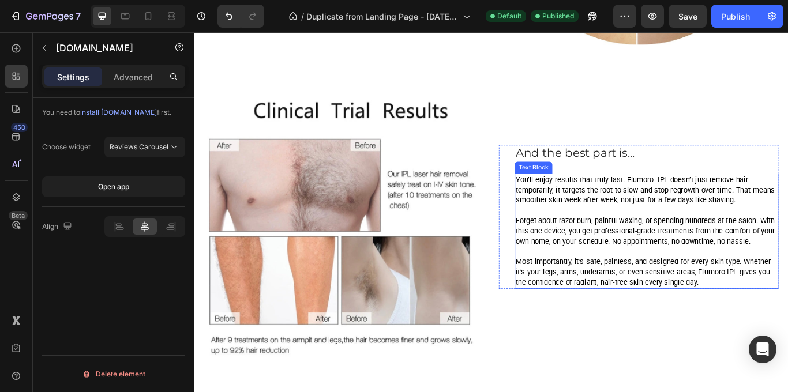
click at [571, 202] on span "You’ll enjoy results that truly last. Elumoro IPL doesn’t just remove hair temp…" at bounding box center [720, 216] width 302 height 35
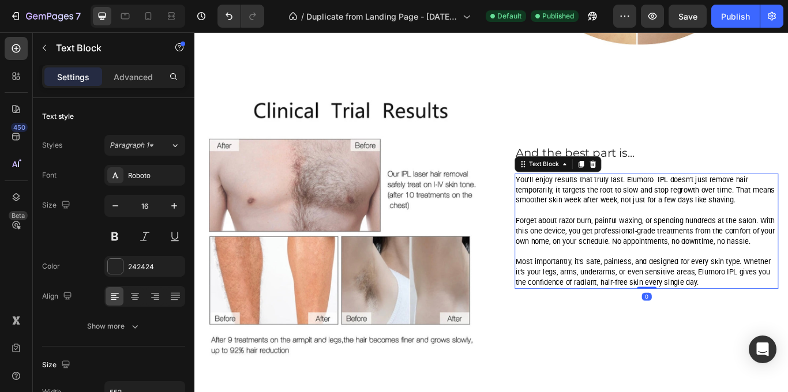
click at [571, 203] on span "You’ll enjoy results that truly last. Elumoro IPL doesn’t just remove hair temp…" at bounding box center [720, 216] width 302 height 35
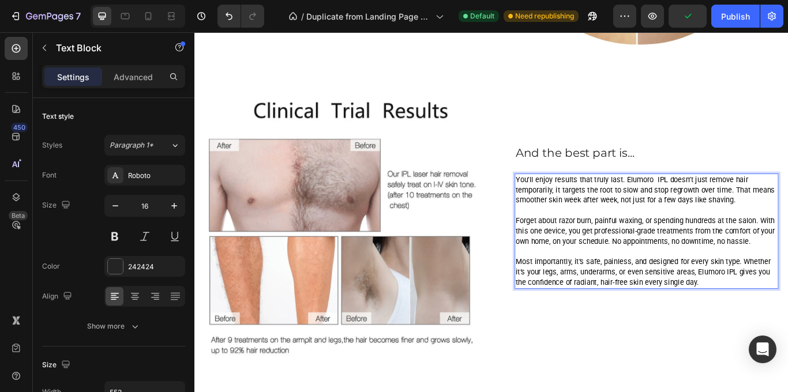
click at [569, 203] on span "You’ll enjoy results that truly last. Elumoro IPL doesn’t just remove hair temp…" at bounding box center [720, 216] width 302 height 35
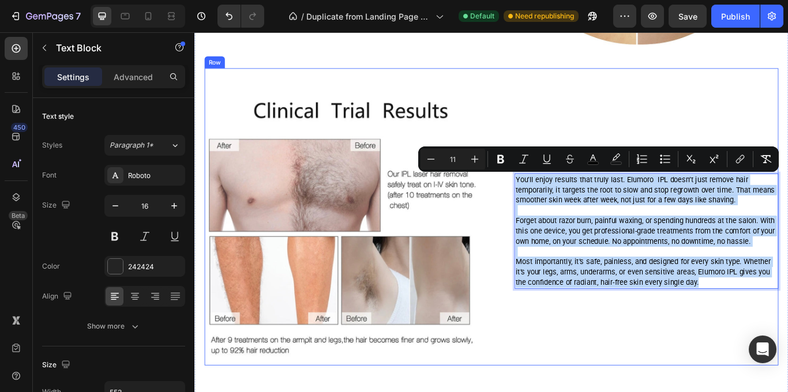
drag, startPoint x: 569, startPoint y: 203, endPoint x: 762, endPoint y: 333, distance: 232.9
click at [762, 333] on div "And the best part is... Heading You’ll enjoy results that truly last. Elumoro I…" at bounding box center [712, 247] width 326 height 347
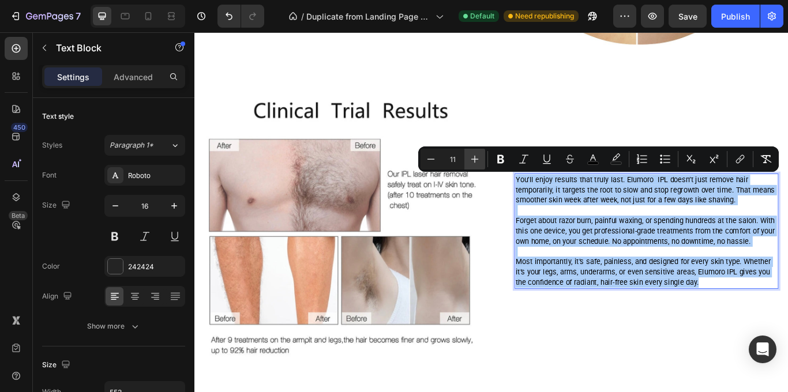
click at [476, 157] on icon "Editor contextual toolbar" at bounding box center [475, 160] width 12 height 12
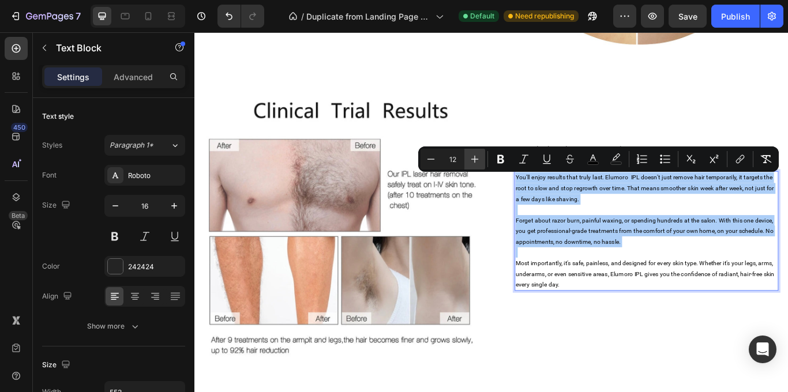
click at [476, 157] on icon "Editor contextual toolbar" at bounding box center [475, 160] width 12 height 12
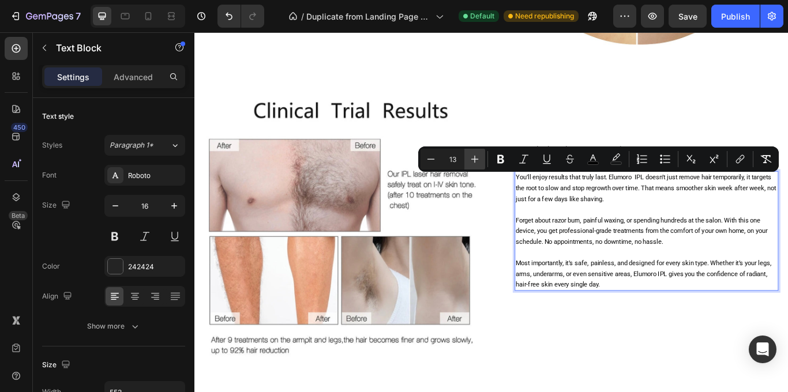
click at [476, 158] on icon "Editor contextual toolbar" at bounding box center [475, 160] width 12 height 12
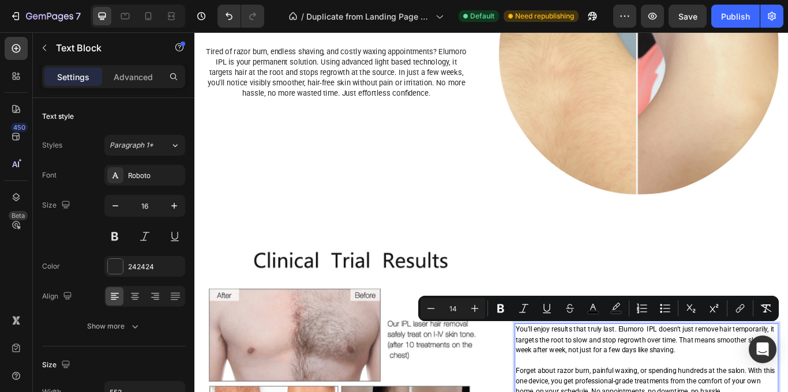
scroll to position [1049, 0]
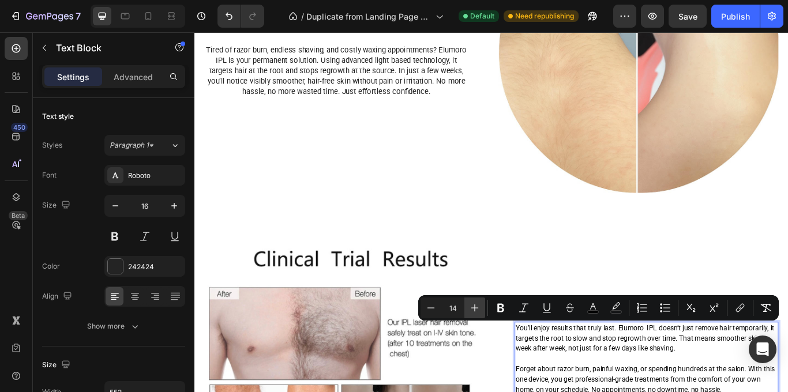
click at [474, 311] on icon "Editor contextual toolbar" at bounding box center [475, 308] width 12 height 12
type input "15"
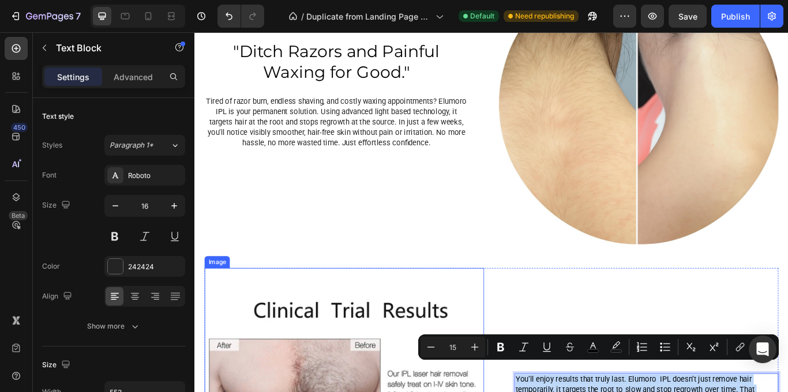
scroll to position [981, 0]
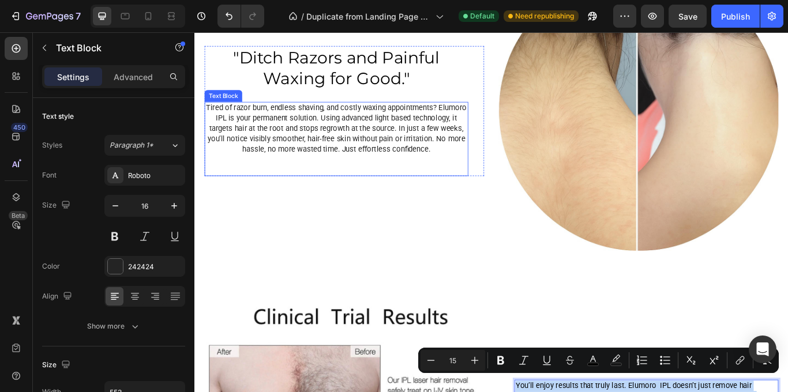
click at [351, 141] on span "Tired of razor burn, endless shaving, and costly waxing appointments? Elumoro I…" at bounding box center [360, 144] width 304 height 58
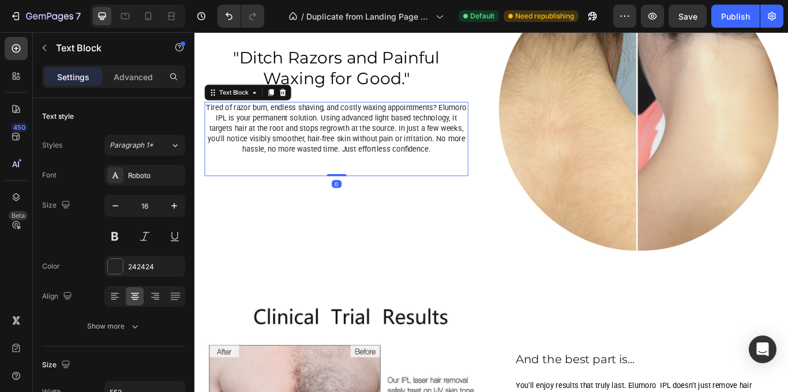
click at [351, 141] on span "Tired of razor burn, endless shaving, and costly waxing appointments? Elumoro I…" at bounding box center [360, 144] width 304 height 58
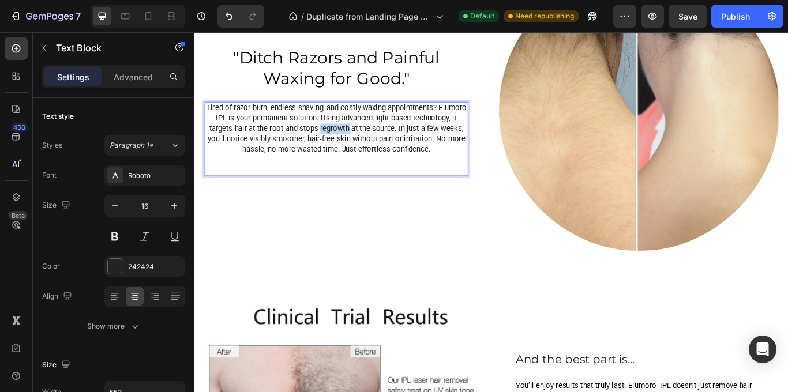
click at [351, 141] on span "Tired of razor burn, endless shaving, and costly waxing appointments? Elumoro I…" at bounding box center [360, 144] width 304 height 58
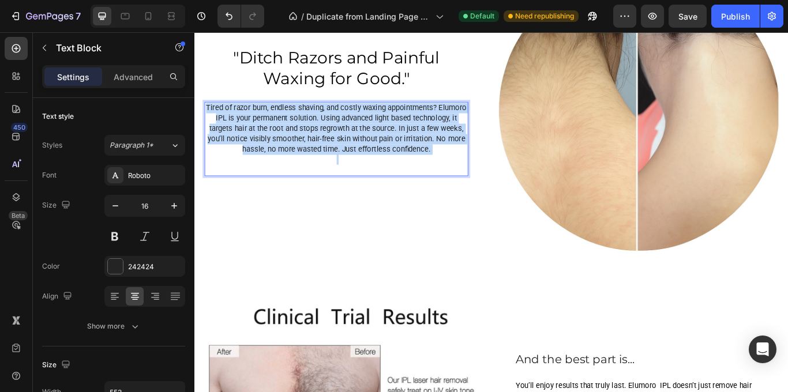
click at [351, 141] on span "Tired of razor burn, endless shaving, and costly waxing appointments? Elumoro I…" at bounding box center [360, 144] width 304 height 58
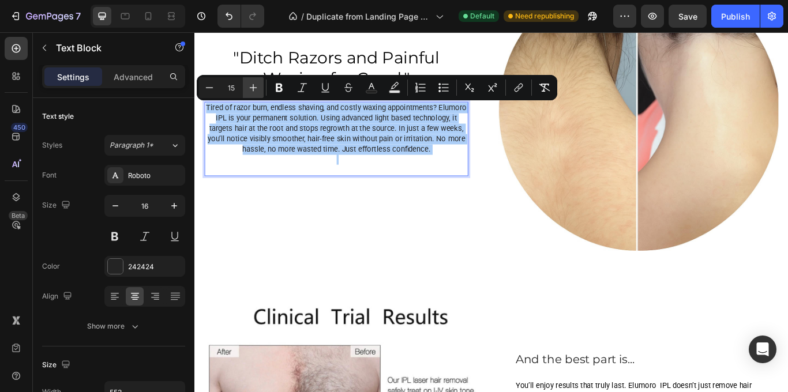
click at [259, 89] on icon "Editor contextual toolbar" at bounding box center [254, 88] width 12 height 12
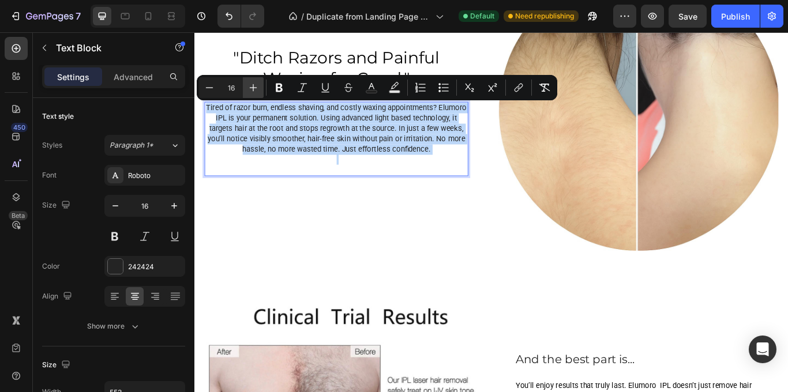
scroll to position [975, 0]
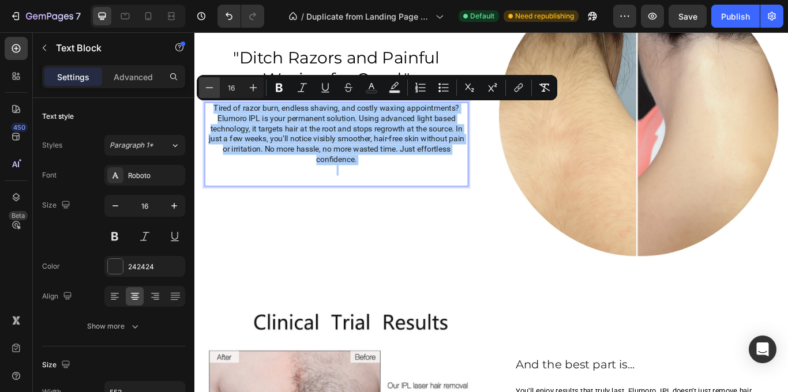
click at [211, 88] on icon "Editor contextual toolbar" at bounding box center [210, 88] width 12 height 12
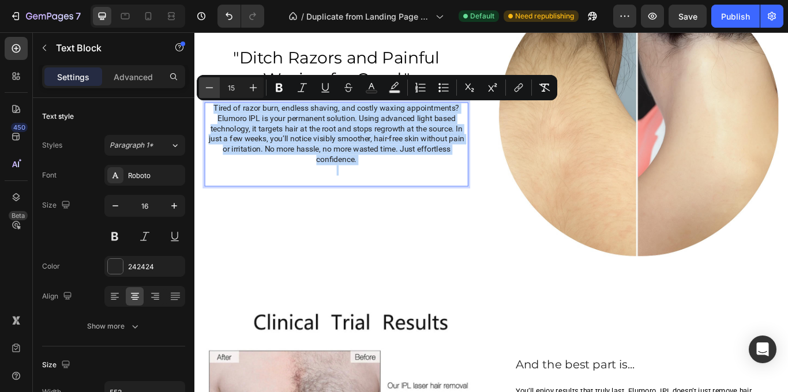
scroll to position [981, 0]
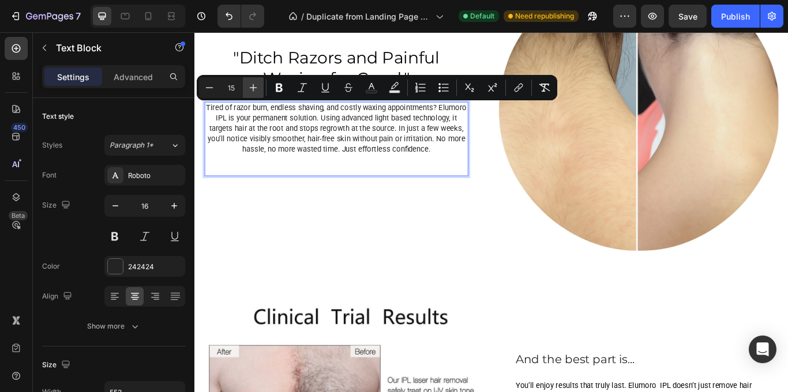
click at [254, 87] on icon "Editor contextual toolbar" at bounding box center [254, 88] width 12 height 12
type input "16"
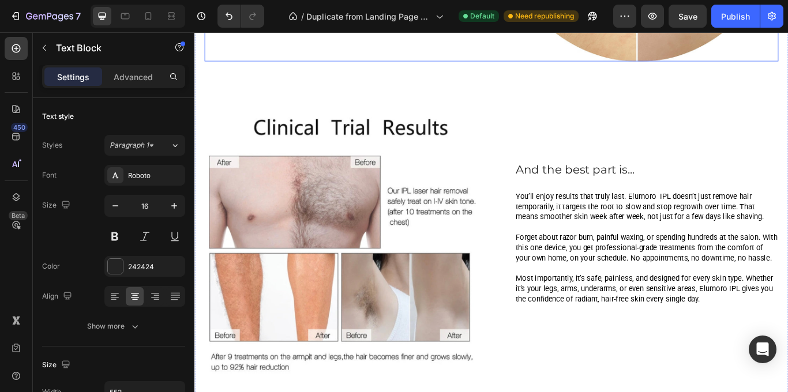
scroll to position [1207, 0]
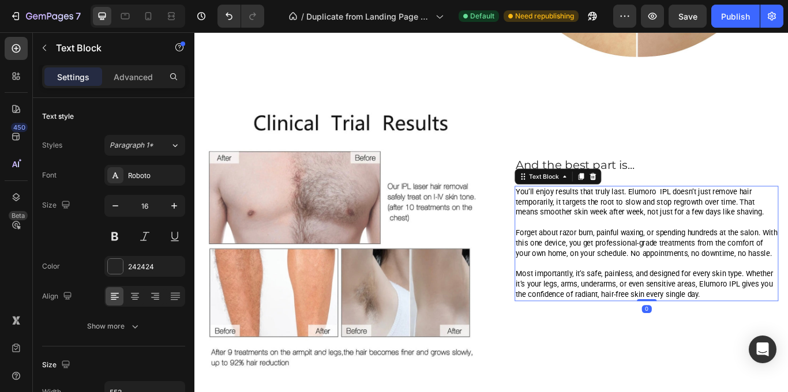
click at [574, 214] on span "You’ll enjoy results that truly last. Elumoro IPL doesn’t just remove hair temp…" at bounding box center [714, 231] width 290 height 35
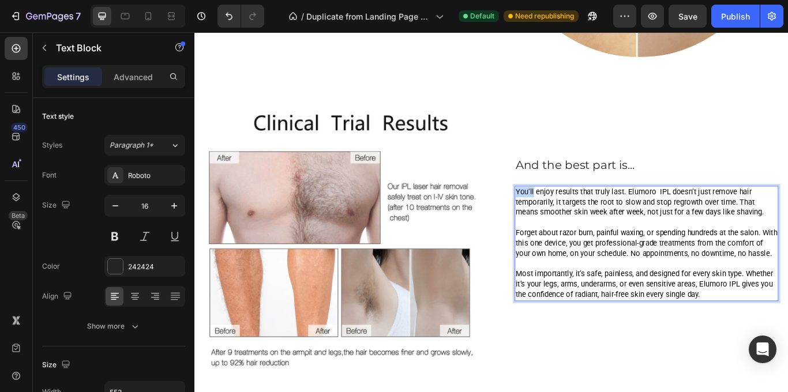
click at [571, 214] on span "You’ll enjoy results that truly last. Elumoro IPL doesn’t just remove hair temp…" at bounding box center [714, 231] width 290 height 35
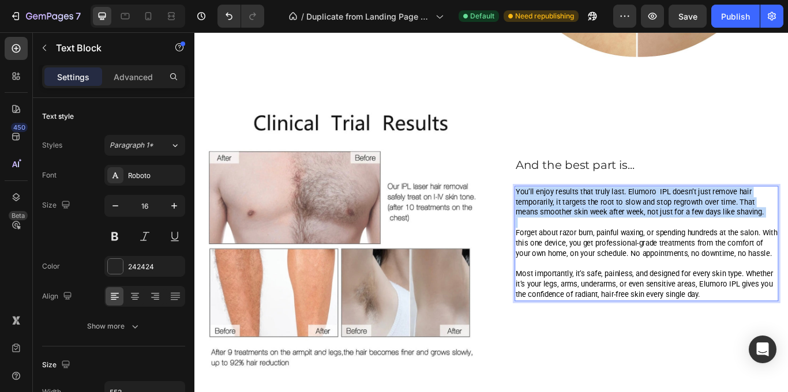
click at [571, 214] on span "You’ll enjoy results that truly last. Elumoro IPL doesn’t just remove hair temp…" at bounding box center [714, 231] width 290 height 35
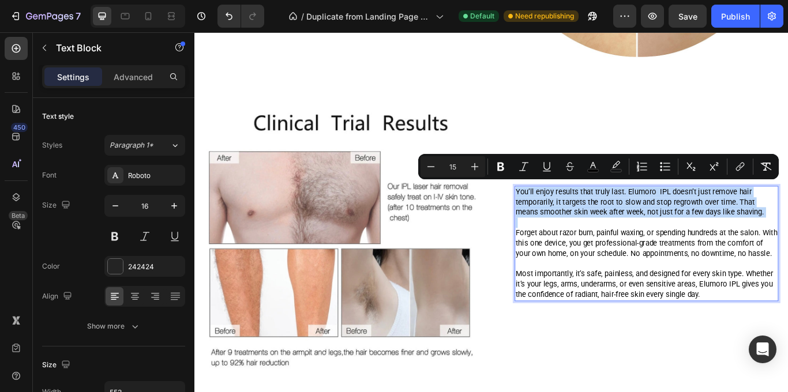
click at [571, 214] on span "You’ll enjoy results that truly last. Elumoro IPL doesn’t just remove hair temp…" at bounding box center [714, 231] width 290 height 35
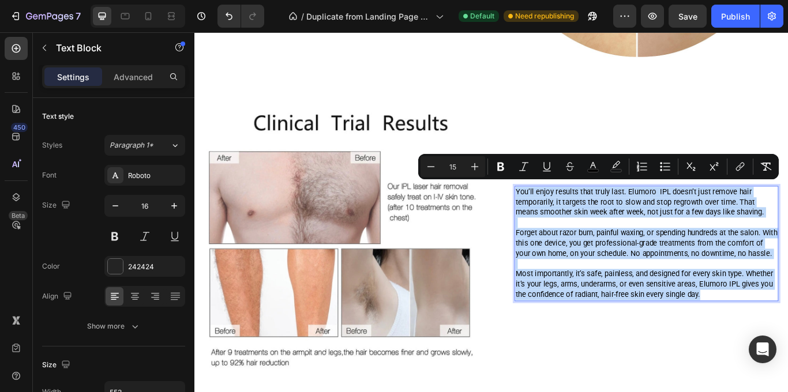
drag, startPoint x: 571, startPoint y: 214, endPoint x: 793, endPoint y: 343, distance: 257.4
click at [788, 343] on div "You’ll enjoy results that truly last. Elumoro IPL doesn’t just remove hair temp…" at bounding box center [722, 279] width 308 height 134
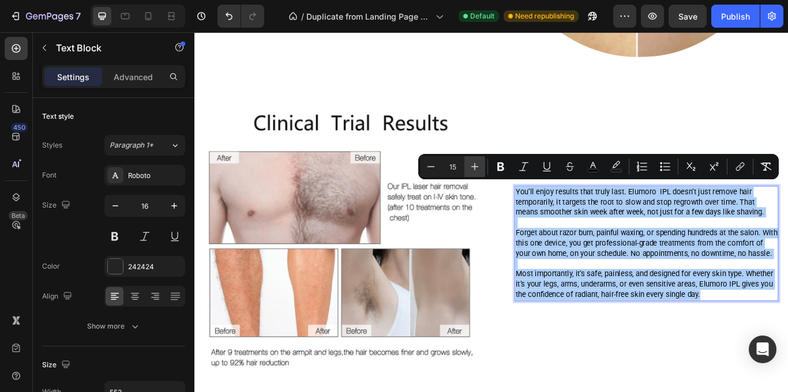
click at [479, 172] on icon "Editor contextual toolbar" at bounding box center [475, 167] width 12 height 12
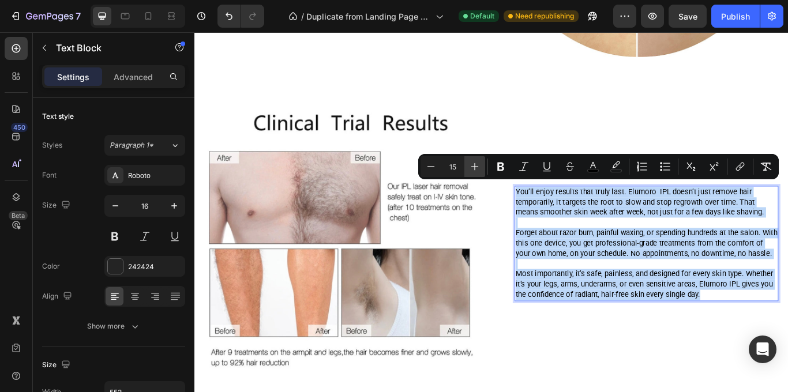
type input "16"
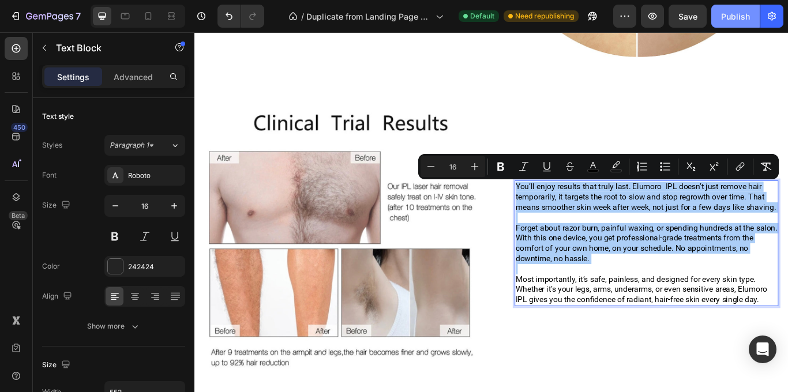
click at [727, 25] on button "Publish" at bounding box center [736, 16] width 48 height 23
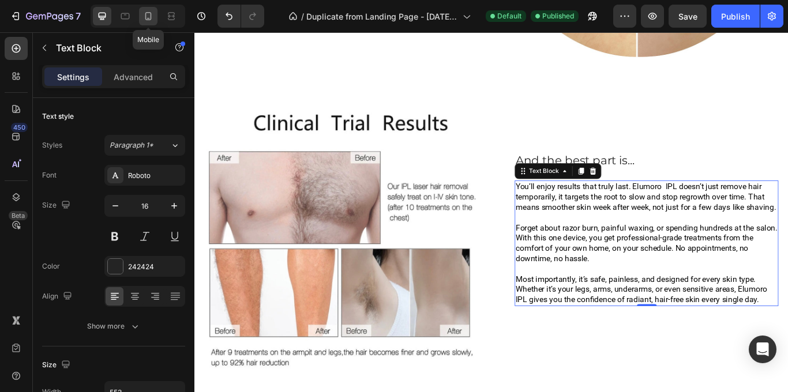
click at [145, 18] on icon at bounding box center [148, 16] width 6 height 8
type input "14"
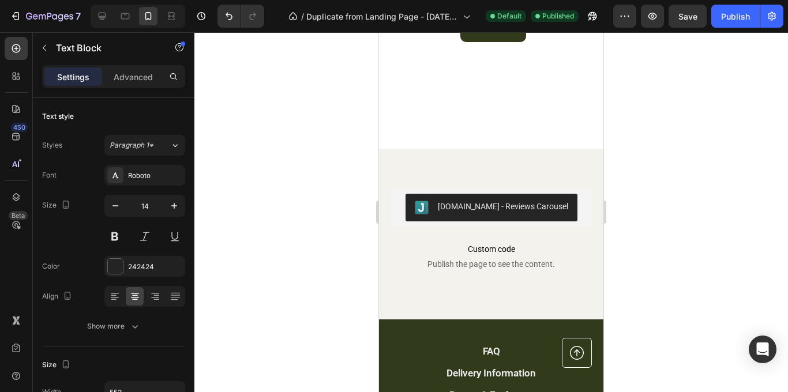
scroll to position [2741, 0]
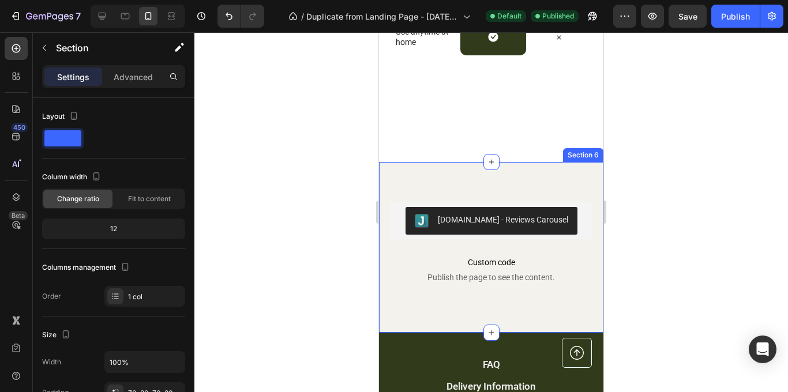
click at [469, 188] on div "[DOMAIN_NAME] - Reviews Carousel [DOMAIN_NAME] Custom code Publish the page to …" at bounding box center [491, 247] width 225 height 171
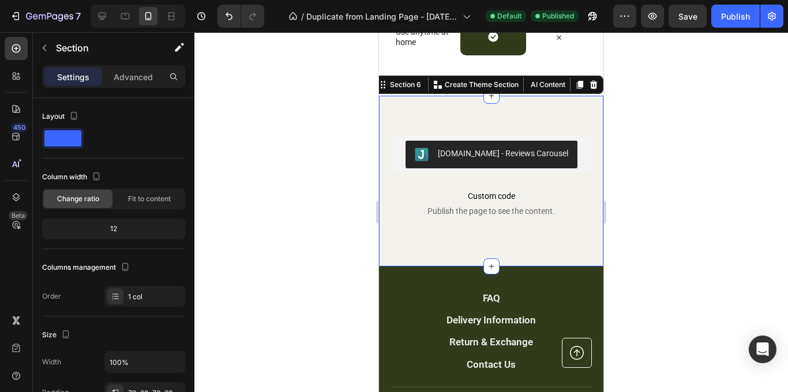
click at [472, 124] on div "[DOMAIN_NAME] - Reviews Carousel [DOMAIN_NAME] Custom code Publish the page to …" at bounding box center [491, 181] width 225 height 171
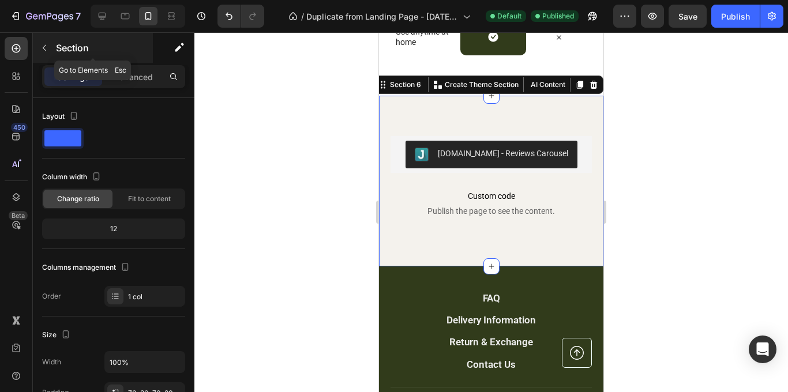
click at [43, 48] on icon "button" at bounding box center [44, 47] width 9 height 9
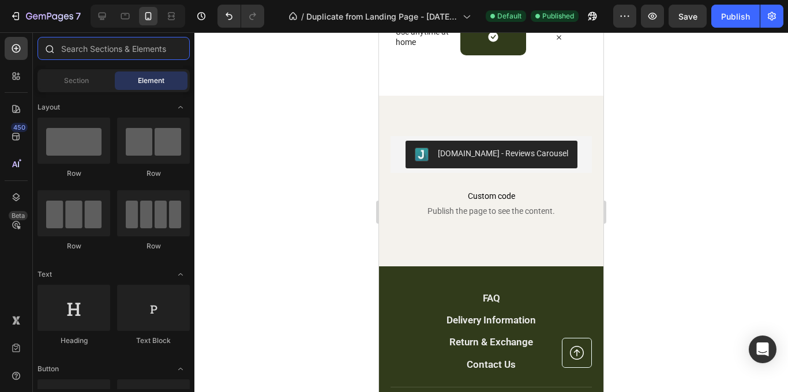
click at [117, 58] on input "text" at bounding box center [114, 48] width 152 height 23
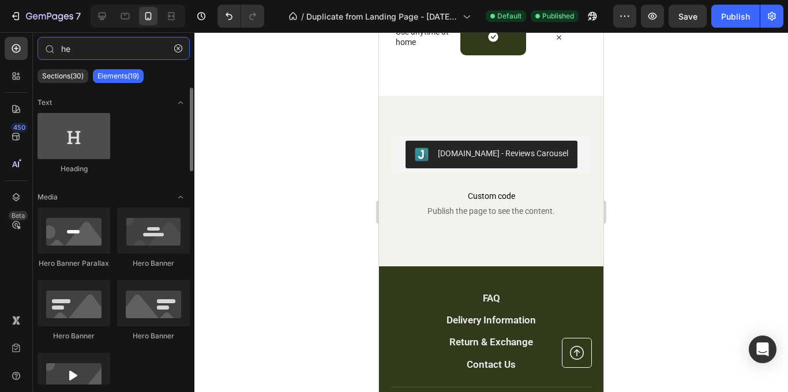
type input "he"
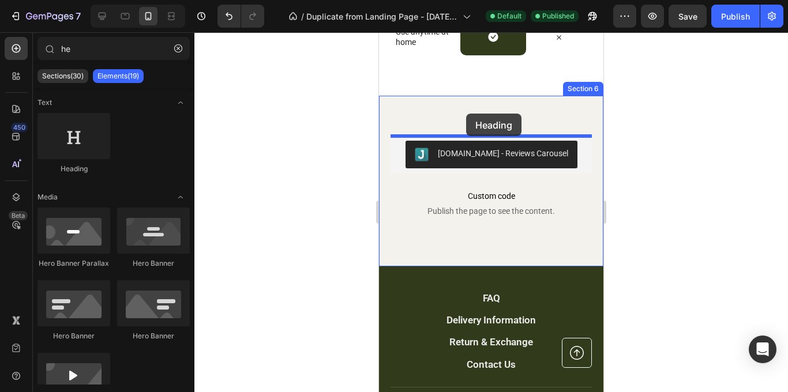
drag, startPoint x: 475, startPoint y: 167, endPoint x: 466, endPoint y: 114, distance: 53.2
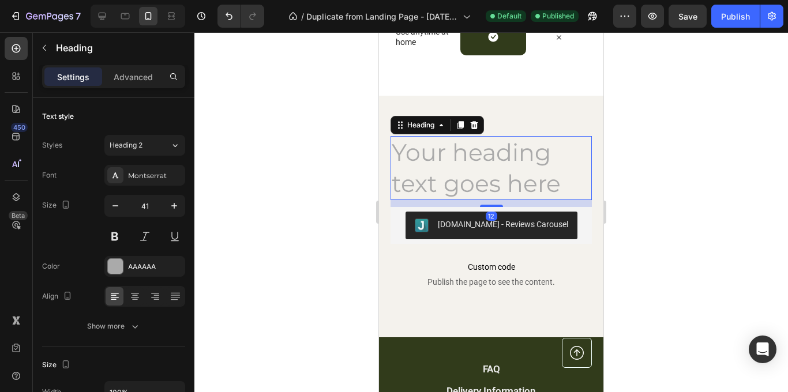
click at [465, 160] on h2 "Your heading text goes here" at bounding box center [491, 168] width 201 height 64
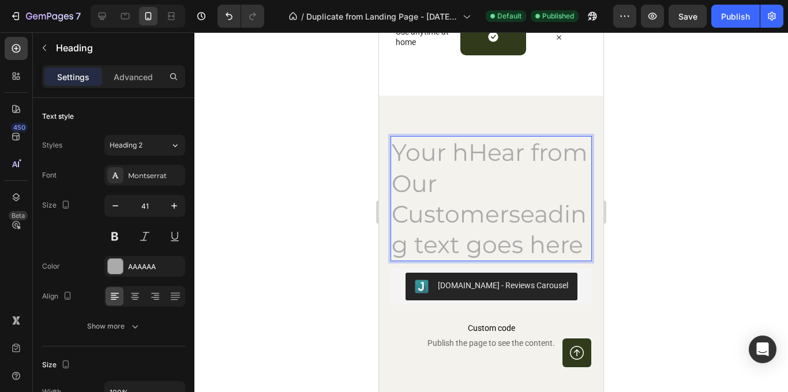
click at [392, 148] on p "Your hHear from Our Customerseading text goes here" at bounding box center [491, 198] width 199 height 123
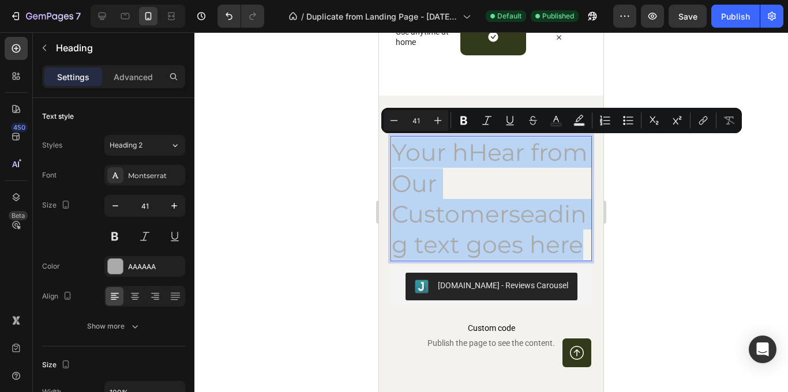
drag, startPoint x: 392, startPoint y: 148, endPoint x: 578, endPoint y: 255, distance: 213.5
click at [578, 255] on p "Your hHear from Our Customerseading text goes here" at bounding box center [491, 198] width 199 height 123
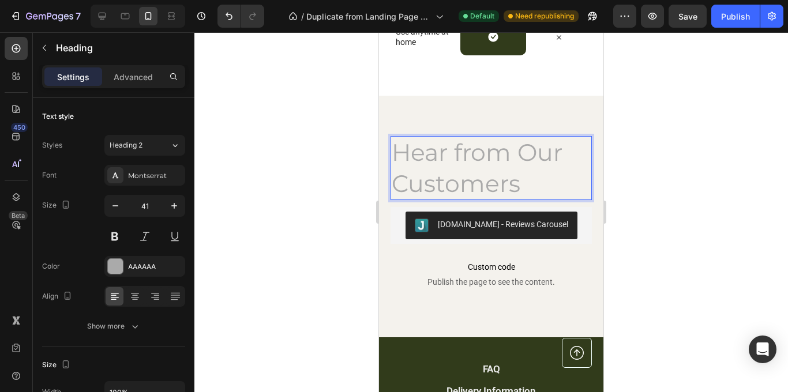
click at [436, 163] on p "Hear from Our Customers" at bounding box center [491, 168] width 199 height 62
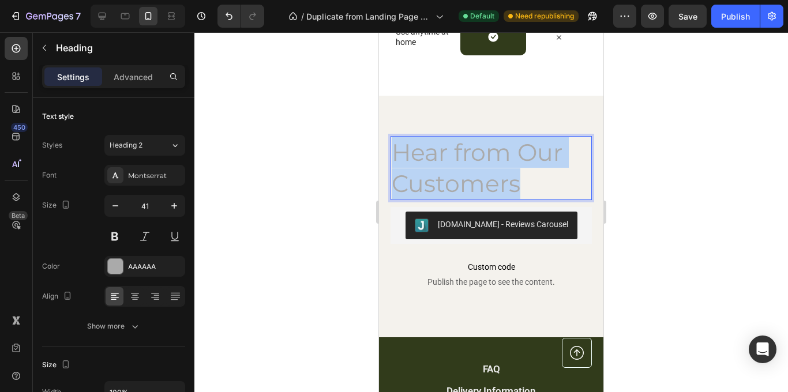
click at [436, 163] on p "Hear from Our Customers" at bounding box center [491, 168] width 199 height 62
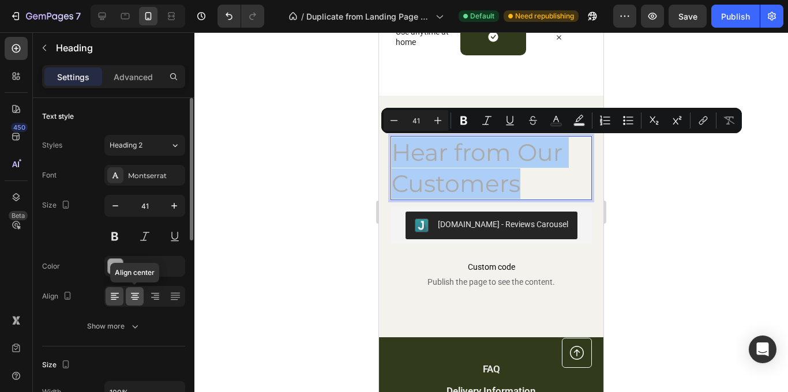
click at [136, 302] on icon at bounding box center [135, 297] width 12 height 12
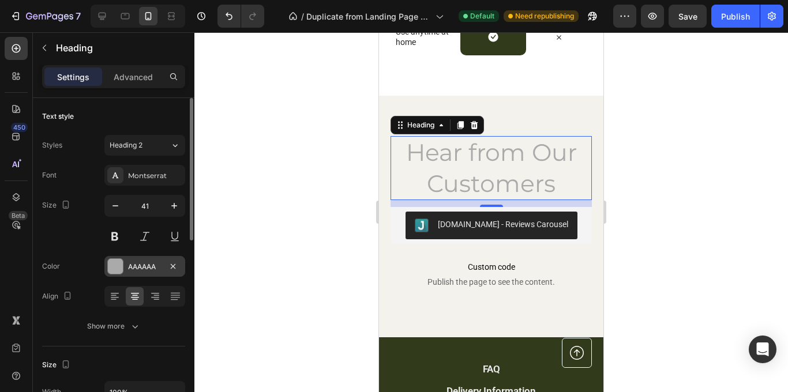
click at [117, 264] on div at bounding box center [115, 266] width 15 height 15
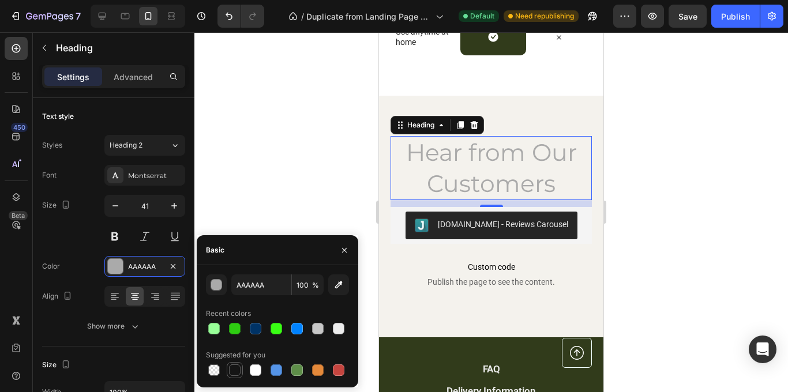
click at [233, 375] on div at bounding box center [235, 371] width 12 height 12
type input "151515"
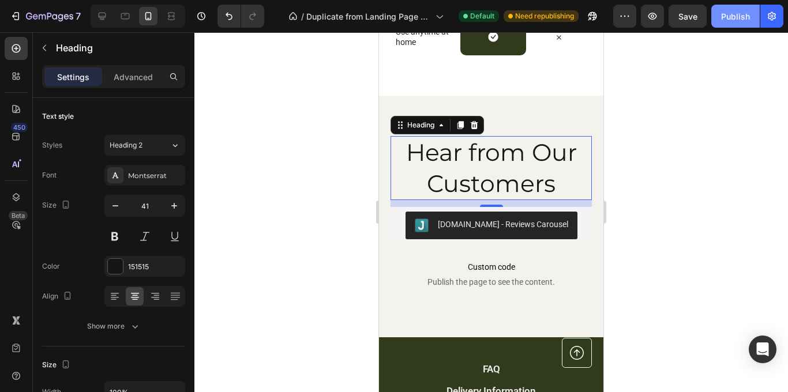
click at [735, 17] on div "Publish" at bounding box center [735, 16] width 29 height 12
